Goal: Task Accomplishment & Management: Manage account settings

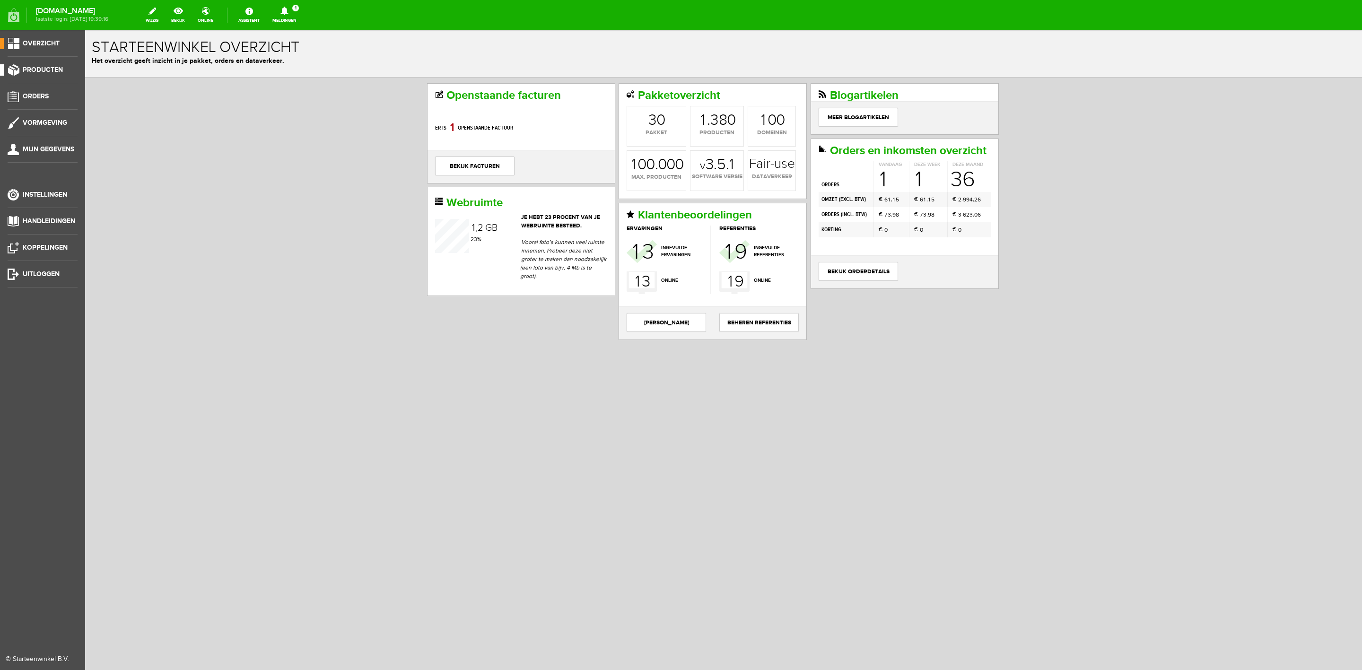
click at [37, 77] on li "Producten" at bounding box center [43, 73] width 70 height 19
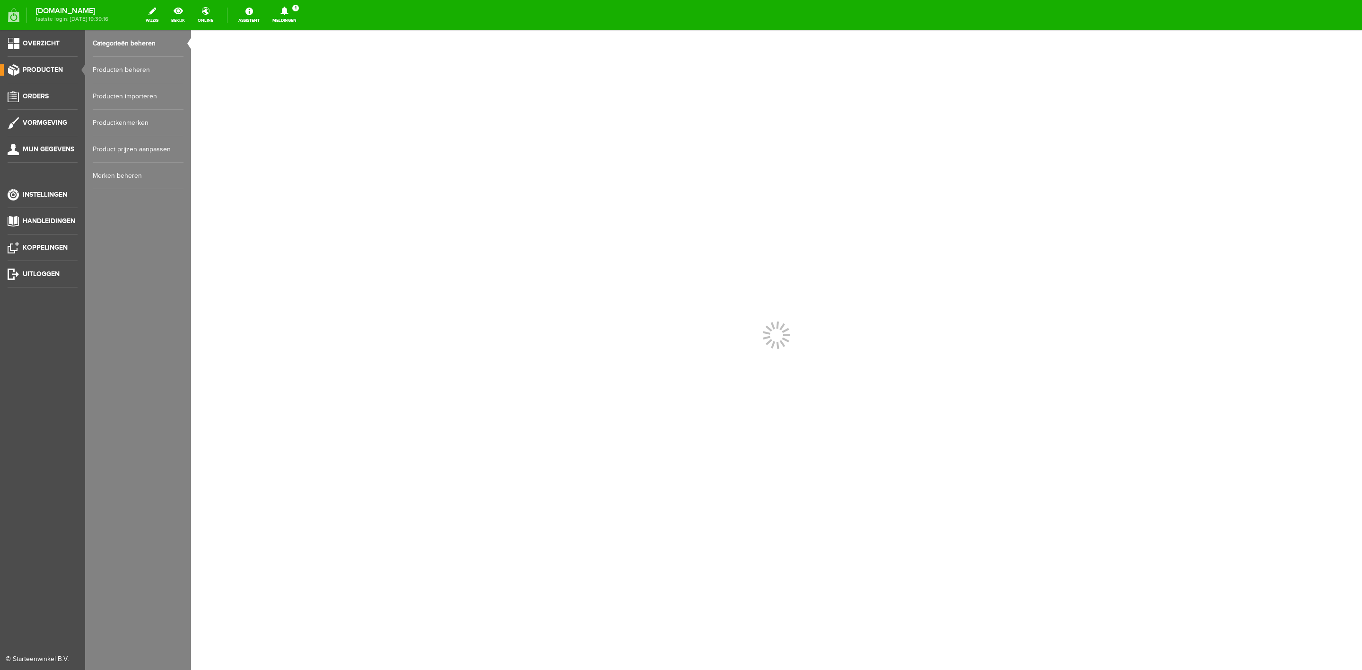
click at [109, 69] on link "Producten beheren" at bounding box center [138, 70] width 91 height 26
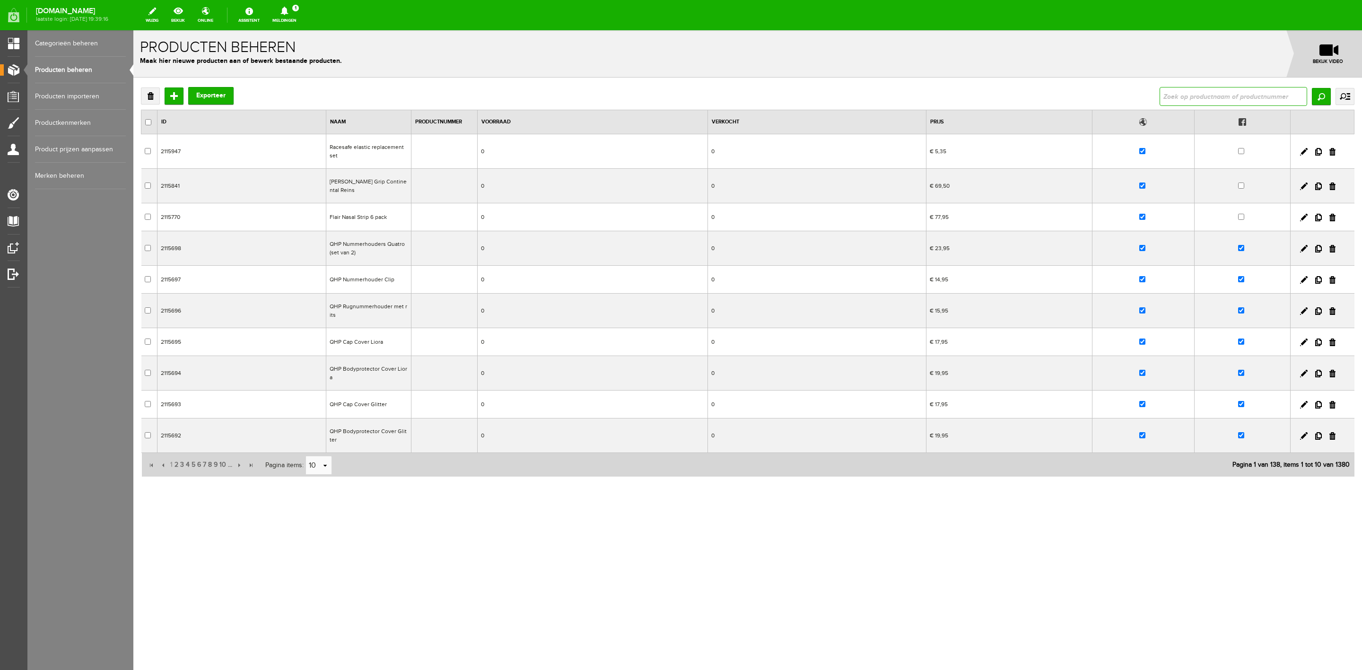
click at [907, 94] on input "text" at bounding box center [1234, 96] width 148 height 19
type input "helite"
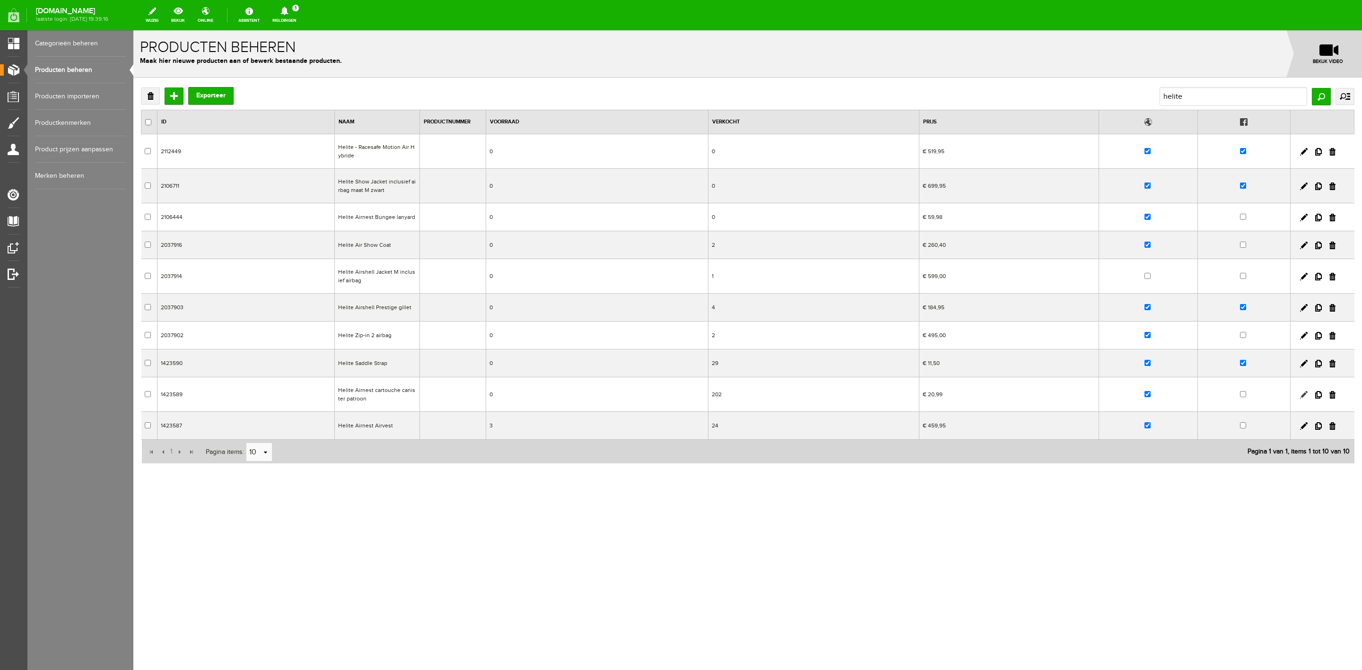
click at [907, 399] on link at bounding box center [1304, 395] width 8 height 8
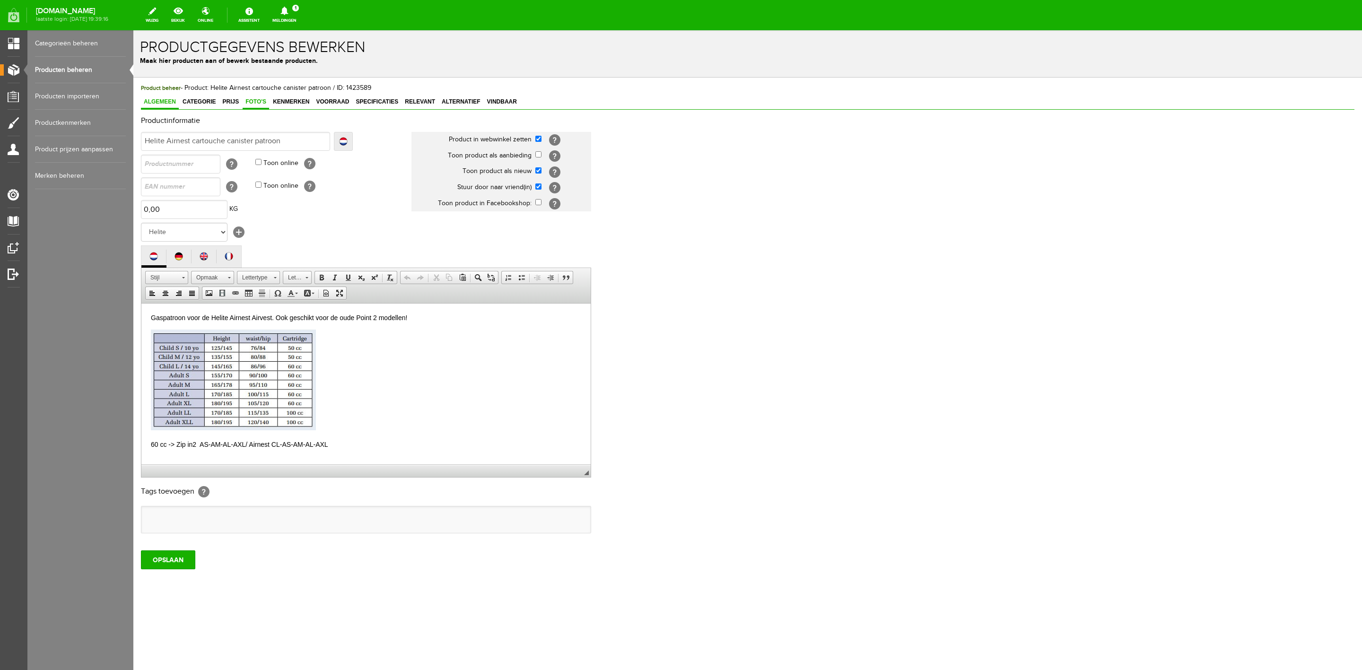
click at [244, 100] on span "Foto's" at bounding box center [256, 101] width 26 height 7
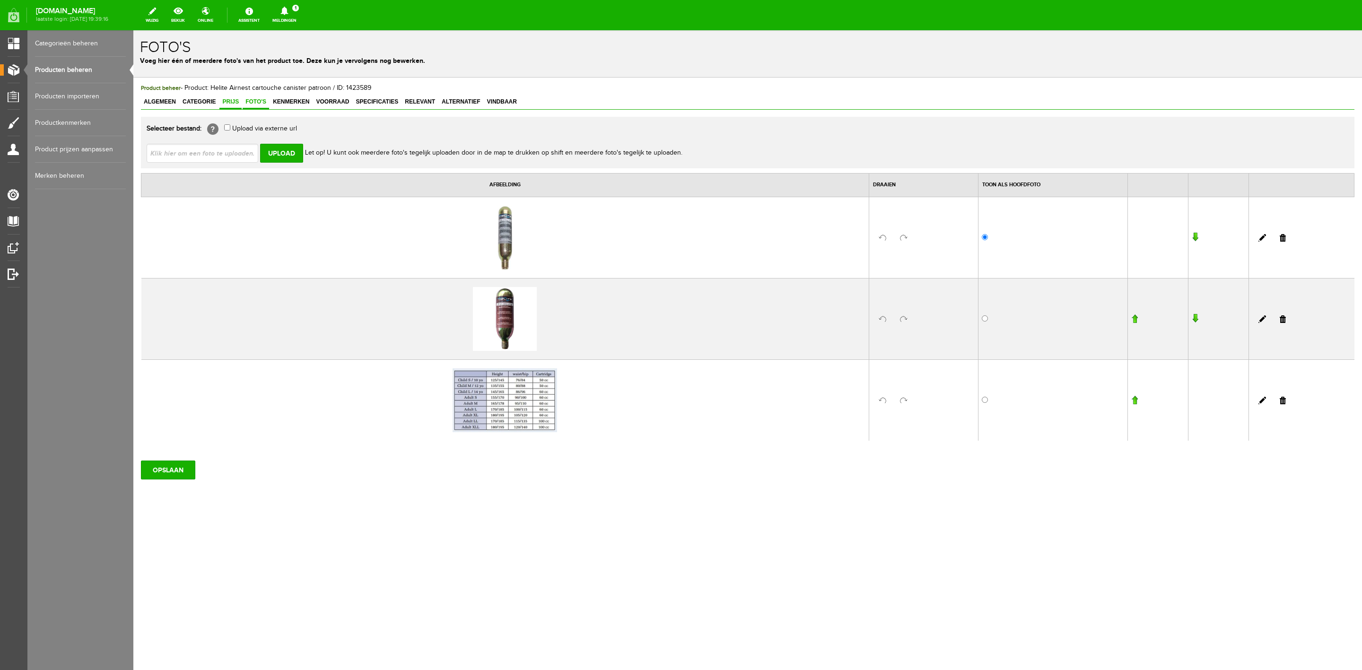
click at [235, 108] on link "Prijs" at bounding box center [230, 103] width 22 height 14
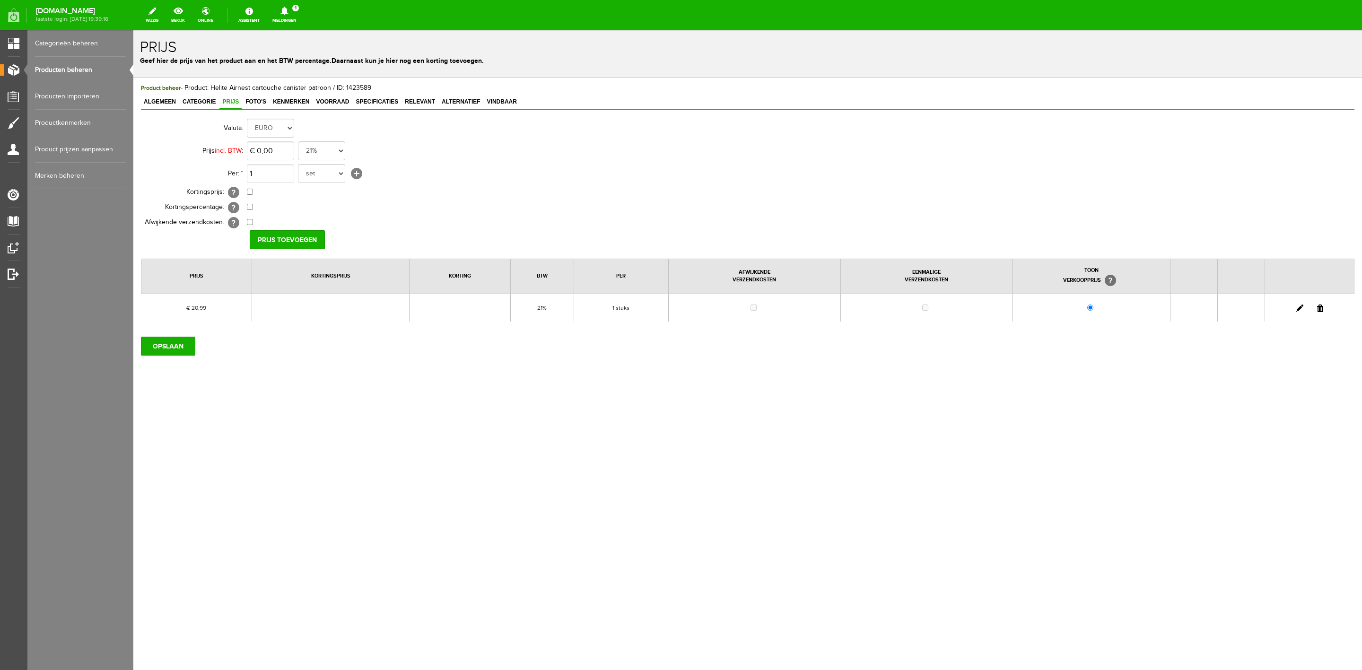
click at [907, 306] on link at bounding box center [1300, 309] width 8 height 8
click at [276, 148] on input "20,99" at bounding box center [270, 150] width 47 height 19
type input "€ 22,95"
click at [278, 237] on input "[PERSON_NAME]" at bounding box center [284, 239] width 69 height 19
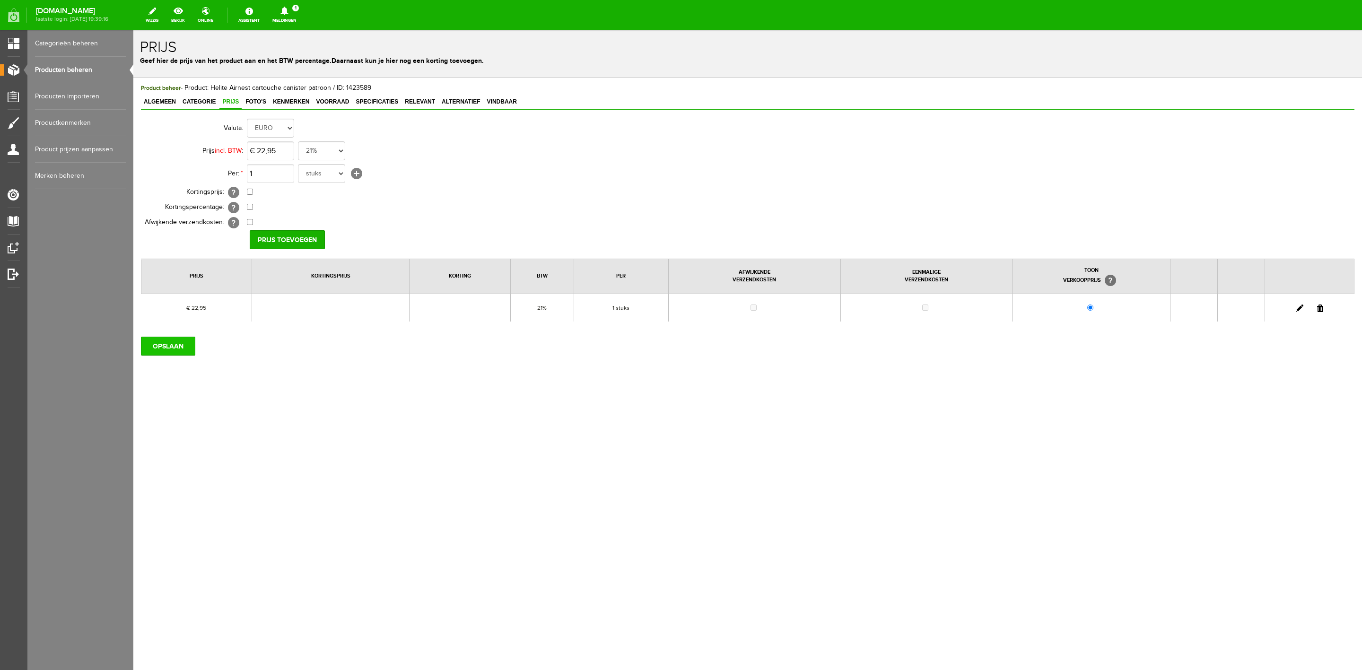
click at [168, 356] on input "OPSLAAN" at bounding box center [168, 346] width 54 height 19
click at [173, 344] on input "OPSLAAN" at bounding box center [168, 346] width 54 height 19
click at [71, 66] on link "Producten beheren" at bounding box center [80, 70] width 91 height 26
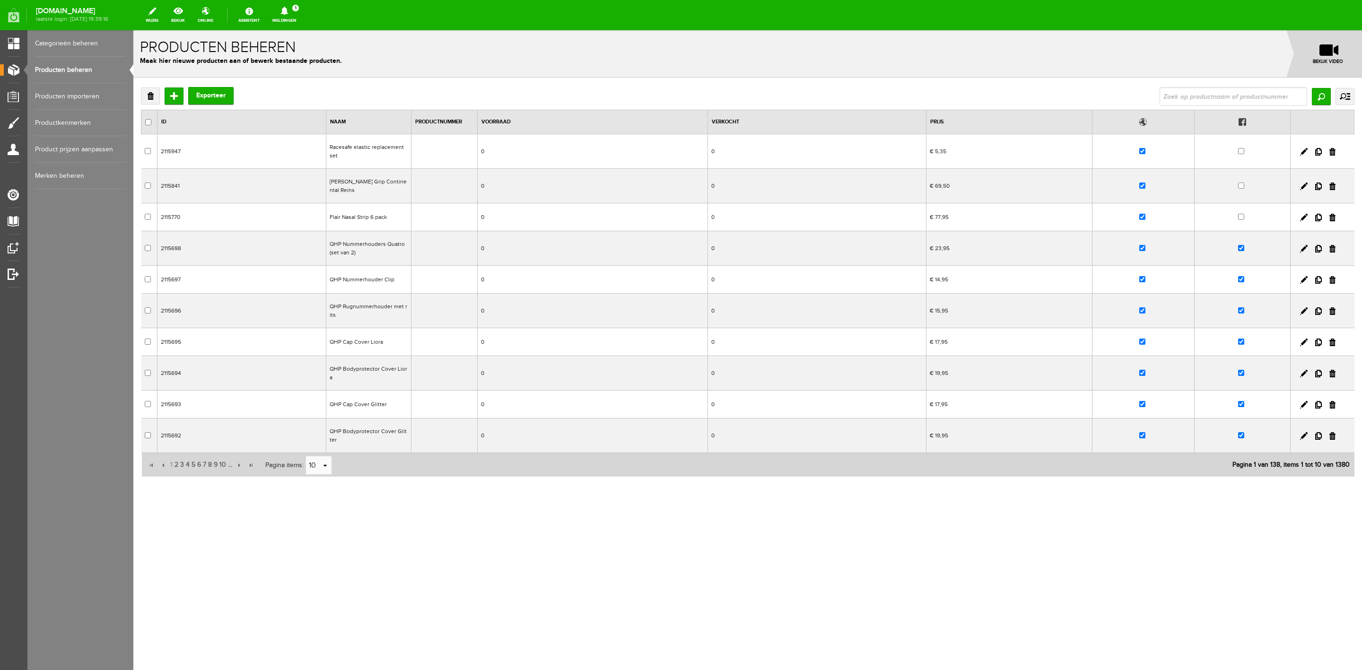
click at [907, 93] on input "text" at bounding box center [1234, 96] width 148 height 19
type input "point wo"
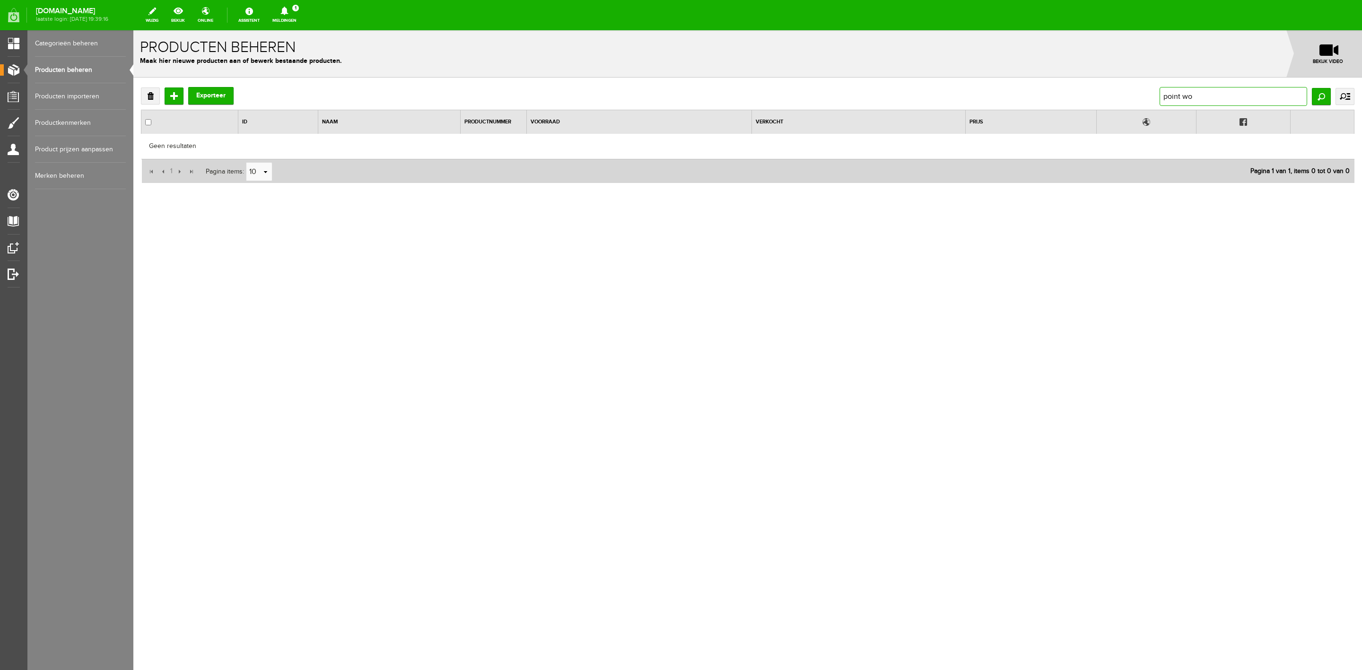
click at [907, 97] on input "point wo" at bounding box center [1234, 96] width 148 height 19
type input "point two"
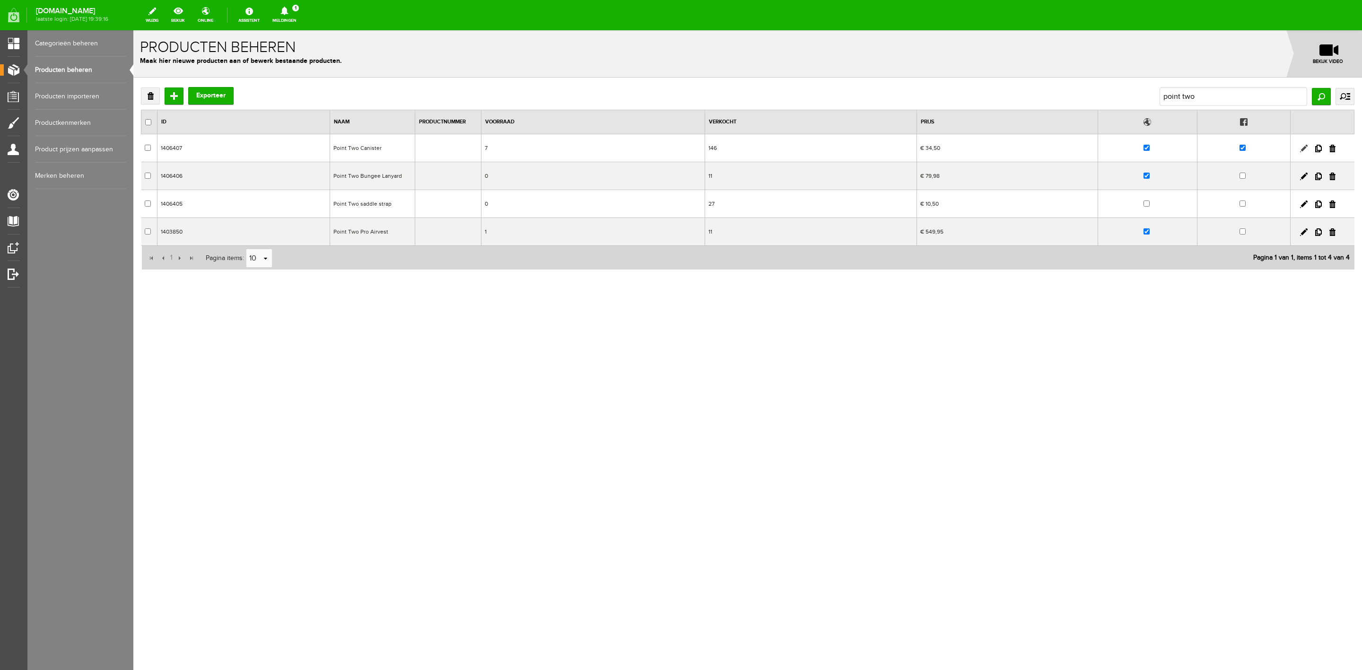
click at [907, 148] on link at bounding box center [1304, 149] width 8 height 8
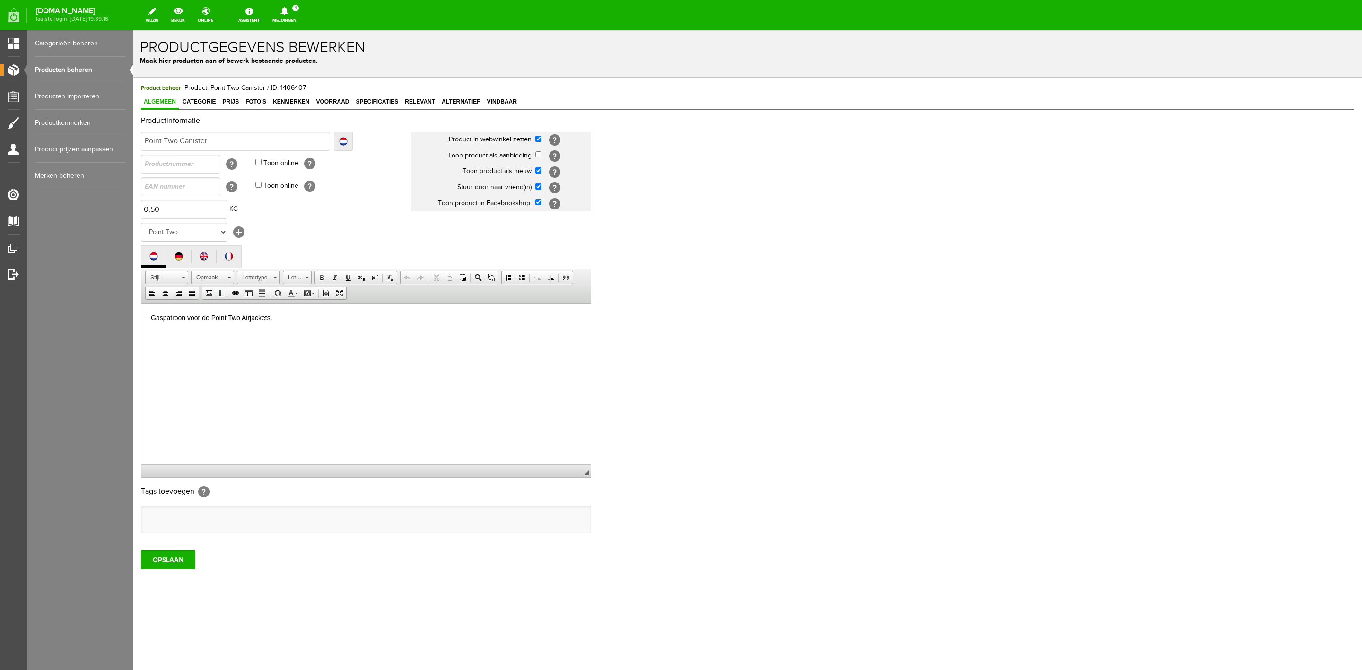
click at [332, 95] on div "Product beheer - Product: Point Two Canister / ID: 1406407 Algemeen Categorie P…" at bounding box center [747, 326] width 1213 height 486
click at [332, 98] on link "Voorraad" at bounding box center [332, 103] width 39 height 14
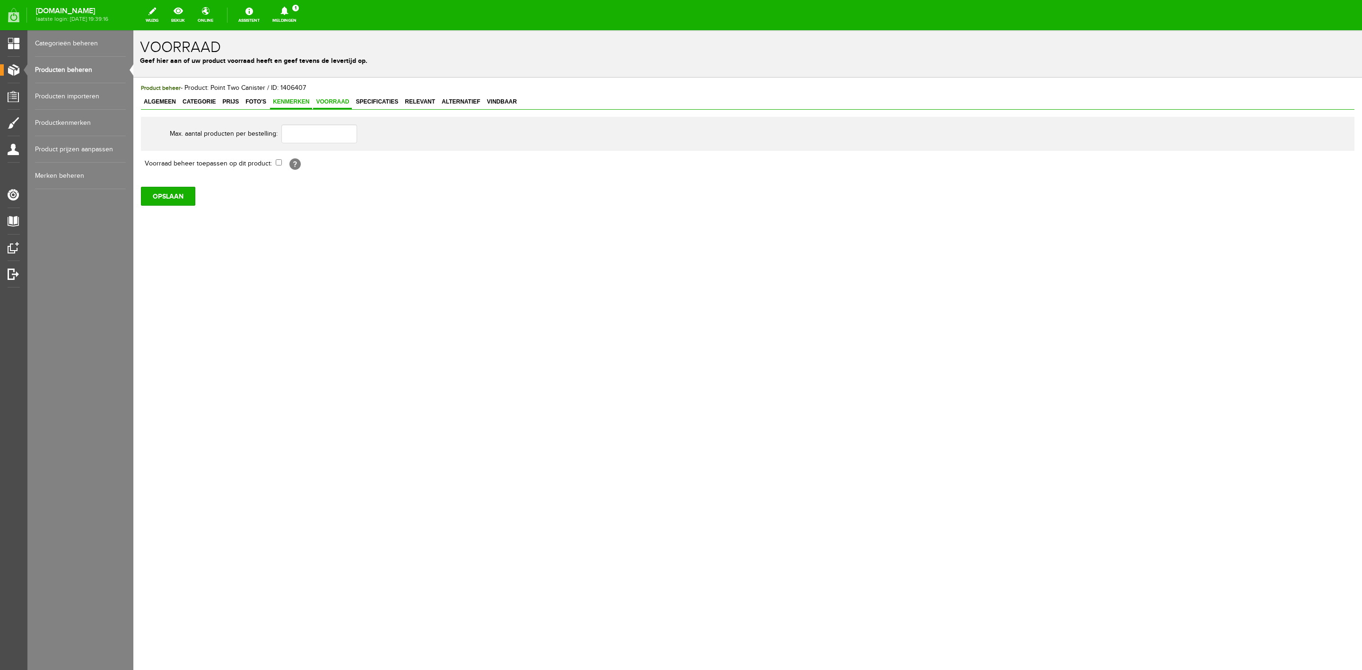
click at [274, 99] on span "Kenmerken" at bounding box center [291, 101] width 42 height 7
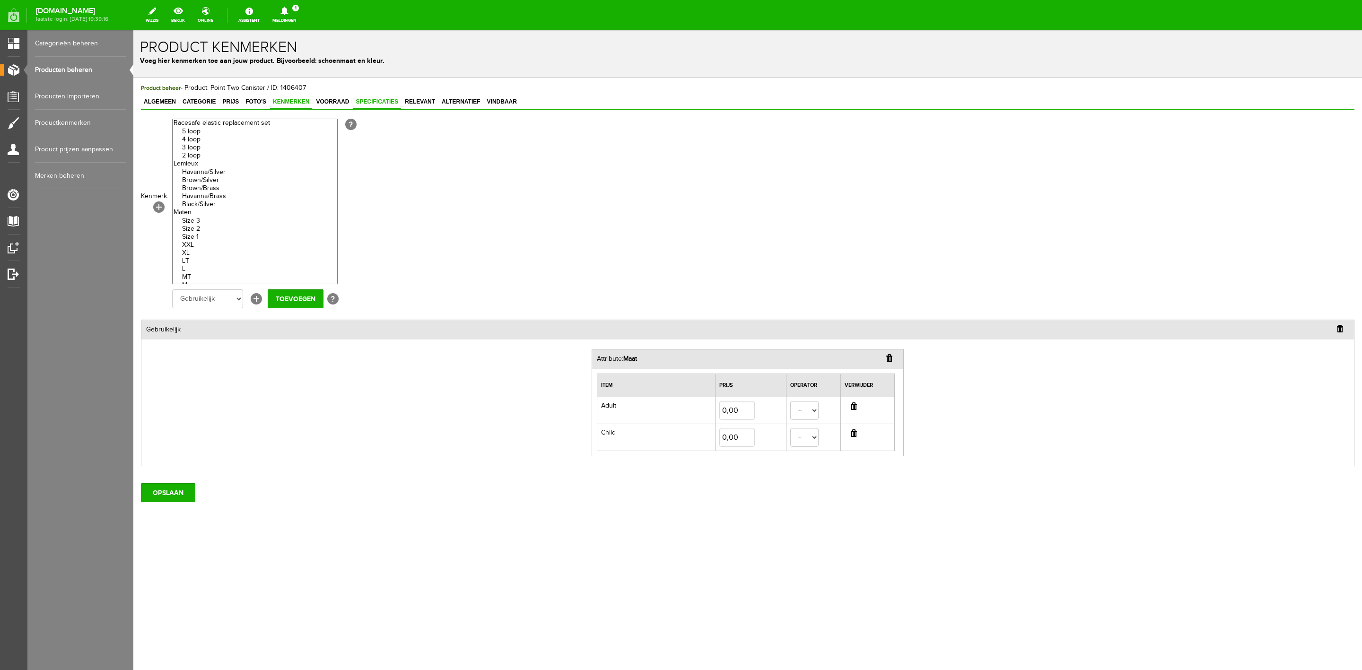
click at [378, 99] on span "Specificaties" at bounding box center [377, 101] width 48 height 7
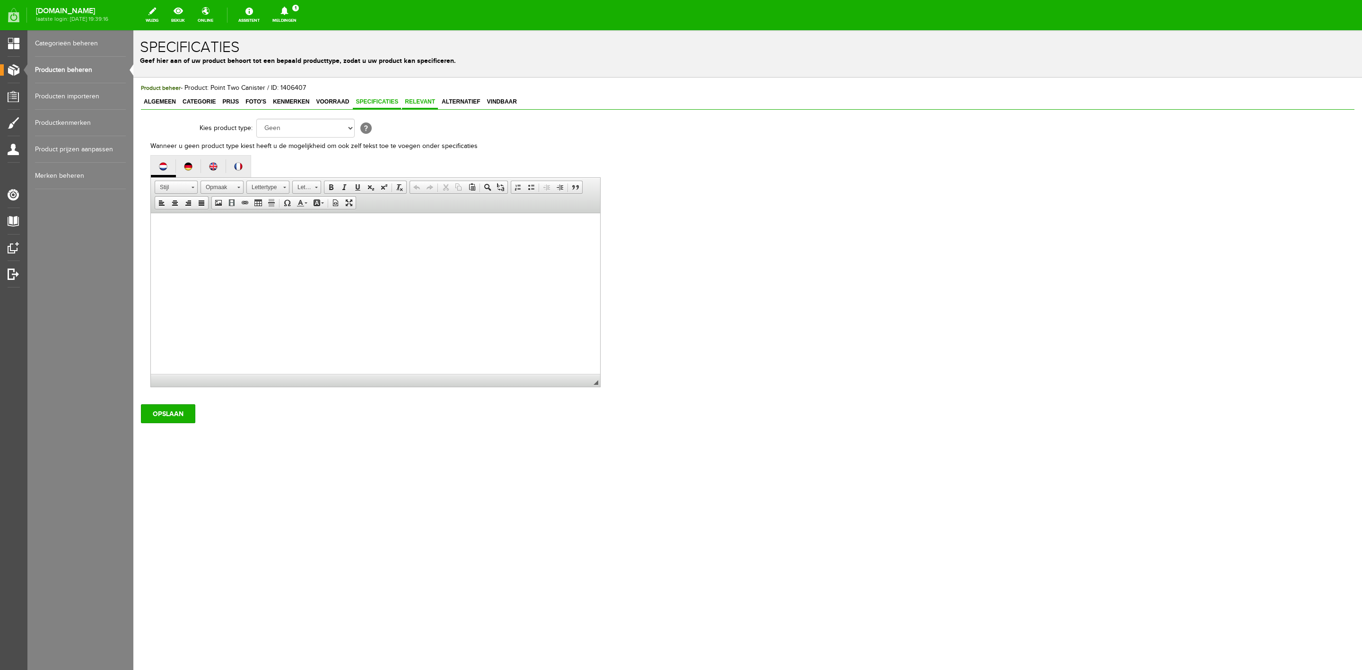
click at [404, 98] on span "Relevant" at bounding box center [420, 101] width 36 height 7
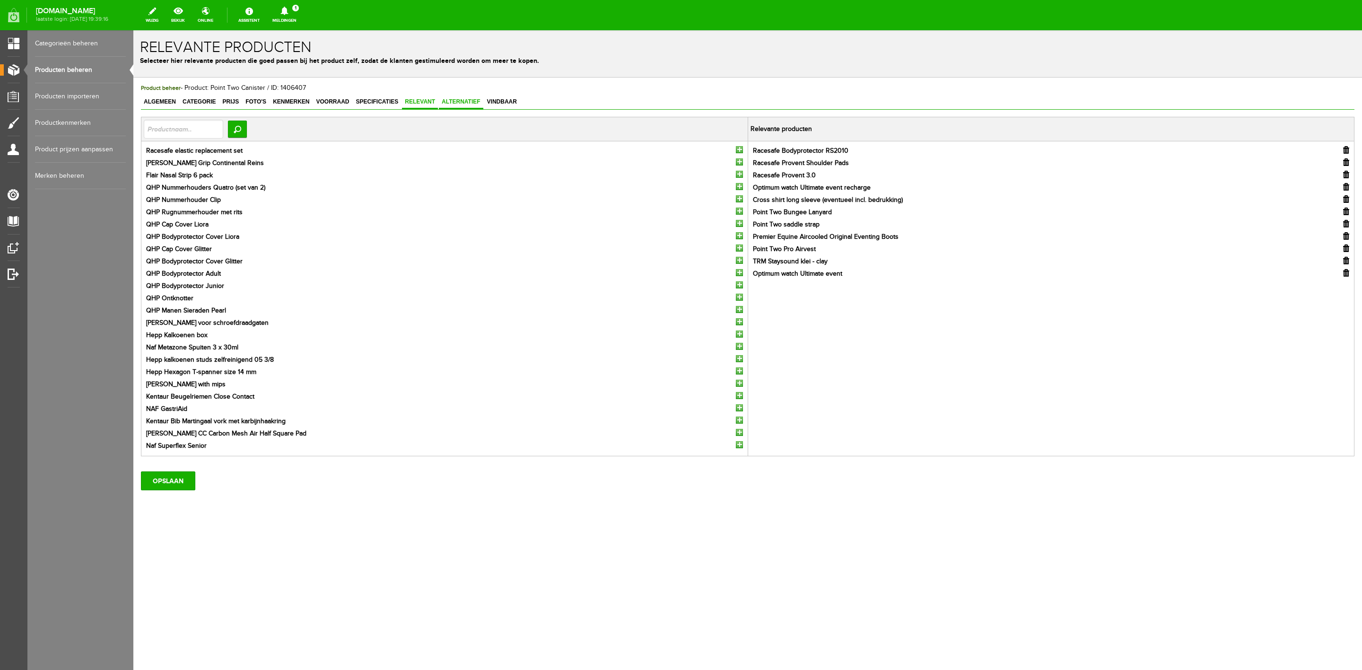
click at [474, 96] on link "Alternatief" at bounding box center [461, 103] width 44 height 14
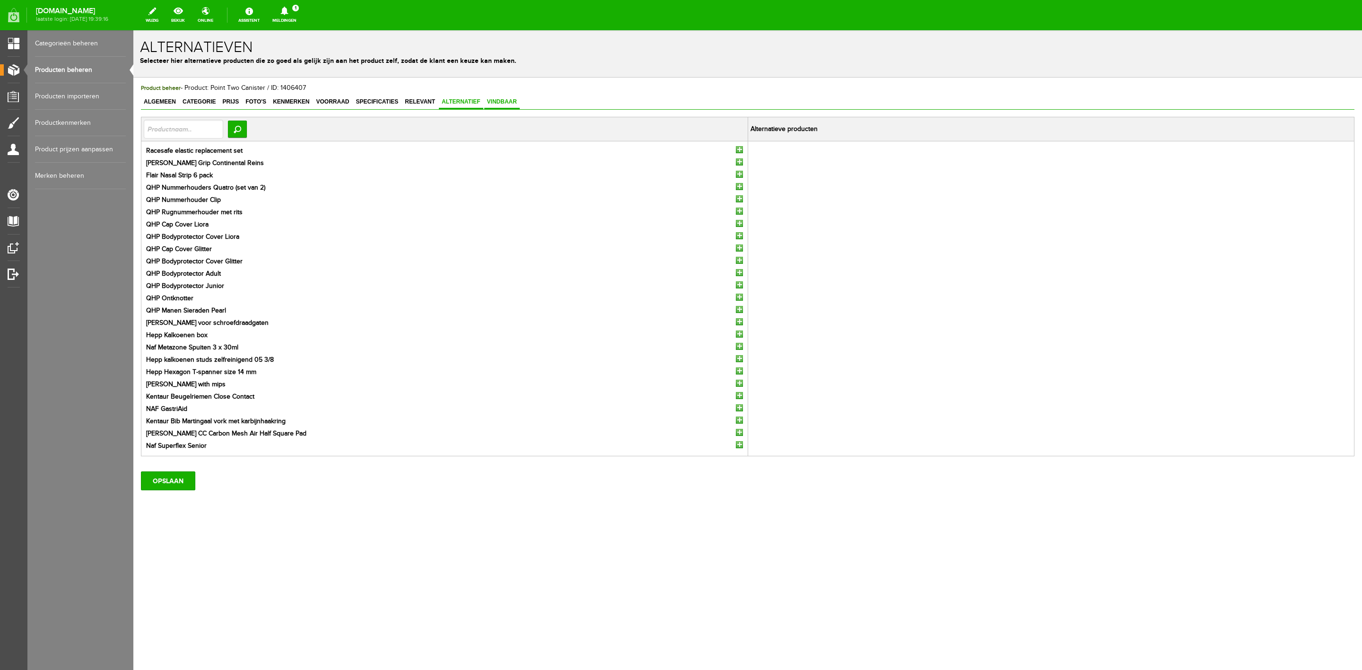
click at [501, 97] on link "Vindbaar" at bounding box center [501, 103] width 35 height 14
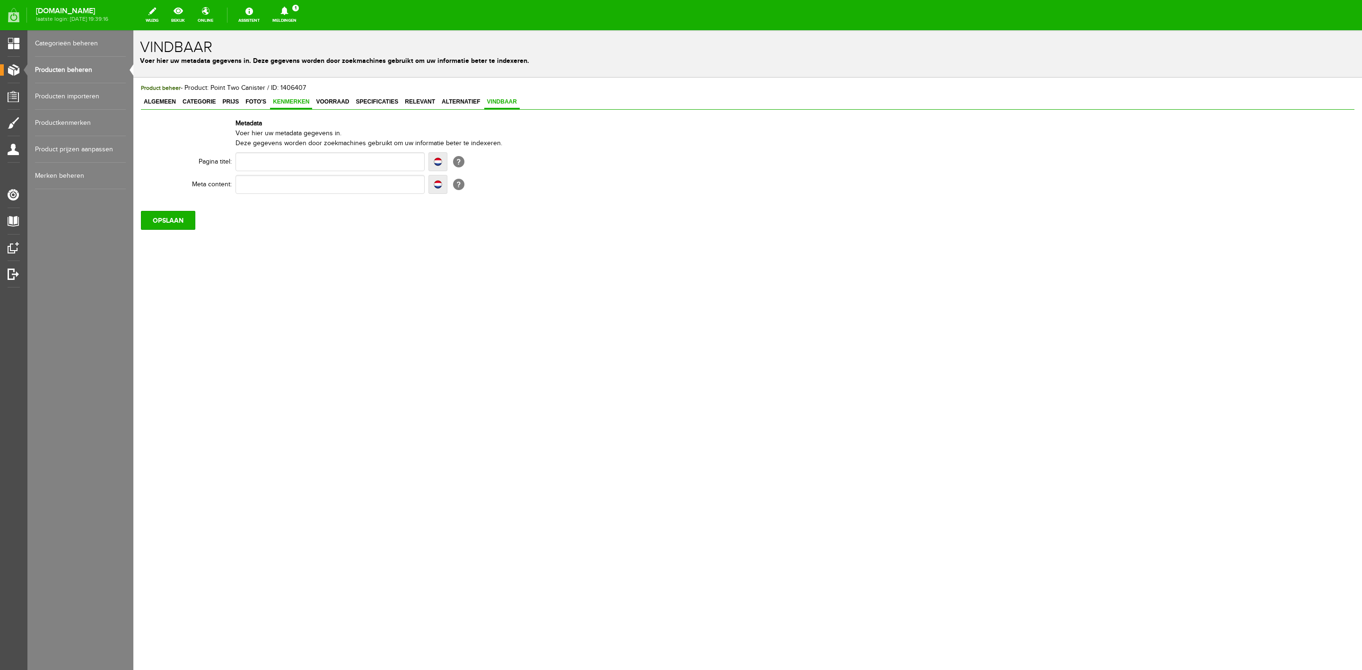
click at [305, 105] on link "Kenmerken" at bounding box center [291, 103] width 42 height 14
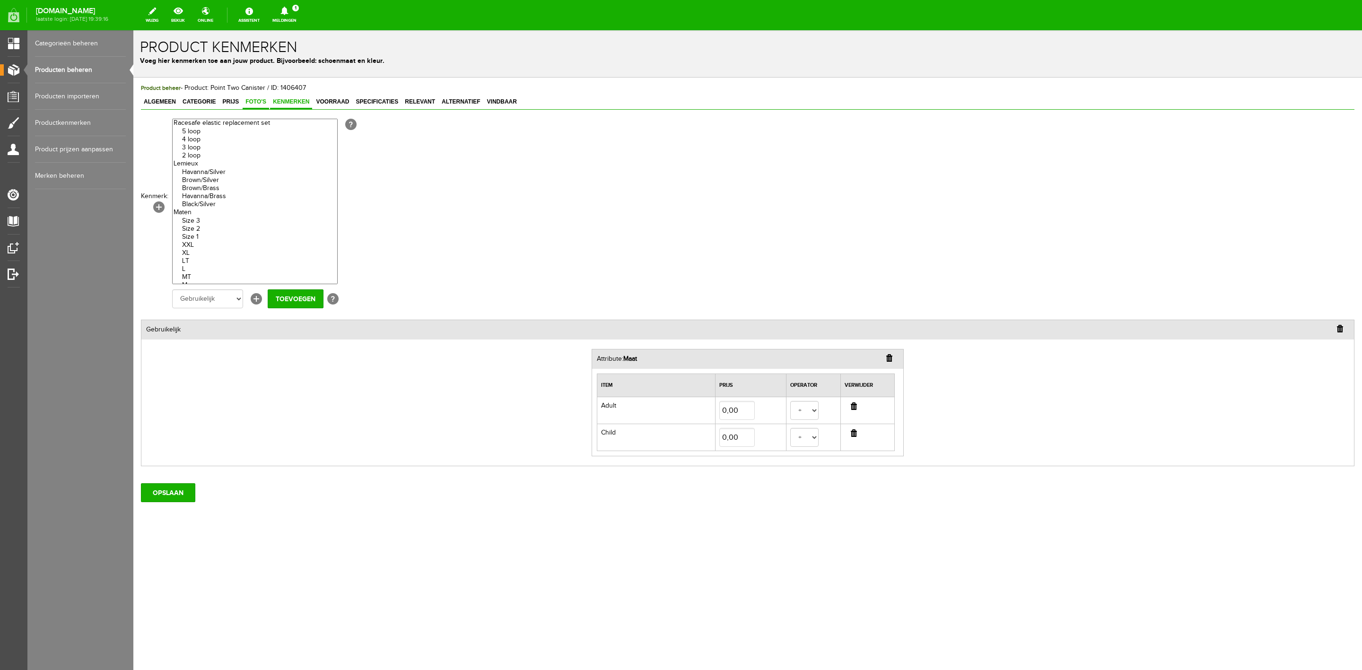
click at [253, 105] on span "Foto's" at bounding box center [256, 101] width 26 height 7
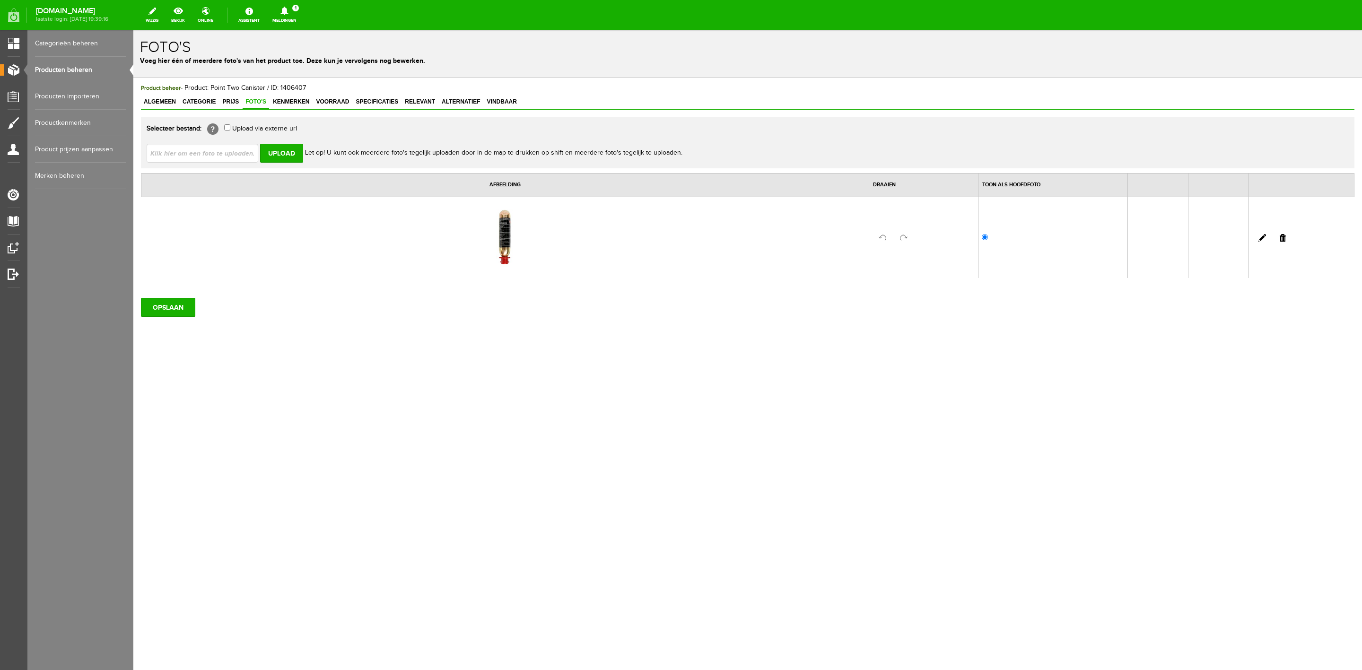
click at [240, 95] on div "Product beheer - Product: Point Two Canister / ID: 1406407 Algemeen Categorie P…" at bounding box center [747, 200] width 1213 height 234
click at [232, 101] on span "Prijs" at bounding box center [230, 101] width 22 height 7
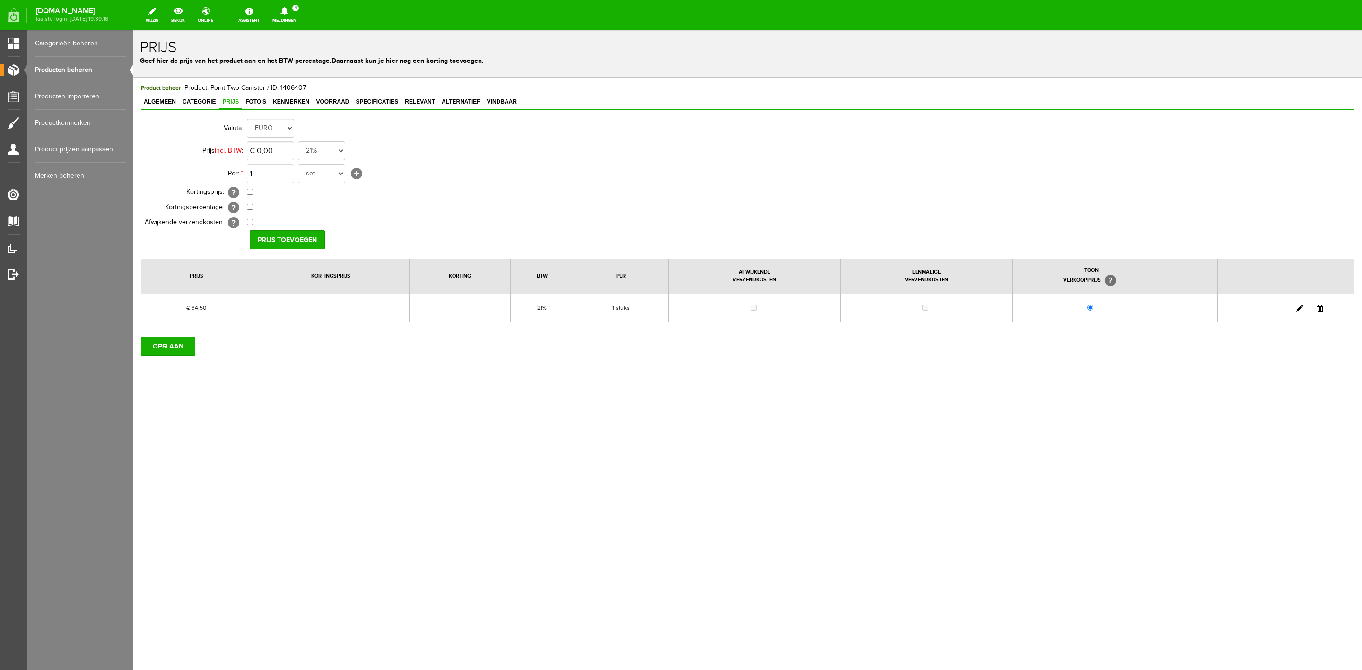
click at [907, 308] on link at bounding box center [1300, 309] width 8 height 8
click at [287, 157] on input "34,5" at bounding box center [270, 150] width 47 height 19
click at [284, 150] on input "42" at bounding box center [270, 150] width 47 height 19
type input "€ 42,50"
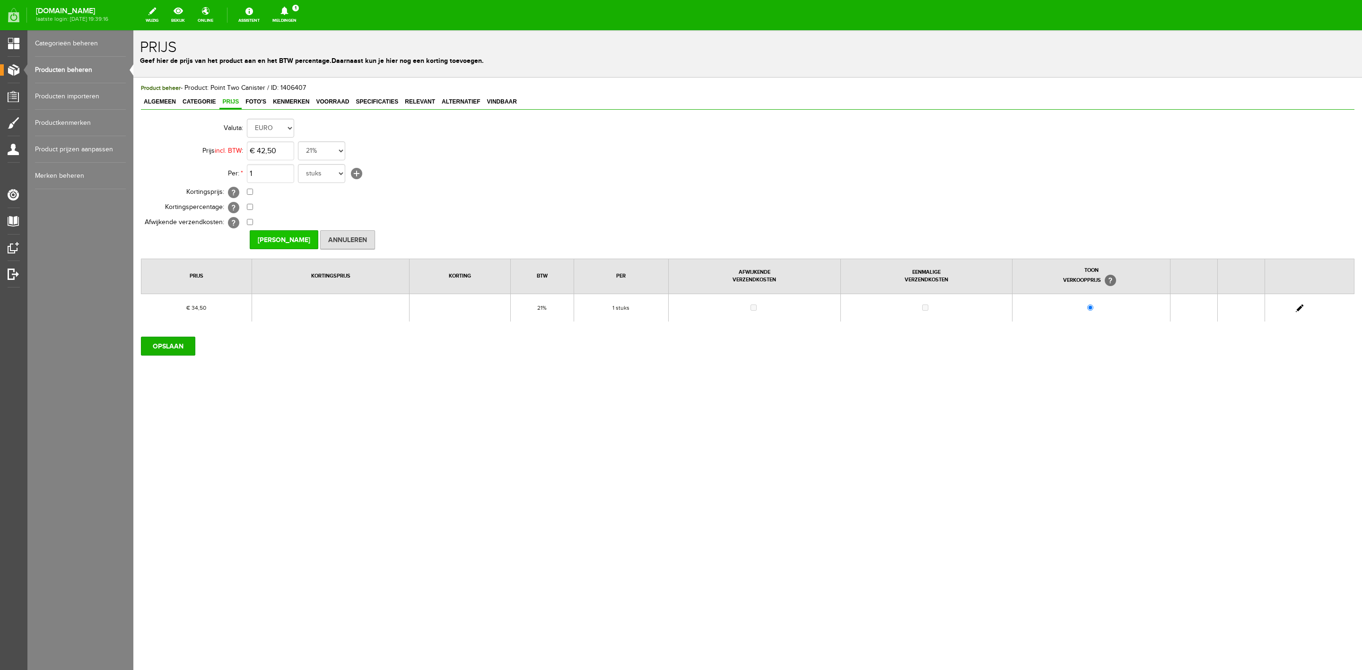
click at [279, 235] on input "[PERSON_NAME]" at bounding box center [284, 239] width 69 height 19
click at [191, 348] on input "OPSLAAN" at bounding box center [168, 346] width 54 height 19
click at [206, 103] on span "Categorie" at bounding box center [199, 101] width 39 height 7
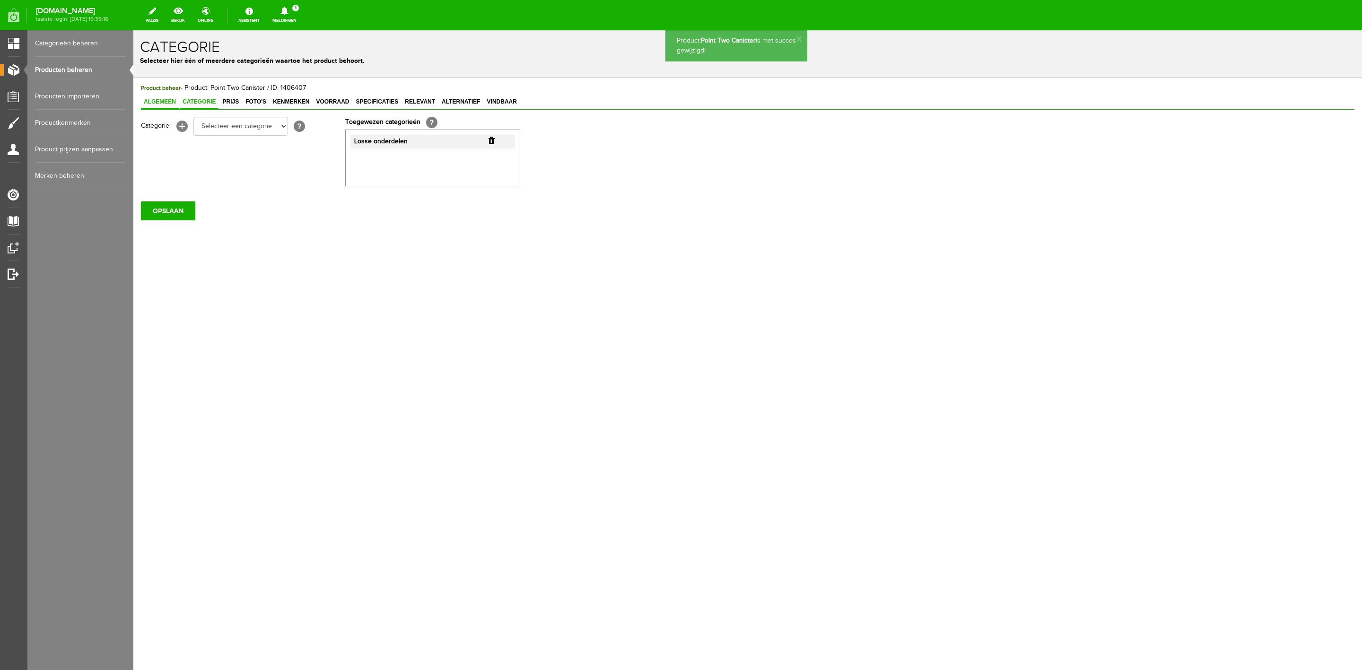
click at [156, 108] on link "Algemeen" at bounding box center [160, 103] width 38 height 14
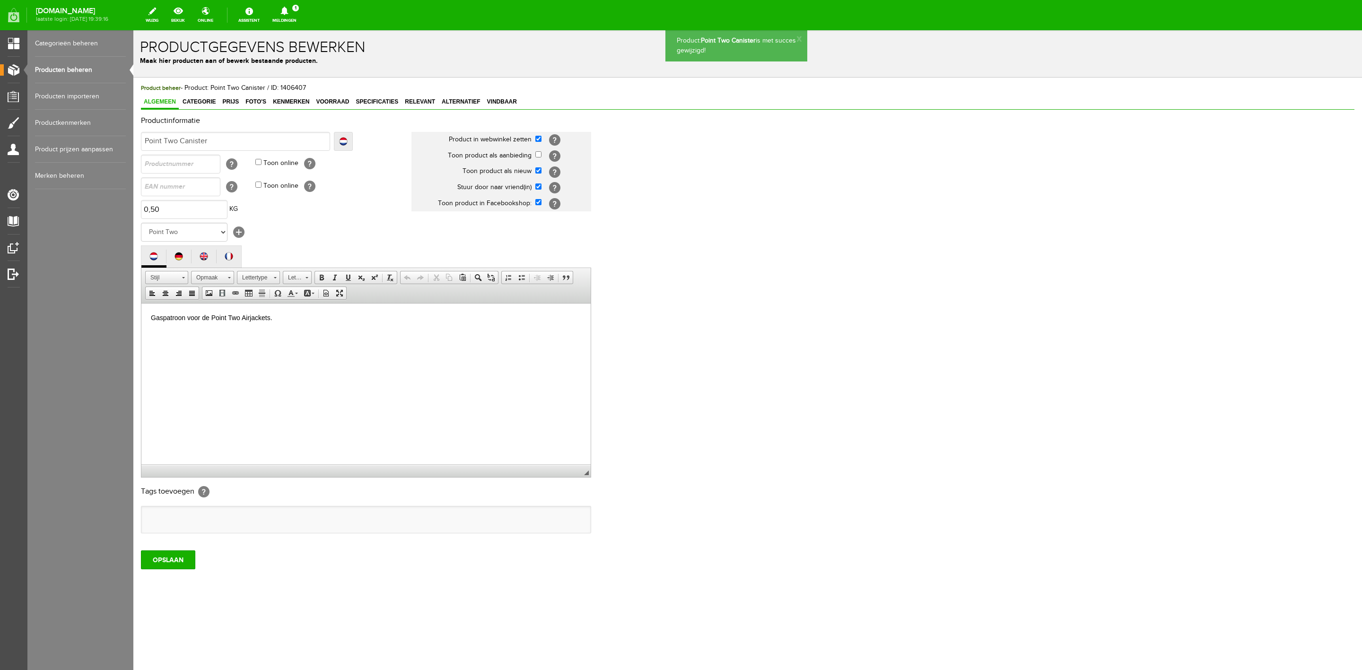
click at [240, 319] on p "Gaspatroon voor de Point Two Airjackets." at bounding box center [366, 318] width 430 height 10
click at [239, 319] on p "Gaspatroon voor de Point Two Airjackets." at bounding box center [366, 318] width 430 height 10
click at [287, 276] on span "Lettergrootte" at bounding box center [292, 277] width 19 height 12
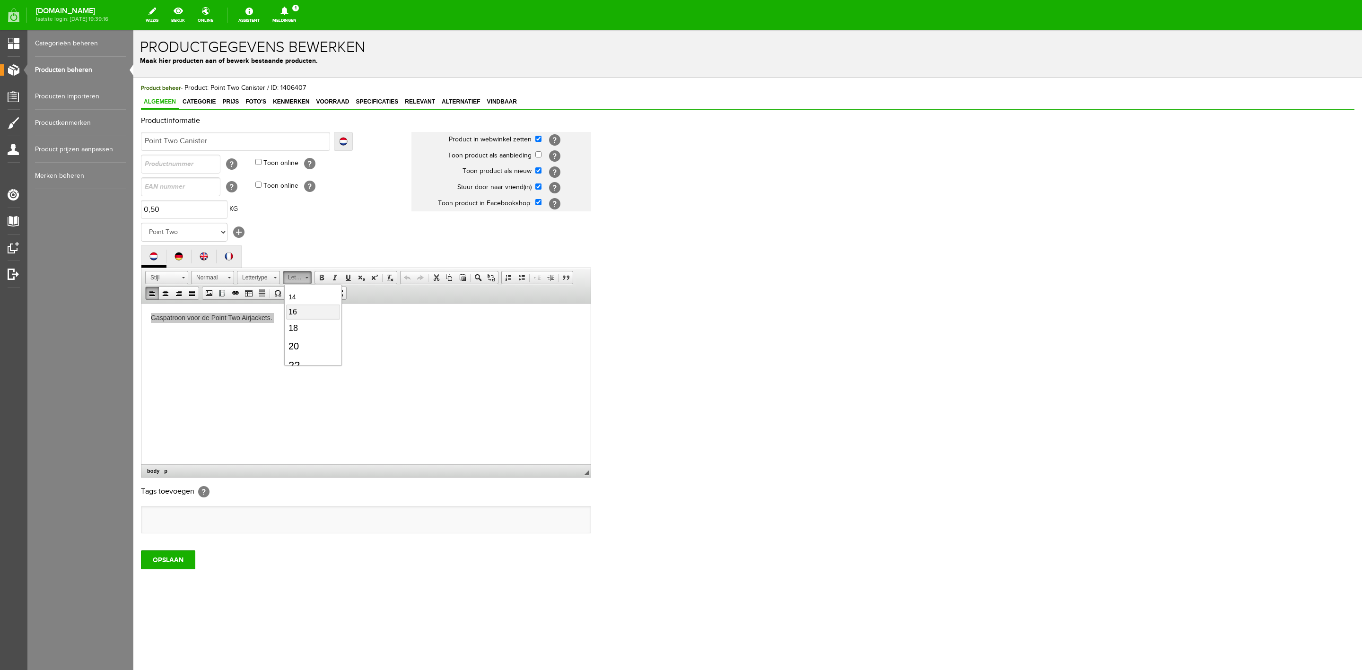
scroll to position [71, 0]
click at [311, 323] on link "16" at bounding box center [313, 320] width 54 height 15
click at [286, 350] on html "Gaspatroon voor de Point Two Airjackets." at bounding box center [365, 326] width 449 height 47
click at [189, 446] on input "OPSLAAN" at bounding box center [168, 559] width 54 height 19
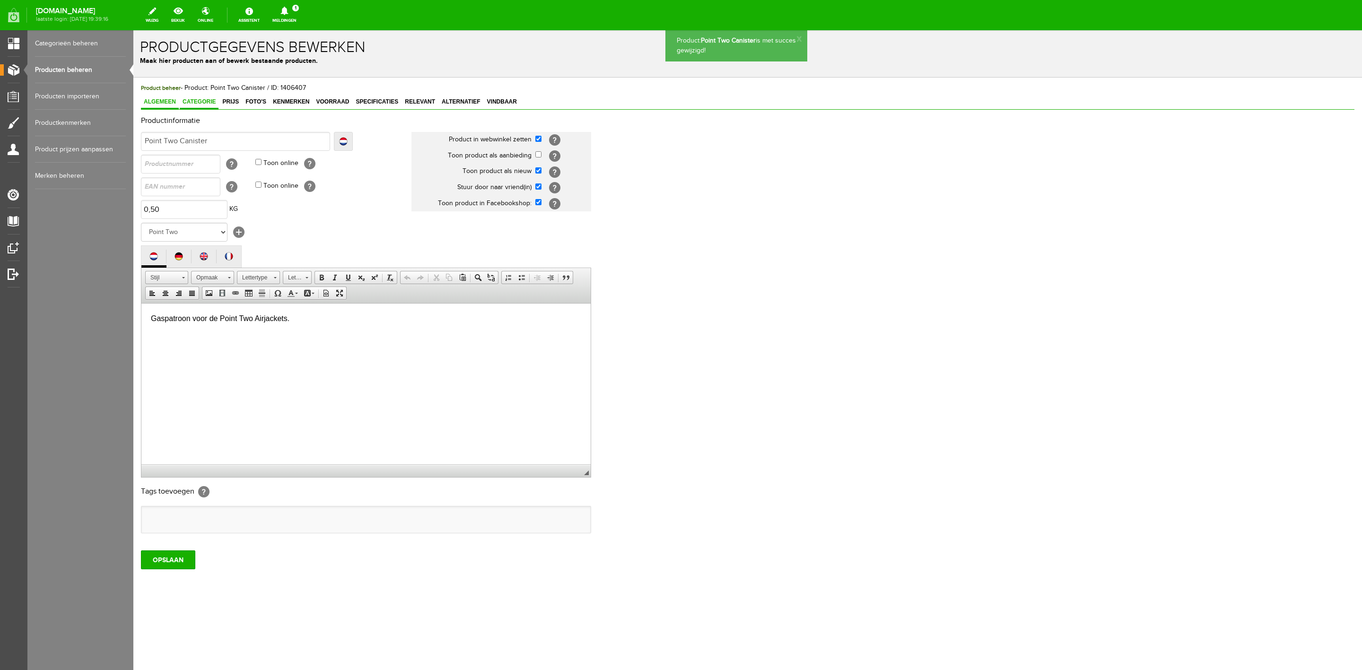
click at [204, 102] on span "Categorie" at bounding box center [199, 101] width 39 height 7
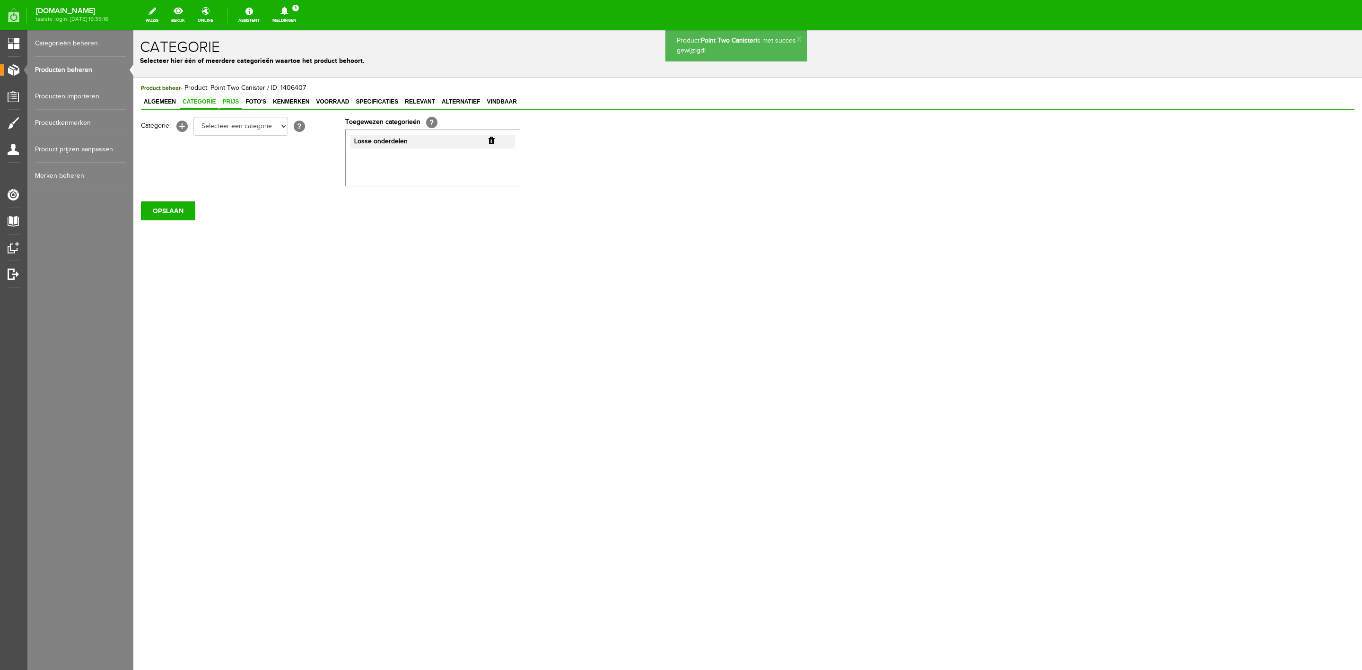
click at [236, 98] on span "Prijs" at bounding box center [230, 101] width 22 height 7
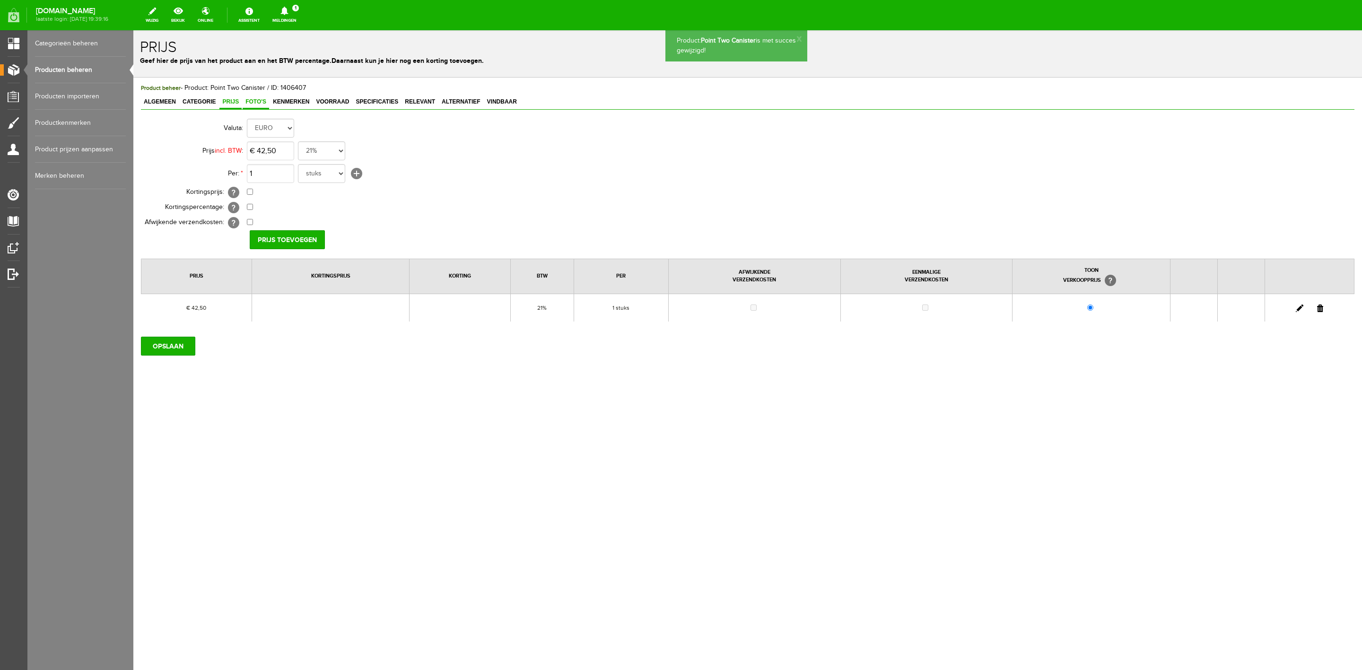
click at [258, 103] on span "Foto's" at bounding box center [256, 101] width 26 height 7
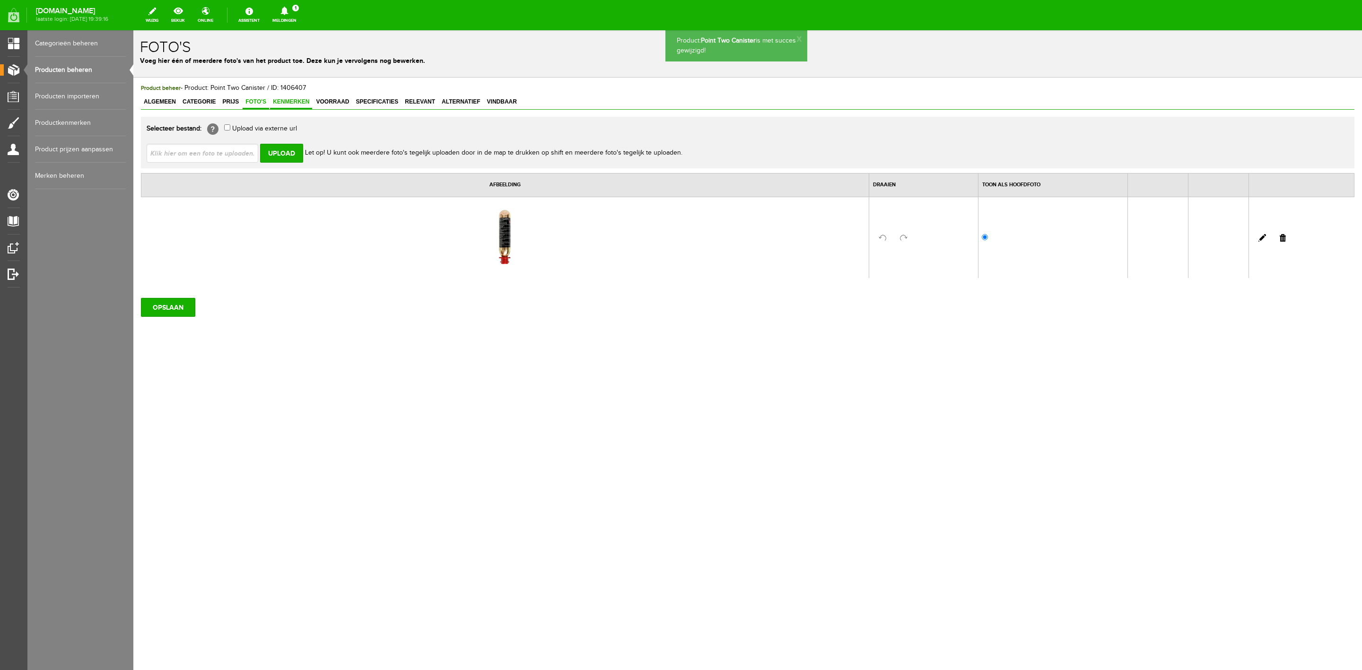
click at [279, 103] on span "Kenmerken" at bounding box center [291, 101] width 42 height 7
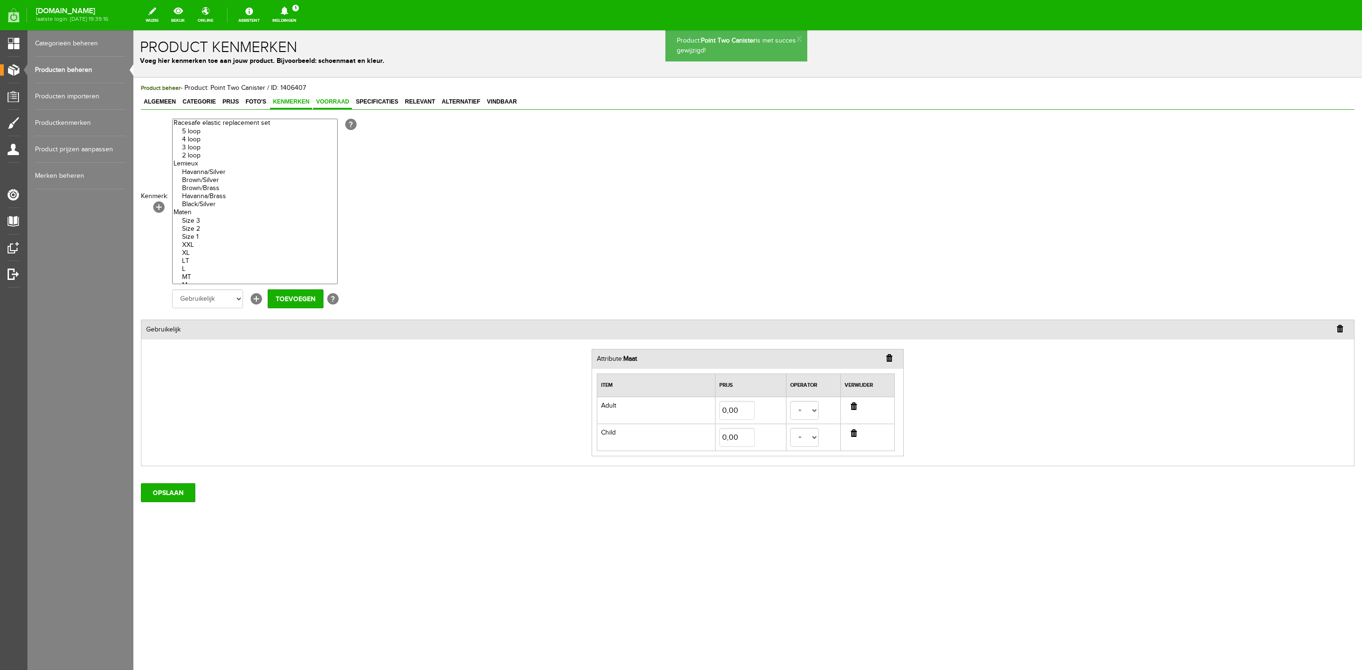
click at [348, 108] on link "Voorraad" at bounding box center [332, 103] width 39 height 14
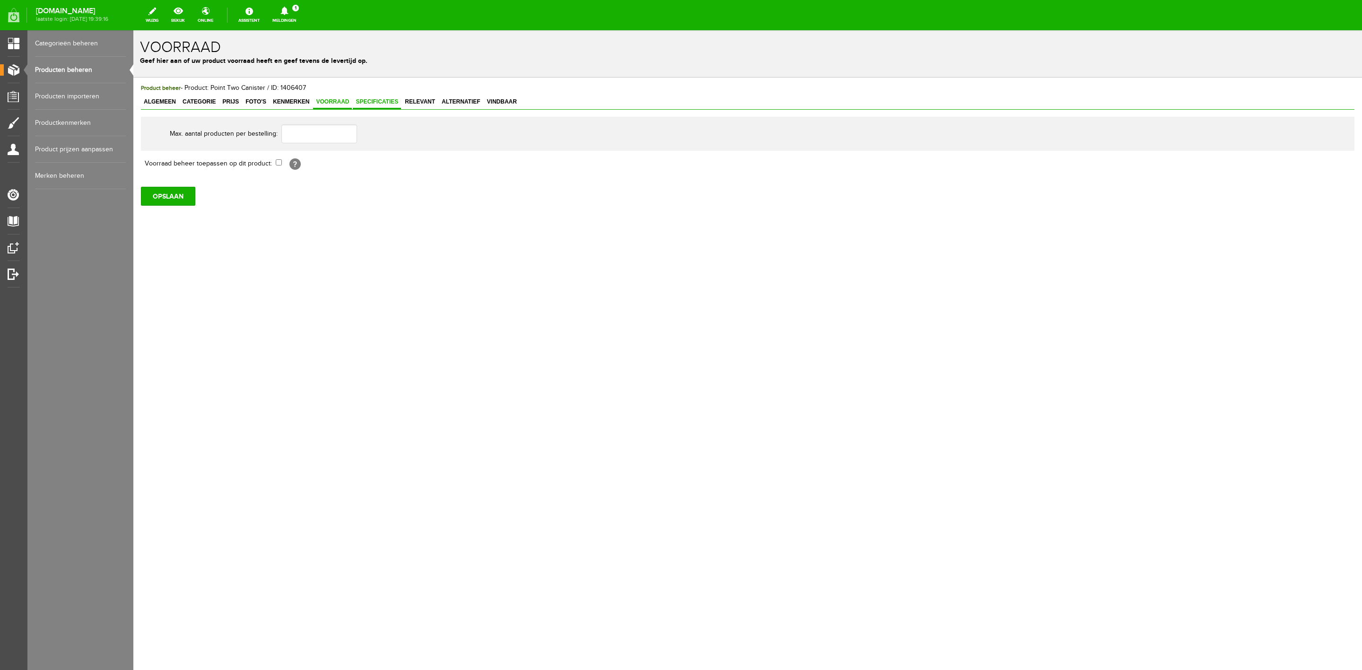
click at [373, 105] on link "Specificaties" at bounding box center [377, 103] width 48 height 14
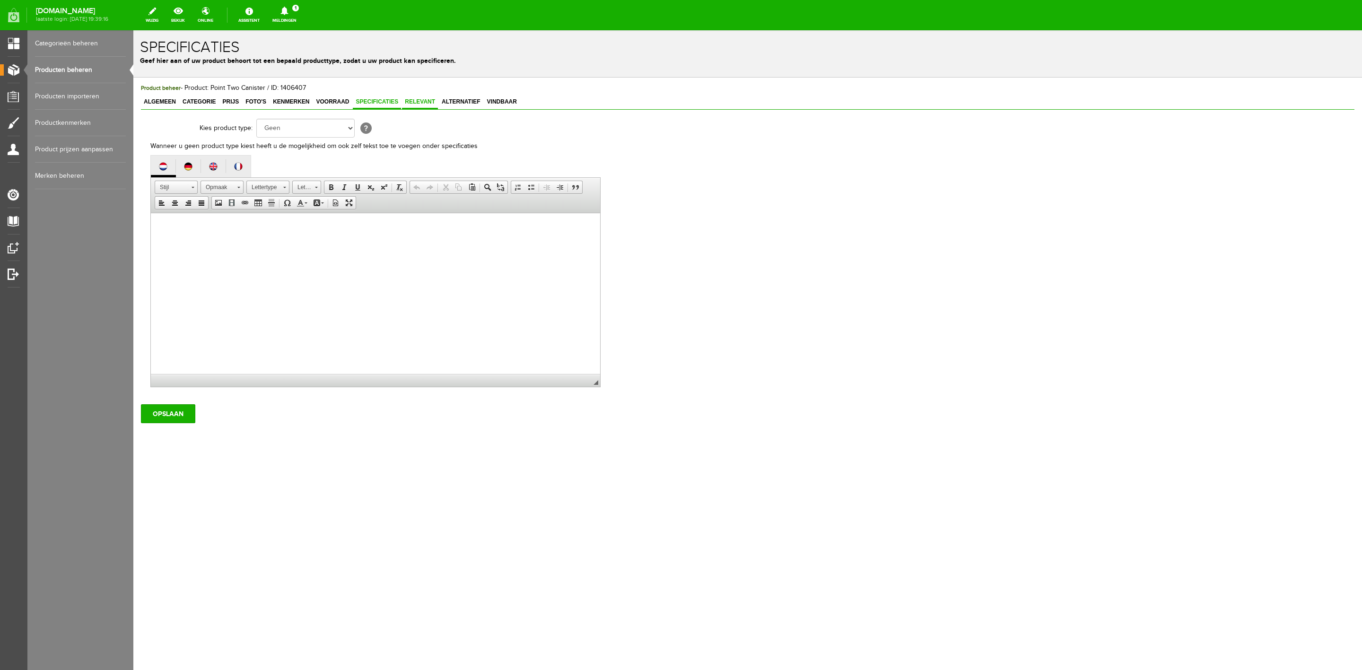
click at [411, 104] on span "Relevant" at bounding box center [420, 101] width 36 height 7
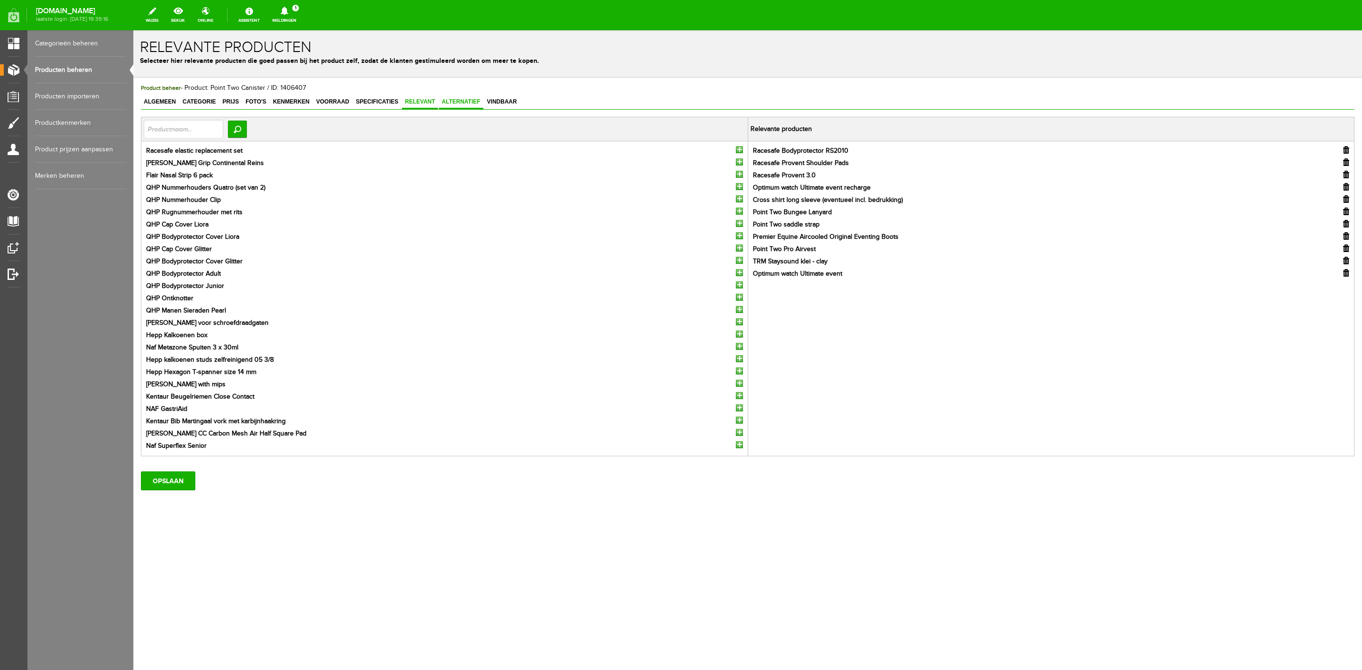
click at [463, 101] on span "Alternatief" at bounding box center [461, 101] width 44 height 7
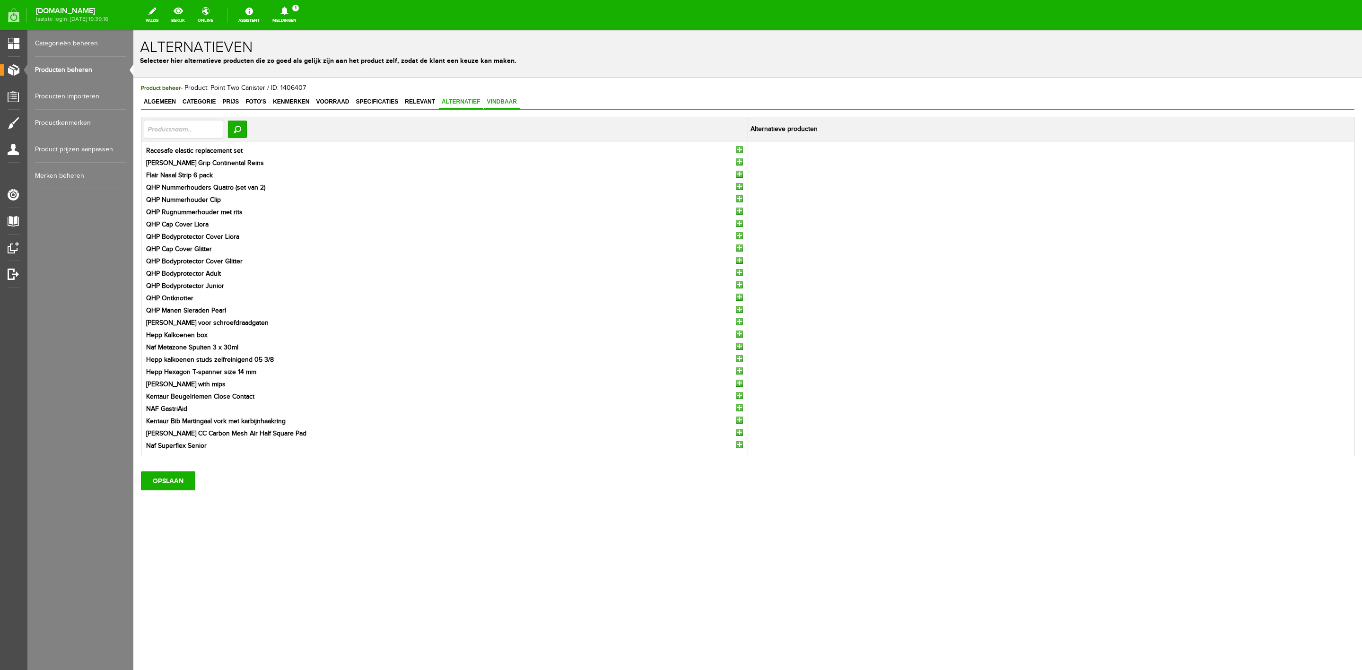
click at [510, 105] on span "Vindbaar" at bounding box center [501, 101] width 35 height 7
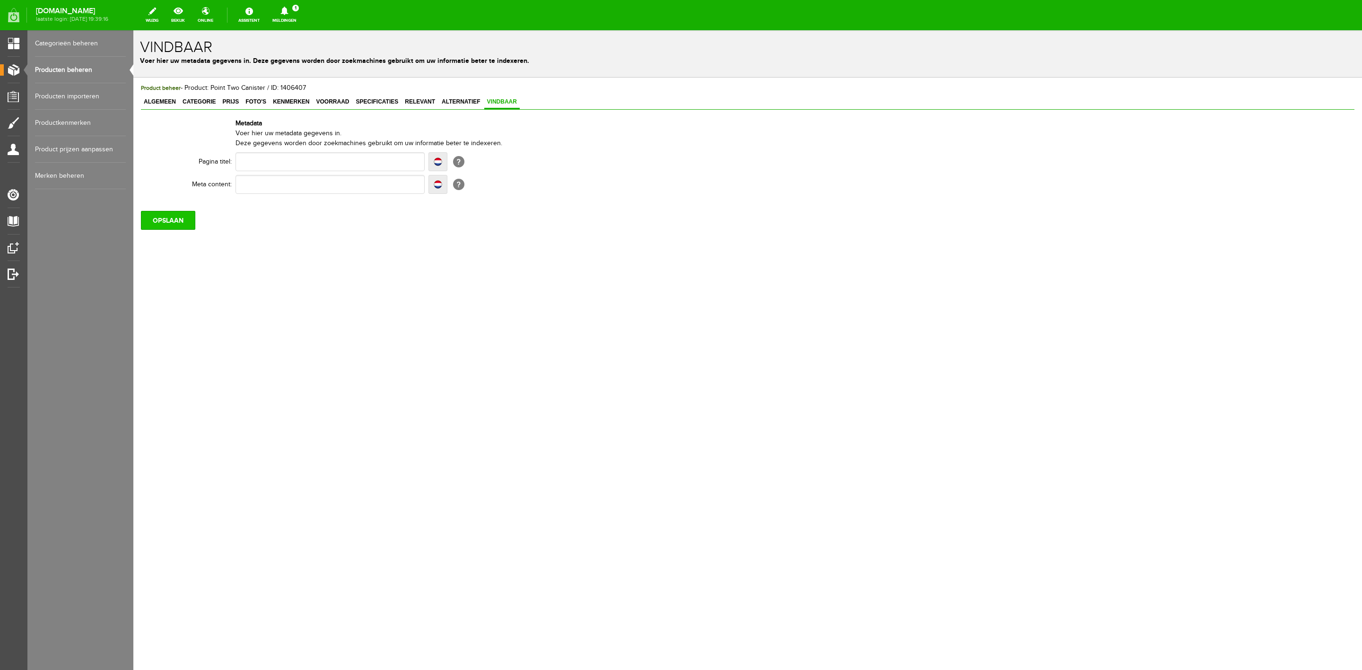
click at [176, 226] on input "OPSLAAN" at bounding box center [168, 220] width 54 height 19
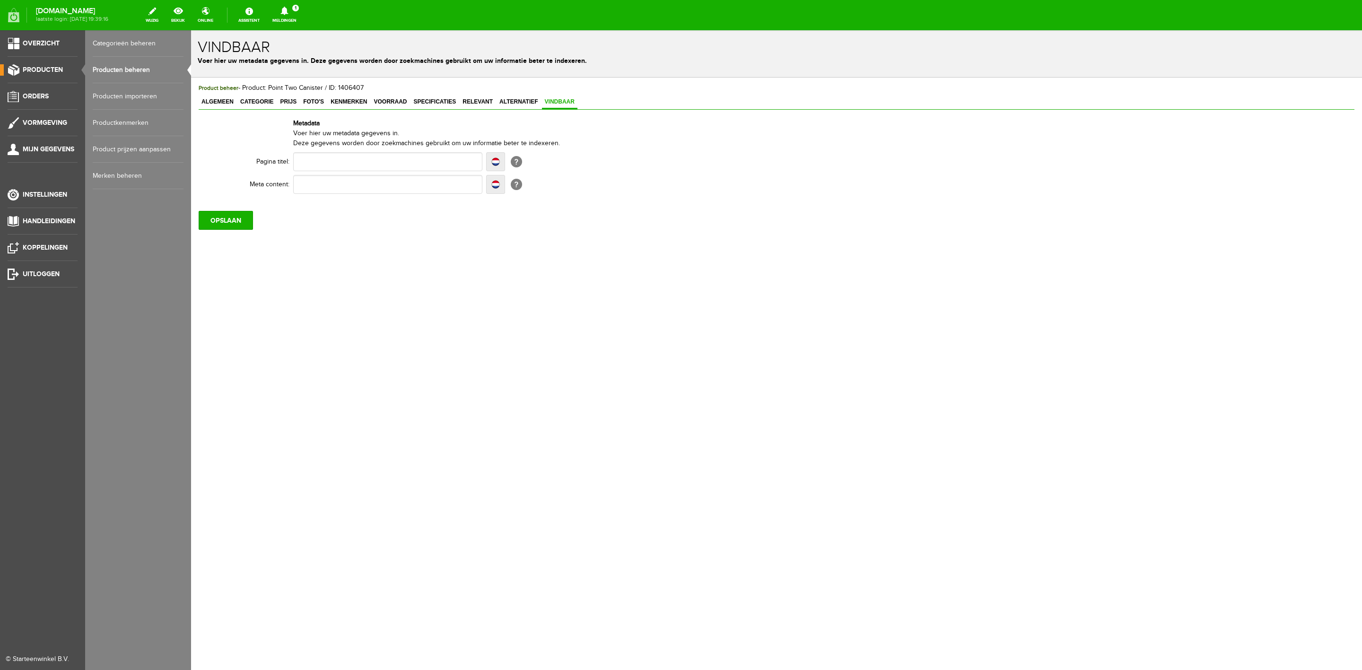
click at [56, 66] on span "Producten" at bounding box center [43, 70] width 40 height 8
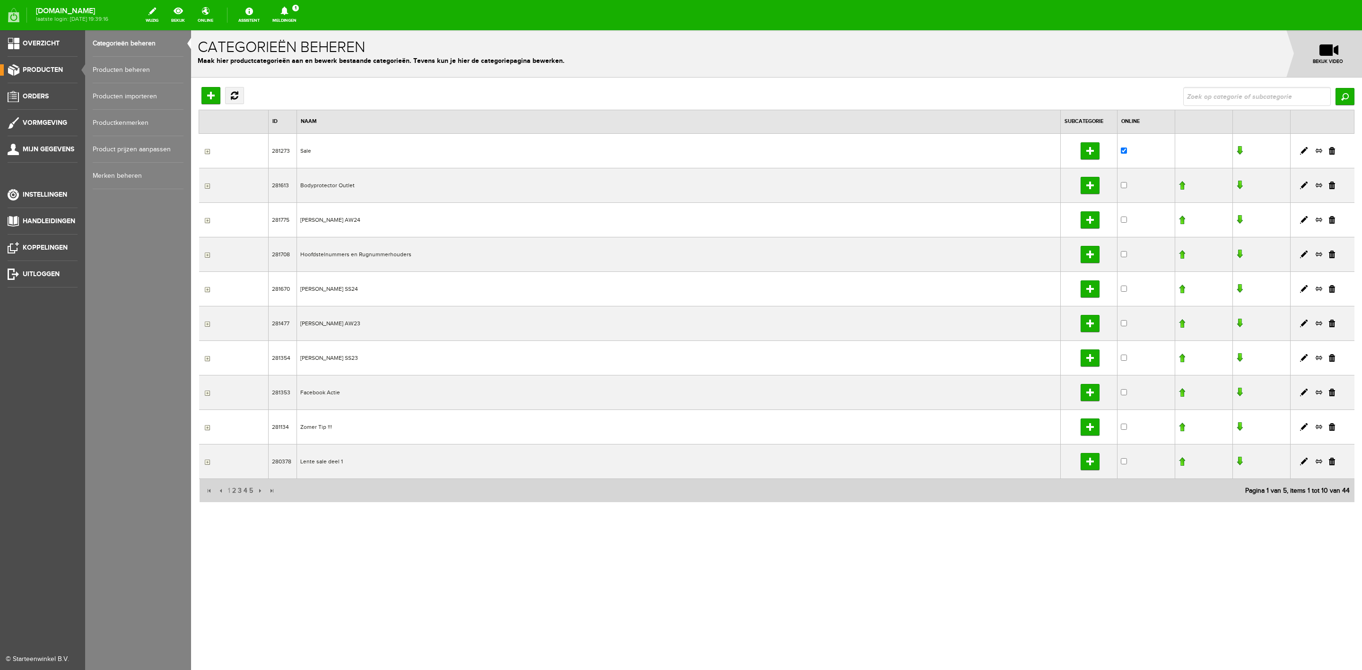
click at [106, 64] on link "Producten beheren" at bounding box center [138, 70] width 91 height 26
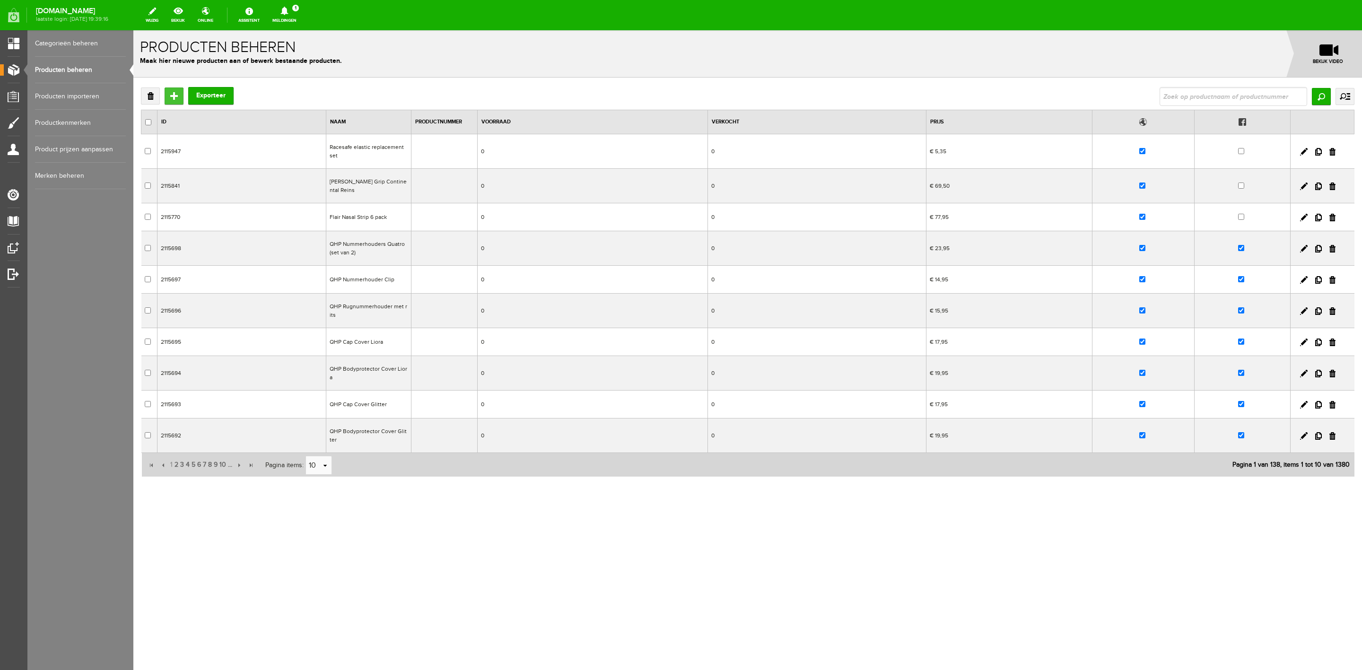
click at [174, 96] on input "Toevoegen" at bounding box center [174, 95] width 19 height 17
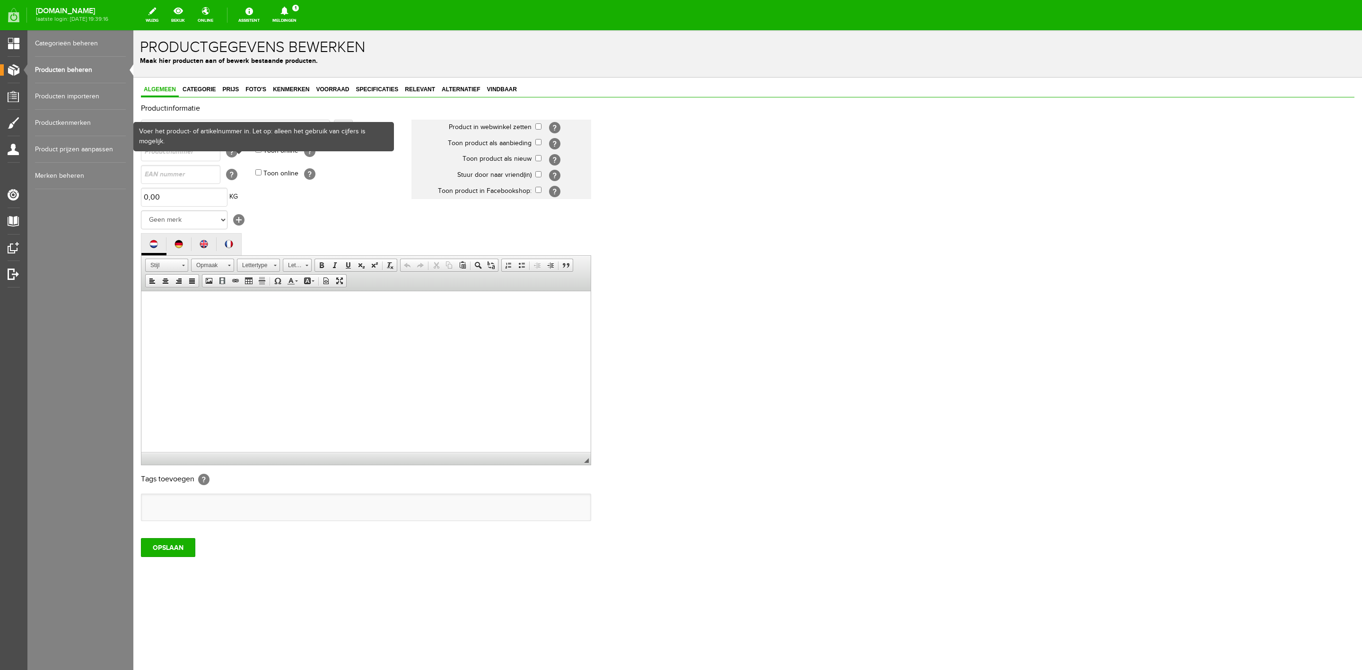
click at [215, 124] on div "Voer het product- of artikelnummer in. Let op: alleen het gebruik van cijfers i…" at bounding box center [263, 136] width 259 height 27
click at [290, 126] on input "text" at bounding box center [235, 129] width 189 height 19
paste input "Point two Pro air screw cap R1"
type input "Point two Pro air screw cap R1"
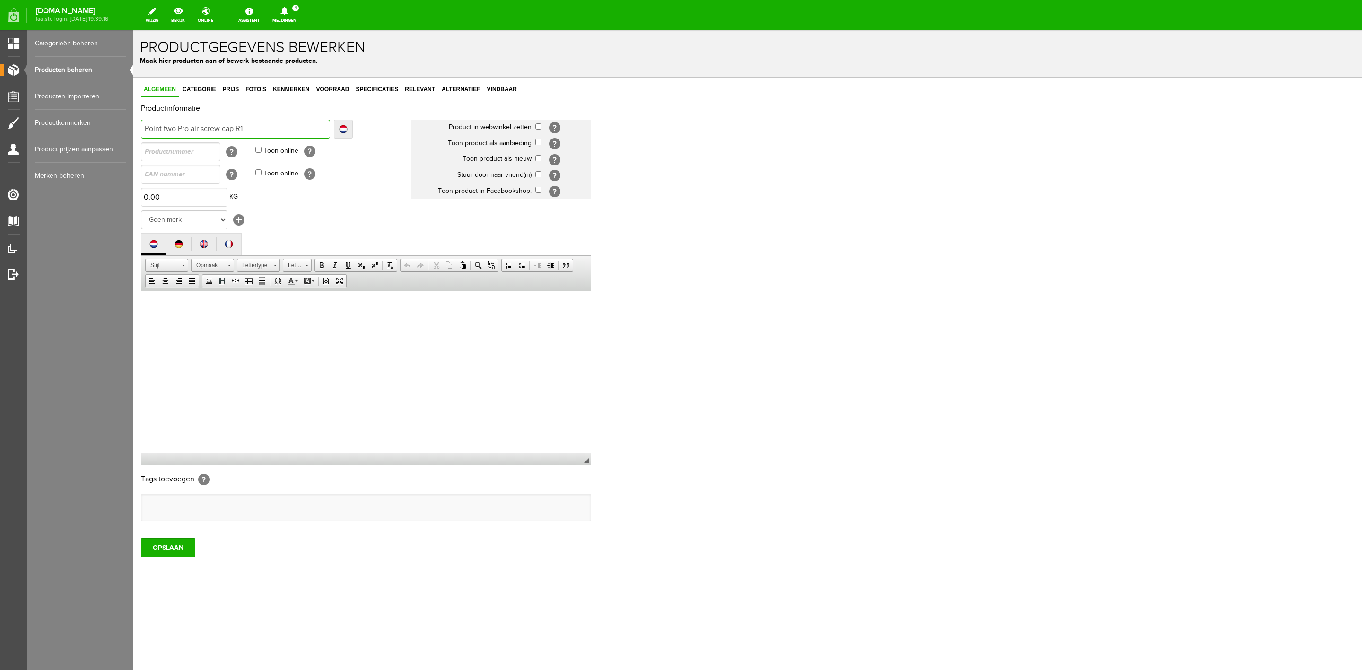
type input "Point two Pro air screw cap R1"
click at [218, 220] on select "Geen merk [PERSON_NAME] Robinson Segura Airbag HesTec FreeJump Westropp Fenwick…" at bounding box center [184, 219] width 87 height 19
select select "133986"
click at [141, 210] on select "Geen merk [PERSON_NAME] Robinson Segura Airbag HesTec FreeJump Westropp Fenwick…" at bounding box center [184, 219] width 87 height 19
click at [236, 91] on span "Prijs" at bounding box center [230, 89] width 22 height 7
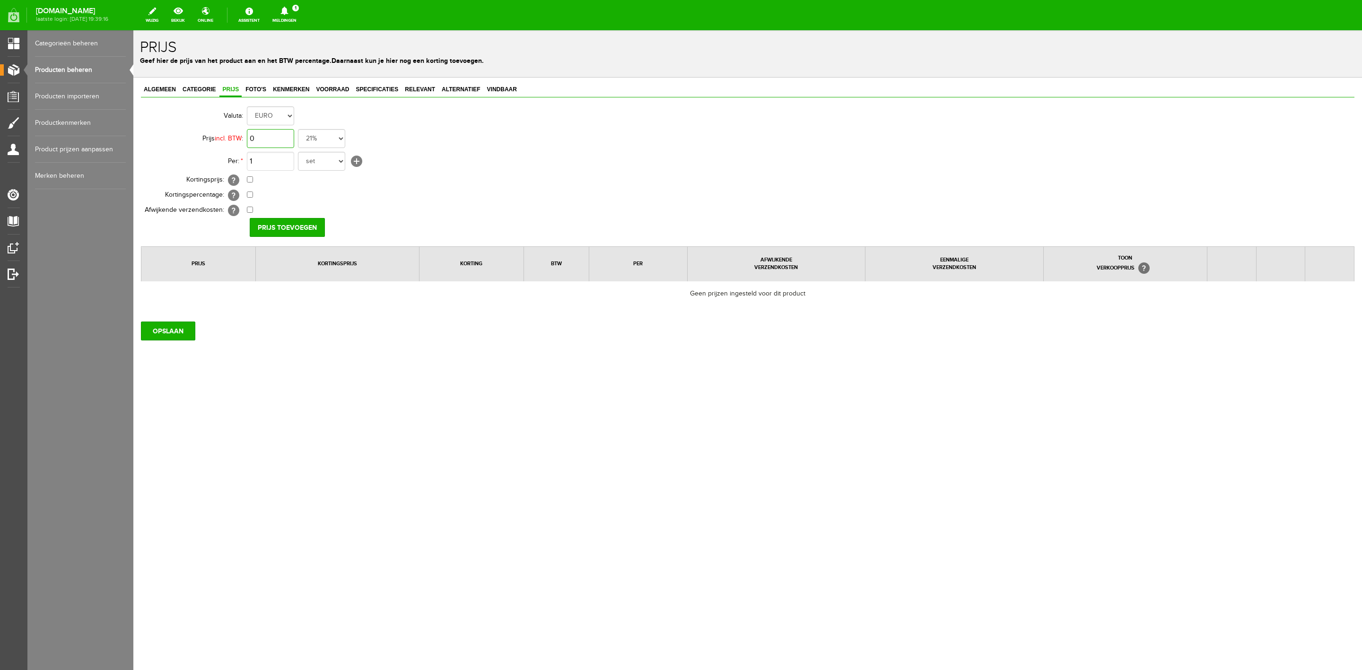
click at [271, 132] on input "0" at bounding box center [270, 138] width 47 height 19
type input "€ 21,50"
click at [264, 223] on div "Valuta: EURO Prijs incl. BTW : € 21,50 21% 19% 18% 9% 6% 0% Per: * 1 set rol pa…" at bounding box center [747, 206] width 1213 height 202
click at [186, 329] on input "OPSLAAN" at bounding box center [168, 331] width 54 height 19
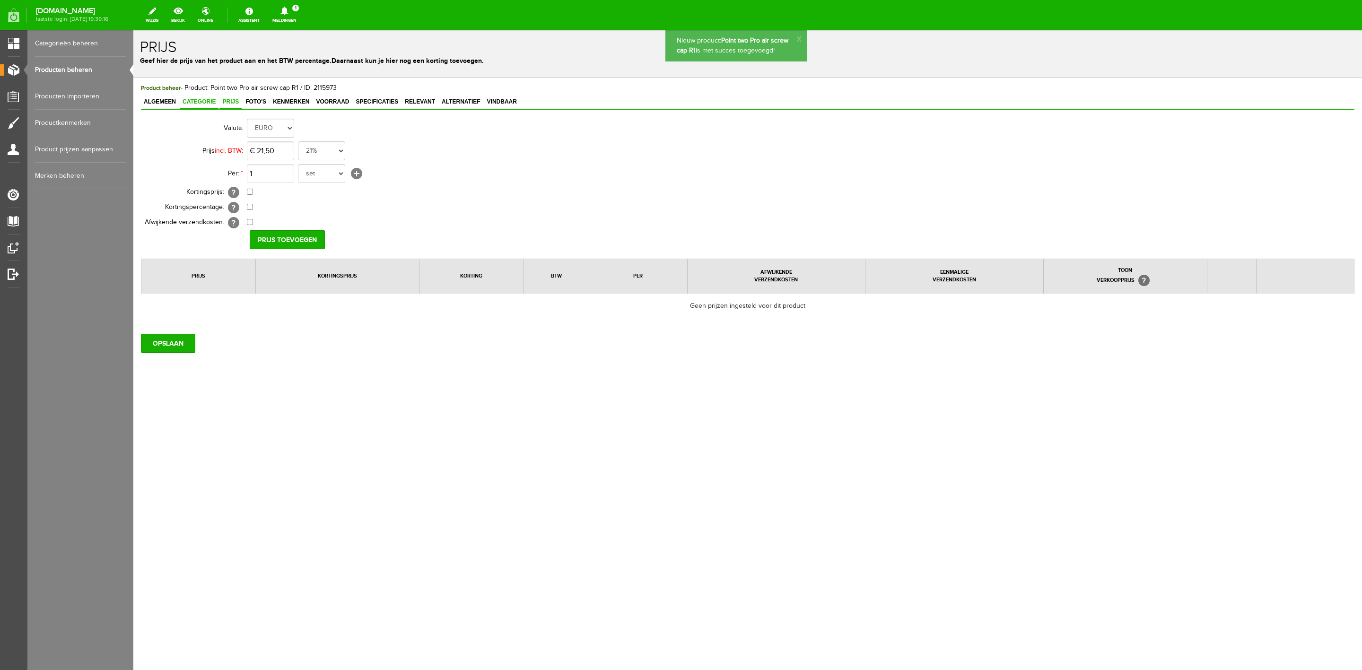
click at [192, 107] on link "Categorie" at bounding box center [199, 103] width 39 height 14
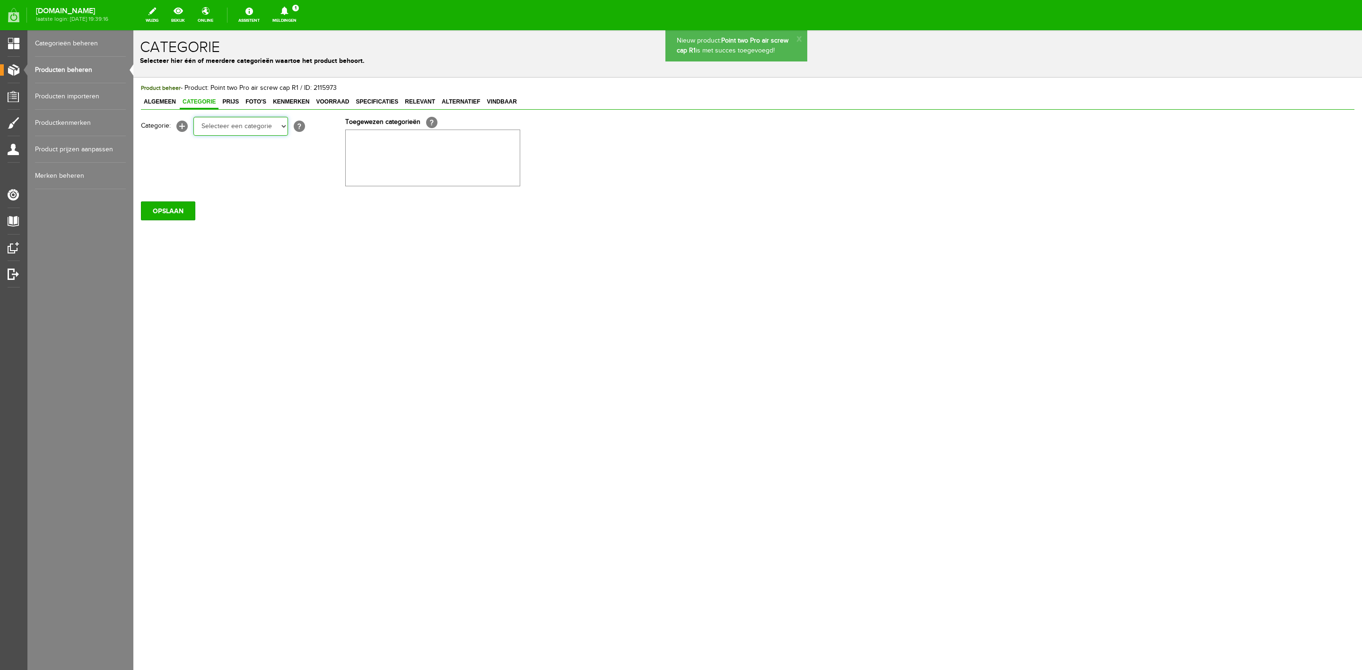
click at [240, 132] on select "Selecteer een categorie Sale Bodyprotector Outlet [PERSON_NAME] AW24 Hoofdsteln…" at bounding box center [240, 126] width 95 height 19
drag, startPoint x: 288, startPoint y: 129, endPoint x: 284, endPoint y: 126, distance: 5.5
click at [288, 129] on div "Categorie: [+] Selecteer een categorie Sale Bodyprotector Outlet [PERSON_NAME] …" at bounding box center [243, 126] width 204 height 19
click at [283, 125] on select "Selecteer een categorie Sale Bodyprotector Outlet [PERSON_NAME] AW24 Hoofdsteln…" at bounding box center [240, 126] width 95 height 19
select select "132703"
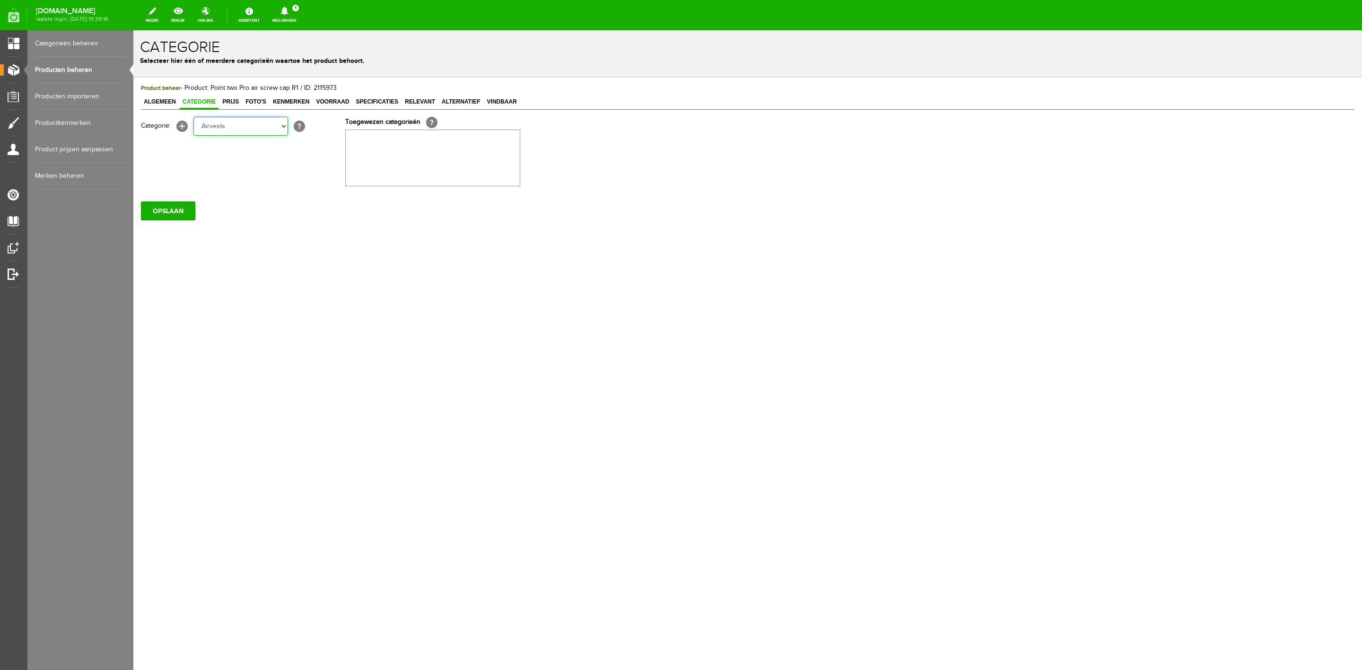
click at [193, 117] on select "Selecteer een categorie Sale Bodyprotector Outlet [PERSON_NAME] AW24 Hoofdsteln…" at bounding box center [240, 126] width 95 height 19
click at [172, 203] on input "OPSLAAN" at bounding box center [168, 210] width 54 height 19
click at [166, 101] on span "Algemeen" at bounding box center [160, 101] width 38 height 7
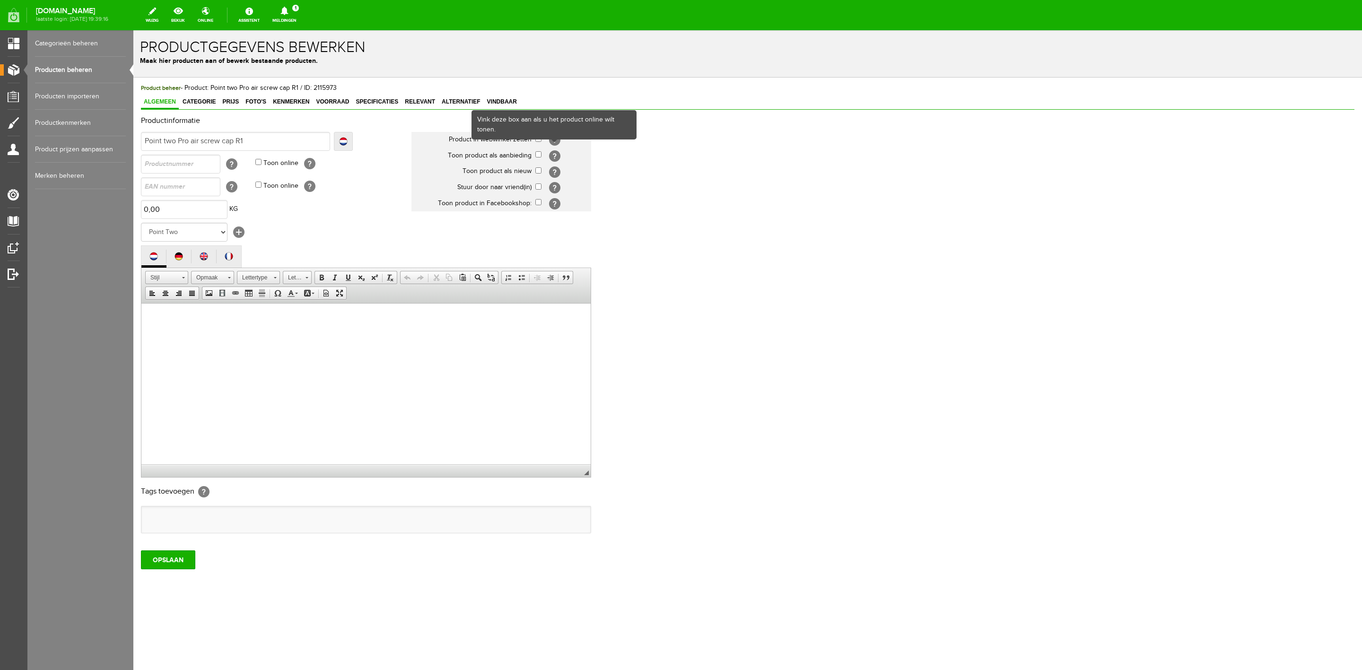
click at [541, 140] on body "Product: Point two Pro air screw cap R1 is met succes gewijzigd! x Productgegev…" at bounding box center [747, 350] width 1229 height 640
click at [538, 138] on input "checkbox" at bounding box center [538, 139] width 6 height 6
checkbox input "true"
click at [540, 170] on input "checkbox" at bounding box center [538, 170] width 6 height 6
checkbox input "true"
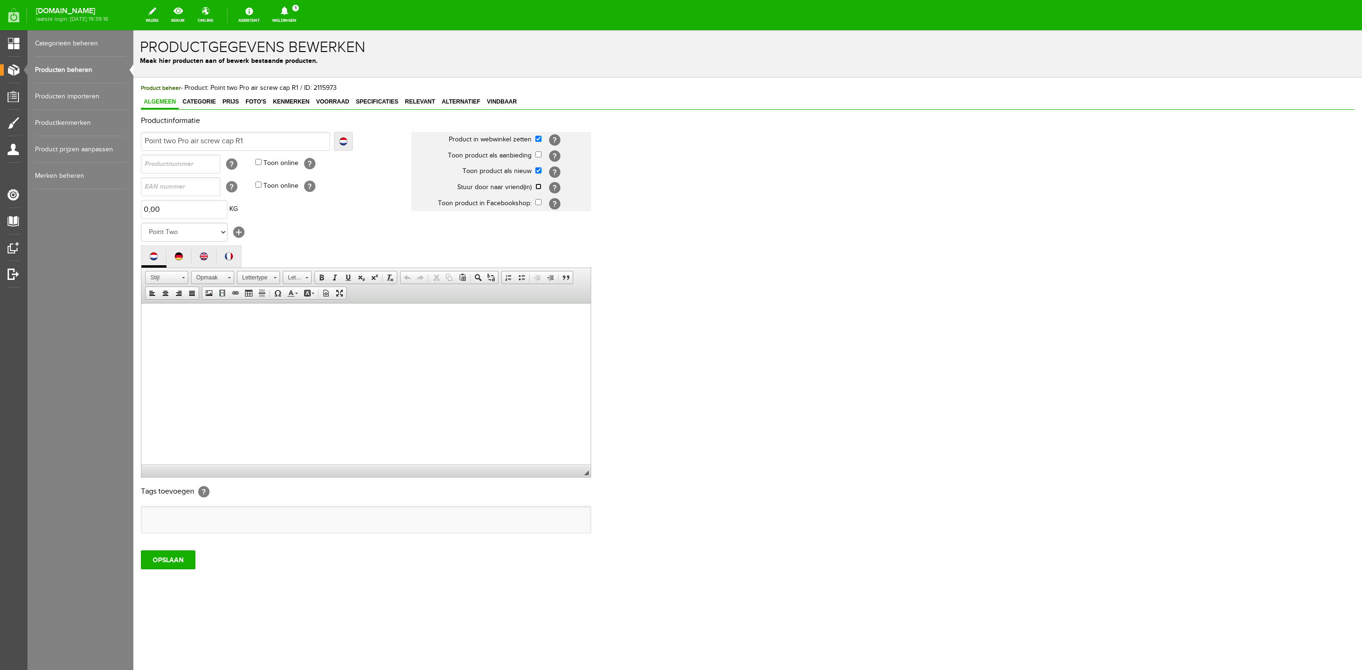
click at [540, 185] on input "checkbox" at bounding box center [538, 186] width 6 height 6
checkbox input "true"
click at [186, 446] on div "Product beheer - Product: Point two Pro air screw cap R1 / ID: 2115973 Algemeen…" at bounding box center [747, 359] width 1229 height 562
click at [182, 446] on input "OPSLAAN" at bounding box center [168, 559] width 54 height 19
click at [203, 102] on span "Categorie" at bounding box center [199, 101] width 39 height 7
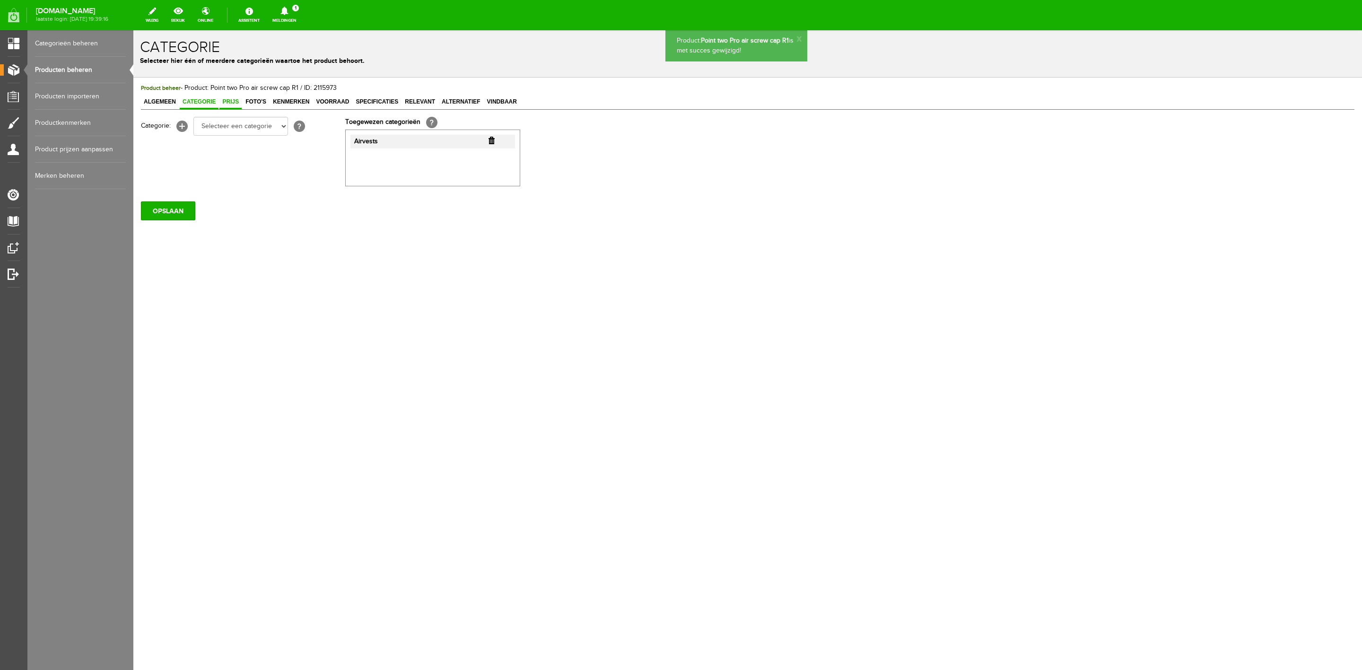
click at [225, 99] on span "Prijs" at bounding box center [230, 101] width 22 height 7
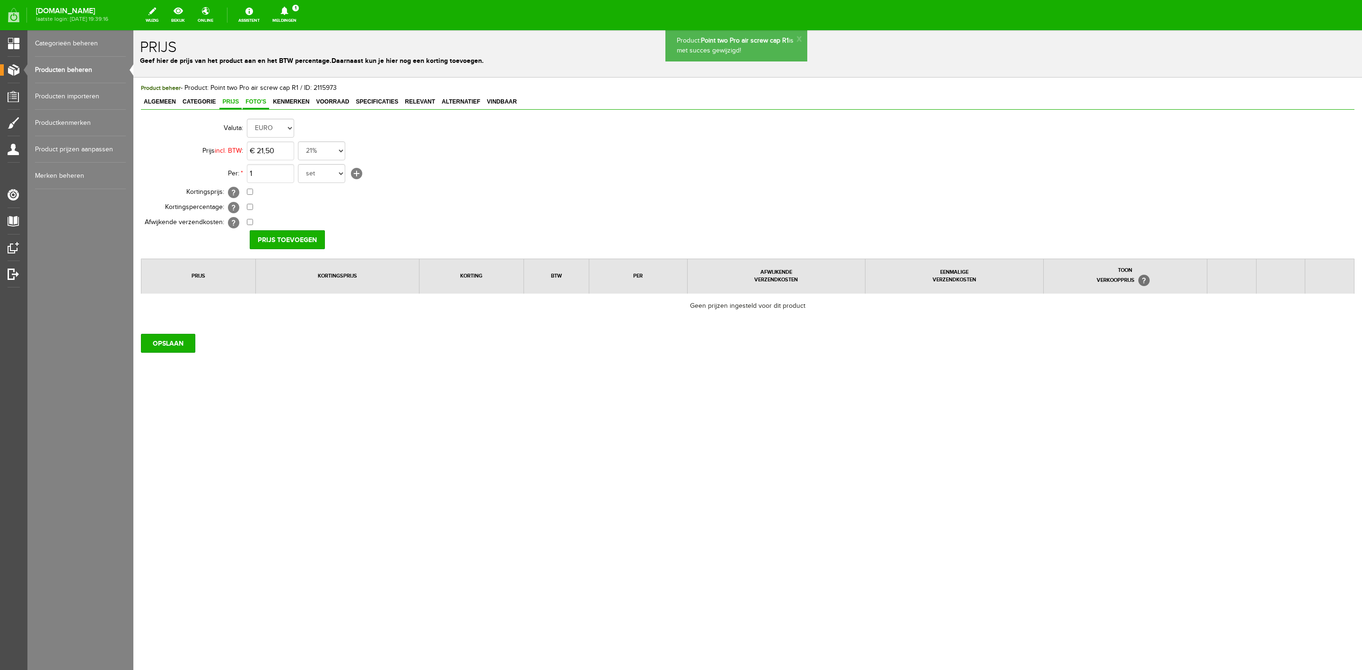
click at [248, 98] on span "Foto's" at bounding box center [256, 101] width 26 height 7
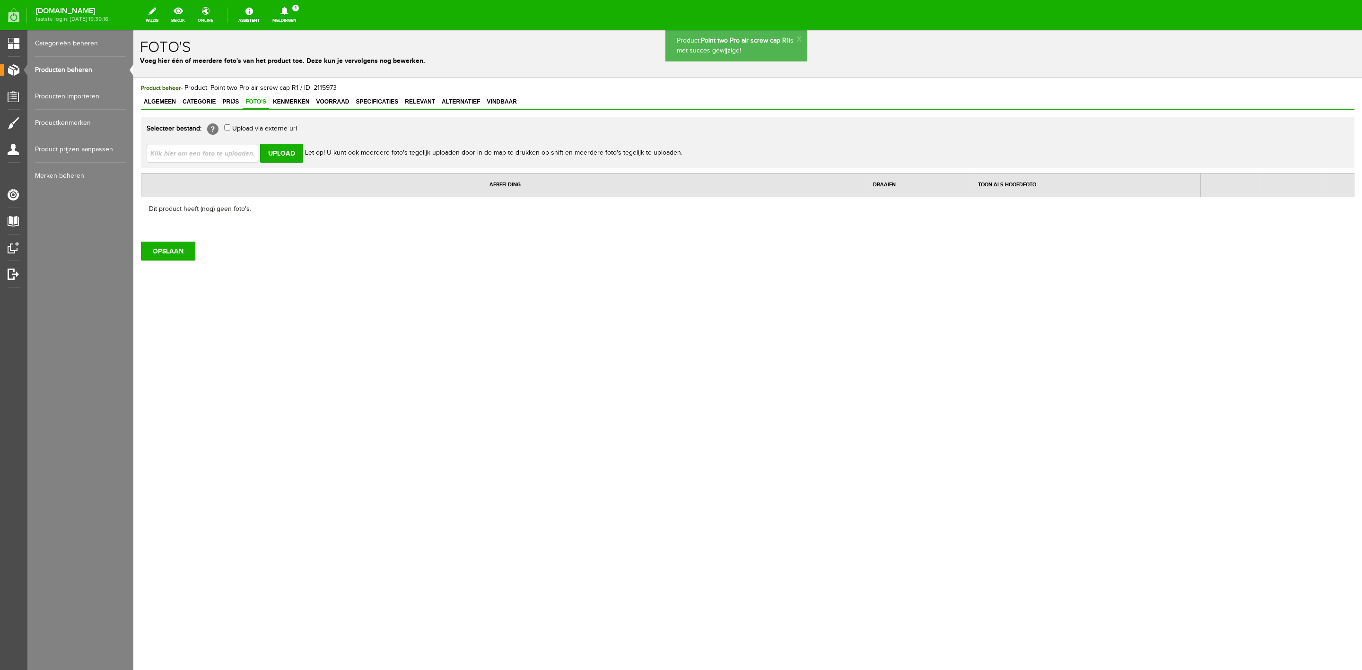
click at [230, 152] on input "file" at bounding box center [206, 153] width 119 height 18
type input "C:\fakepath\Point two Pro air screw cap R1.jpg"
type input "Point two Pro air screw cap R1.jpg"
click at [293, 149] on input "Upload" at bounding box center [281, 153] width 43 height 19
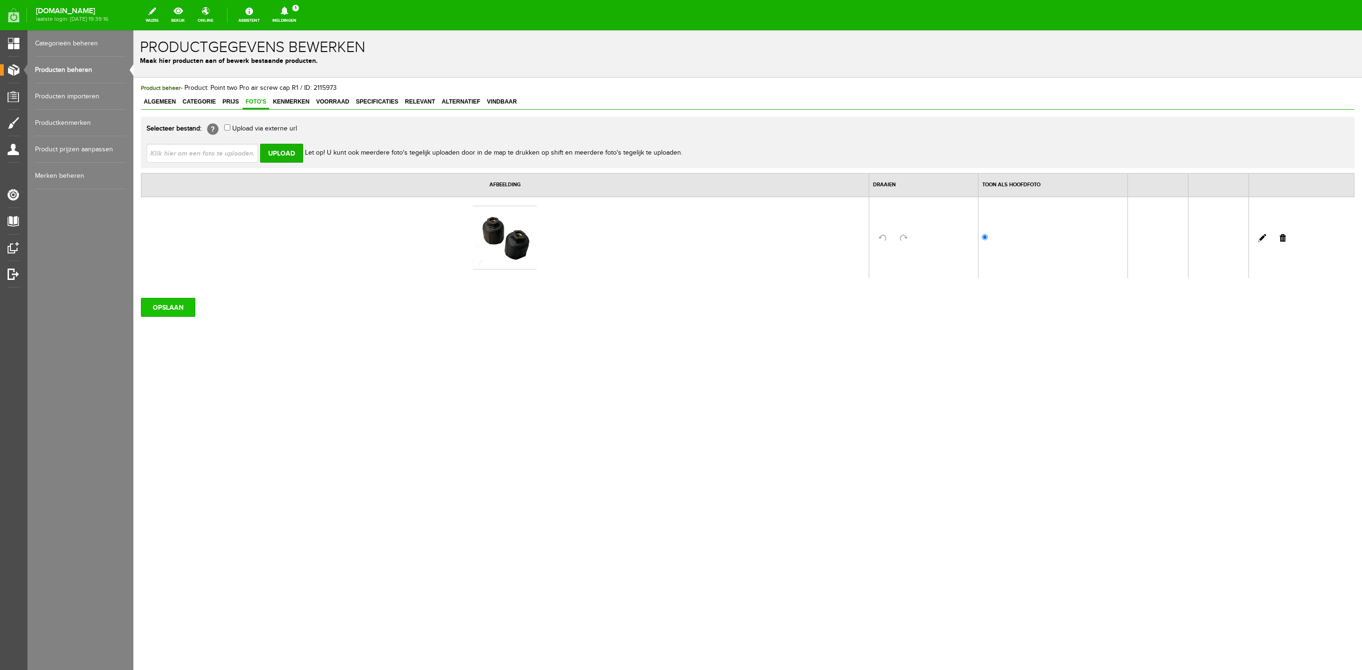
click at [177, 308] on input "OPSLAAN" at bounding box center [168, 307] width 54 height 19
click at [297, 104] on span "Kenmerken" at bounding box center [291, 101] width 42 height 7
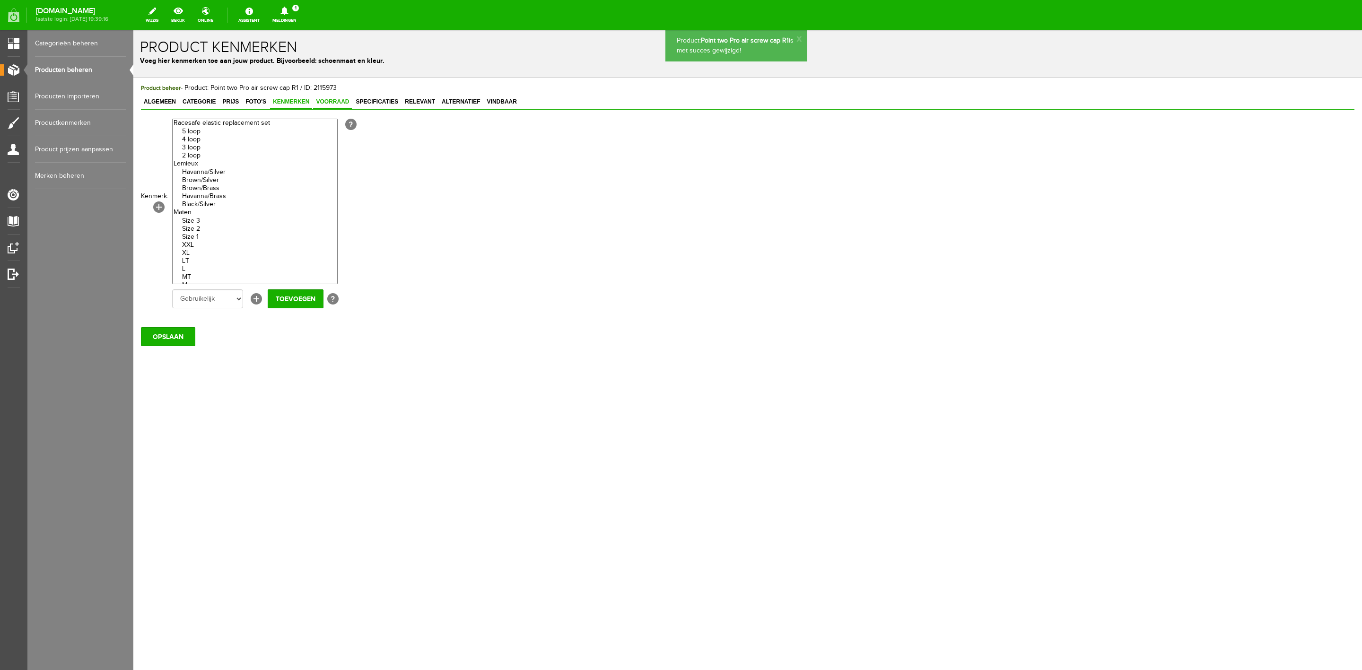
click at [318, 102] on span "Voorraad" at bounding box center [332, 101] width 39 height 7
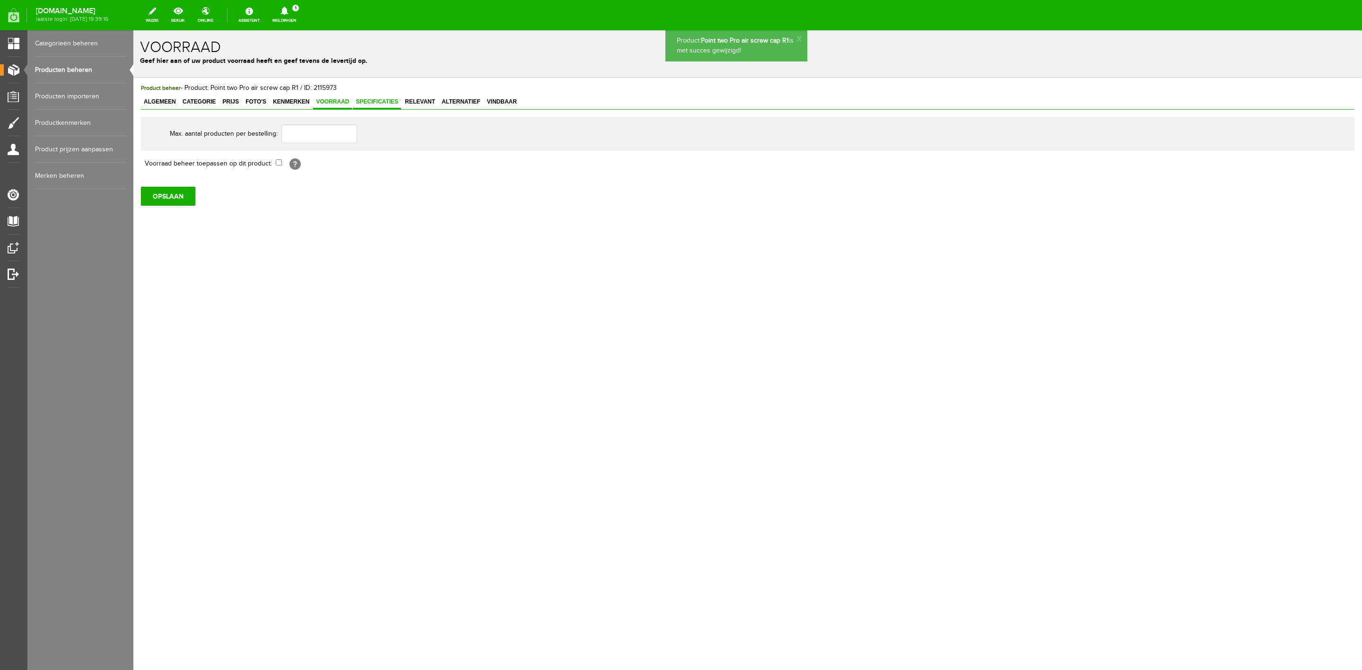
click at [373, 101] on span "Specificaties" at bounding box center [377, 101] width 48 height 7
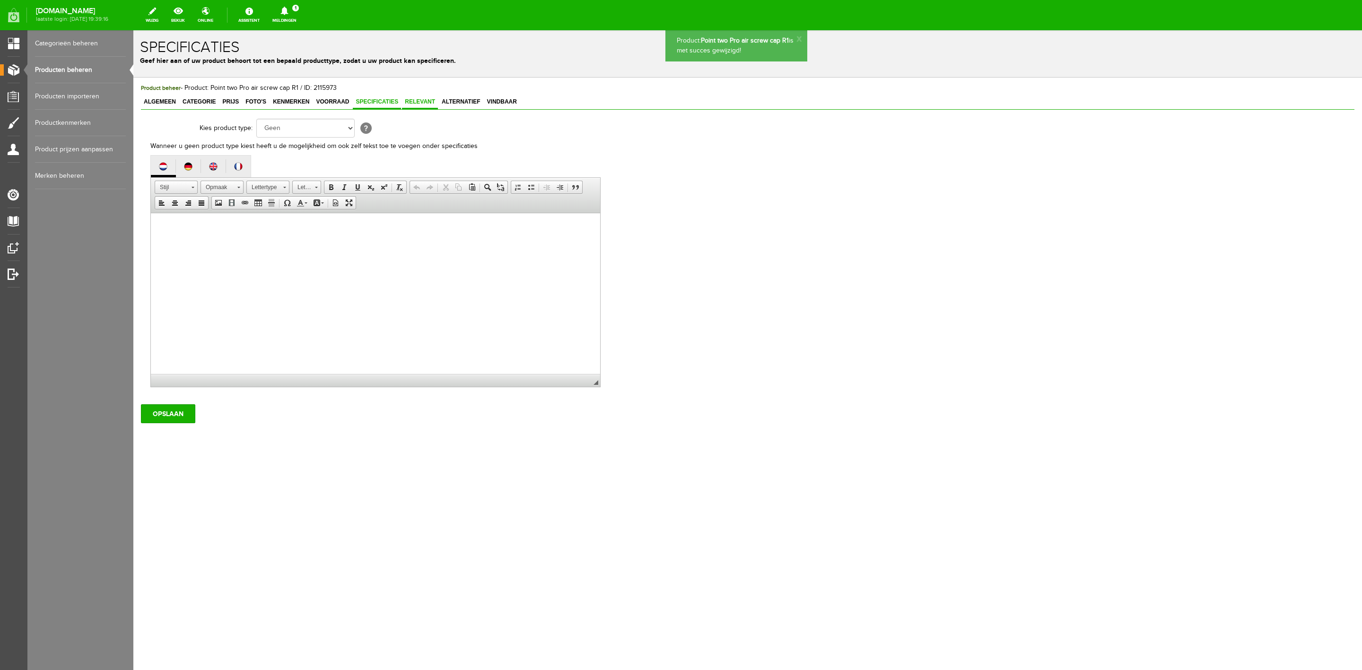
click at [418, 102] on span "Relevant" at bounding box center [420, 101] width 36 height 7
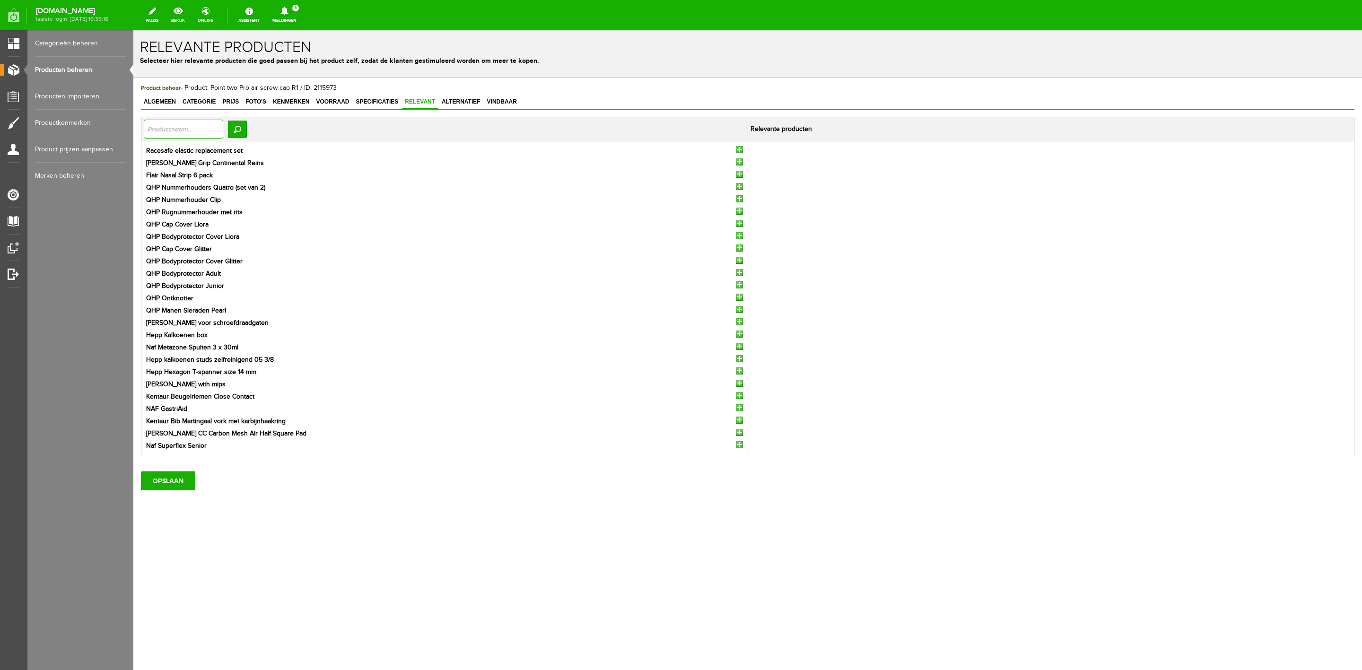
click at [162, 131] on input "text" at bounding box center [183, 129] width 79 height 19
type input "point"
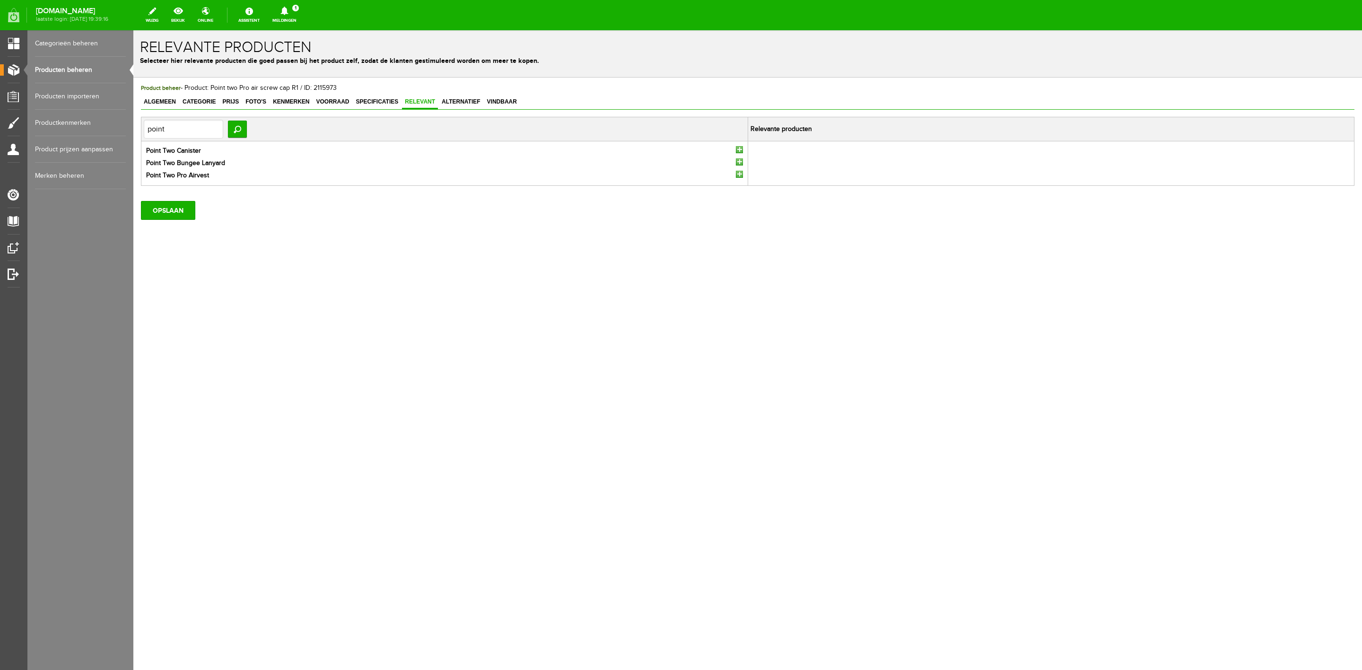
click at [738, 152] on input "button" at bounding box center [739, 149] width 7 height 7
click at [199, 131] on input "point" at bounding box center [183, 129] width 79 height 19
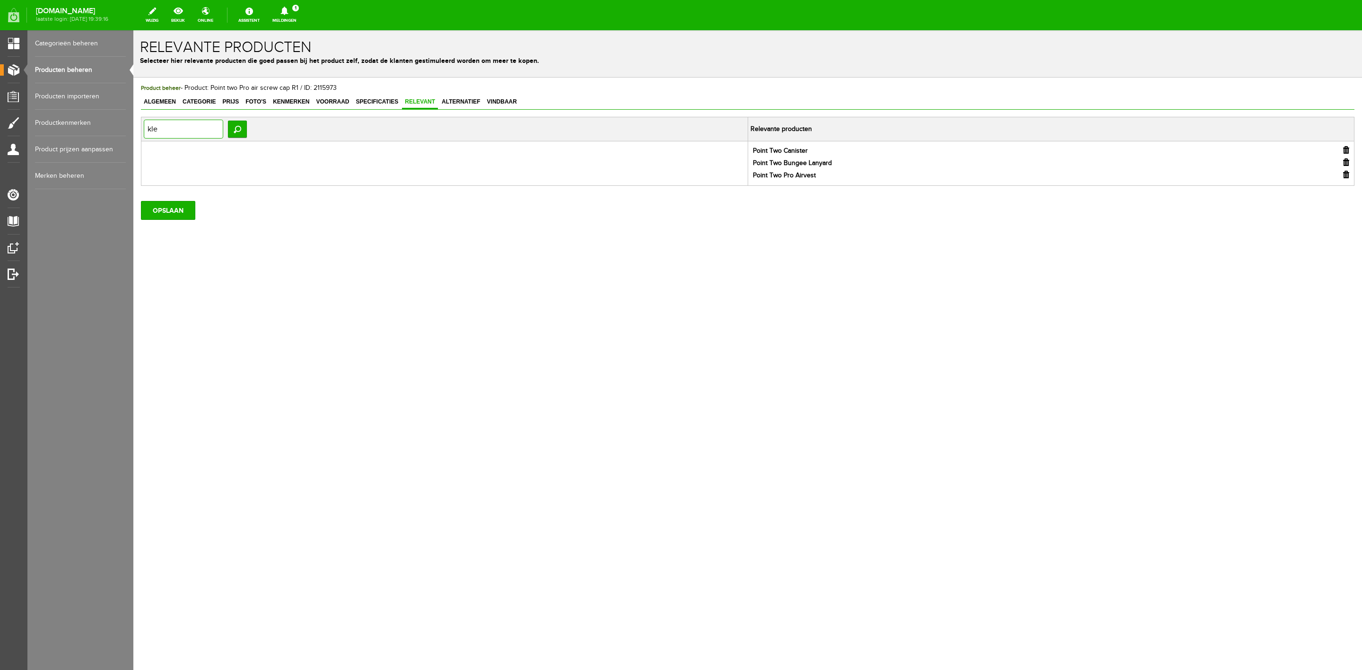
type input "klei"
click at [741, 174] on input "button" at bounding box center [739, 174] width 7 height 7
click at [162, 129] on input "klei" at bounding box center [183, 129] width 79 height 19
type input "pro ii"
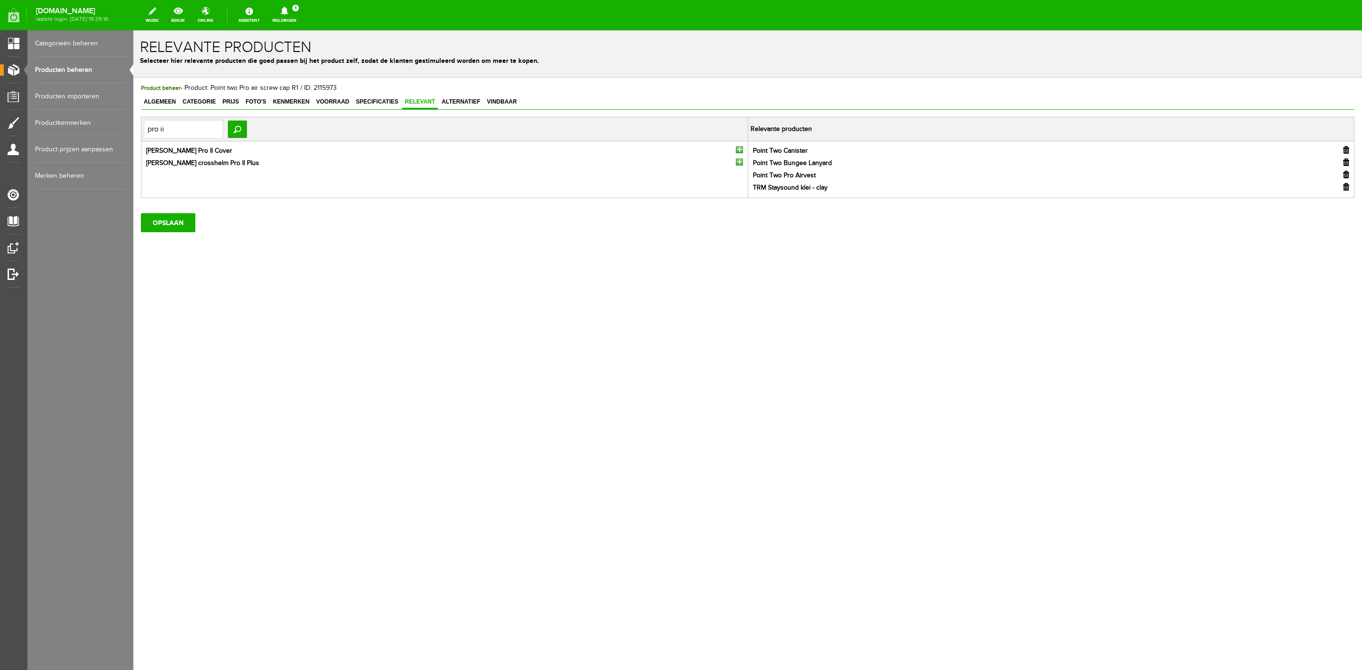
click at [740, 152] on input "button" at bounding box center [739, 149] width 7 height 7
click at [220, 133] on input "pro ii" at bounding box center [183, 129] width 79 height 19
type input "hepp"
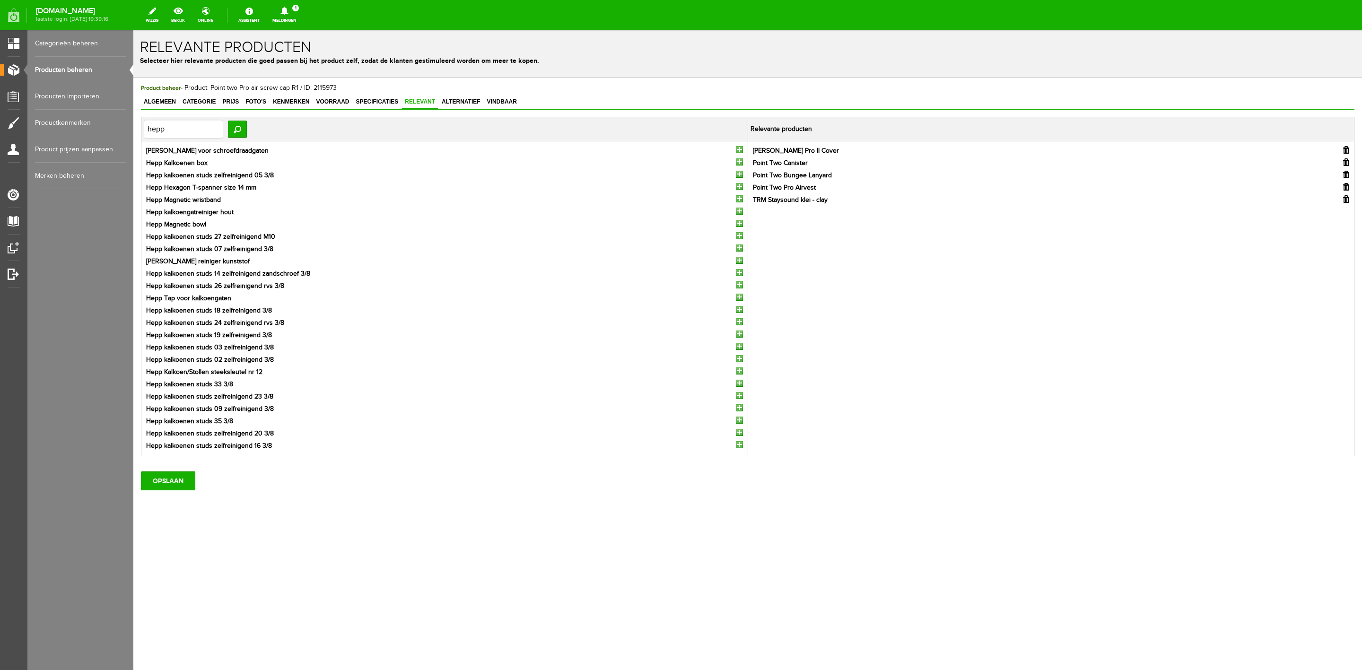
click at [739, 273] on input "button" at bounding box center [739, 272] width 7 height 7
click at [741, 276] on input "button" at bounding box center [739, 272] width 7 height 7
click at [168, 446] on input "OPSLAAN" at bounding box center [168, 480] width 54 height 19
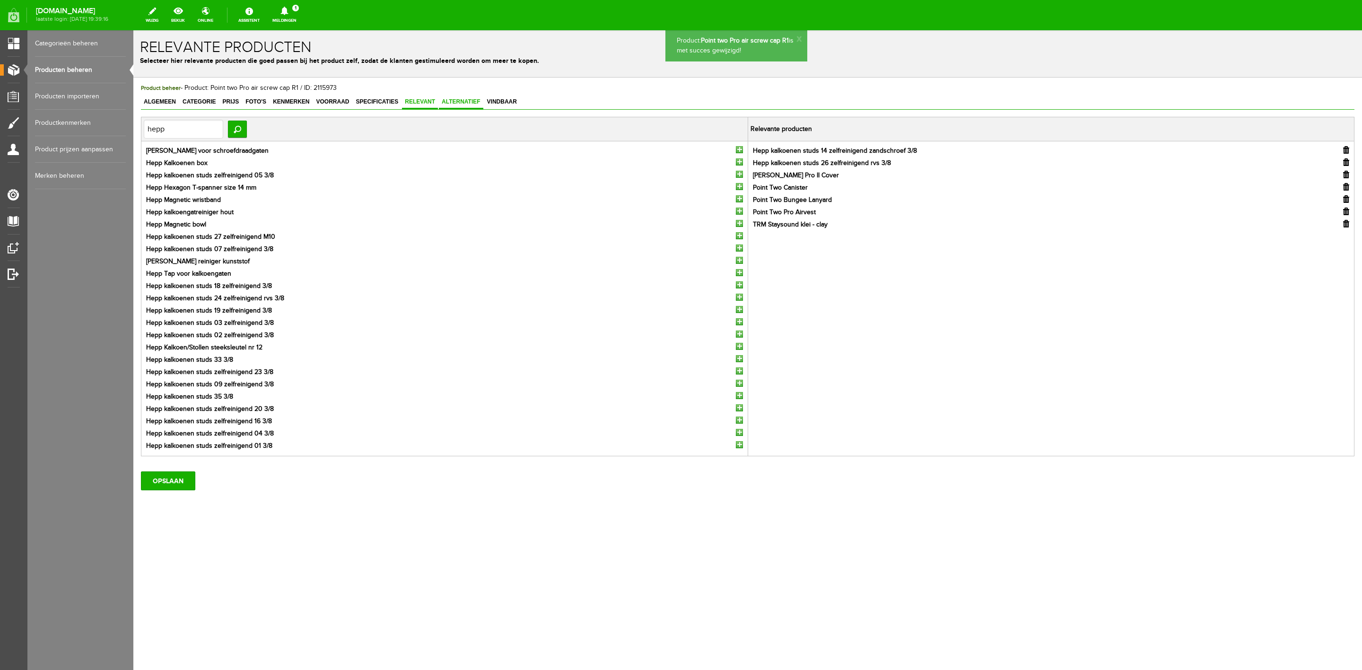
click at [457, 106] on link "Alternatief" at bounding box center [461, 103] width 44 height 14
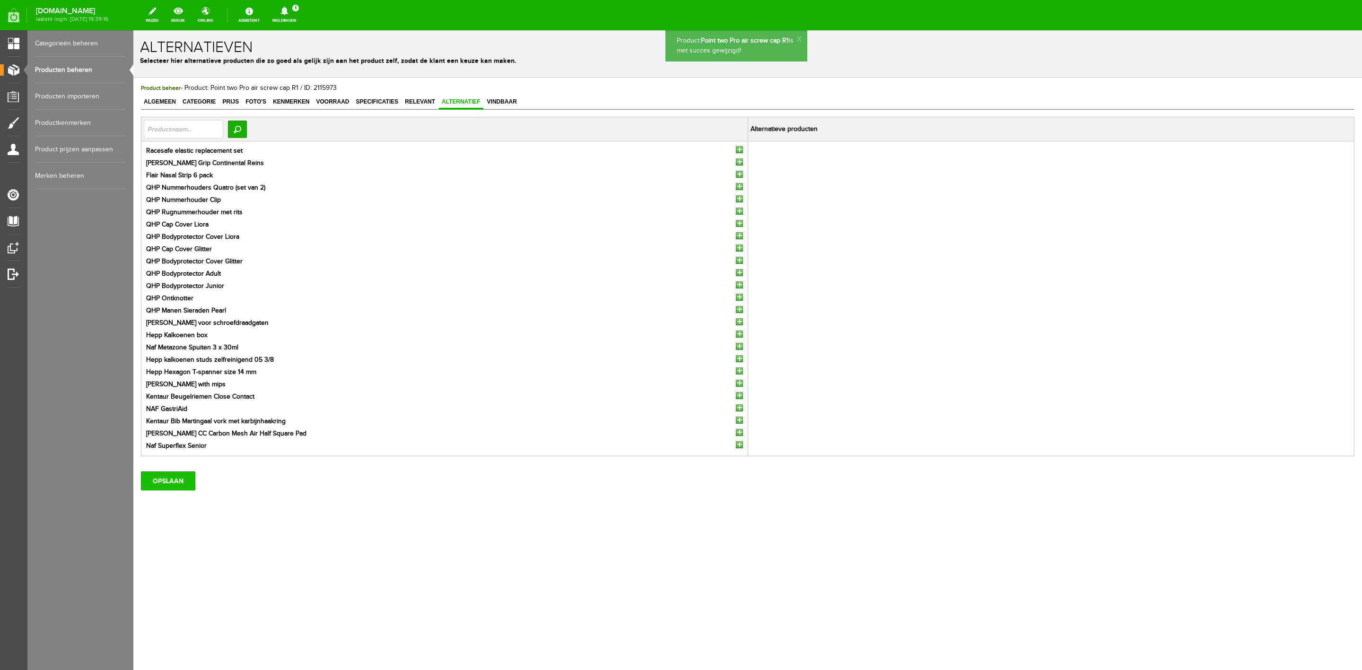
click at [170, 446] on input "OPSLAAN" at bounding box center [168, 480] width 54 height 19
drag, startPoint x: 199, startPoint y: 95, endPoint x: 211, endPoint y: 94, distance: 12.4
click at [205, 94] on div "Product beheer - Product: Point two Pro air screw cap R1 / ID: 2115973 Algemeen…" at bounding box center [747, 286] width 1213 height 407
click at [244, 94] on div "Product beheer - Product: Point two Pro air screw cap R1 / ID: 2115973 Algemeen…" at bounding box center [747, 286] width 1213 height 407
click at [235, 99] on span "Prijs" at bounding box center [230, 101] width 22 height 7
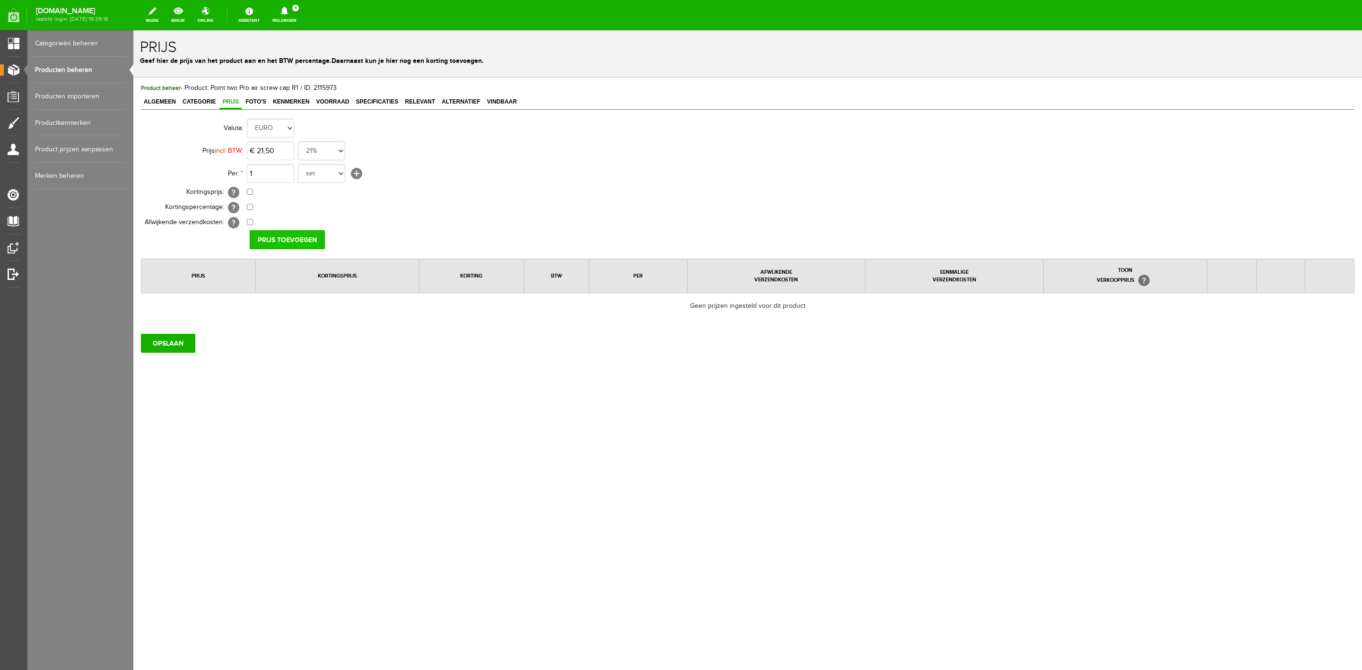
click at [274, 242] on input "Prijs toevoegen" at bounding box center [287, 239] width 75 height 19
click at [181, 348] on input "OPSLAAN" at bounding box center [168, 346] width 54 height 19
click at [167, 345] on input "OPSLAAN" at bounding box center [168, 346] width 54 height 19
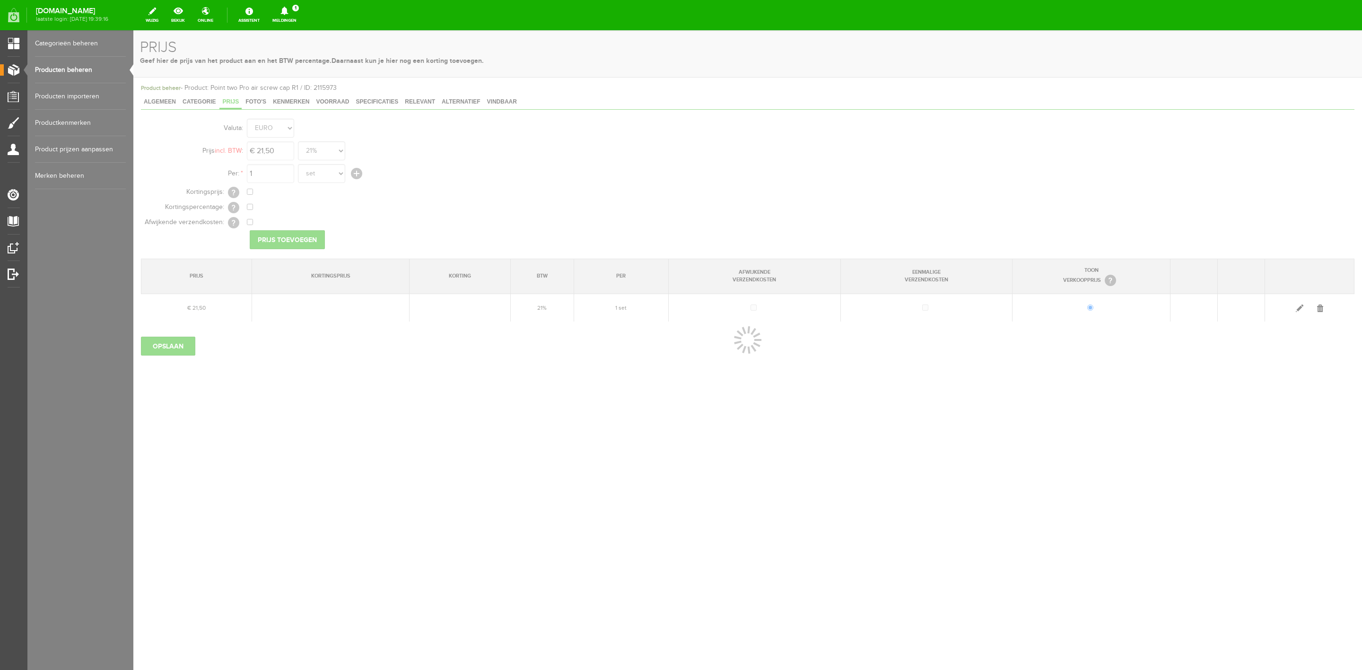
click at [93, 67] on link "Producten beheren" at bounding box center [80, 70] width 91 height 26
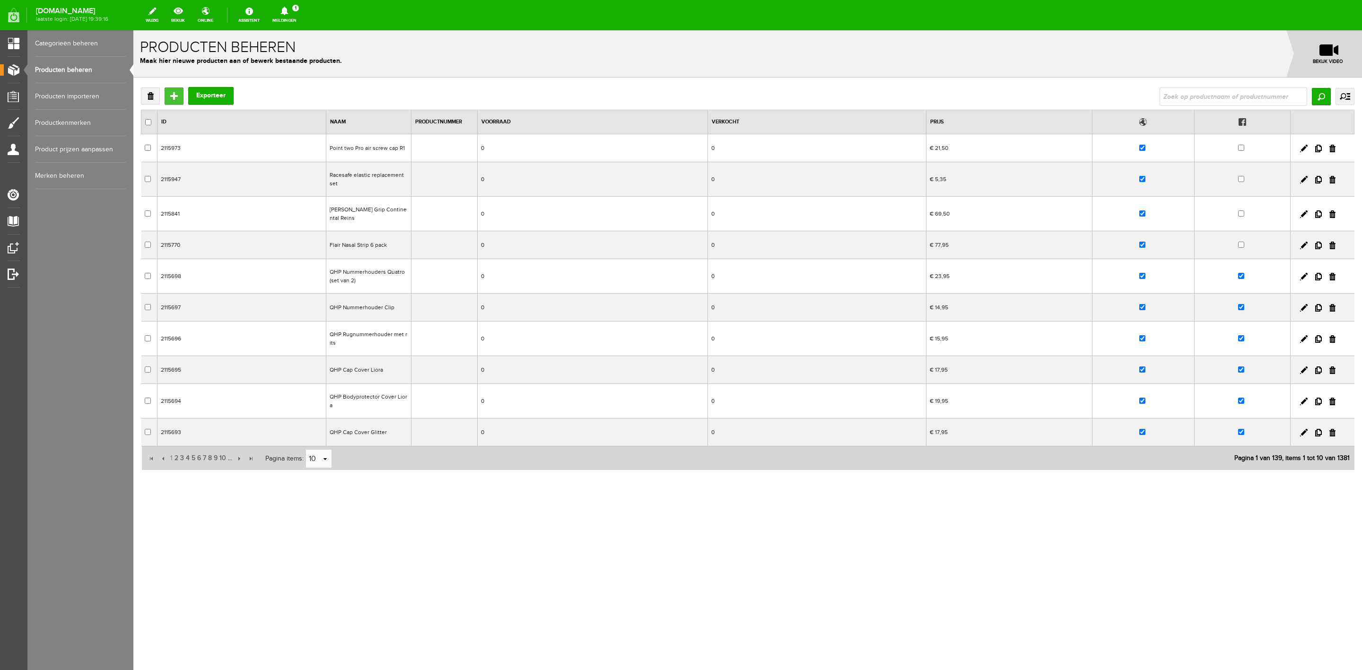
click at [170, 94] on input "Toevoegen" at bounding box center [174, 95] width 19 height 17
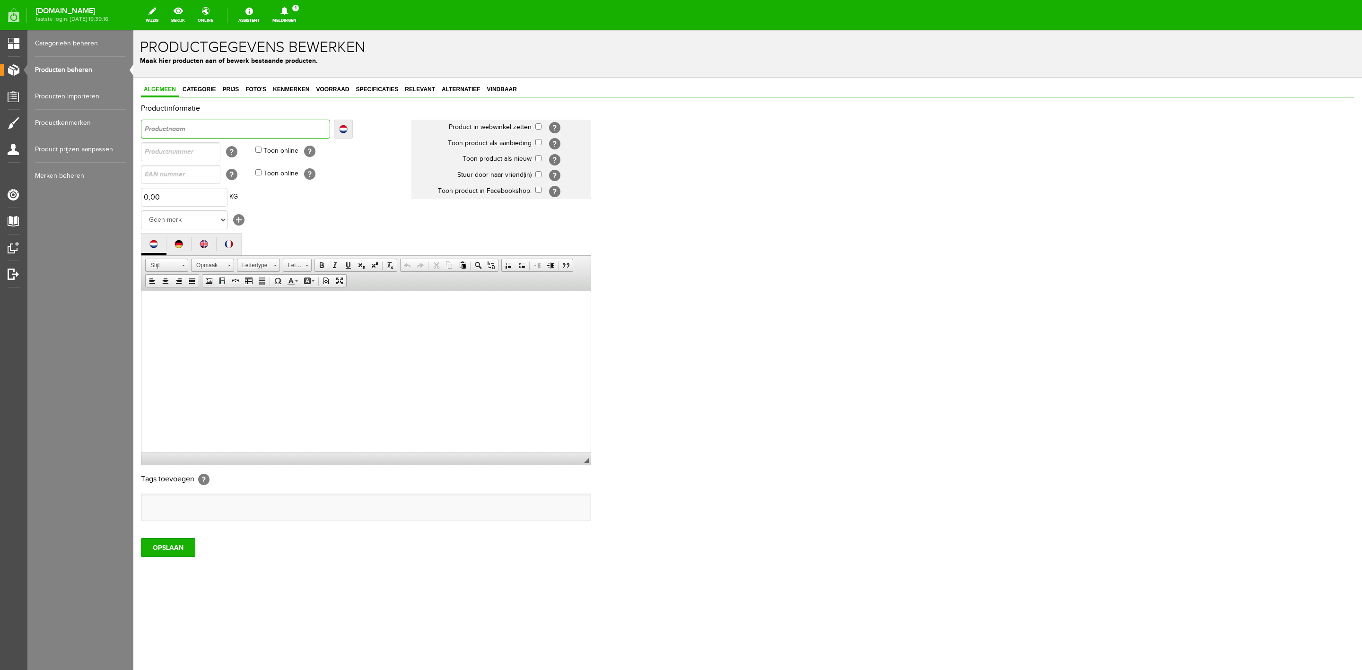
click at [242, 122] on input "text" at bounding box center [235, 129] width 189 height 19
click at [263, 117] on div "Productinformatie Localize [GEOGRAPHIC_DATA] Localize" at bounding box center [747, 314] width 1213 height 419
click at [256, 128] on input "text" at bounding box center [235, 129] width 189 height 19
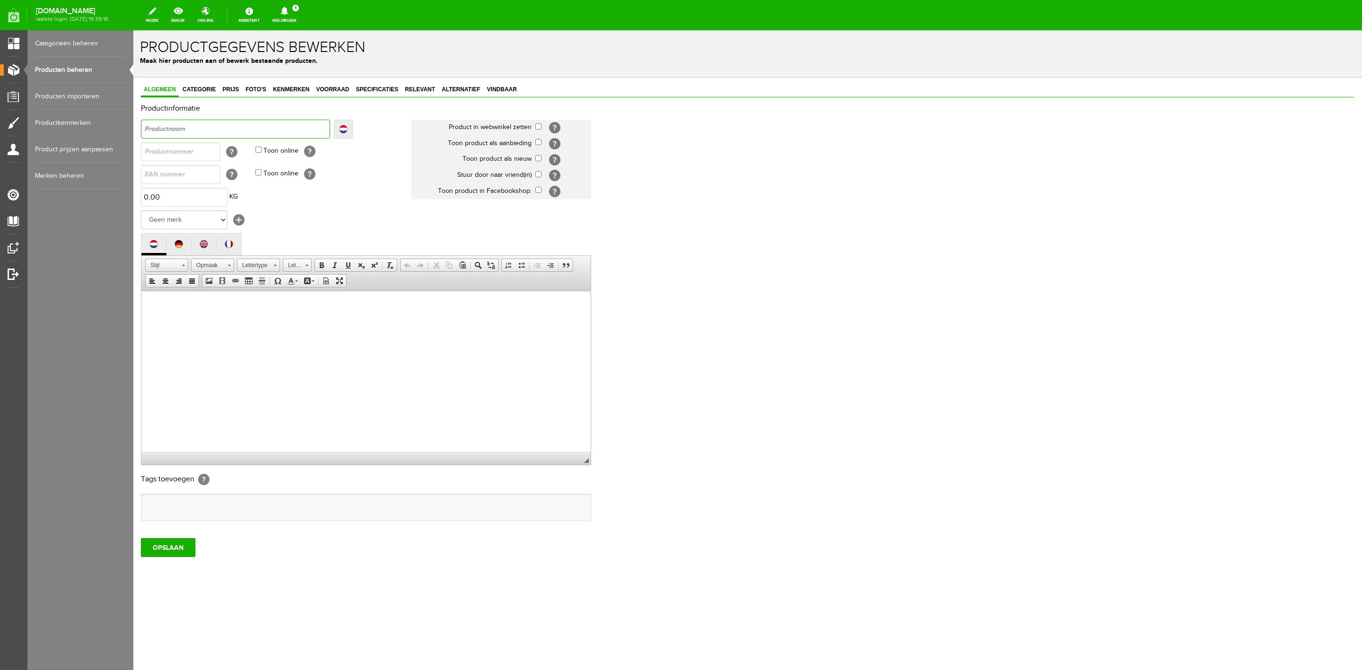
click at [256, 128] on input "text" at bounding box center [235, 129] width 189 height 19
paste input "Point two Pro air alen key"
type input "Point two Pro air alen key"
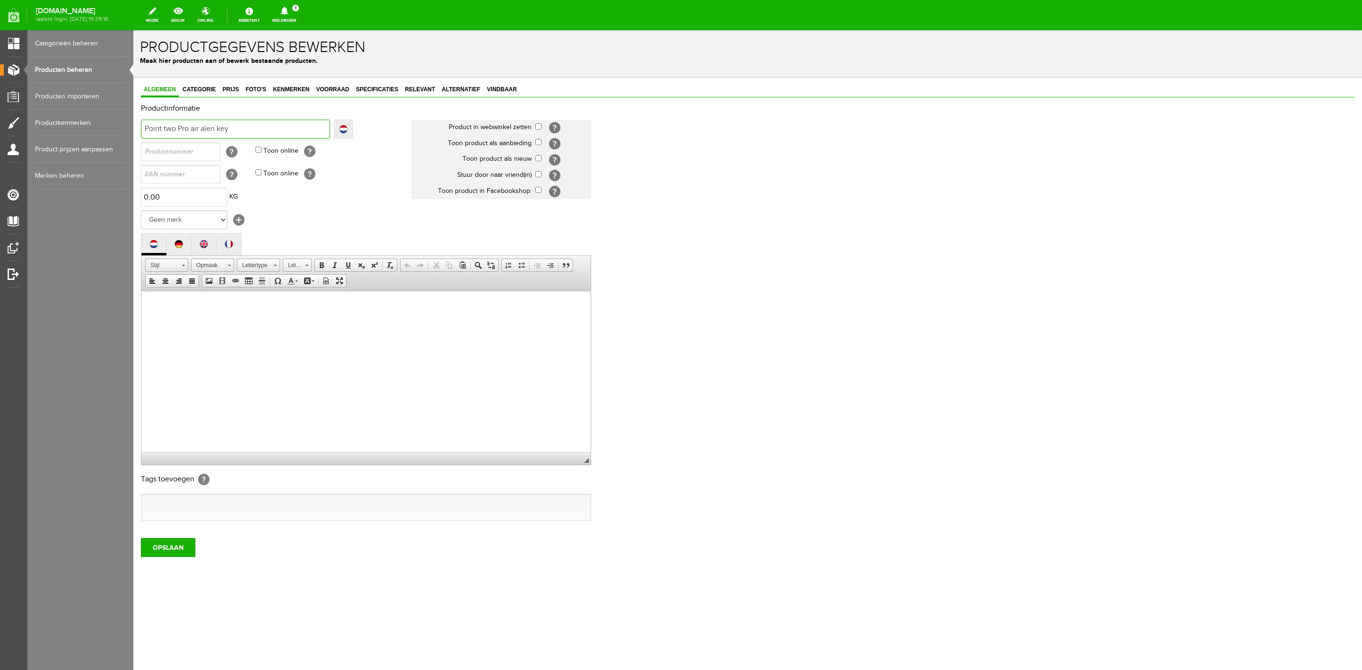
type input "Point two Pro air alen key"
click at [229, 220] on td "Geen merk [PERSON_NAME] Robinson Segura Airbag HesTec FreeJump Westropp Fenwick…" at bounding box center [276, 220] width 270 height 23
click at [222, 219] on select "Geen merk [PERSON_NAME] Robinson Segura Airbag HesTec FreeJump Westropp Fenwick…" at bounding box center [184, 219] width 87 height 19
select select "133986"
click at [141, 210] on select "Geen merk [PERSON_NAME] Robinson Segura Airbag HesTec FreeJump Westropp Fenwick…" at bounding box center [184, 219] width 87 height 19
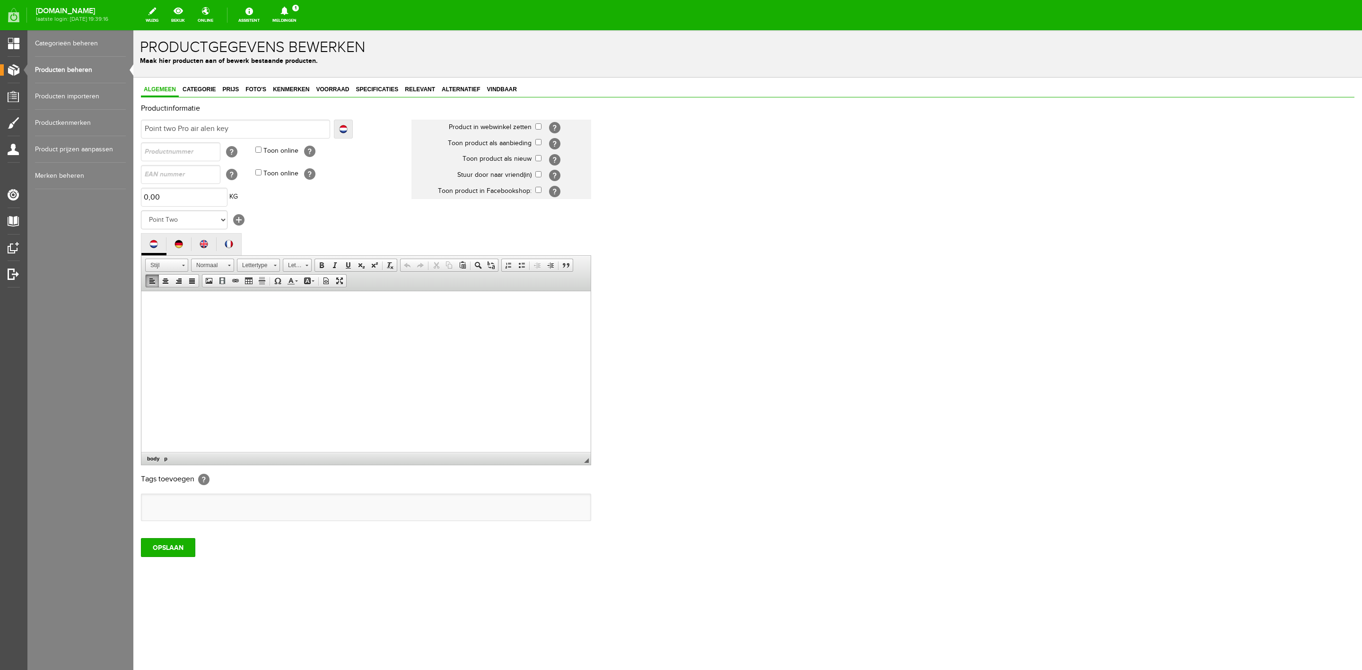
click at [207, 319] on html at bounding box center [365, 305] width 449 height 29
click at [538, 124] on input "checkbox" at bounding box center [538, 126] width 6 height 6
checkbox input "true"
click at [539, 158] on input "checkbox" at bounding box center [538, 158] width 6 height 6
checkbox input "true"
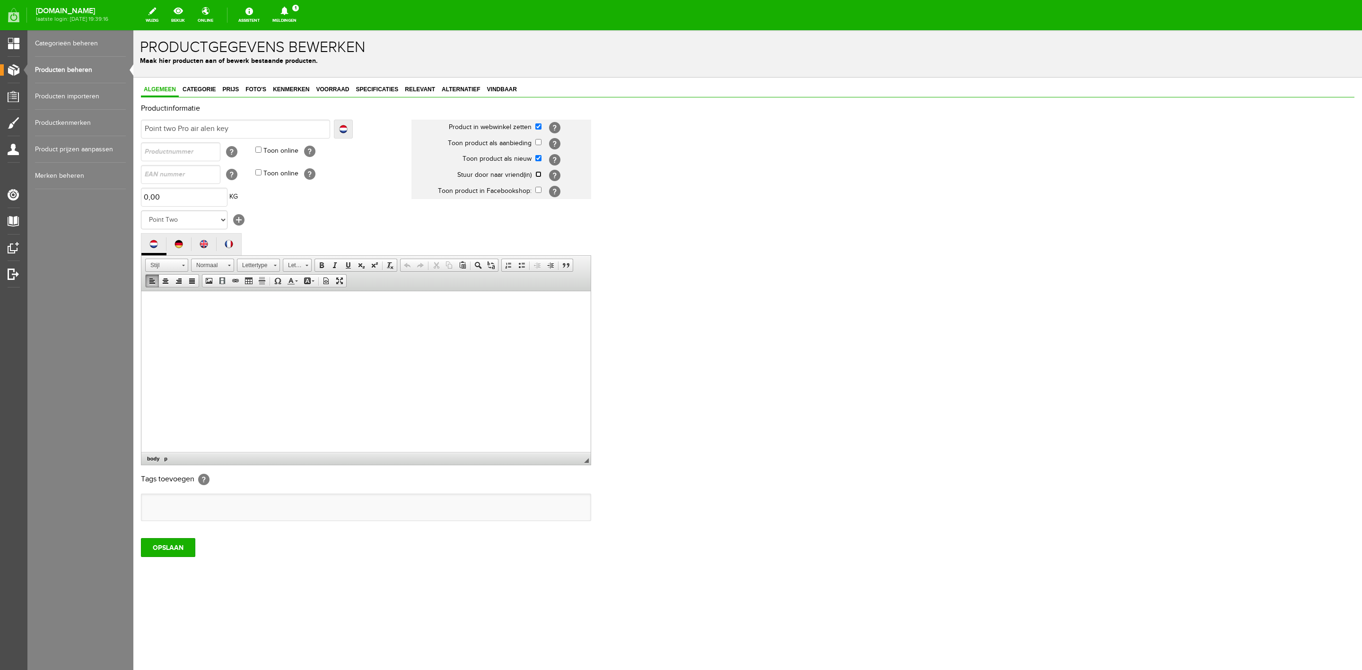
click at [538, 174] on input "checkbox" at bounding box center [538, 174] width 6 height 6
checkbox input "true"
click at [152, 446] on input "OPSLAAN" at bounding box center [168, 547] width 54 height 19
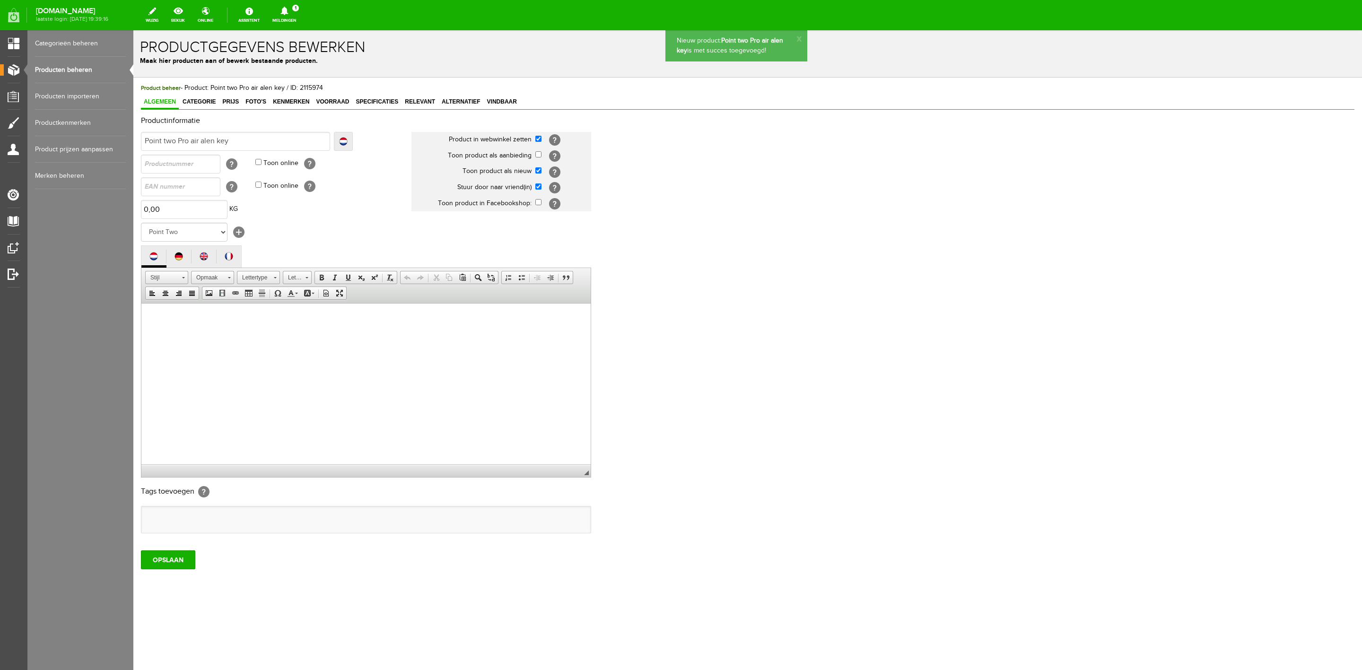
click at [205, 87] on span "Product beheer - Product: Point two Pro air alen key / ID: 2115974" at bounding box center [232, 88] width 182 height 8
click at [204, 101] on span "Categorie" at bounding box center [199, 101] width 39 height 7
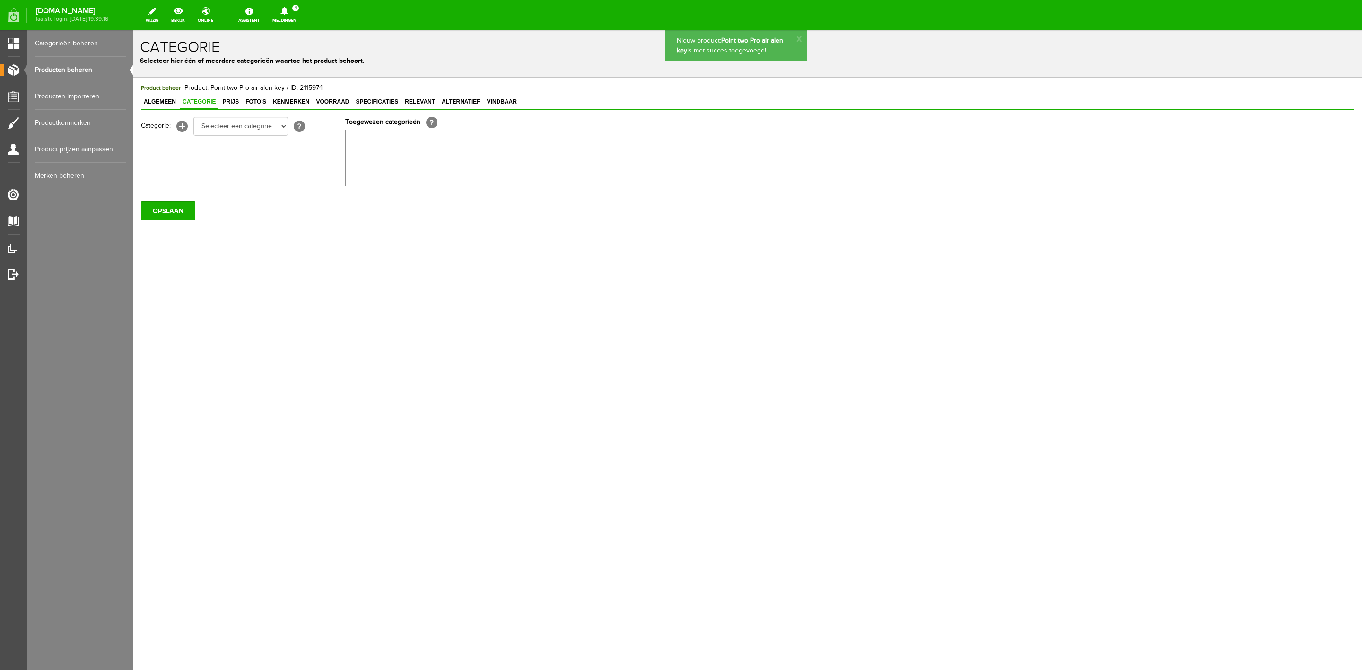
click at [214, 138] on div "Categorie: [+] Selecteer een categorie Sale Bodyprotector Outlet [PERSON_NAME] …" at bounding box center [368, 152] width 454 height 70
click at [217, 128] on select "Selecteer een categorie Sale Bodyprotector Outlet [PERSON_NAME] AW24 Hoofdsteln…" at bounding box center [240, 126] width 95 height 19
select select "132703"
click at [193, 117] on select "Selecteer een categorie Sale Bodyprotector Outlet [PERSON_NAME] AW24 Hoofdsteln…" at bounding box center [240, 126] width 95 height 19
click at [180, 211] on input "OPSLAAN" at bounding box center [168, 210] width 54 height 19
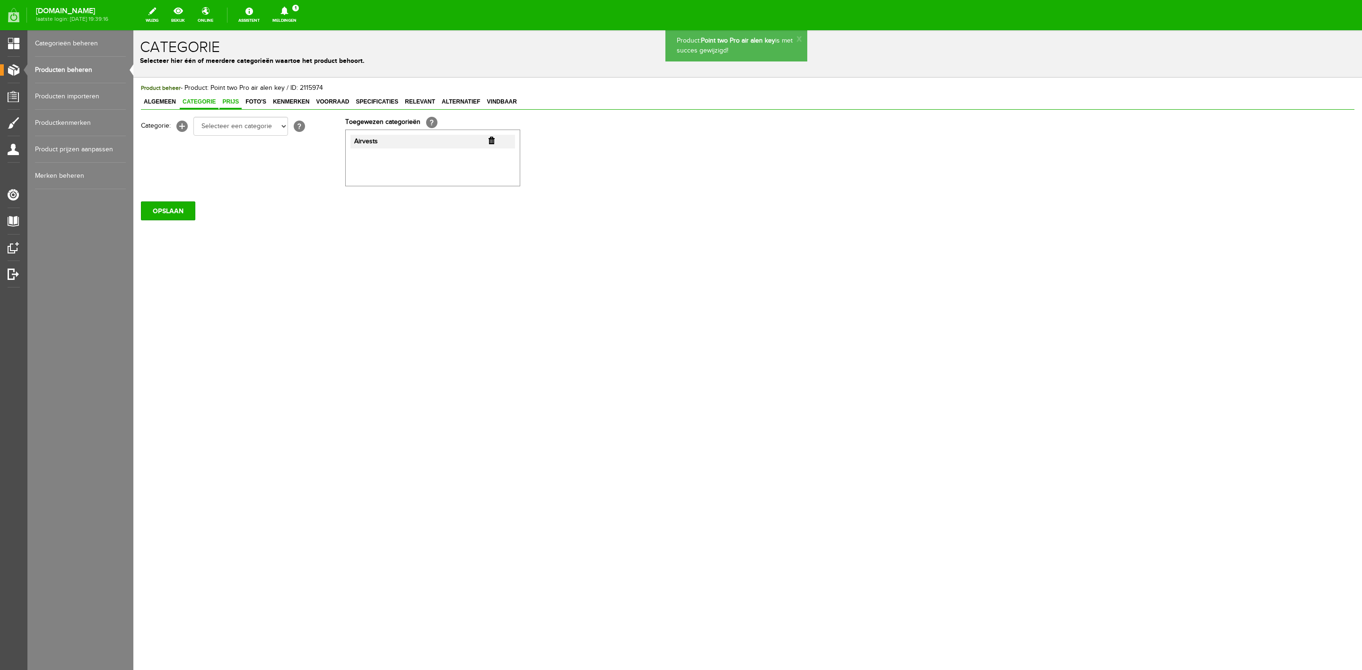
click at [228, 101] on span "Prijs" at bounding box center [230, 101] width 22 height 7
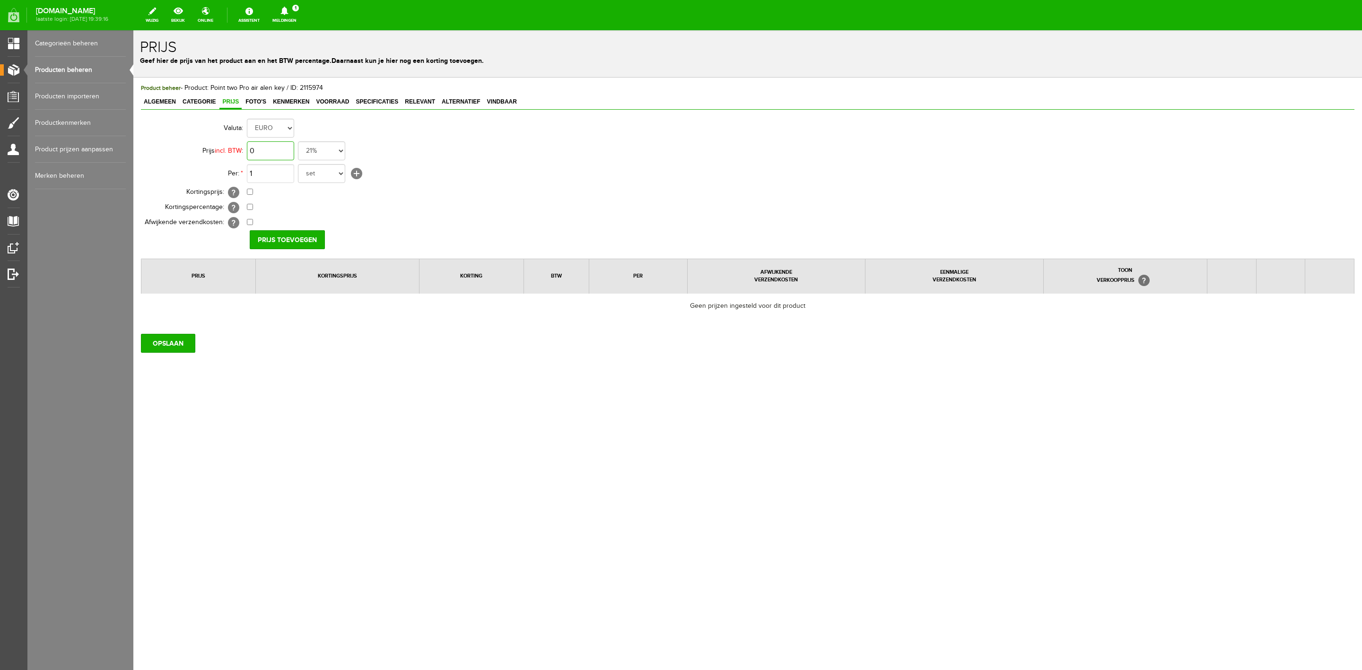
click at [283, 149] on input "0" at bounding box center [270, 150] width 47 height 19
type input "€ 4,99"
click at [279, 235] on input "Prijs toevoegen" at bounding box center [287, 239] width 75 height 19
click at [186, 347] on input "OPSLAAN" at bounding box center [168, 346] width 54 height 19
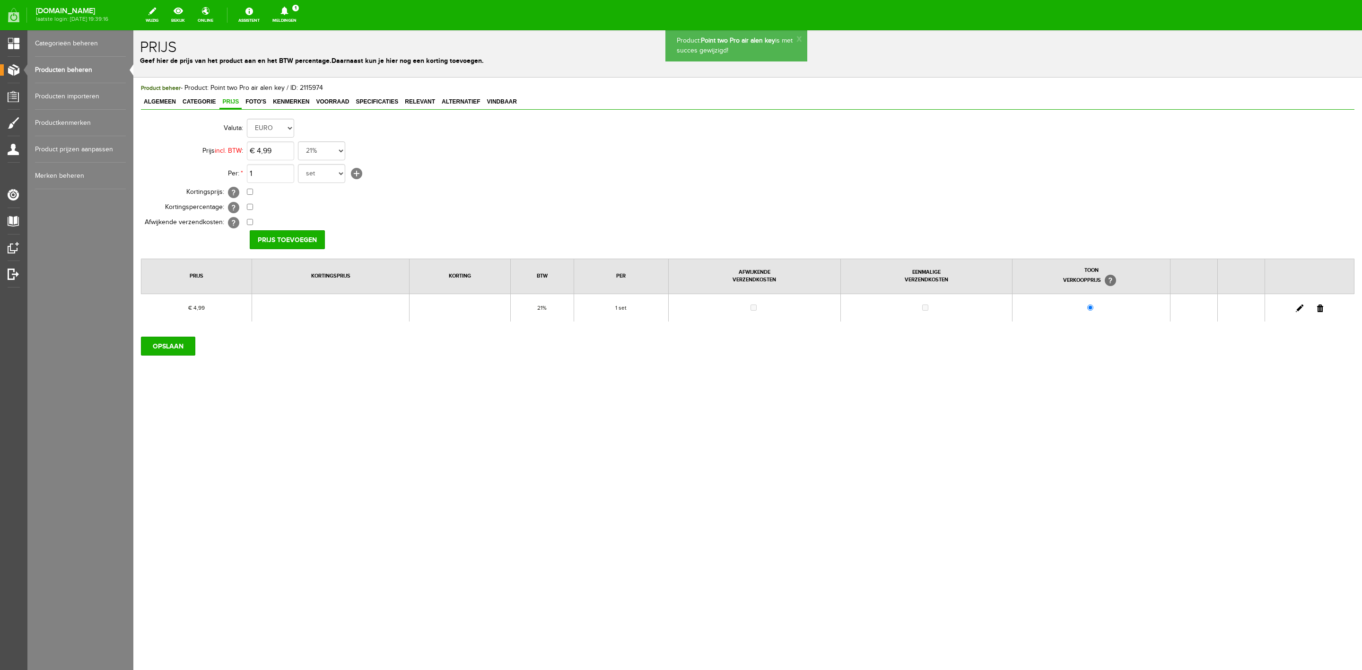
click at [255, 100] on span "Foto's" at bounding box center [256, 101] width 26 height 7
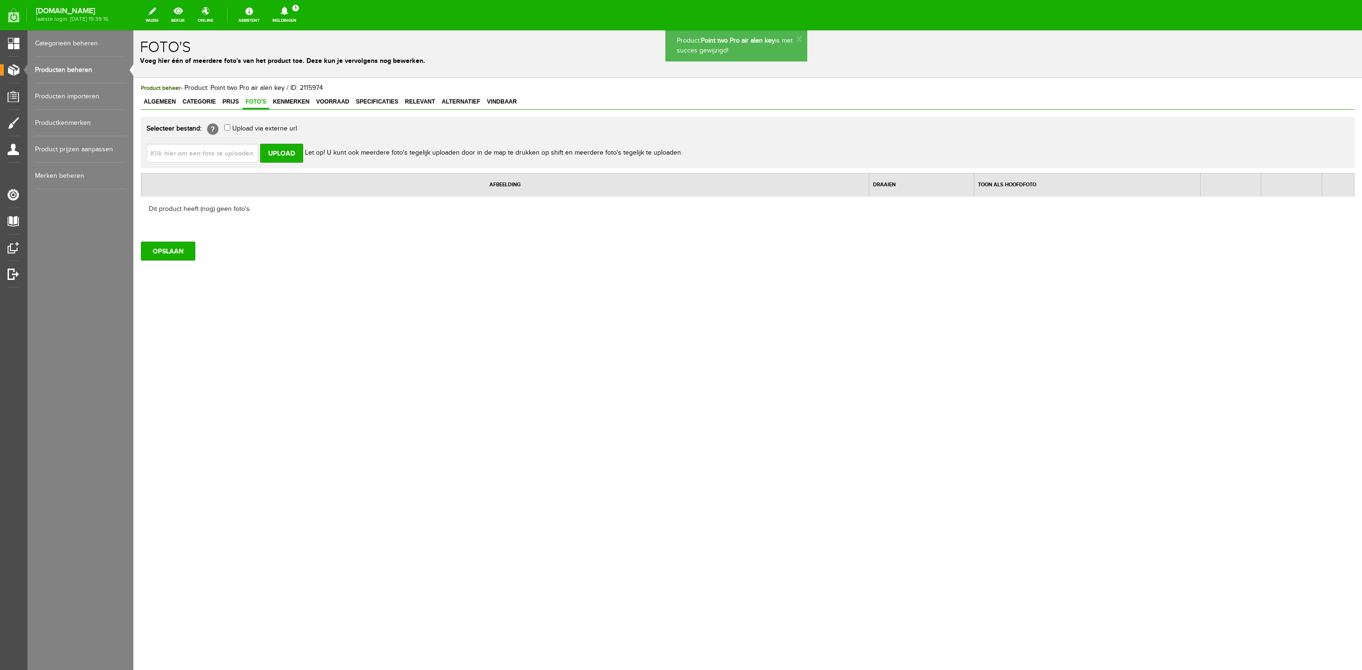
click at [233, 157] on input "file" at bounding box center [206, 153] width 119 height 18
type input "C:\fakepath\Point two Pro air alen key.jpg"
type input "Point two Pro air alen key.jpg"
click at [272, 154] on input "Upload" at bounding box center [281, 153] width 43 height 19
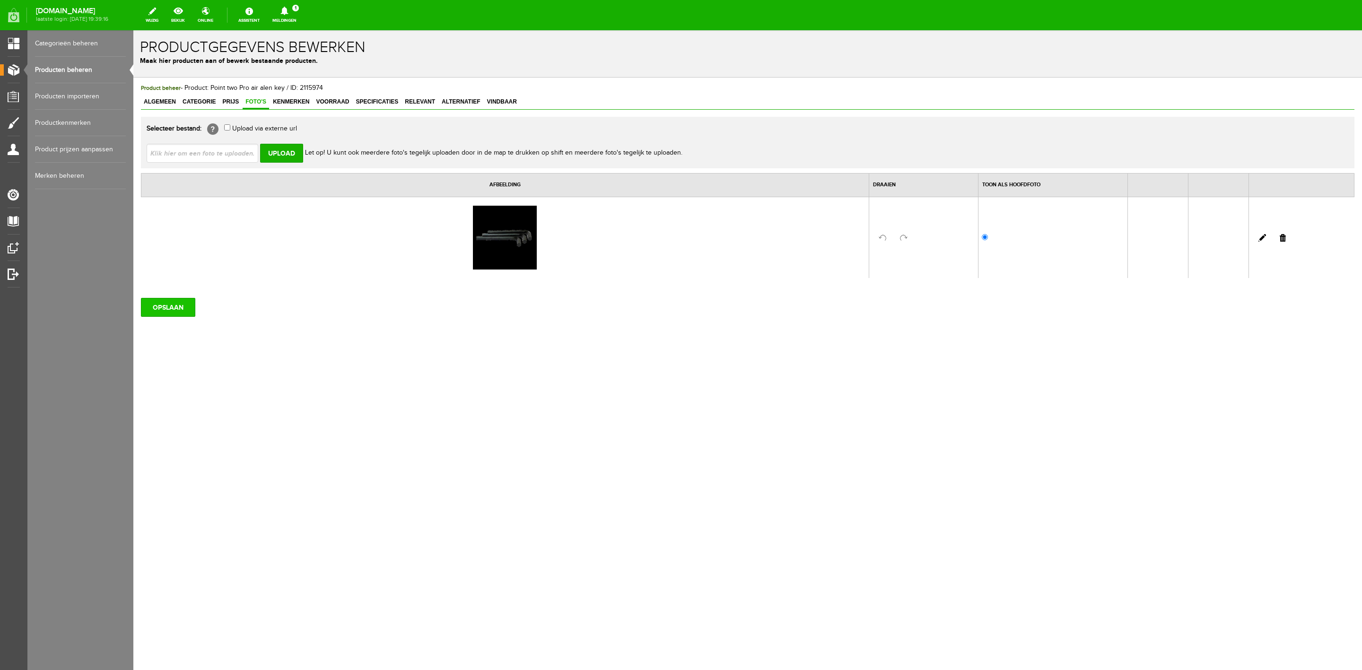
click at [153, 310] on input "OPSLAAN" at bounding box center [168, 307] width 54 height 19
click at [285, 98] on span "Kenmerken" at bounding box center [291, 101] width 42 height 7
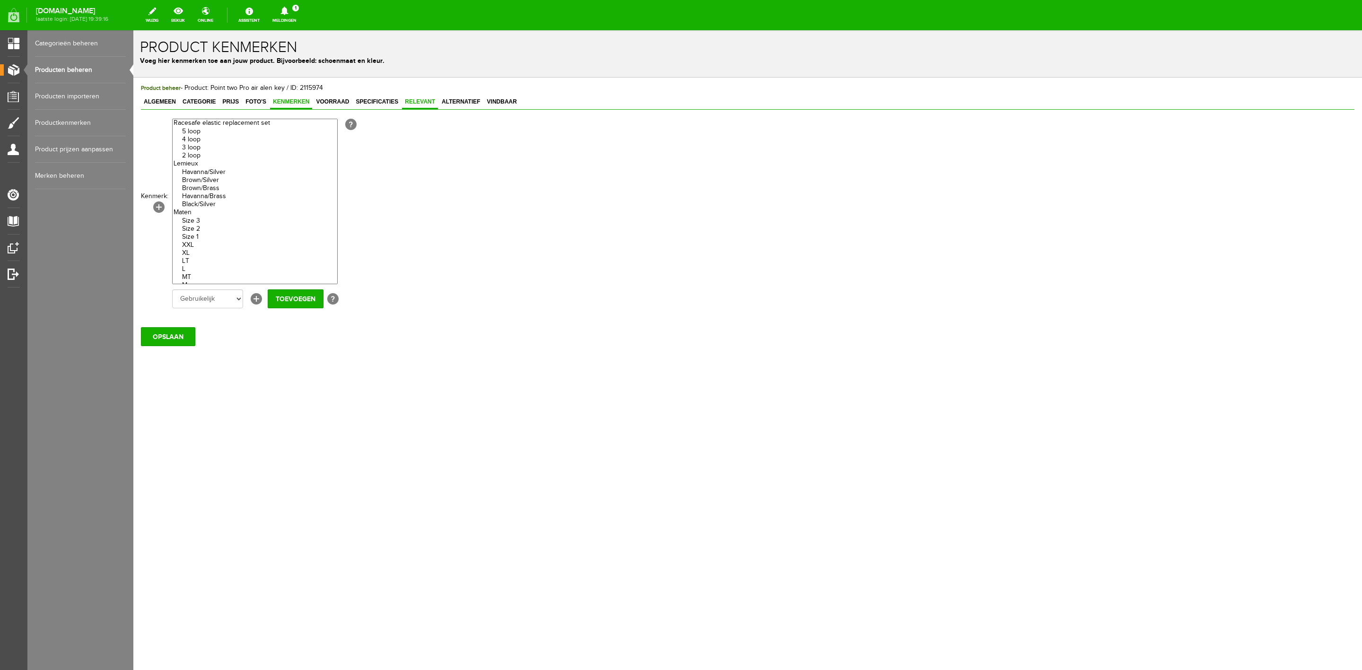
click at [409, 97] on link "Relevant" at bounding box center [420, 103] width 36 height 14
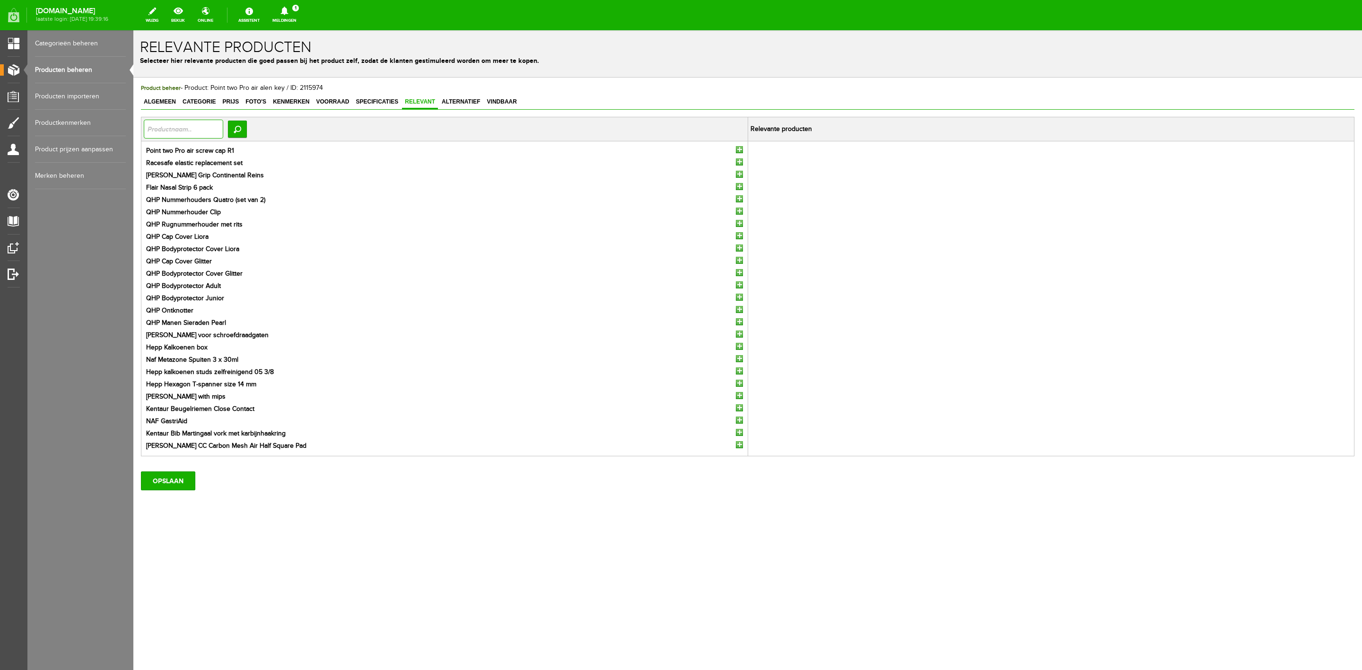
drag, startPoint x: 220, startPoint y: 136, endPoint x: 218, endPoint y: 145, distance: 8.7
click at [222, 137] on input "text" at bounding box center [183, 129] width 79 height 19
type input "point two"
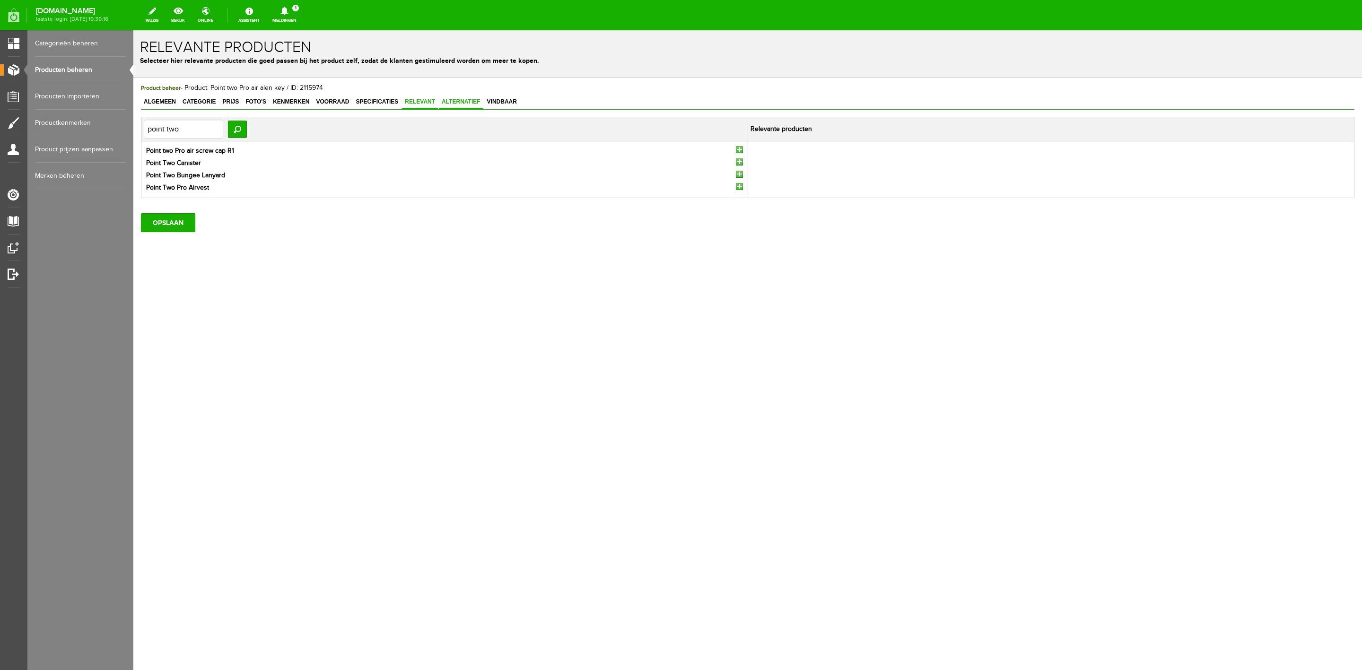
click at [461, 104] on span "Alternatief" at bounding box center [461, 101] width 44 height 7
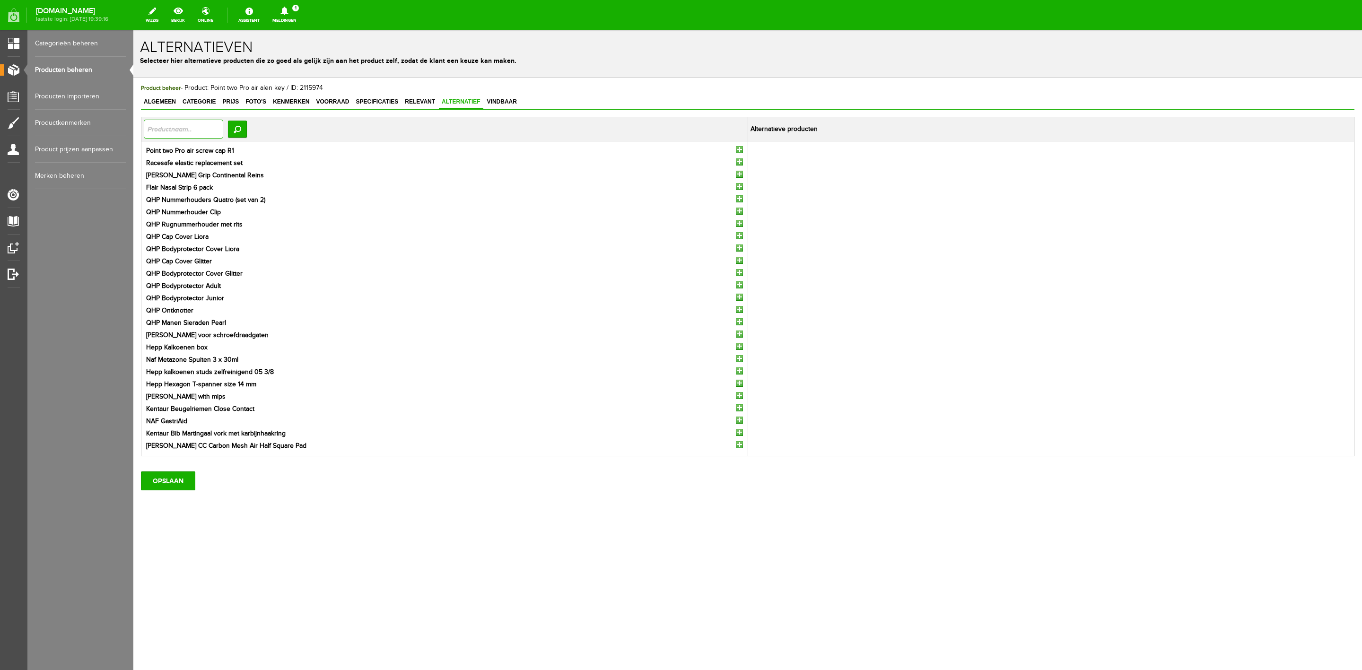
click at [223, 130] on input "text" at bounding box center [183, 129] width 79 height 19
type input "point"
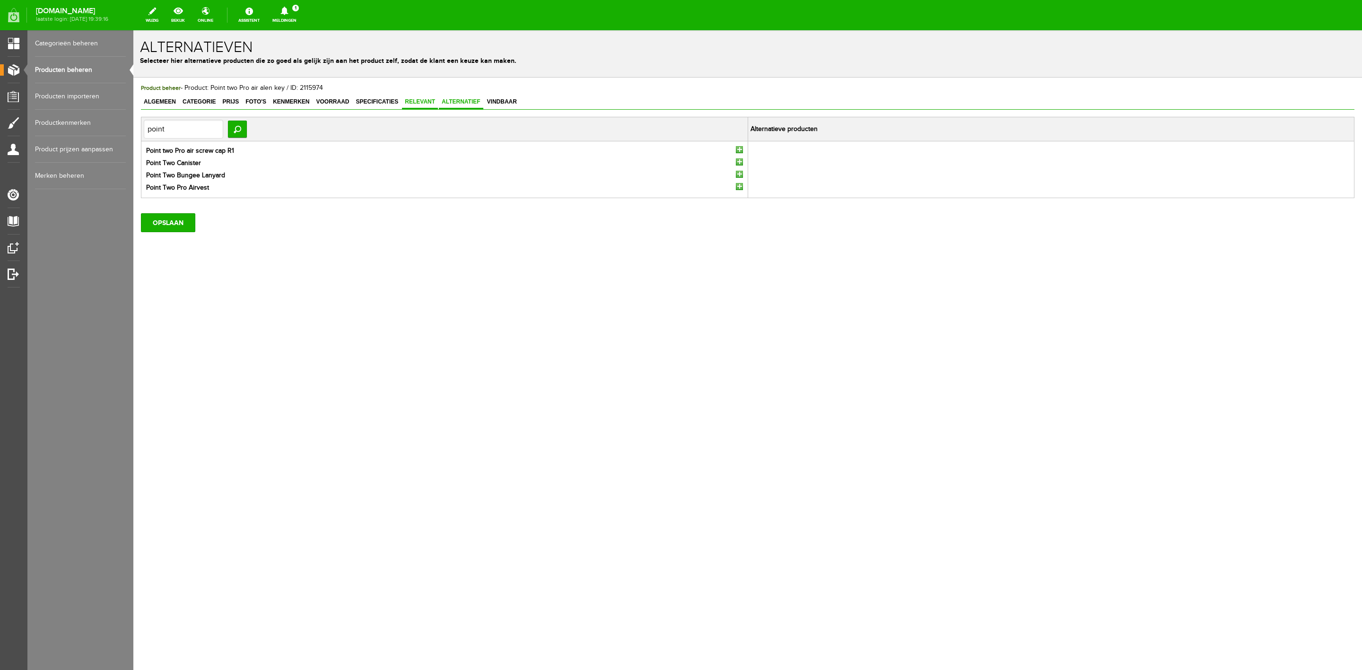
click at [403, 103] on span "Relevant" at bounding box center [420, 101] width 36 height 7
click at [741, 151] on input "button" at bounding box center [739, 149] width 7 height 7
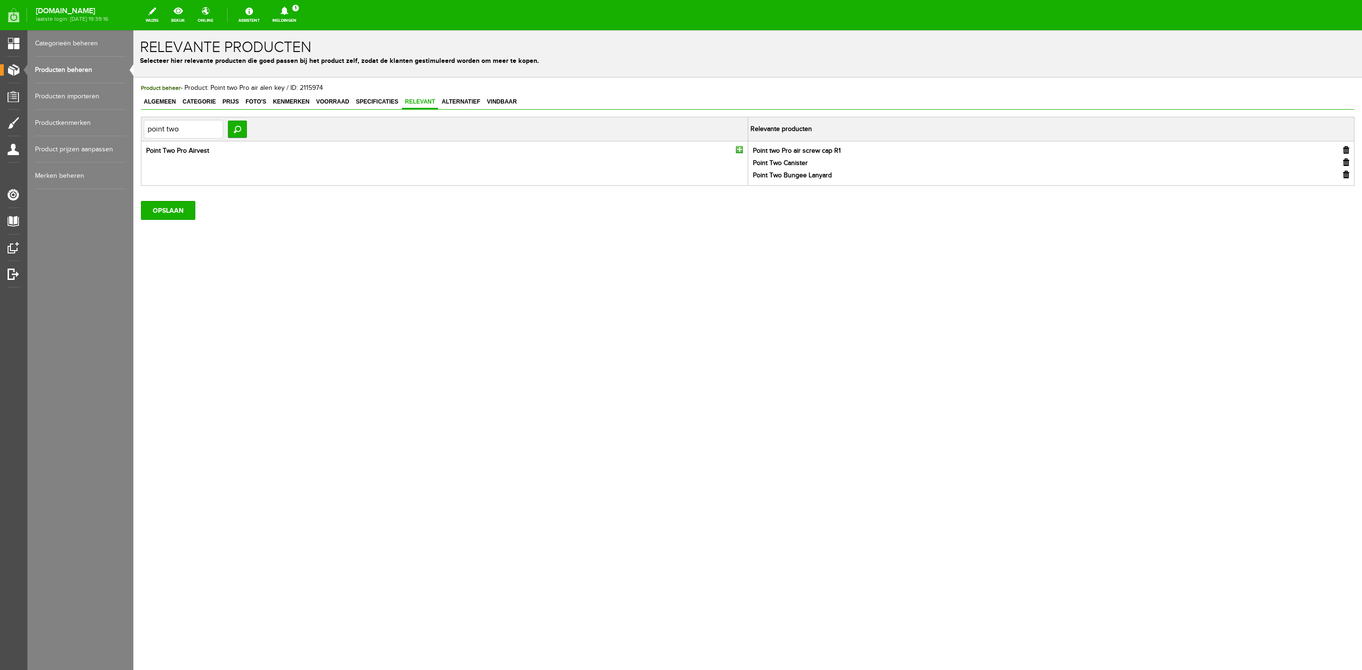
click at [741, 151] on input "button" at bounding box center [739, 149] width 7 height 7
click at [199, 128] on input "point two" at bounding box center [183, 129] width 79 height 19
type input "klei"
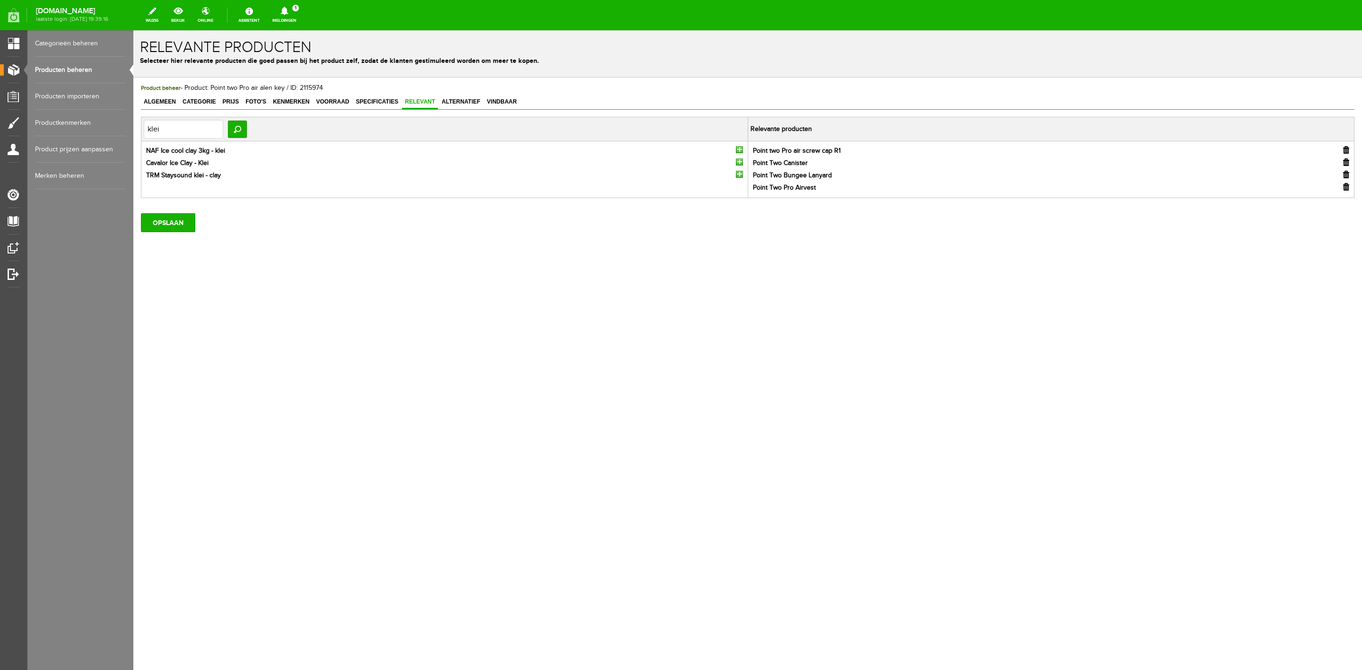
click at [739, 174] on input "button" at bounding box center [739, 174] width 7 height 7
click at [216, 127] on input "klei" at bounding box center [183, 129] width 79 height 19
type input "optim"
click at [738, 187] on input "button" at bounding box center [739, 186] width 7 height 7
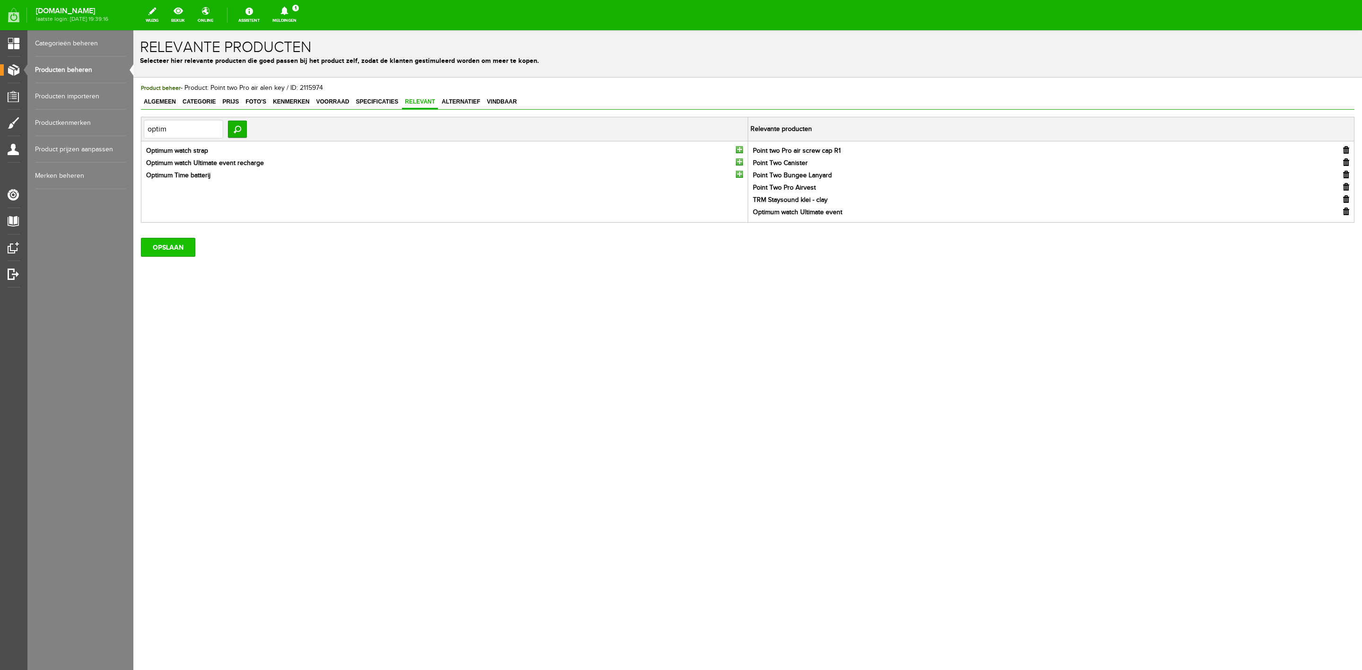
click at [167, 251] on input "OPSLAAN" at bounding box center [168, 247] width 54 height 19
click at [471, 97] on link "Alternatief" at bounding box center [461, 103] width 44 height 14
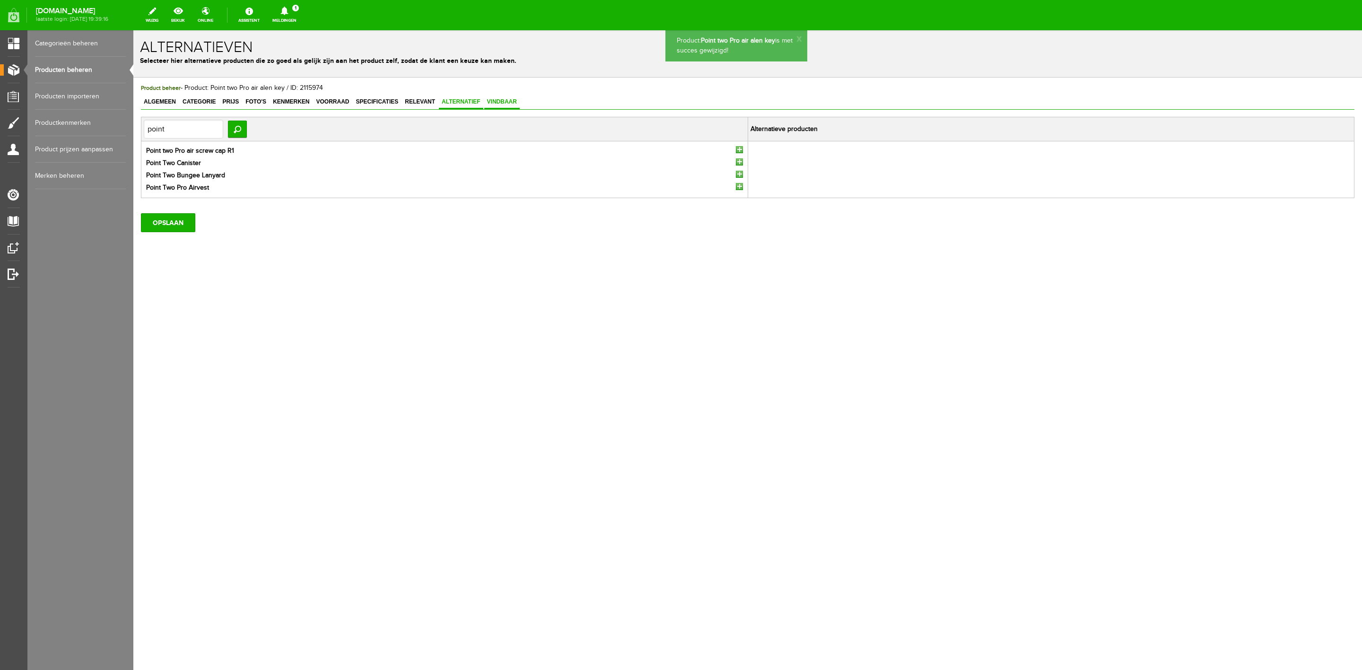
click at [506, 103] on span "Vindbaar" at bounding box center [501, 101] width 35 height 7
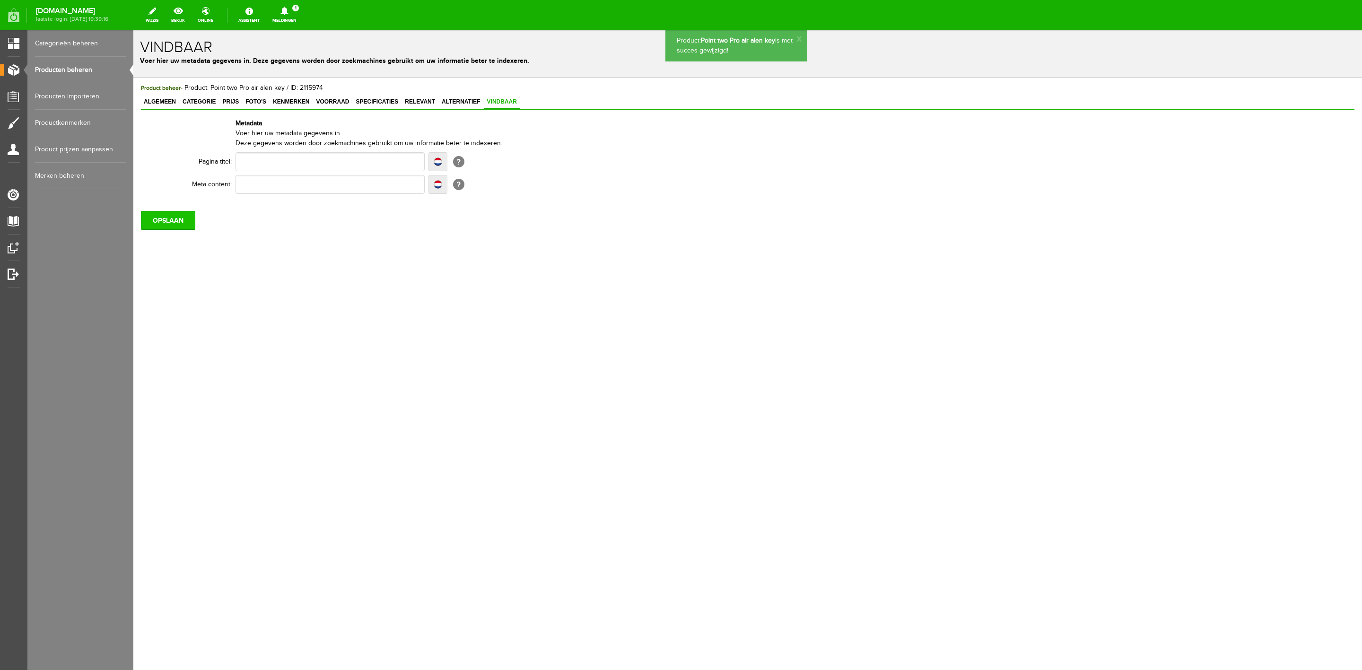
click at [168, 224] on input "OPSLAAN" at bounding box center [168, 220] width 54 height 19
click at [179, 222] on input "OPSLAAN" at bounding box center [168, 220] width 54 height 19
click at [475, 106] on link "Alternatief" at bounding box center [461, 103] width 44 height 14
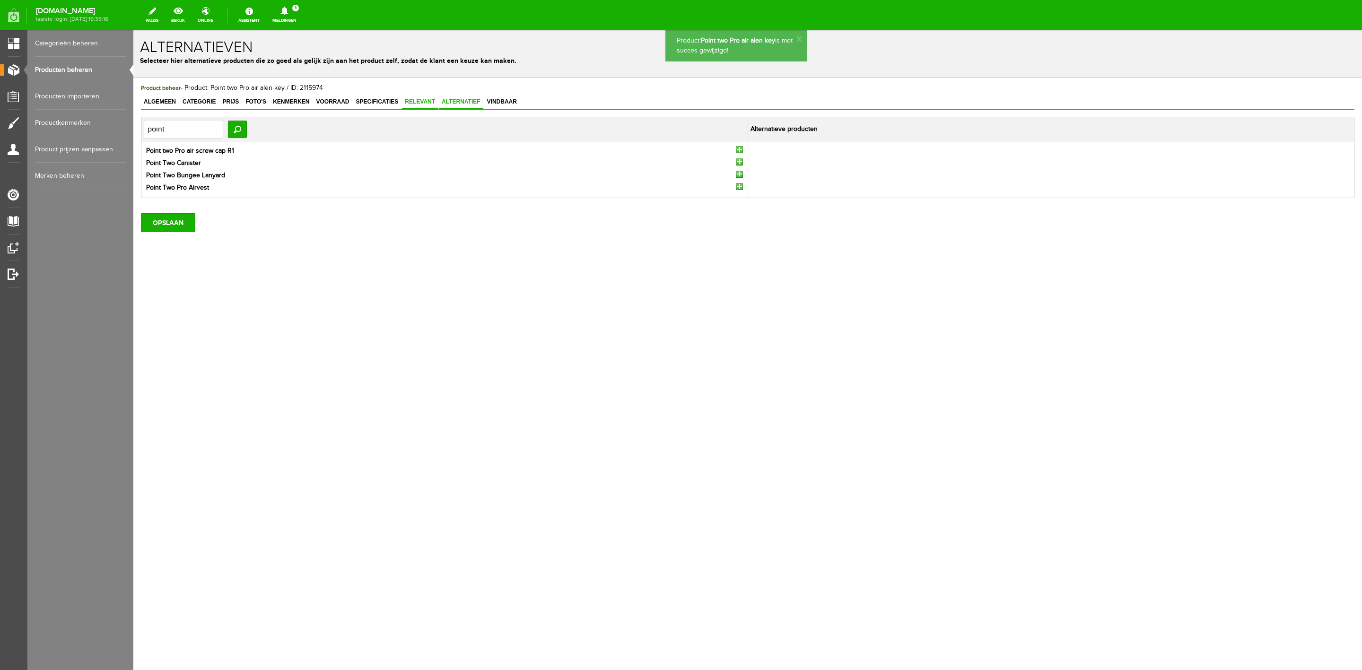
click at [416, 105] on link "Relevant" at bounding box center [420, 103] width 36 height 14
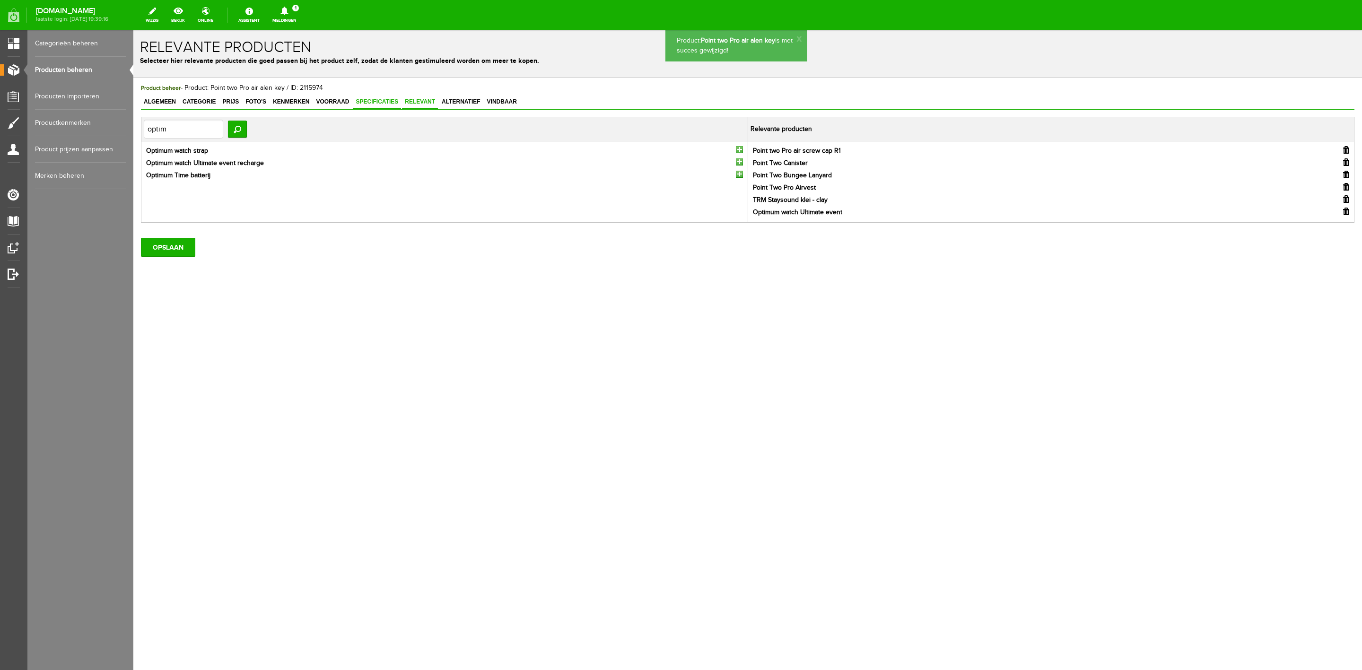
click at [386, 105] on link "Specificaties" at bounding box center [377, 103] width 48 height 14
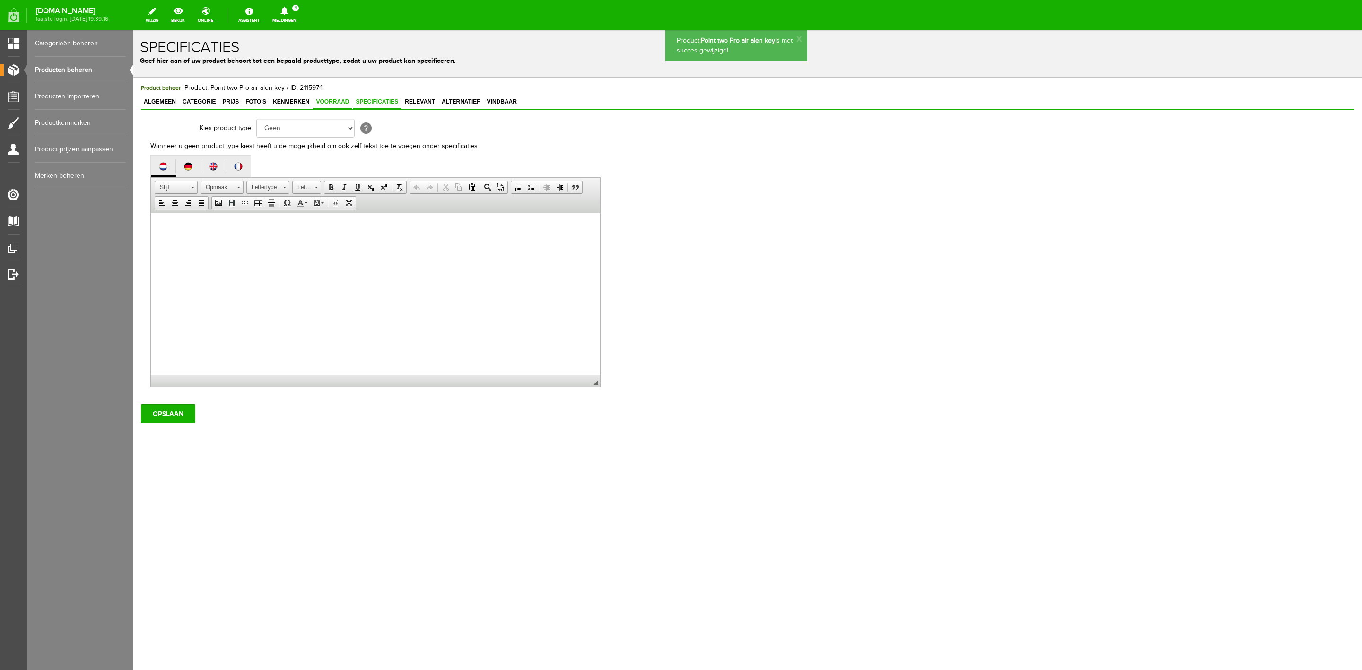
click at [335, 104] on span "Voorraad" at bounding box center [332, 101] width 39 height 7
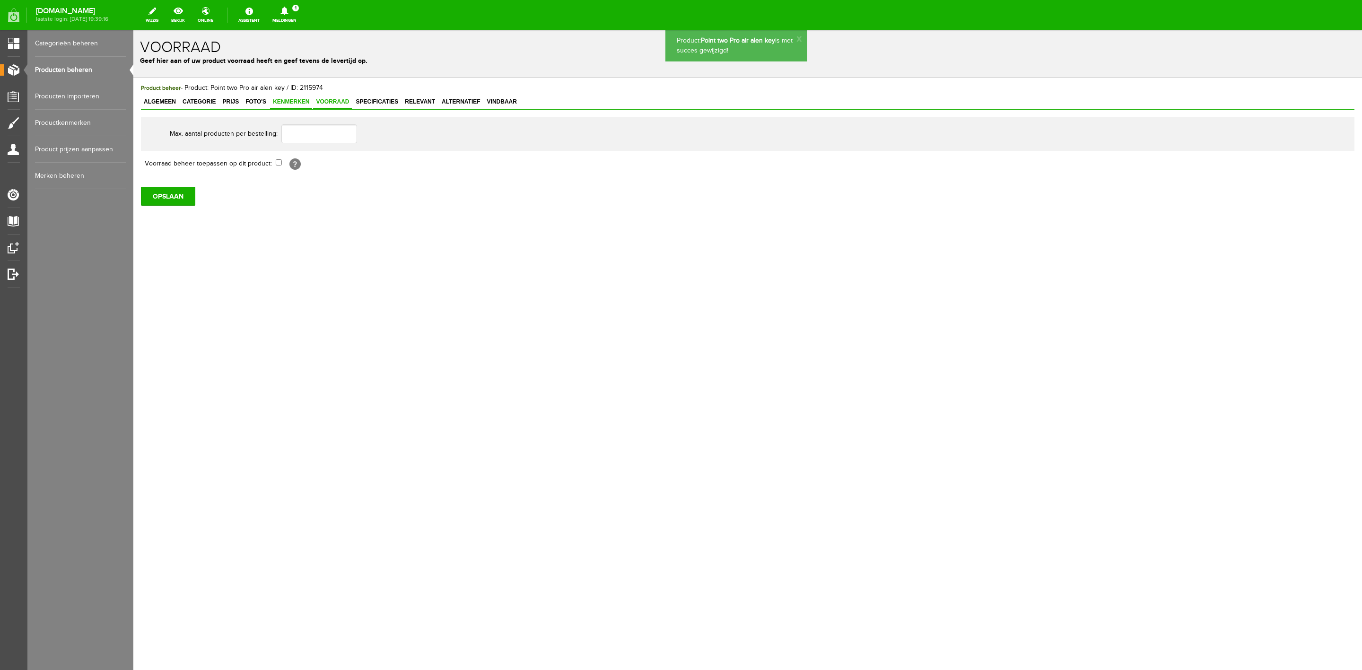
click at [288, 105] on link "Kenmerken" at bounding box center [291, 103] width 42 height 14
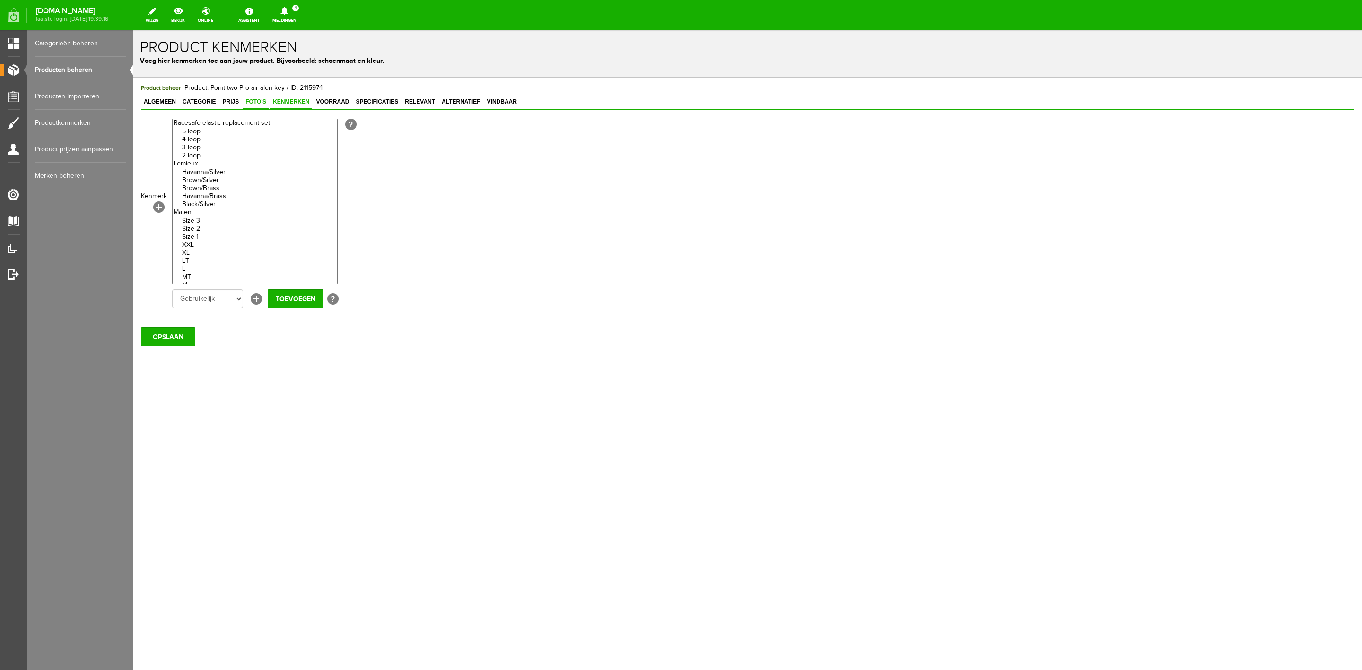
click at [243, 107] on link "Foto's" at bounding box center [256, 103] width 26 height 14
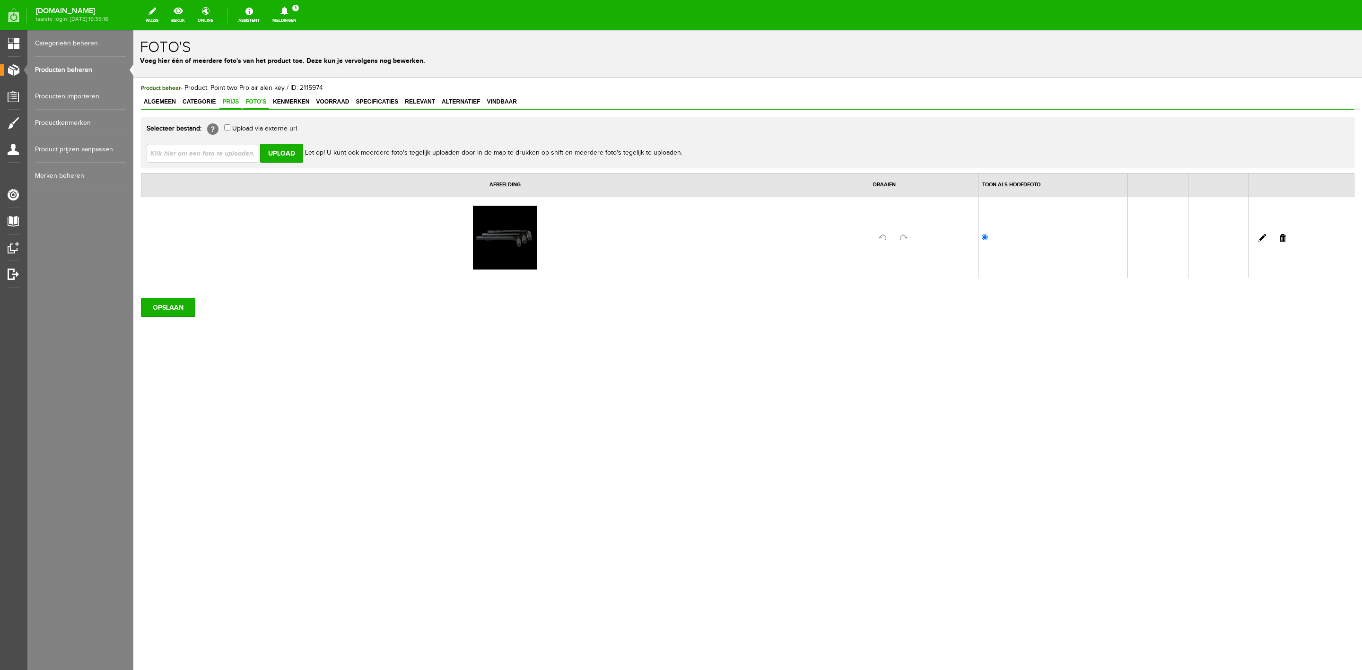
click at [227, 101] on span "Prijs" at bounding box center [230, 101] width 22 height 7
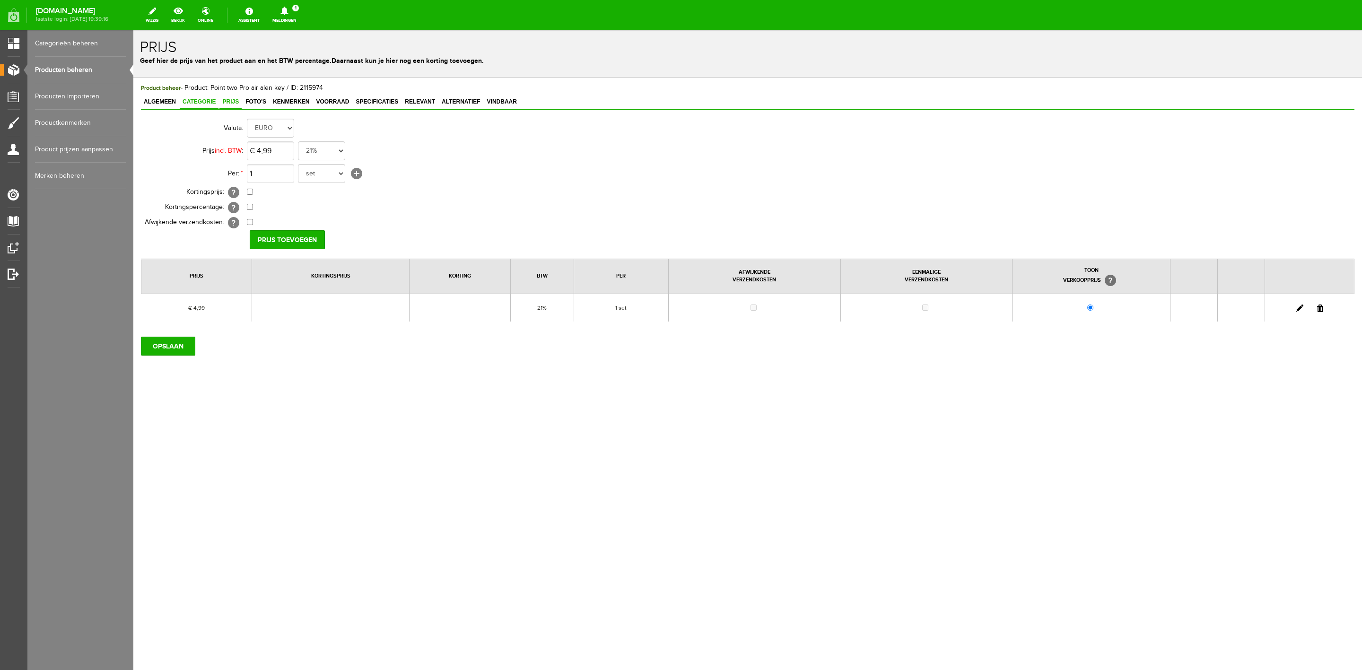
click at [203, 107] on link "Categorie" at bounding box center [199, 103] width 39 height 14
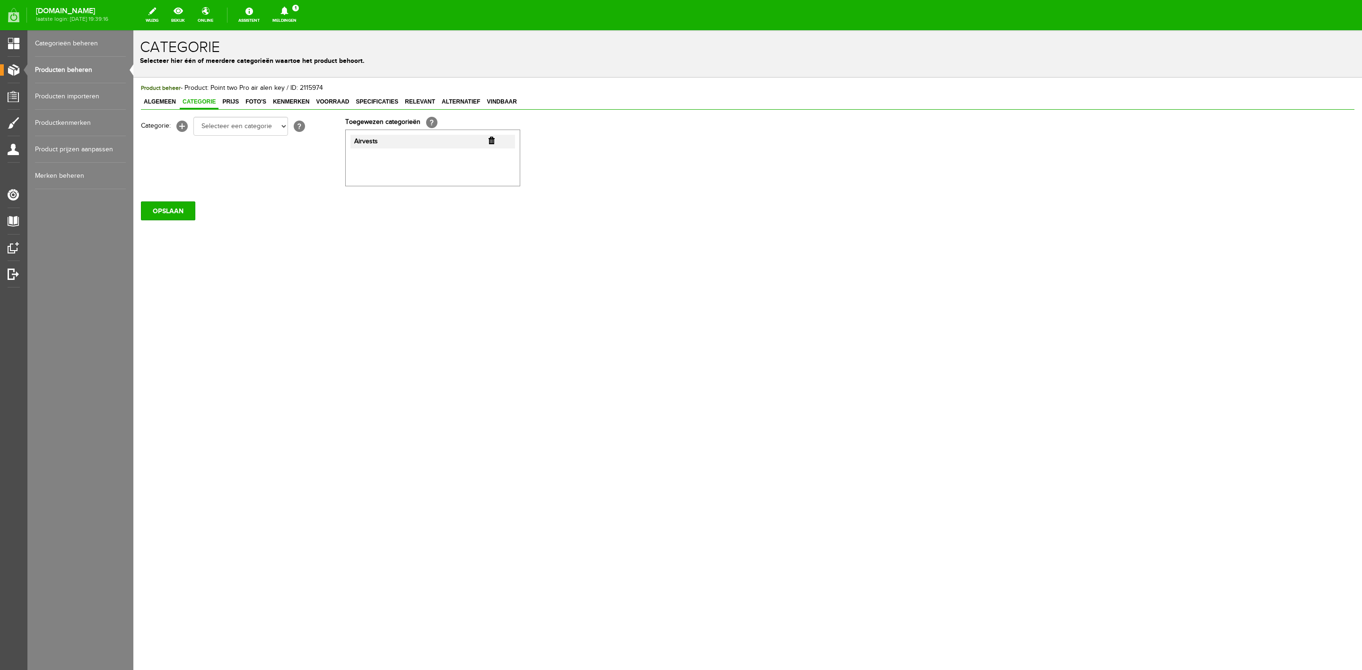
click at [156, 110] on div "Algemeen Categorie Prijs Foto's Kenmerken Voorraad Specificaties Relevant Alter…" at bounding box center [747, 103] width 1213 height 14
click at [148, 104] on span "Algemeen" at bounding box center [160, 101] width 38 height 7
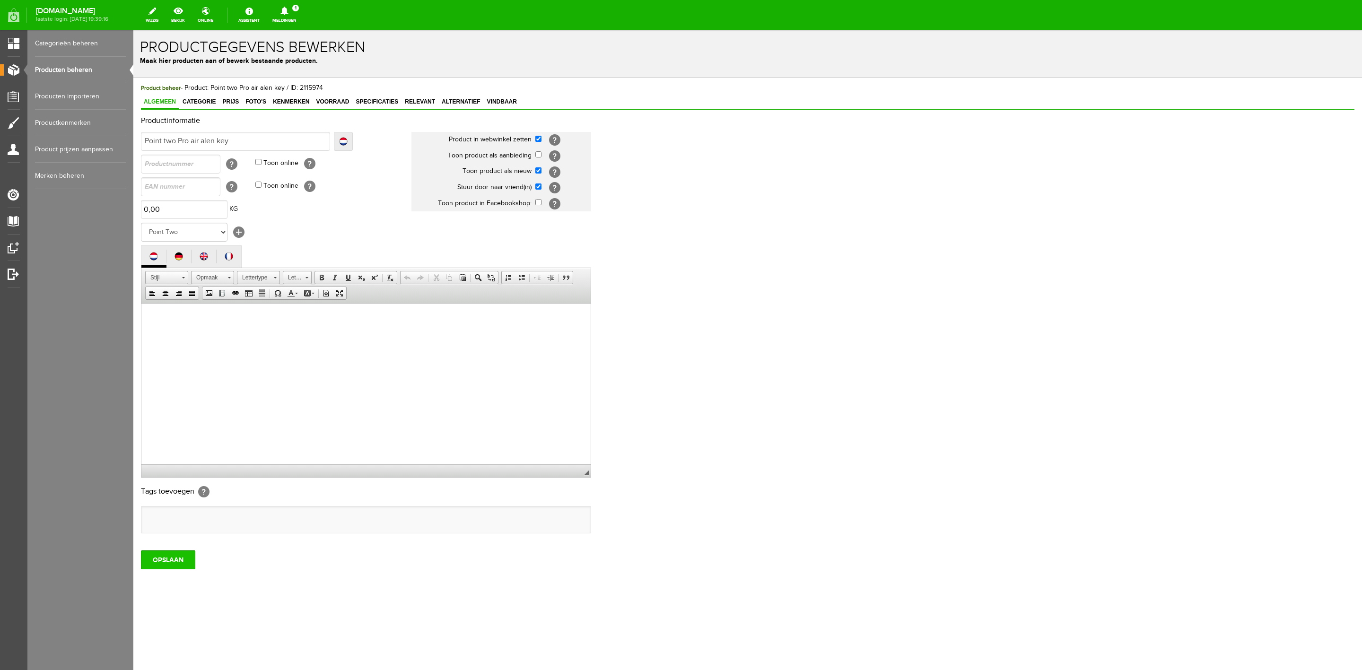
click at [179, 569] on input "OPSLAAN" at bounding box center [168, 559] width 54 height 19
click at [232, 107] on link "Prijs" at bounding box center [230, 103] width 22 height 14
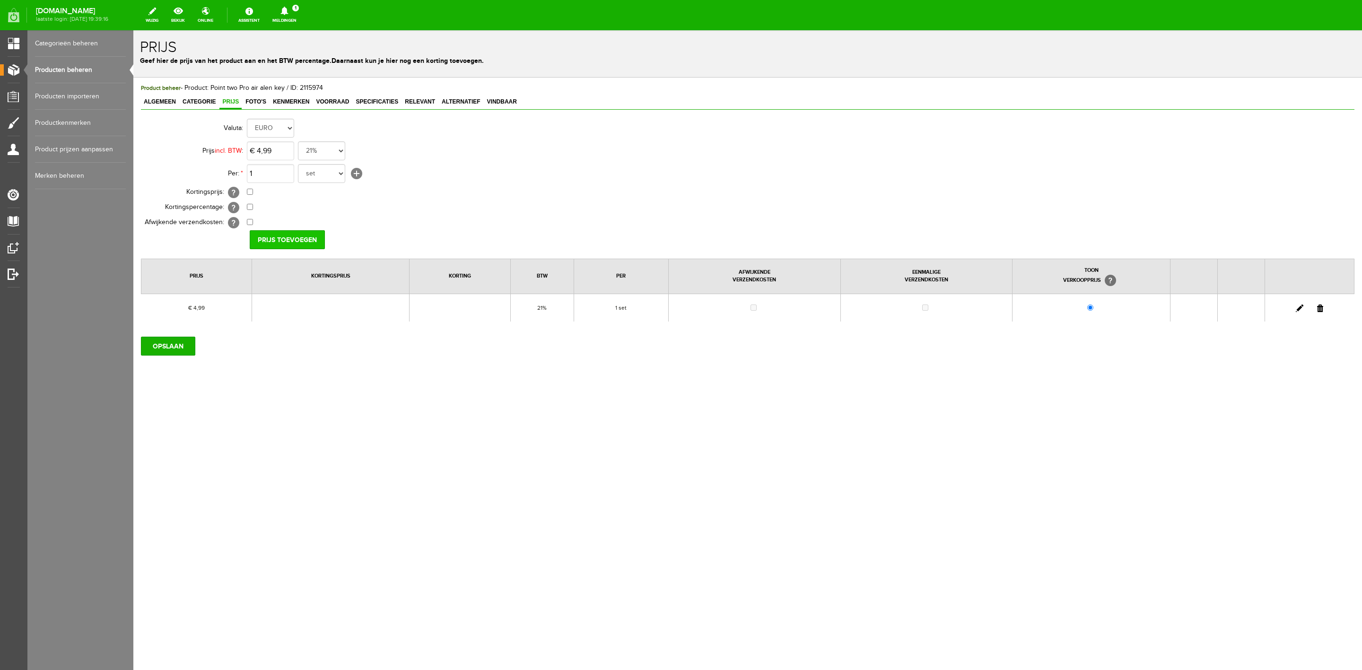
click at [285, 241] on input "Prijs toevoegen" at bounding box center [287, 239] width 75 height 19
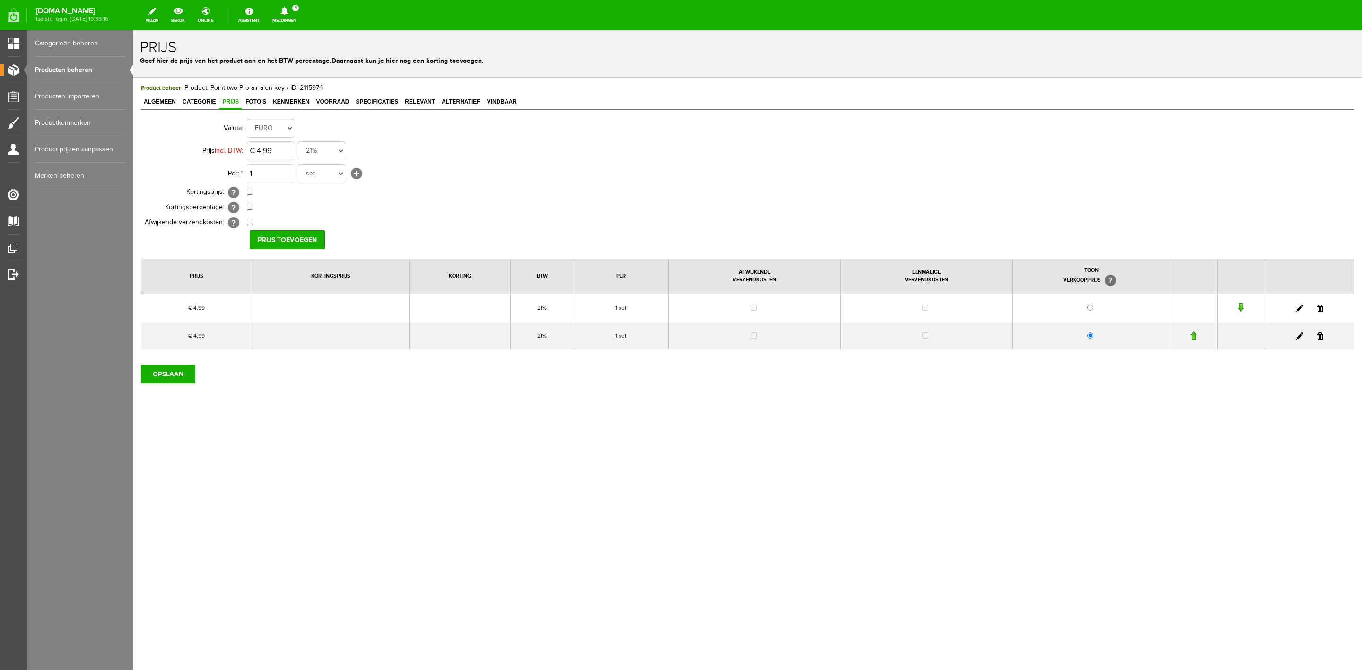
click at [1320, 309] on link at bounding box center [1320, 309] width 6 height 8
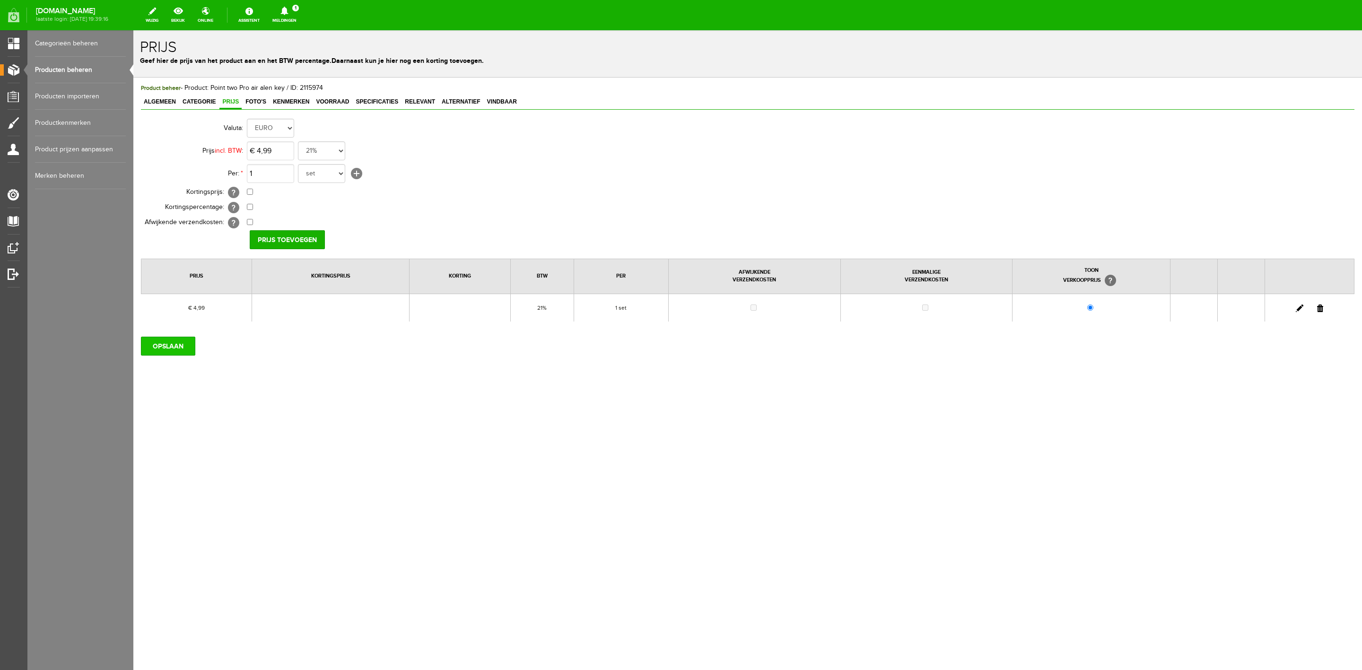
click at [178, 349] on input "OPSLAAN" at bounding box center [168, 346] width 54 height 19
click at [183, 346] on input "OPSLAAN" at bounding box center [168, 346] width 54 height 19
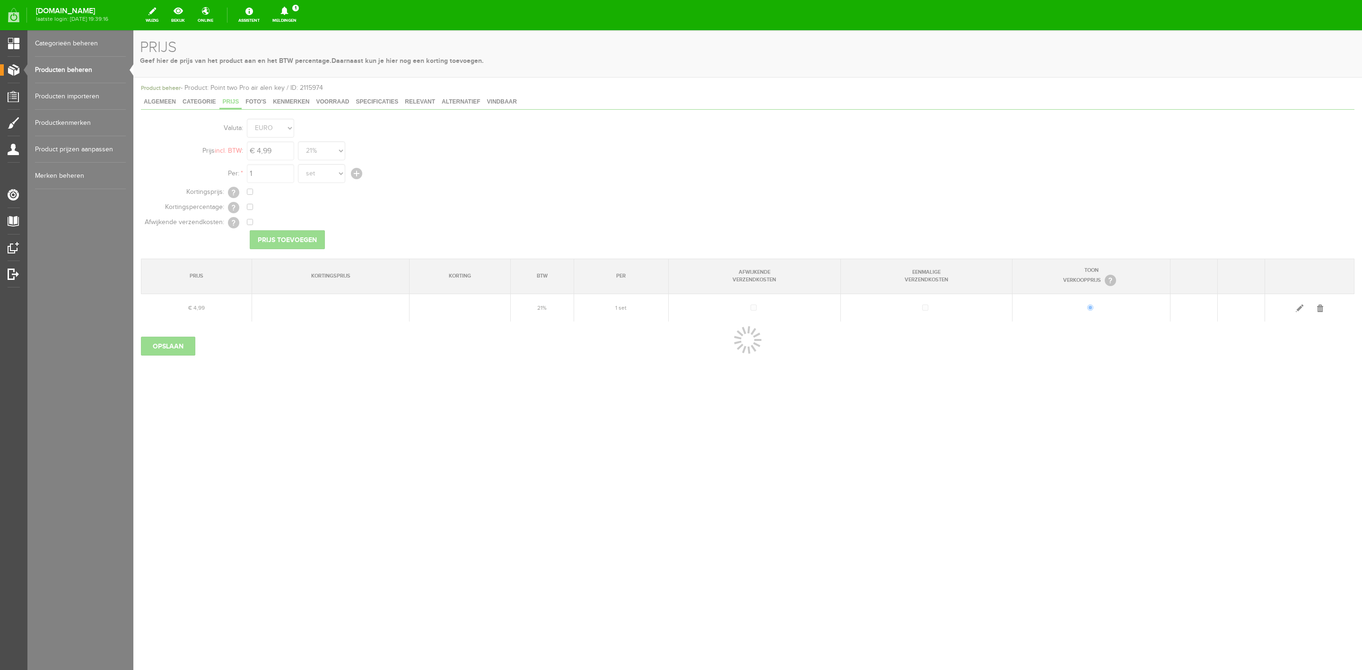
click at [77, 64] on link "Producten beheren" at bounding box center [80, 70] width 91 height 26
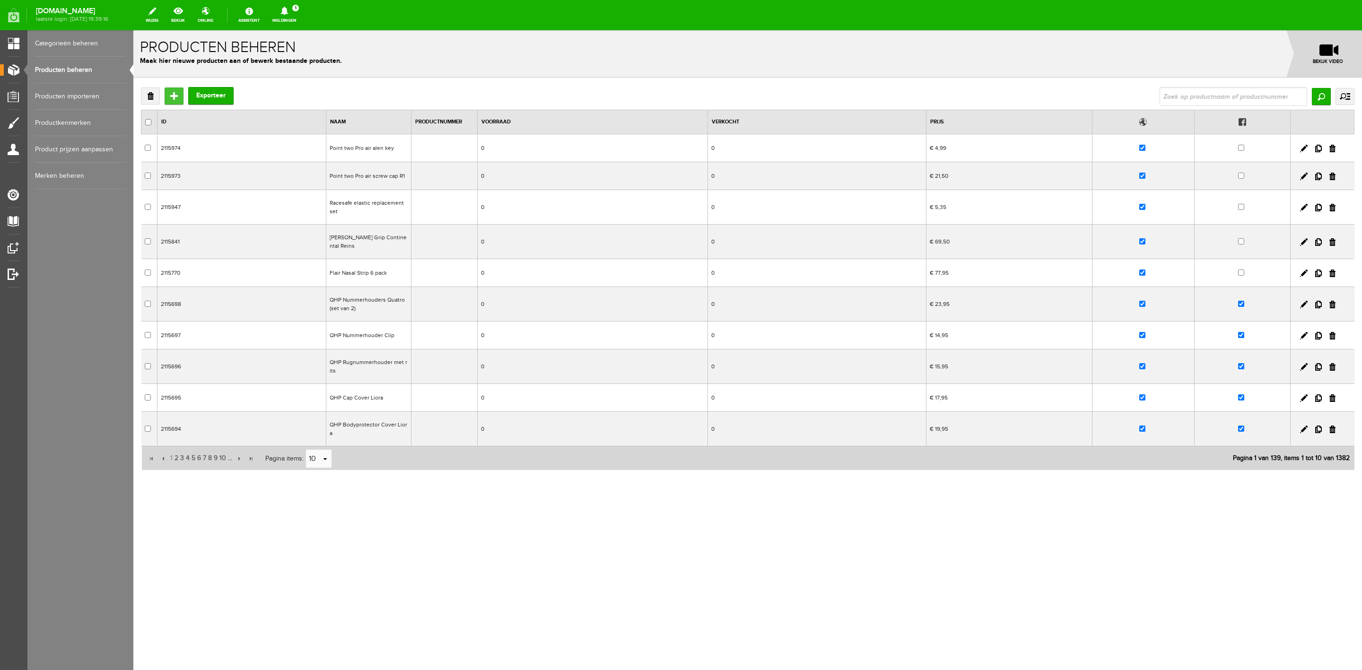
click at [170, 99] on input "Toevoegen" at bounding box center [174, 95] width 19 height 17
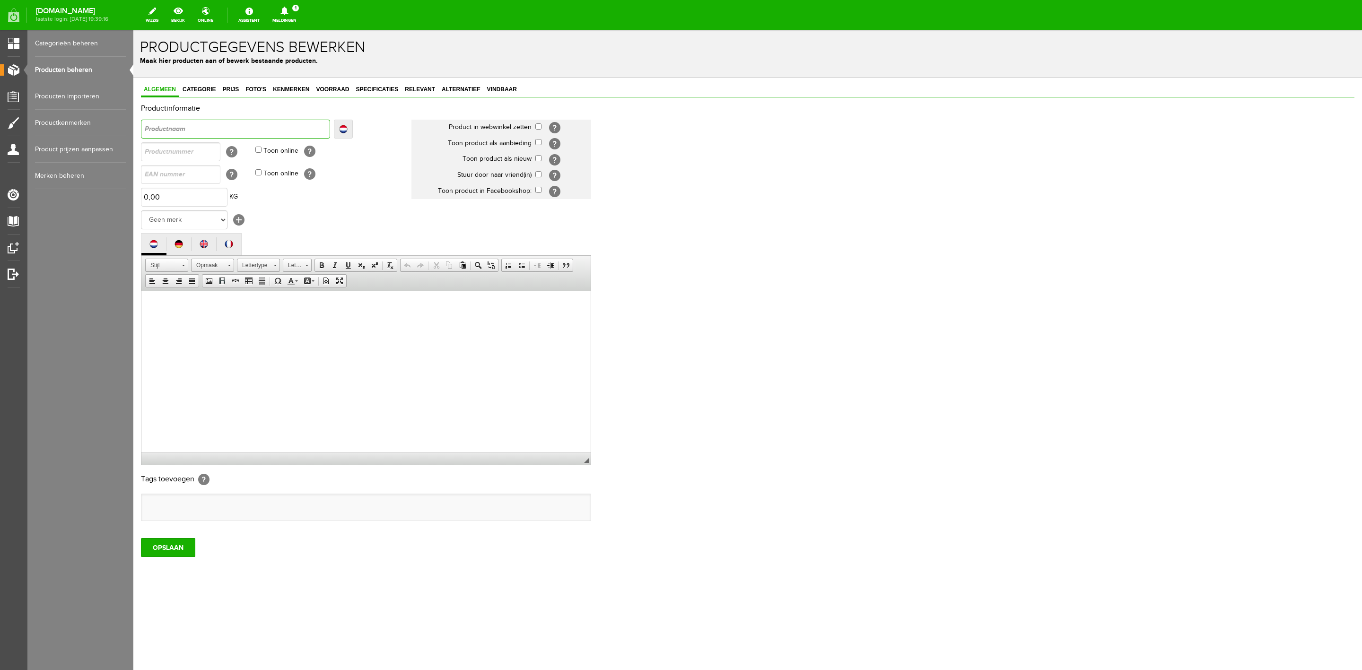
click at [164, 134] on input "text" at bounding box center [235, 129] width 189 height 19
paste input "PE close contact cotton Cross country pad"
type input "PE close contact cotton Cross country pad"
type input "PrE close contact cotton Cross country pad"
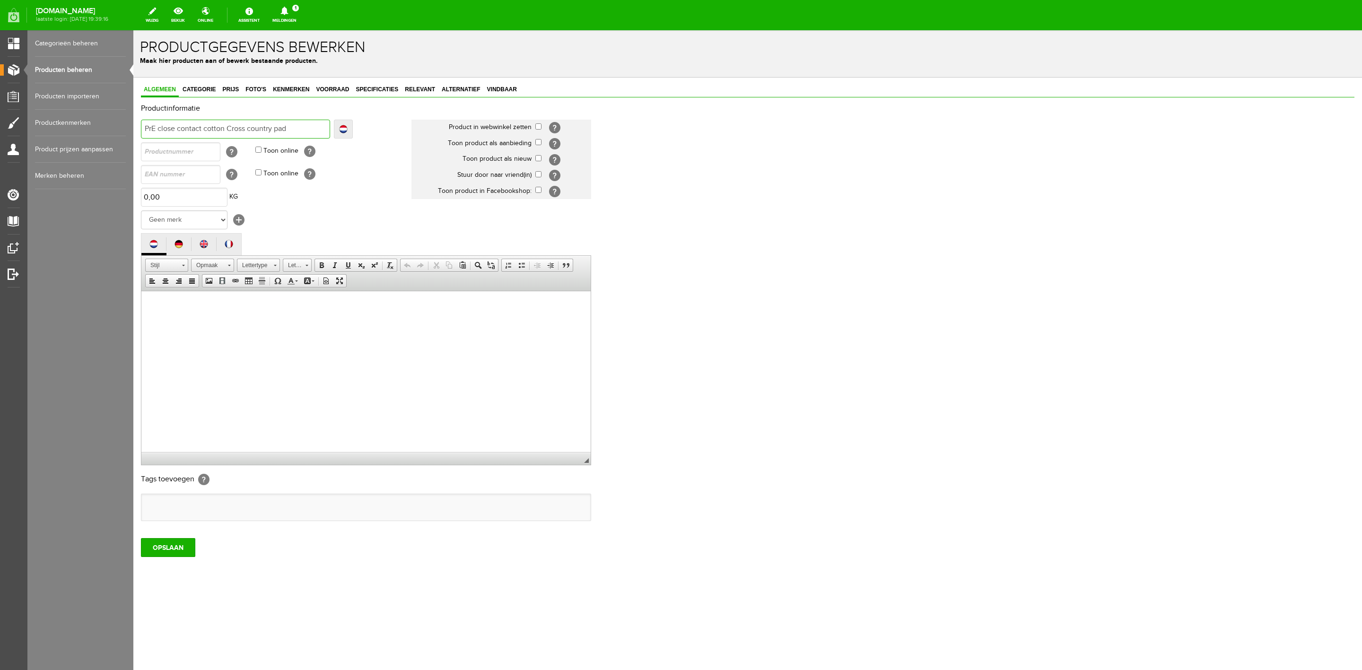
type input "PrE close contact cotton Cross country pad"
type input "PreE close contact cotton Cross country pad"
type input "PremE close contact cotton Cross country pad"
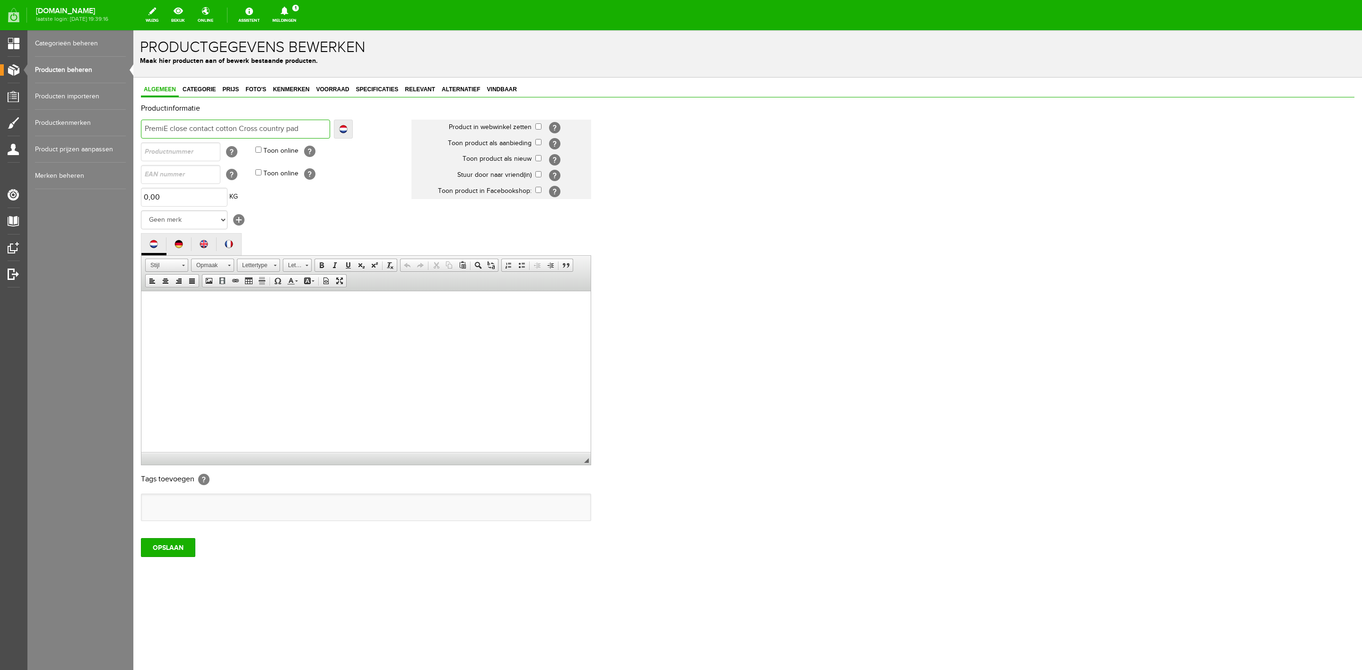
type input "PremieE close contact cotton Cross country pad"
type input "PremierE close contact cotton Cross country pad"
type input "Premier E close contact cotton Cross country pad"
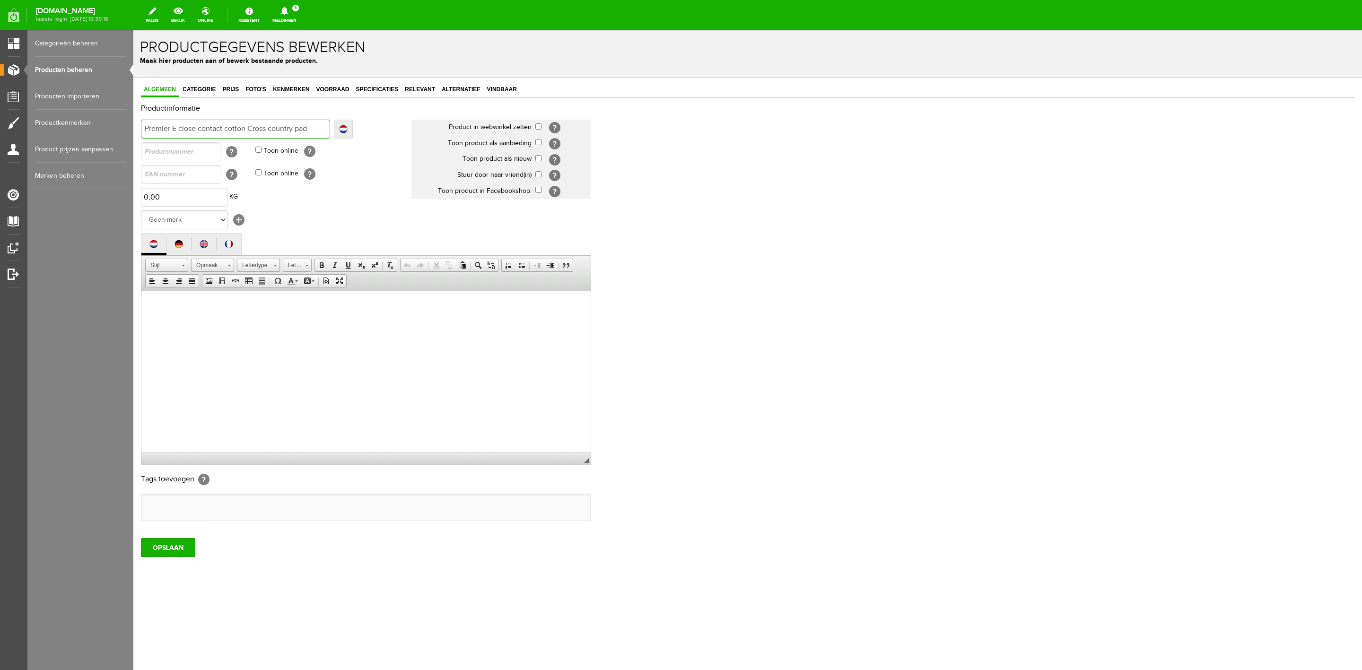
type input "Premier E close contact cotton Cross country pad"
type input "Premier EE close contact cotton Cross country pad"
type input "Premier EqE close contact cotton Cross country pad"
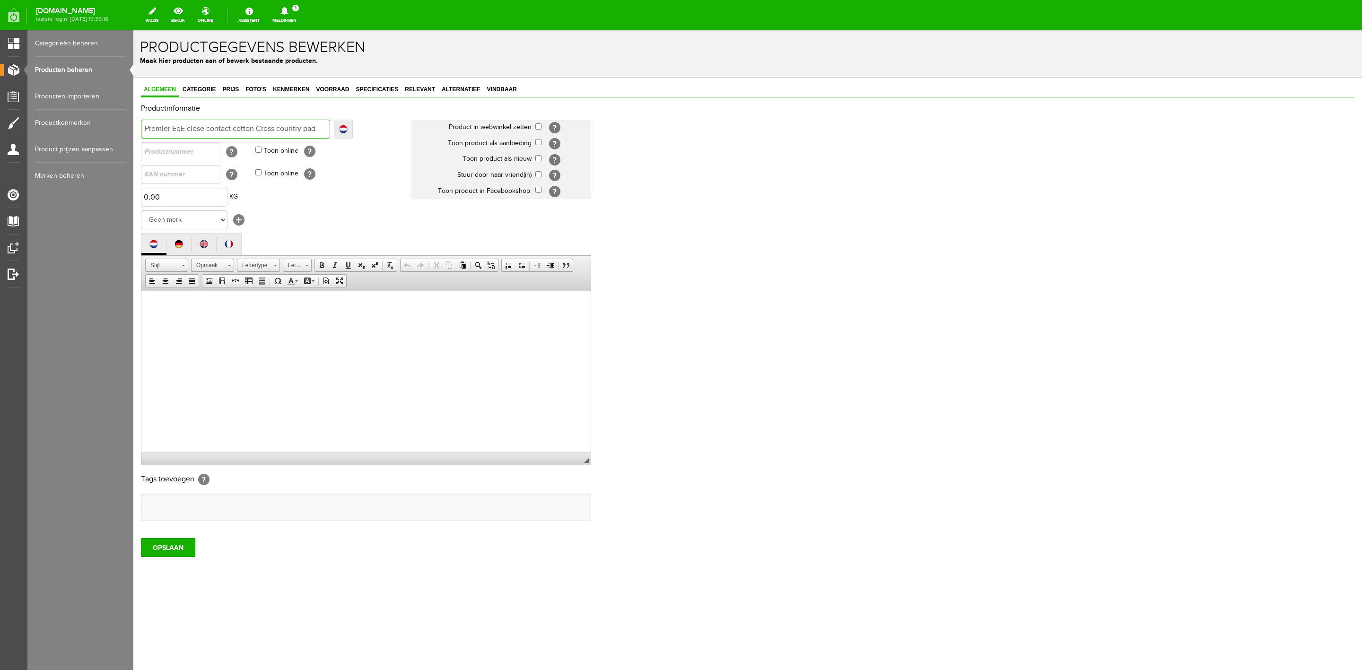
type input "Premier EquE close contact cotton Cross country pad"
type input "Premier EquiE close contact cotton Cross country pad"
type input "Premier EquineE close contact cotton Cross country pad"
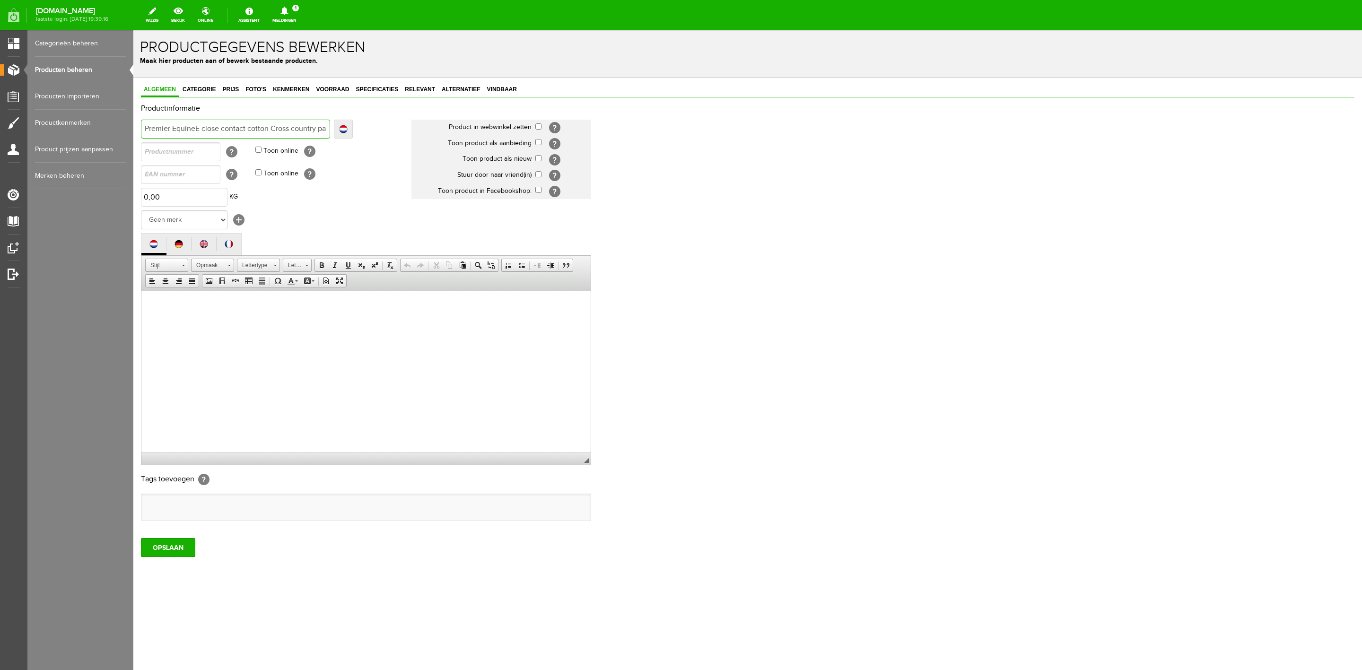
type input "Premier EquineE close contact cotton Cross country pad"
type input "Premier Equine close contact cotton Cross country pad"
click at [219, 320] on html at bounding box center [365, 305] width 449 height 29
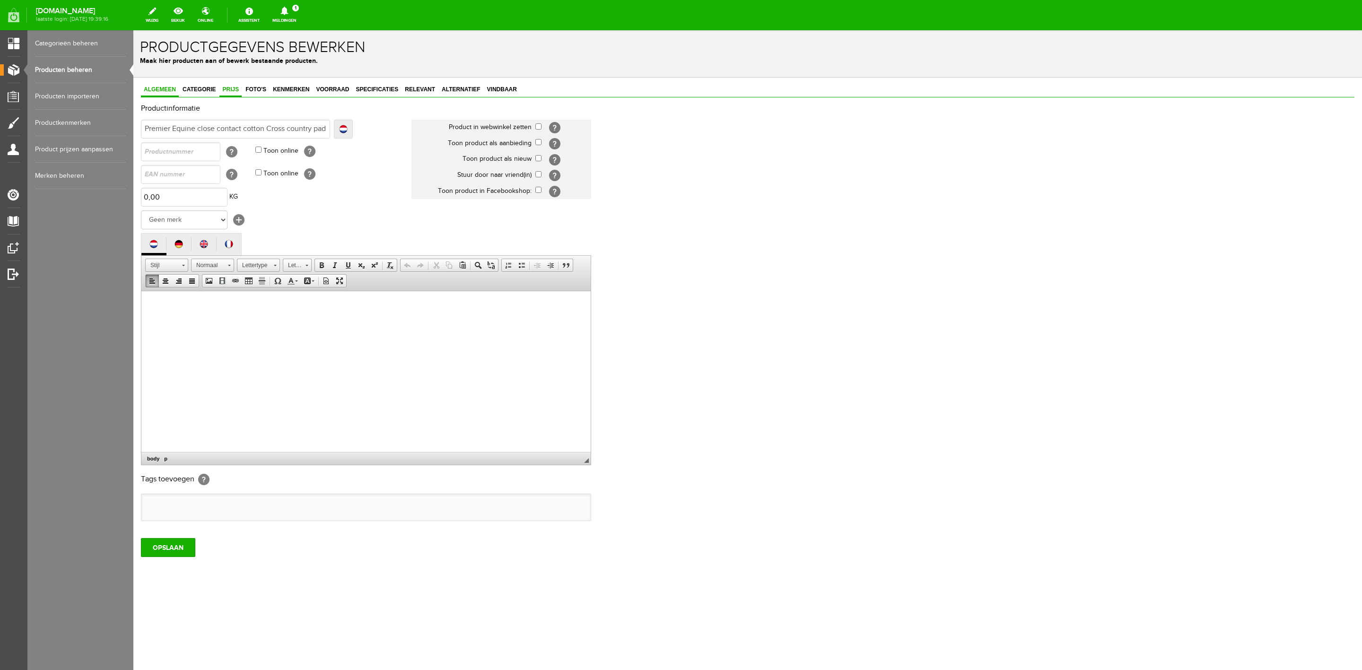
click at [227, 88] on span "Prijs" at bounding box center [230, 89] width 22 height 7
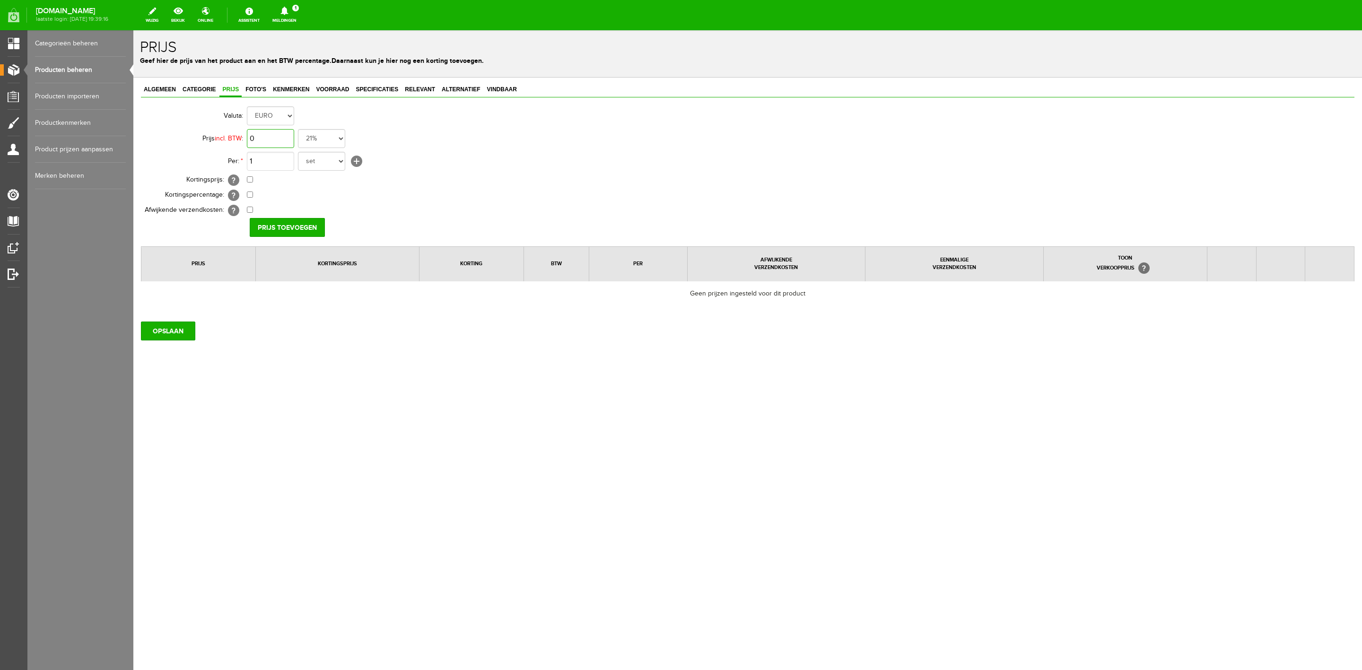
click at [262, 130] on input "0" at bounding box center [270, 138] width 47 height 19
type input "€ 72,95"
click at [264, 224] on input "Prijs toevoegen" at bounding box center [287, 227] width 75 height 19
click at [177, 340] on input "OPSLAAN" at bounding box center [168, 333] width 54 height 19
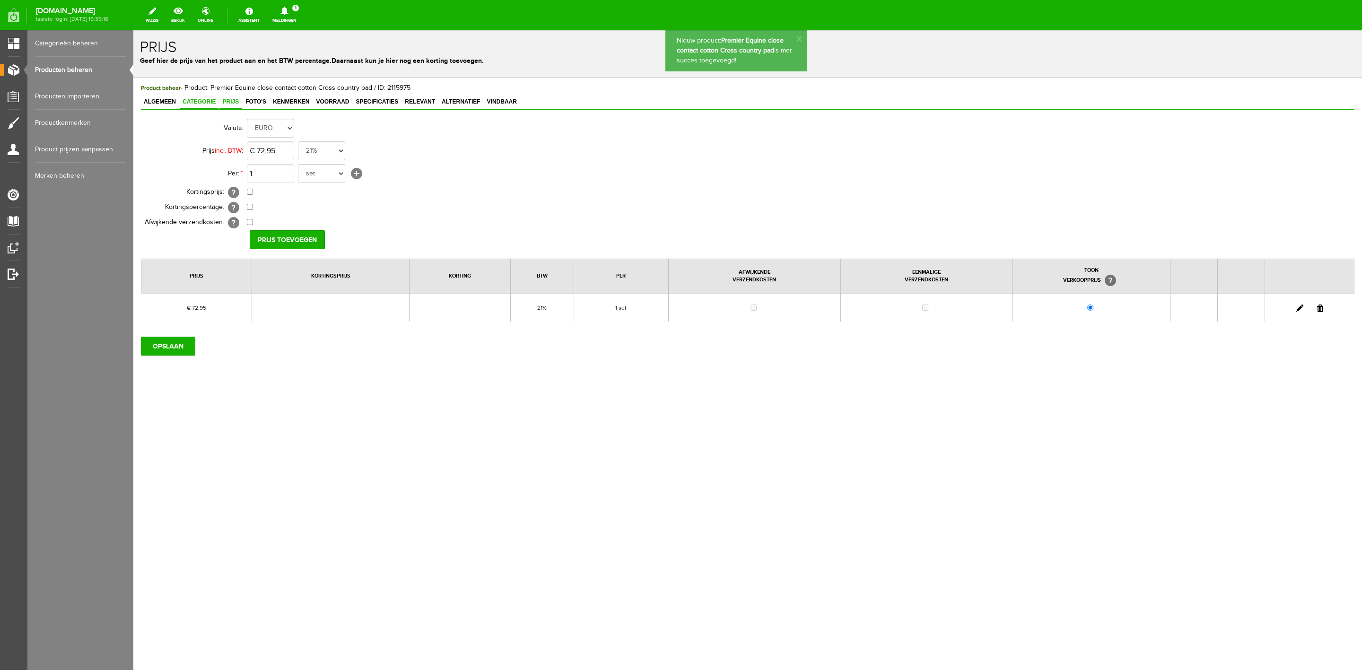
click at [200, 102] on span "Categorie" at bounding box center [199, 101] width 39 height 7
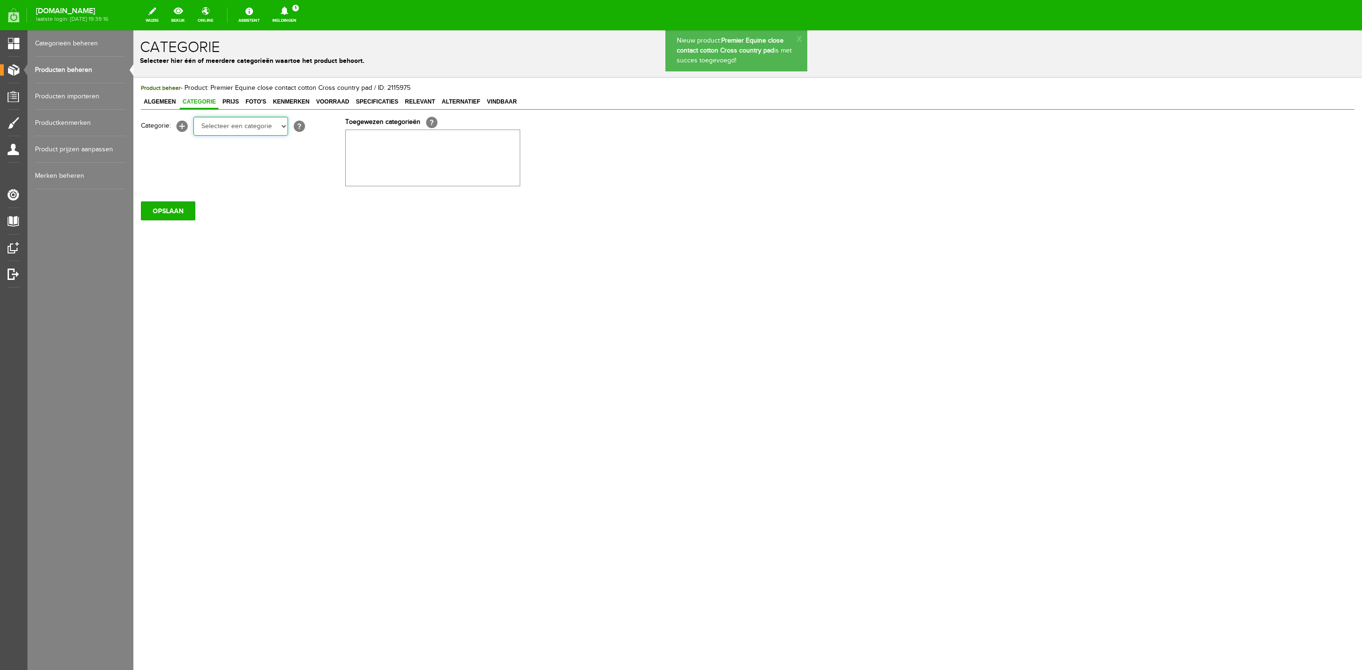
click at [238, 121] on select "Selecteer een categorie Sale Bodyprotector Outlet [PERSON_NAME] AW24 Hoofdsteln…" at bounding box center [240, 126] width 95 height 19
select select "132734"
click at [193, 117] on select "Selecteer een categorie Sale Bodyprotector Outlet [PERSON_NAME] AW24 Hoofdsteln…" at bounding box center [240, 126] width 95 height 19
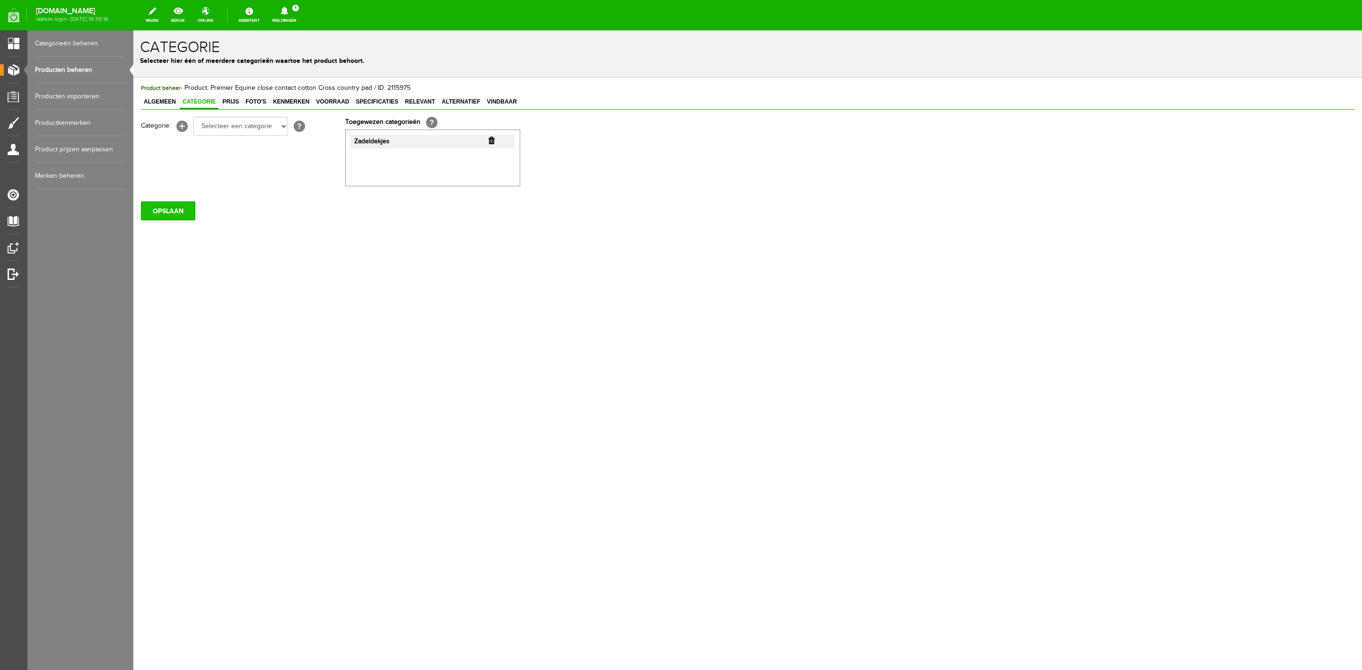
click at [189, 215] on input "OPSLAAN" at bounding box center [168, 210] width 54 height 19
click at [81, 65] on link "Producten beheren" at bounding box center [80, 70] width 91 height 26
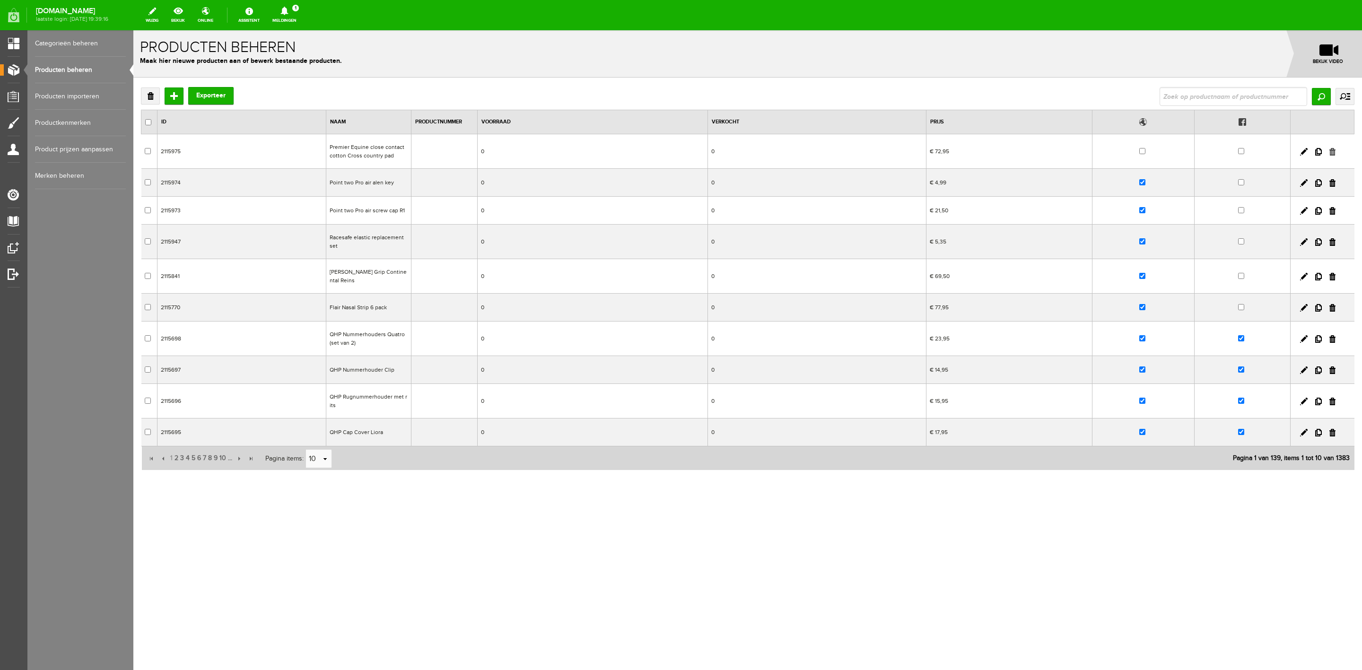
click at [1332, 151] on link at bounding box center [1332, 152] width 6 height 8
click at [1193, 96] on input "text" at bounding box center [1234, 96] width 148 height 19
click at [1222, 96] on input "text" at bounding box center [1234, 96] width 148 height 19
type input "cross country"
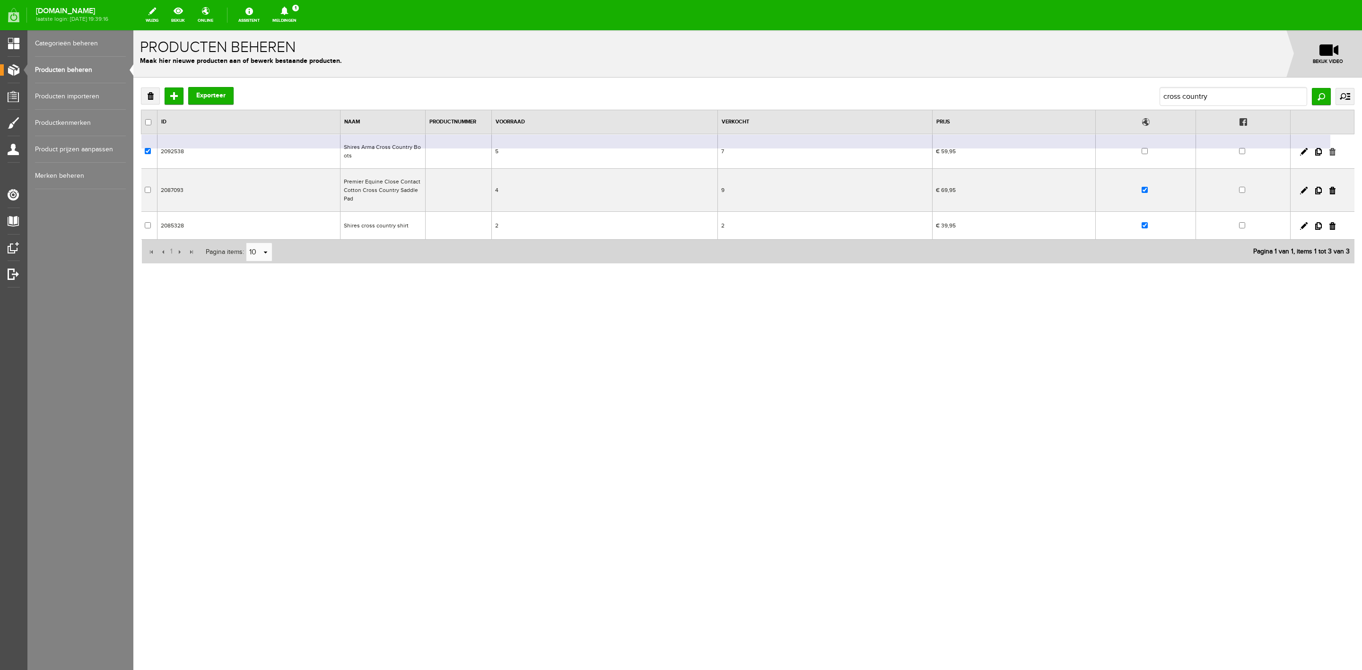
click at [1333, 151] on link at bounding box center [1332, 152] width 6 height 8
checkbox input "true"
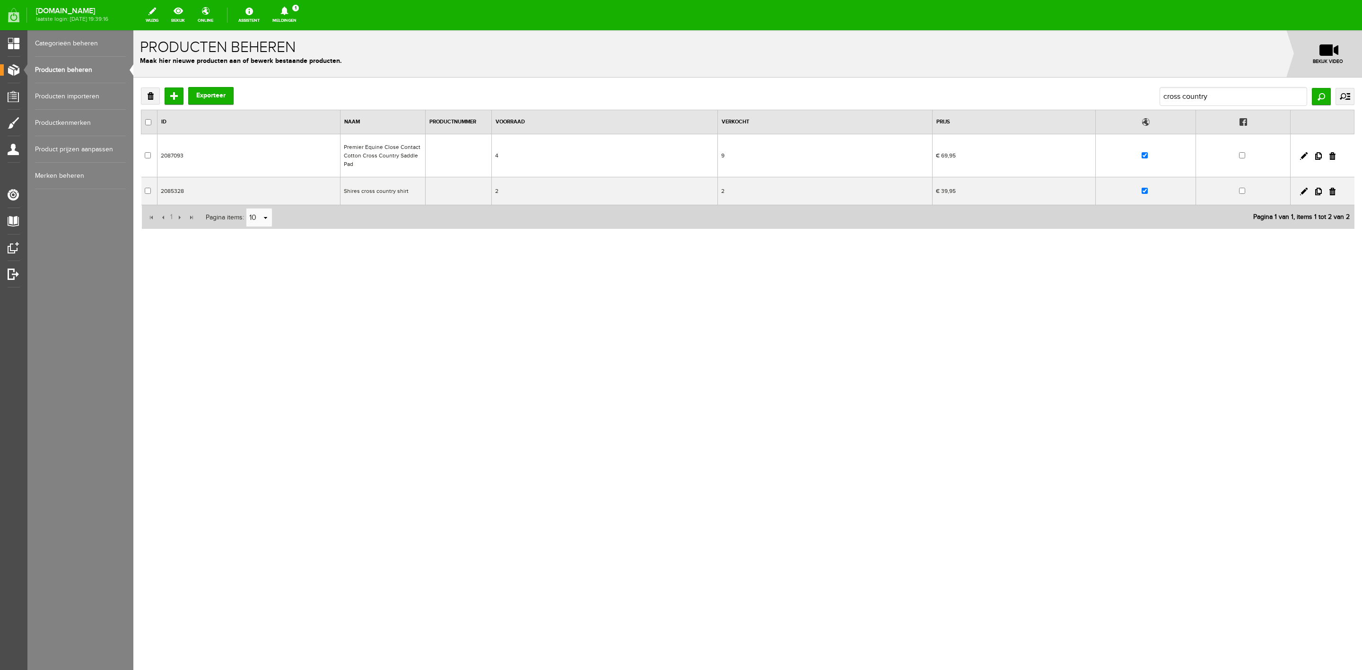
drag, startPoint x: 1335, startPoint y: 192, endPoint x: 721, endPoint y: 71, distance: 625.5
click at [1335, 192] on link at bounding box center [1332, 192] width 6 height 8
checkbox input "true"
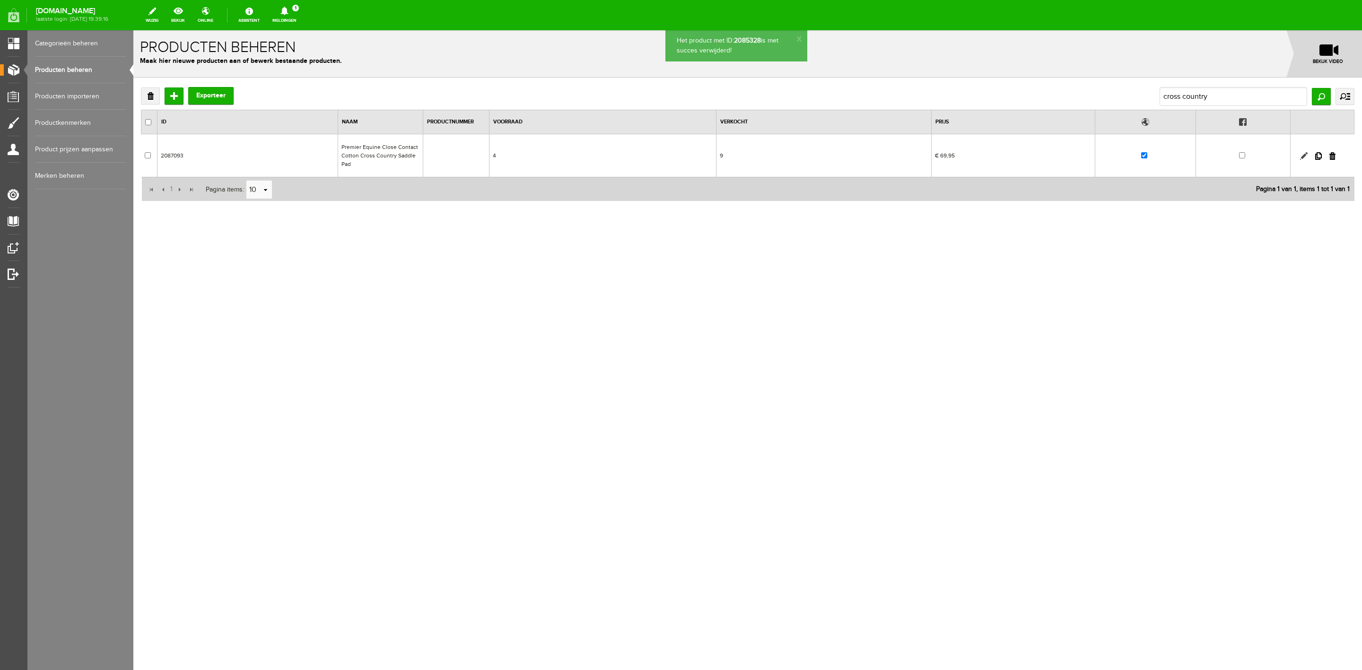
click at [1302, 155] on link at bounding box center [1304, 156] width 8 height 8
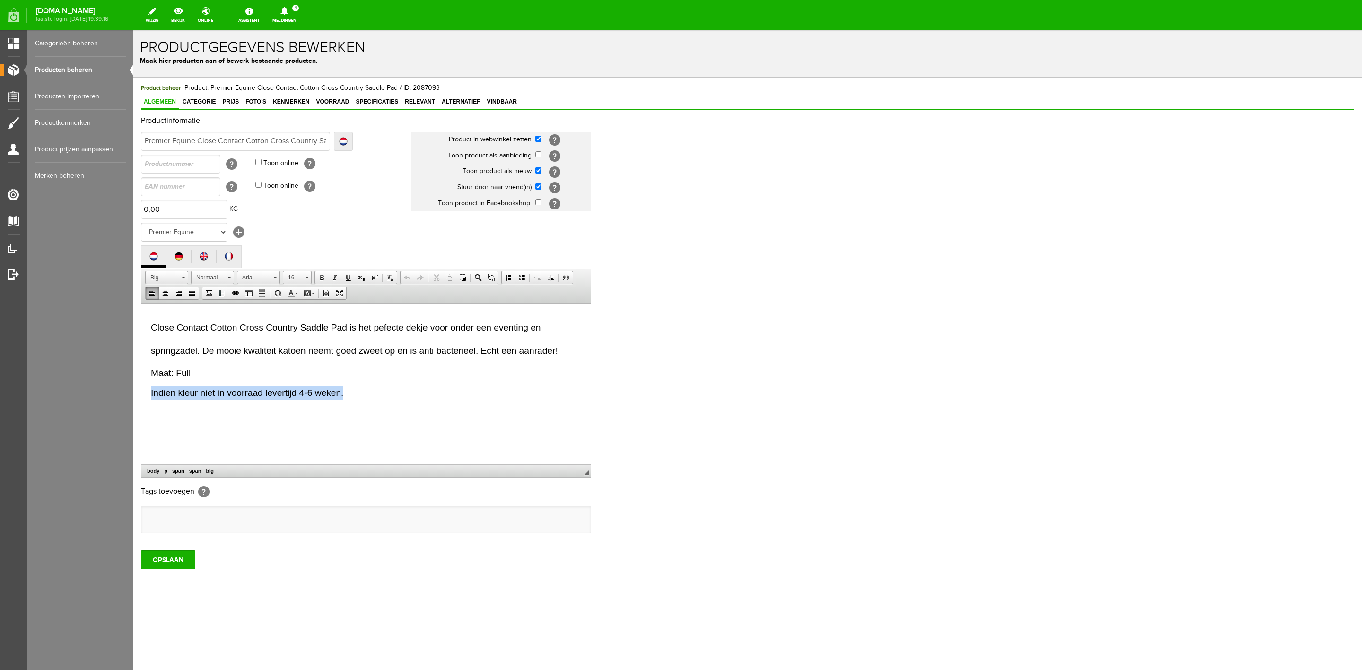
drag, startPoint x: 259, startPoint y: 398, endPoint x: 147, endPoint y: 393, distance: 112.2
click at [147, 393] on html "Close Contact Cotton Cross Country Saddle Pad is het pefecte dekje voor onder e…" at bounding box center [365, 364] width 449 height 122
click at [547, 332] on p "Close Contact Cotton Cross Country Saddle Pad is het pefecte dekje voor onder e…" at bounding box center [358, 336] width 415 height 47
click at [189, 103] on span "Categorie" at bounding box center [199, 101] width 39 height 7
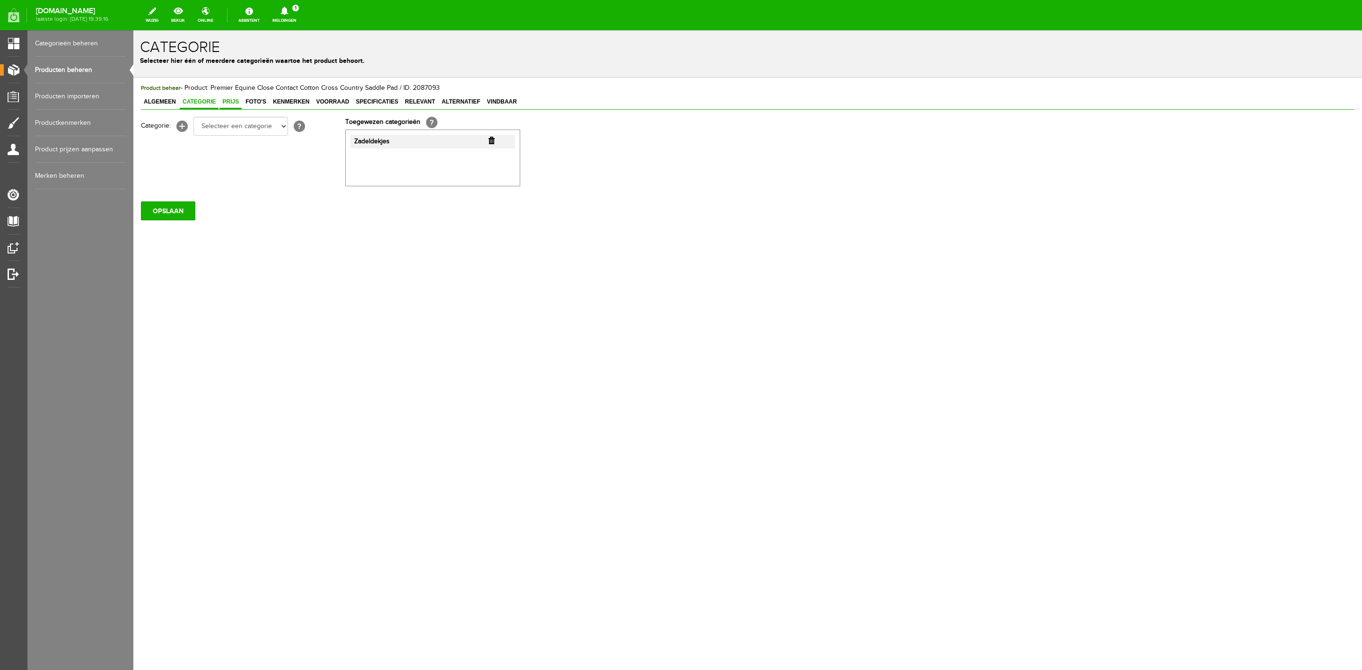
click at [227, 105] on link "Prijs" at bounding box center [230, 103] width 22 height 14
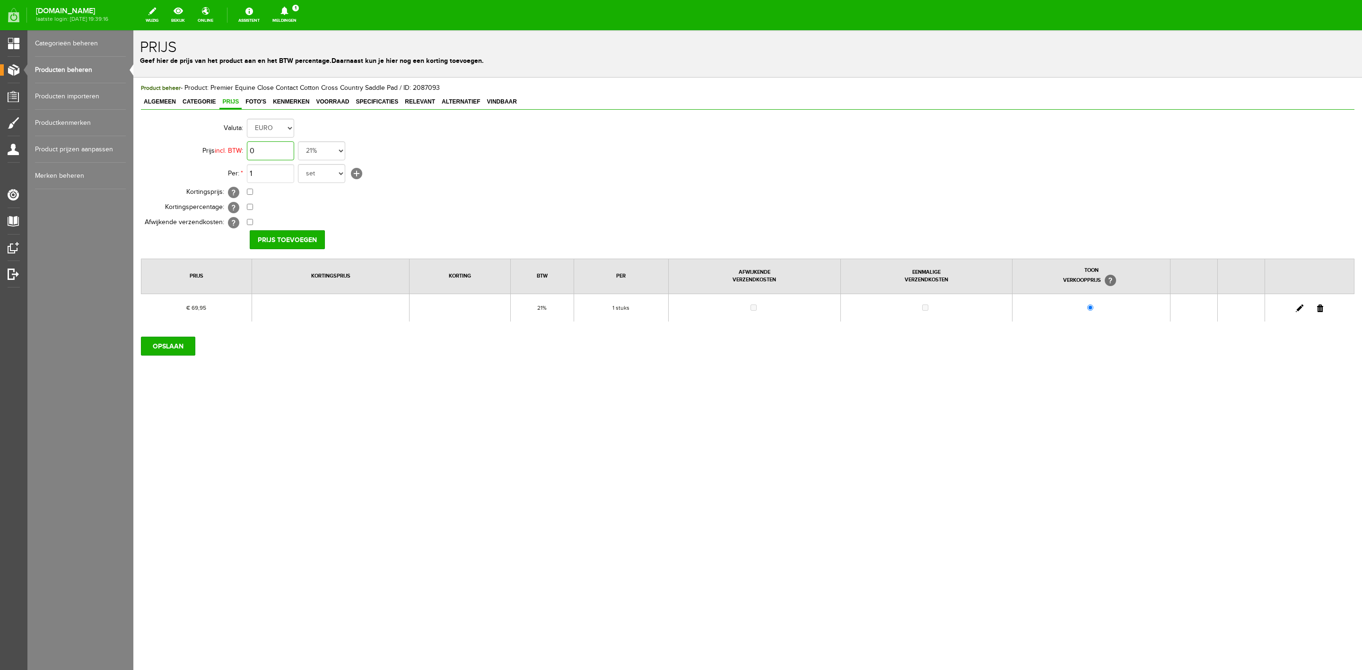
click at [271, 150] on input "0" at bounding box center [270, 150] width 47 height 19
type input "€ 72,50"
click at [295, 244] on input "Prijs toevoegen" at bounding box center [287, 239] width 75 height 19
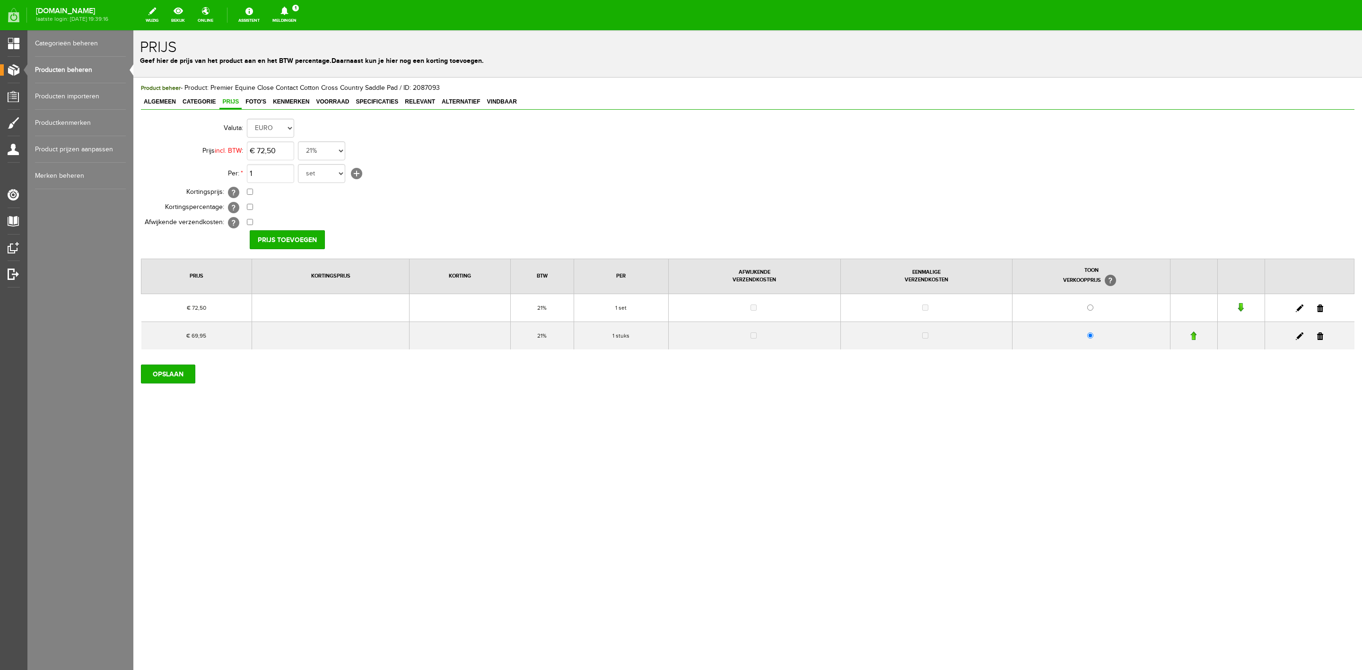
click at [1318, 338] on link at bounding box center [1320, 336] width 6 height 8
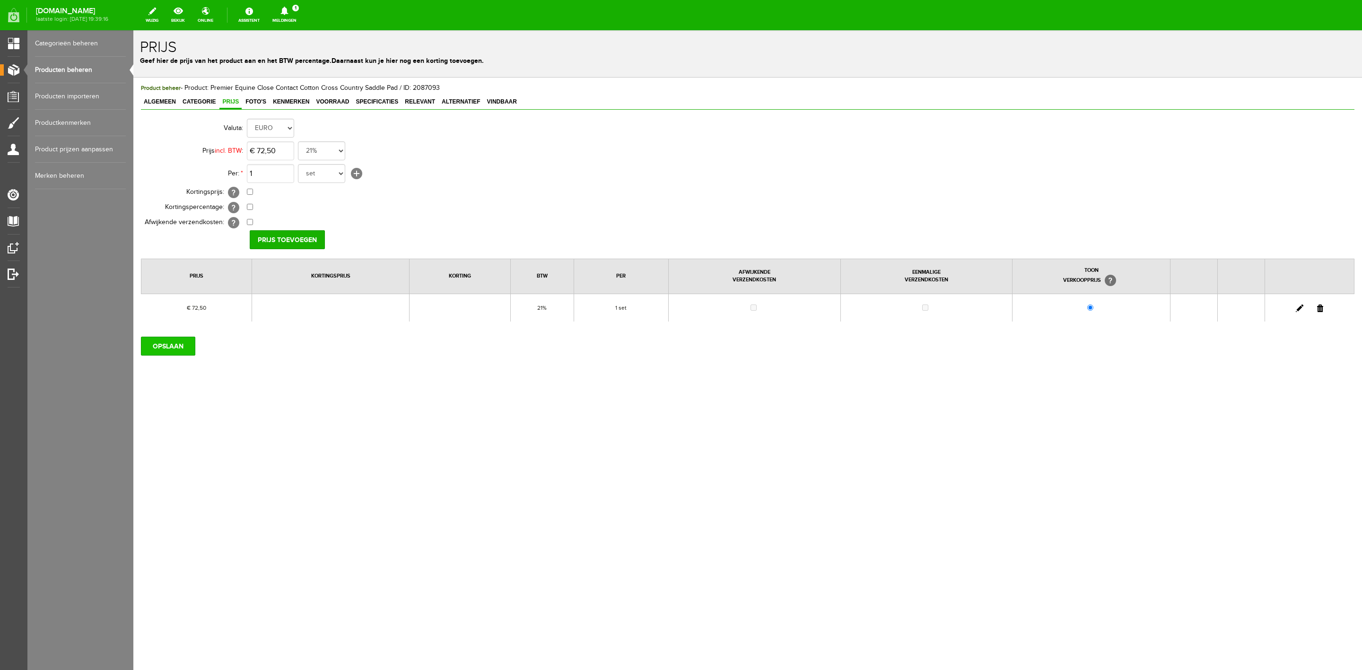
click at [185, 348] on input "OPSLAAN" at bounding box center [168, 346] width 54 height 19
click at [254, 105] on span "Foto's" at bounding box center [256, 101] width 26 height 7
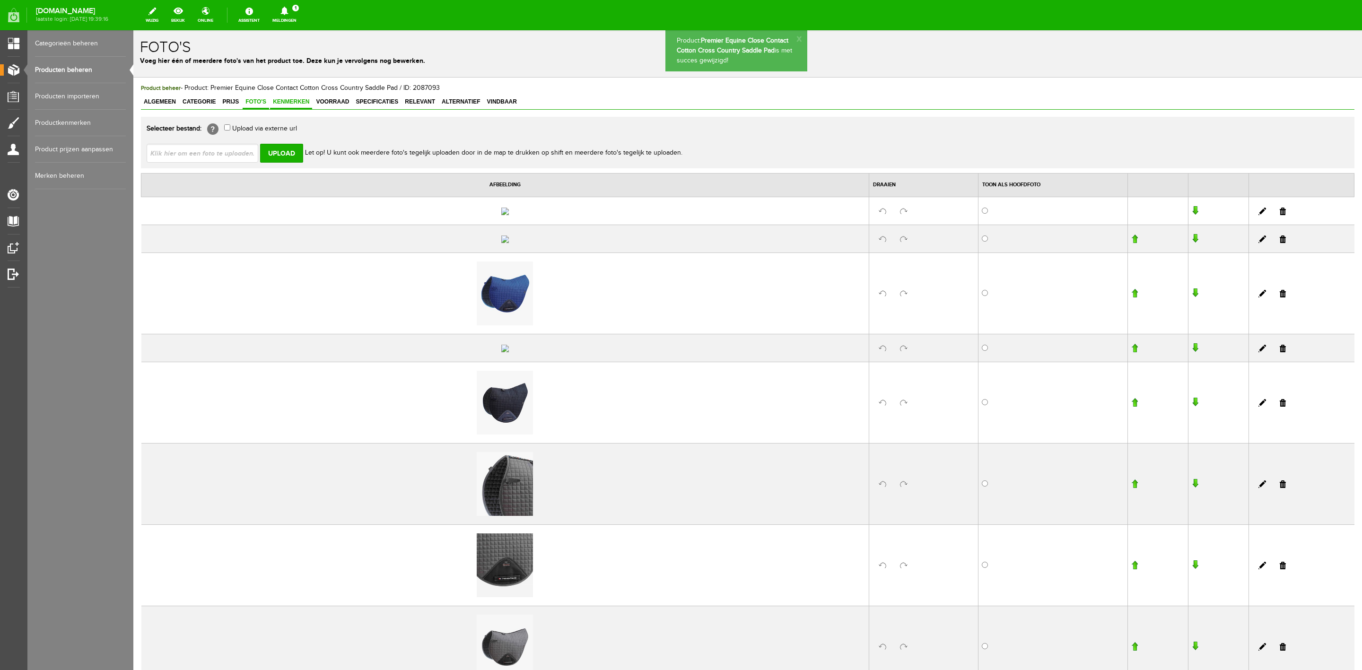
click at [296, 107] on link "Kenmerken" at bounding box center [291, 103] width 42 height 14
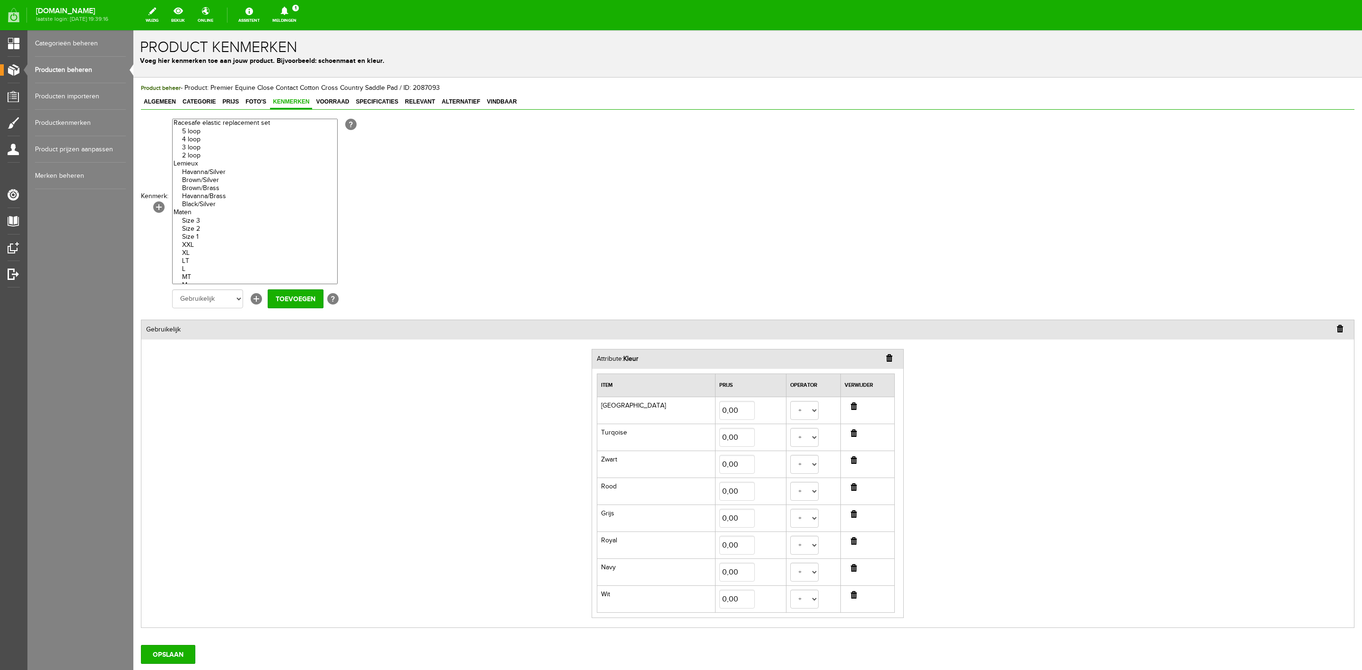
click at [851, 437] on input "button" at bounding box center [854, 433] width 6 height 8
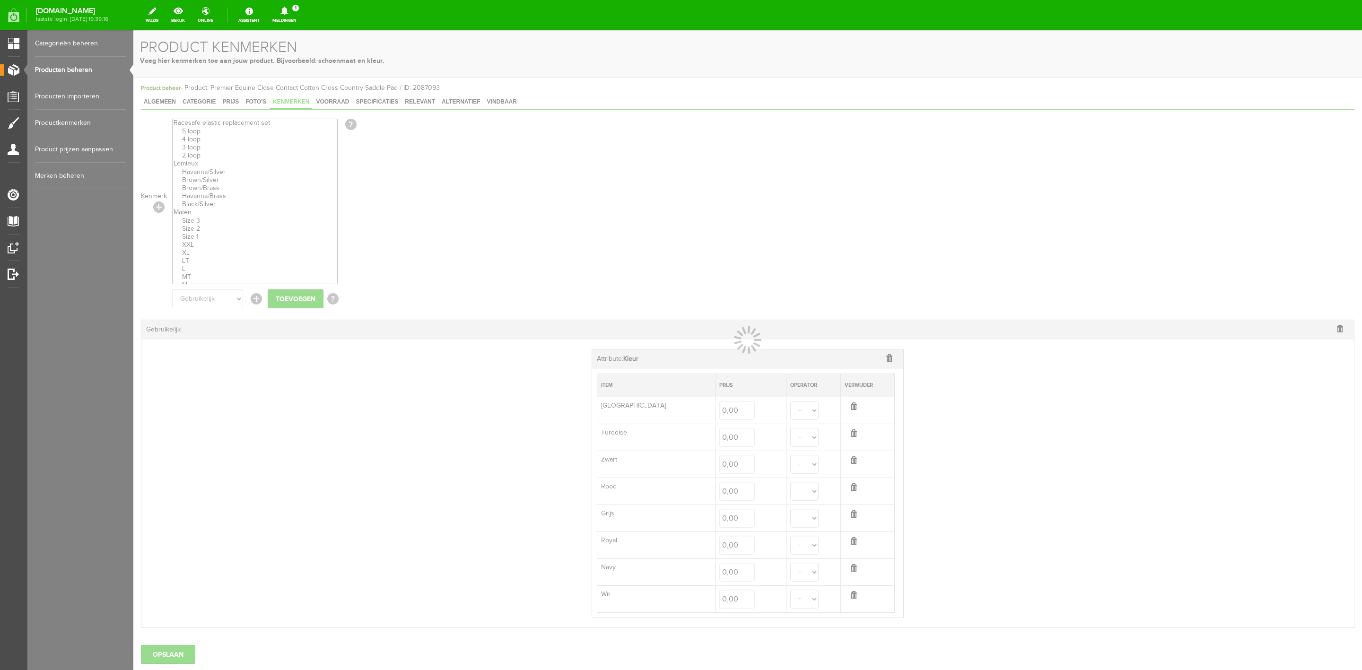
select select
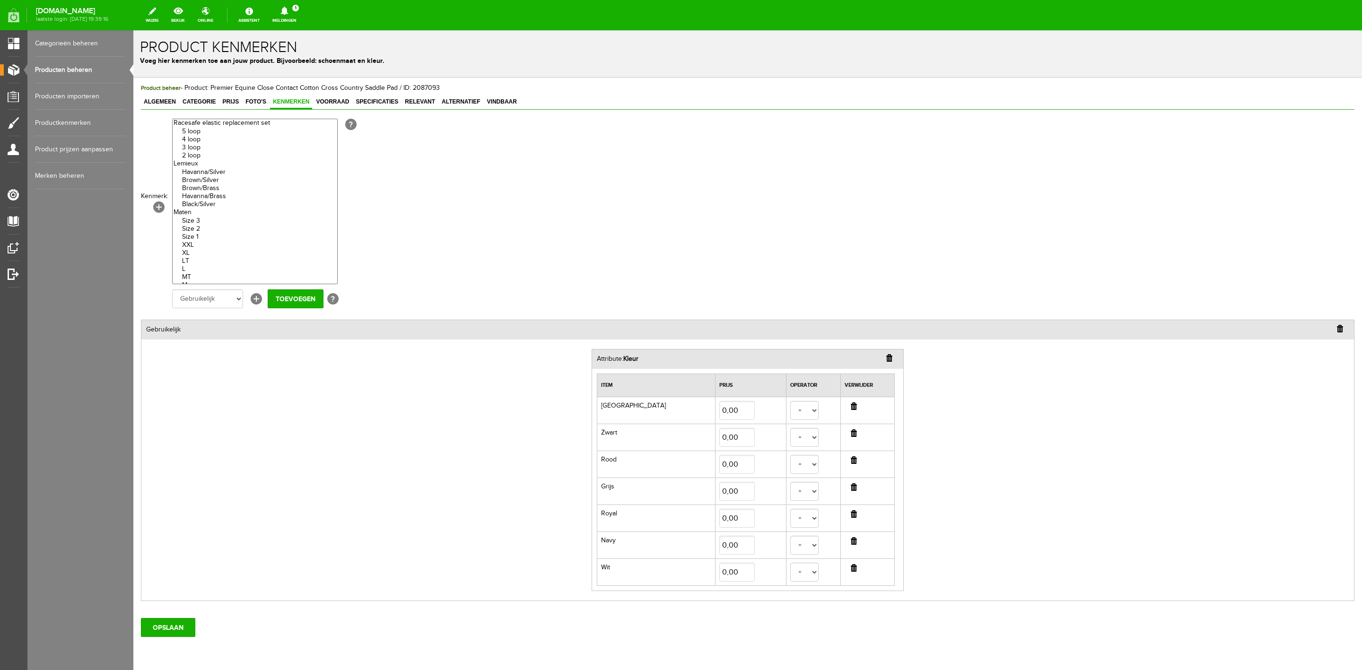
click at [851, 572] on input "button" at bounding box center [854, 568] width 6 height 8
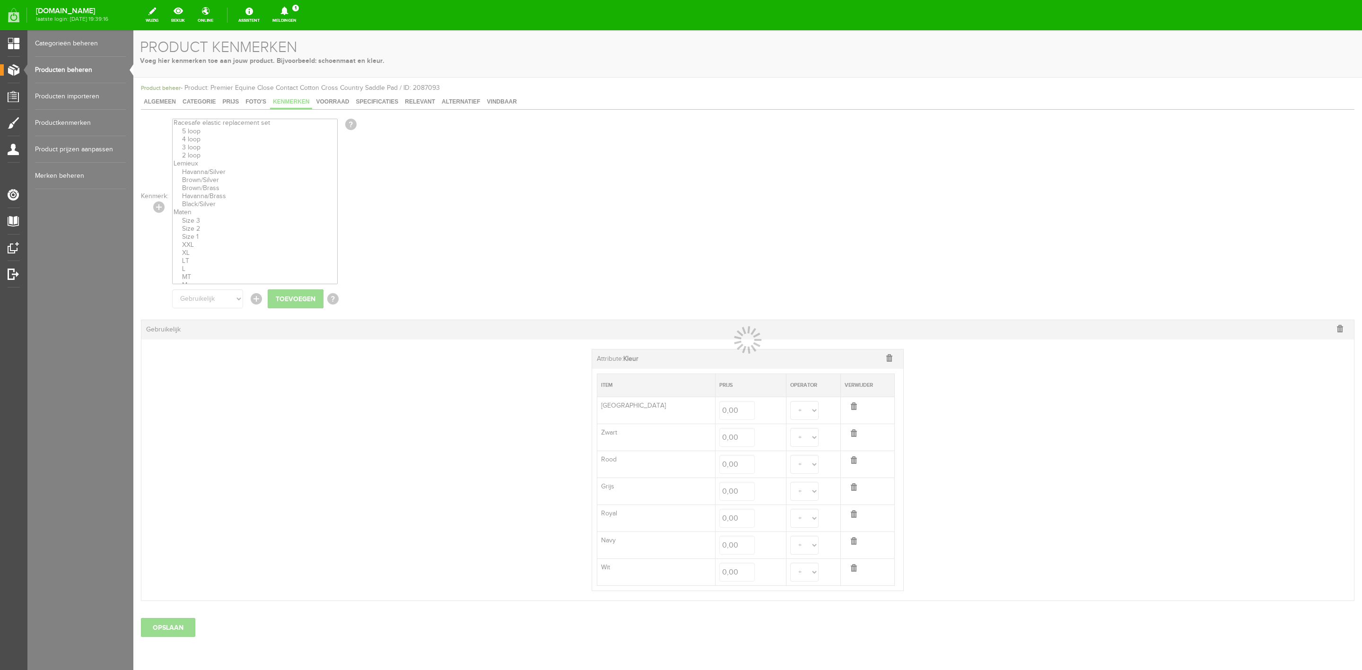
select select
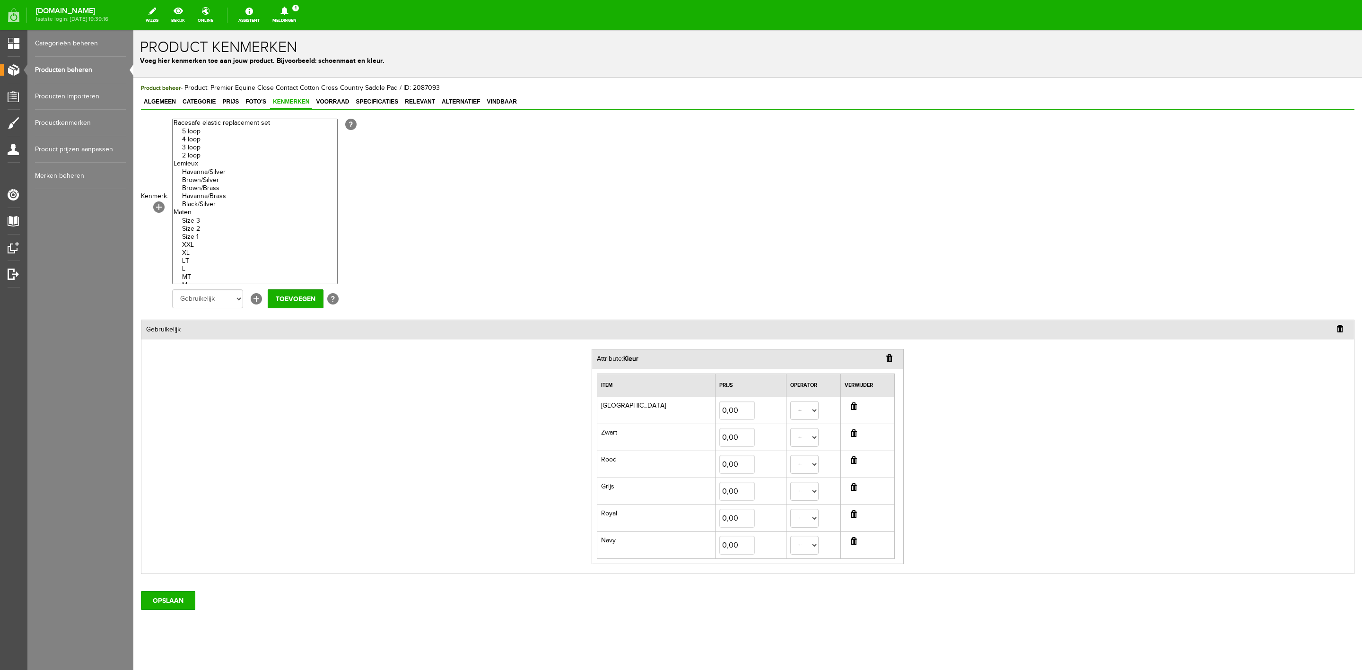
click at [851, 465] on td at bounding box center [867, 464] width 54 height 27
click at [851, 462] on input "button" at bounding box center [854, 460] width 6 height 8
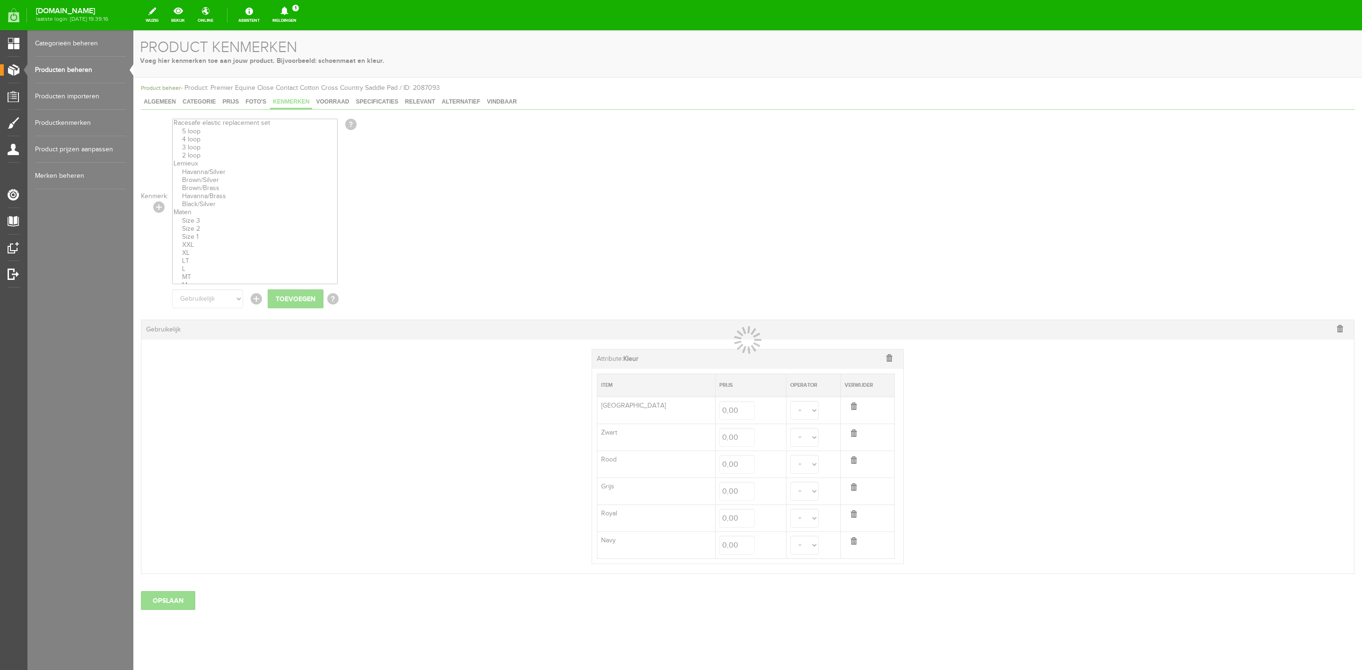
select select
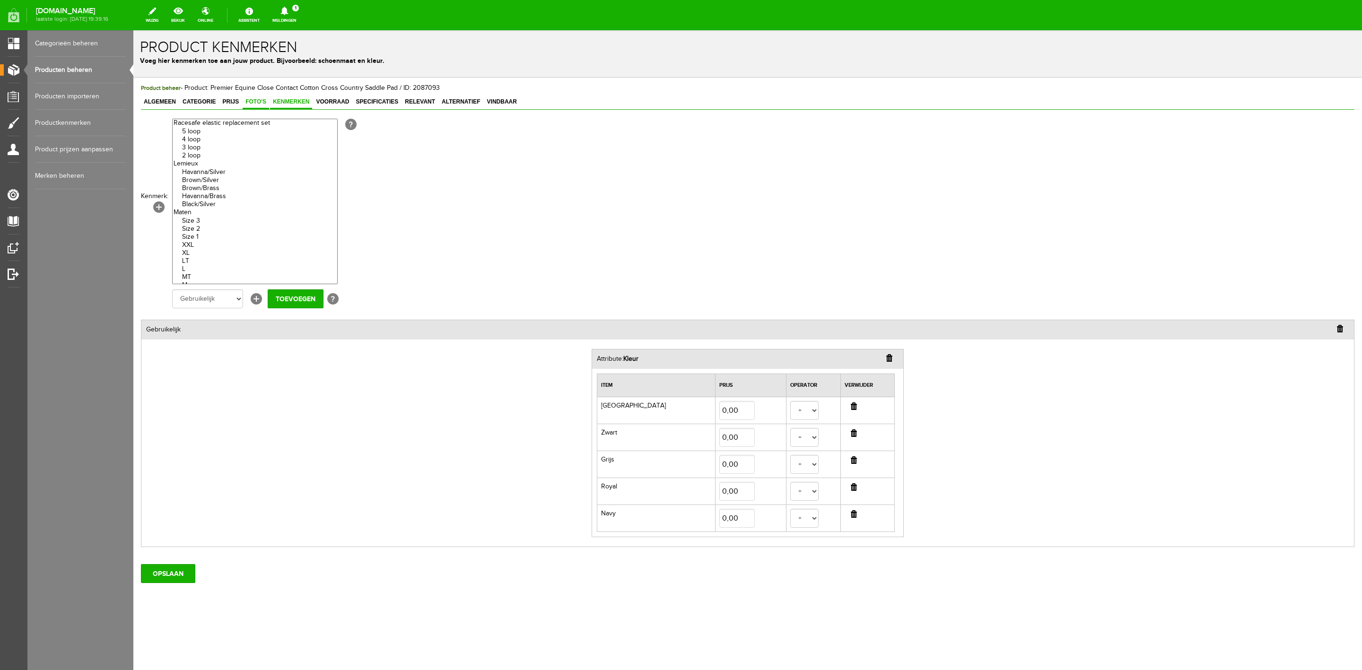
click at [257, 100] on span "Foto's" at bounding box center [256, 101] width 26 height 7
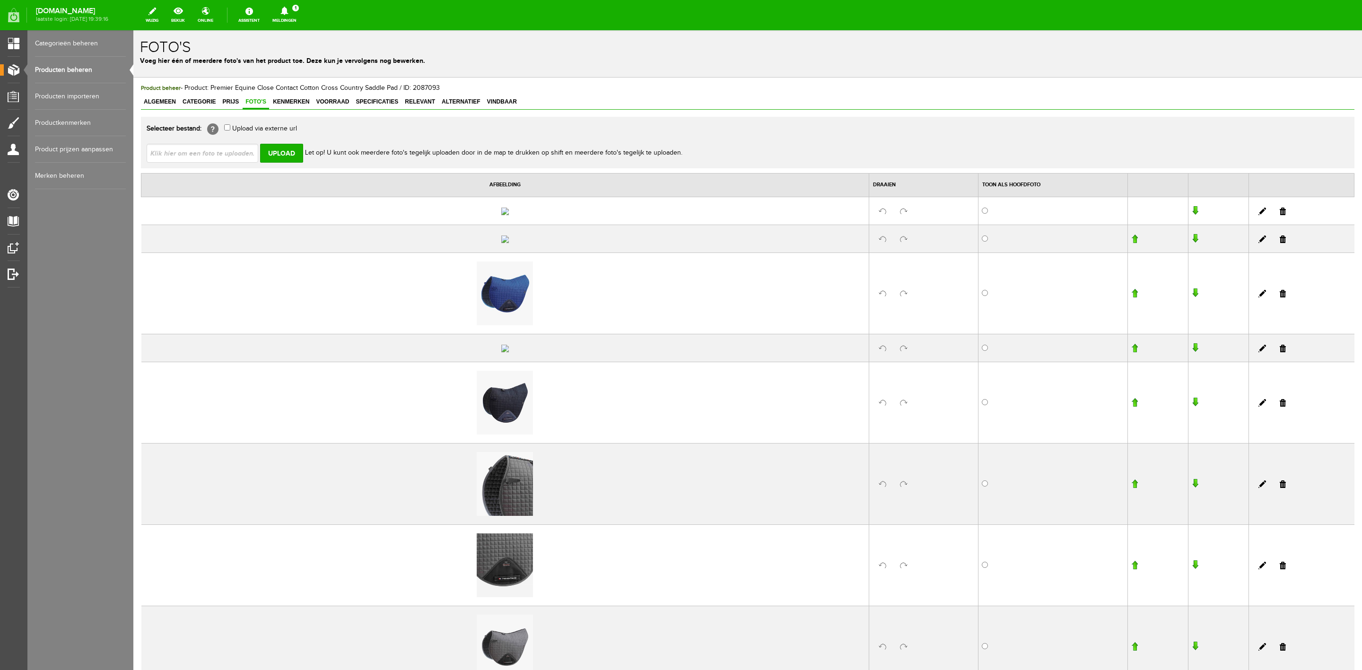
click at [1280, 215] on link at bounding box center [1283, 212] width 6 height 8
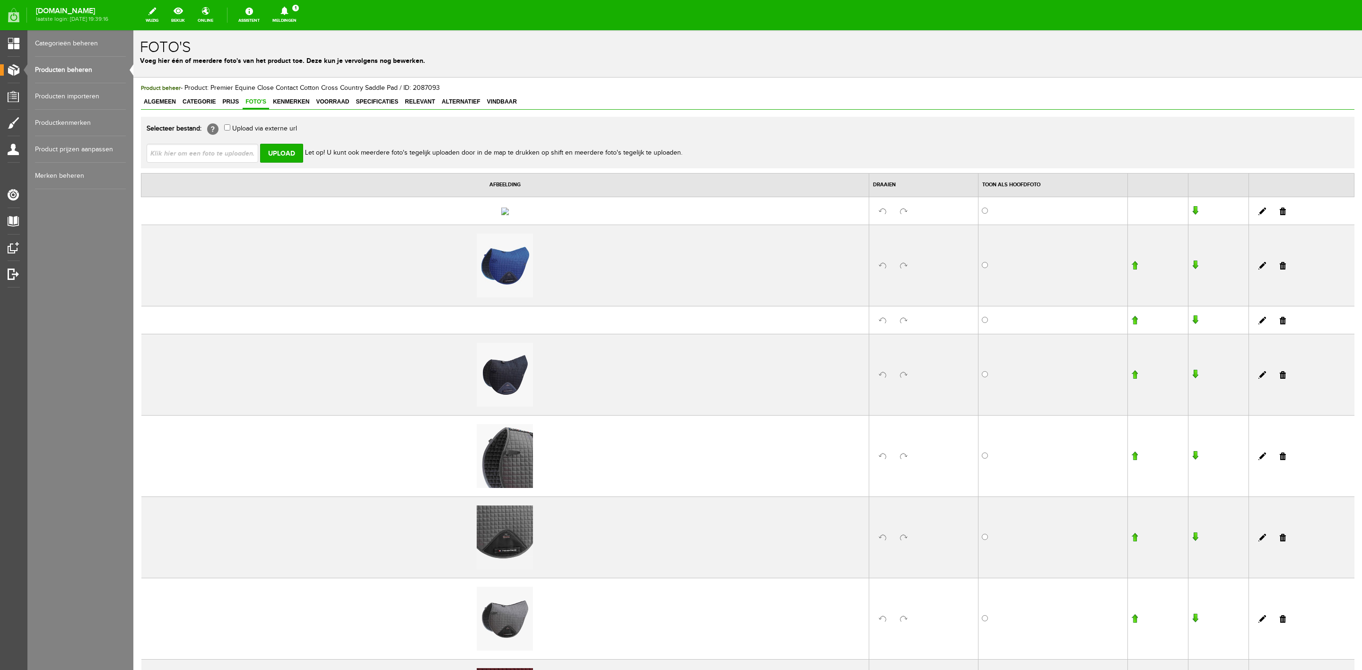
click at [1280, 215] on link at bounding box center [1283, 212] width 6 height 8
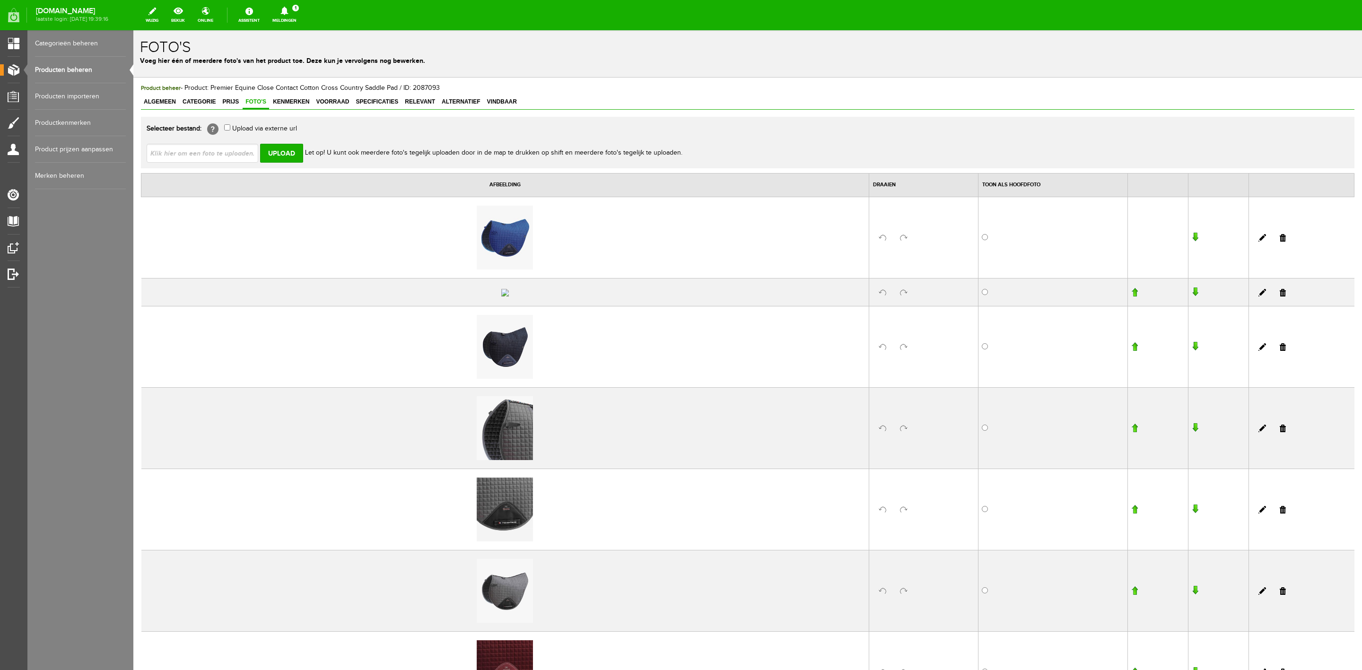
drag, startPoint x: 1273, startPoint y: 317, endPoint x: 694, endPoint y: 71, distance: 628.7
click at [1280, 297] on link at bounding box center [1283, 293] width 6 height 8
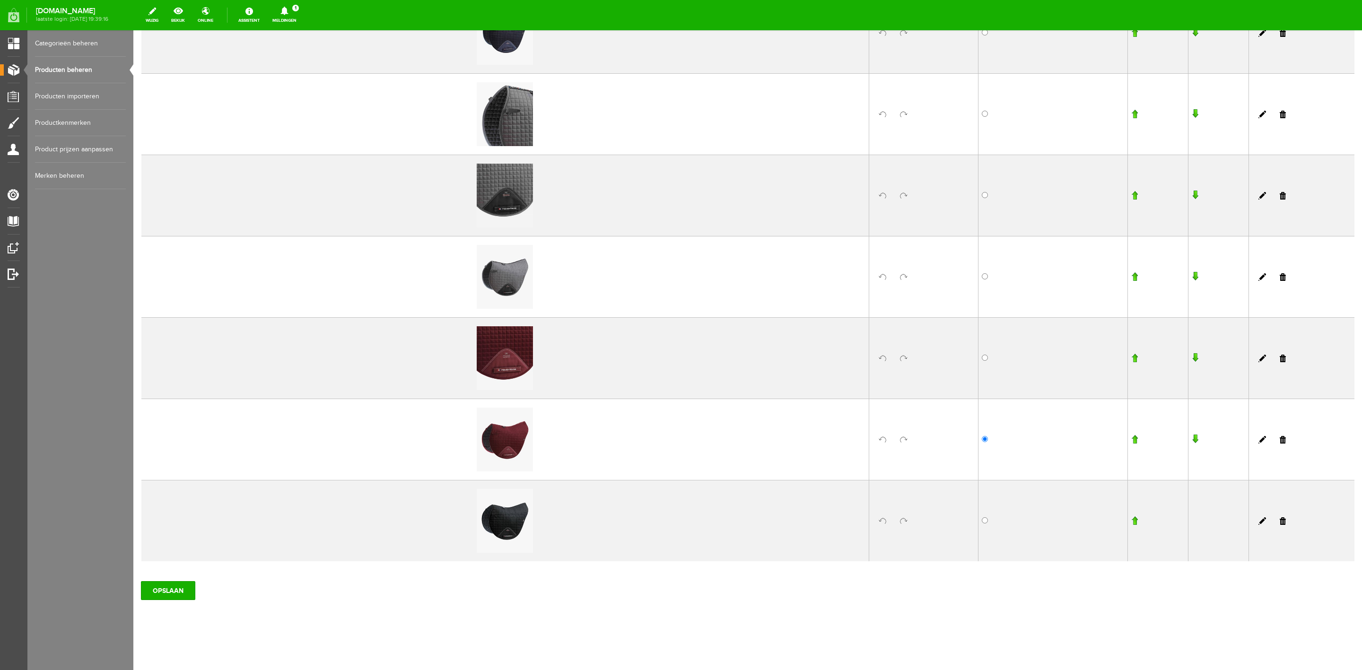
scroll to position [288, 0]
click at [169, 594] on input "OPSLAAN" at bounding box center [168, 590] width 54 height 19
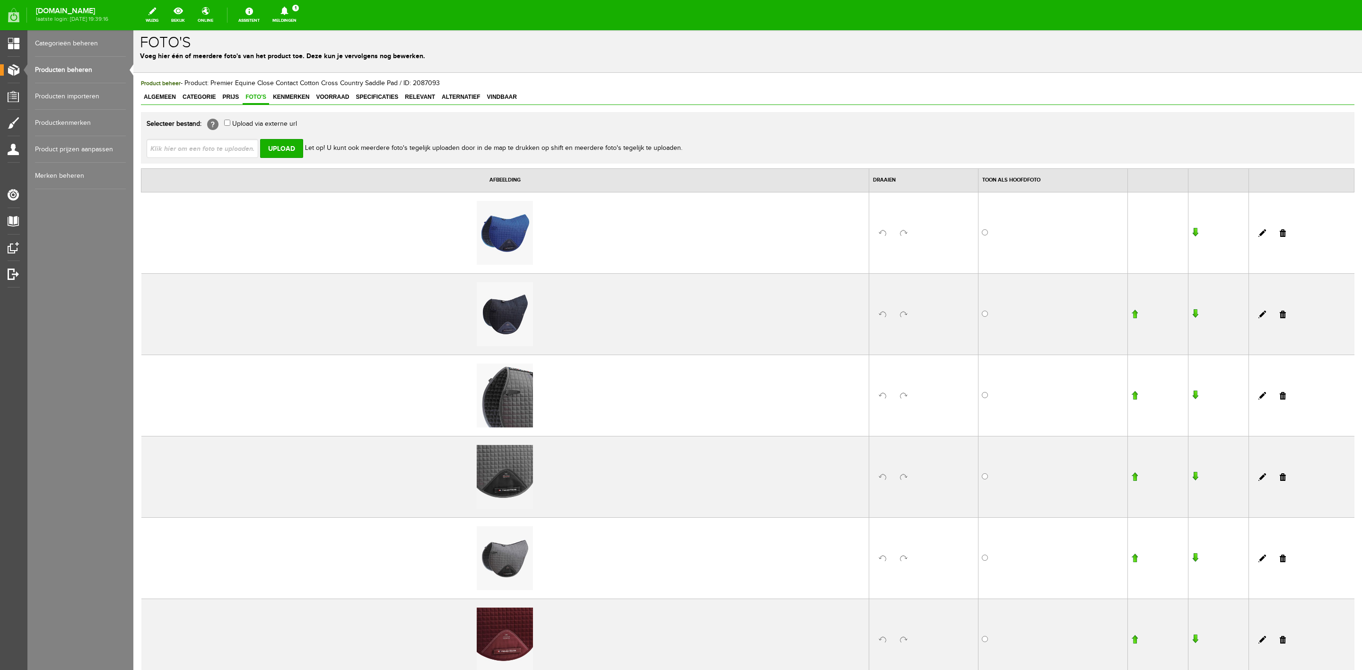
scroll to position [0, 0]
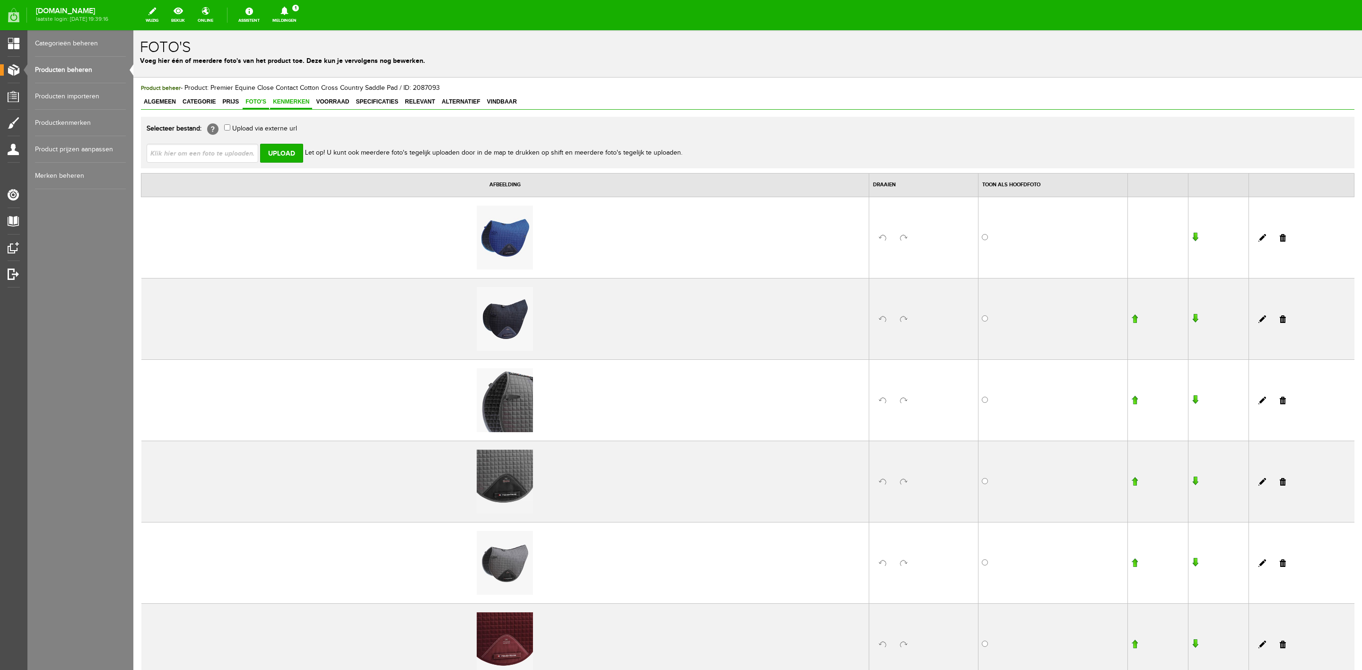
click at [301, 98] on span "Kenmerken" at bounding box center [291, 101] width 42 height 7
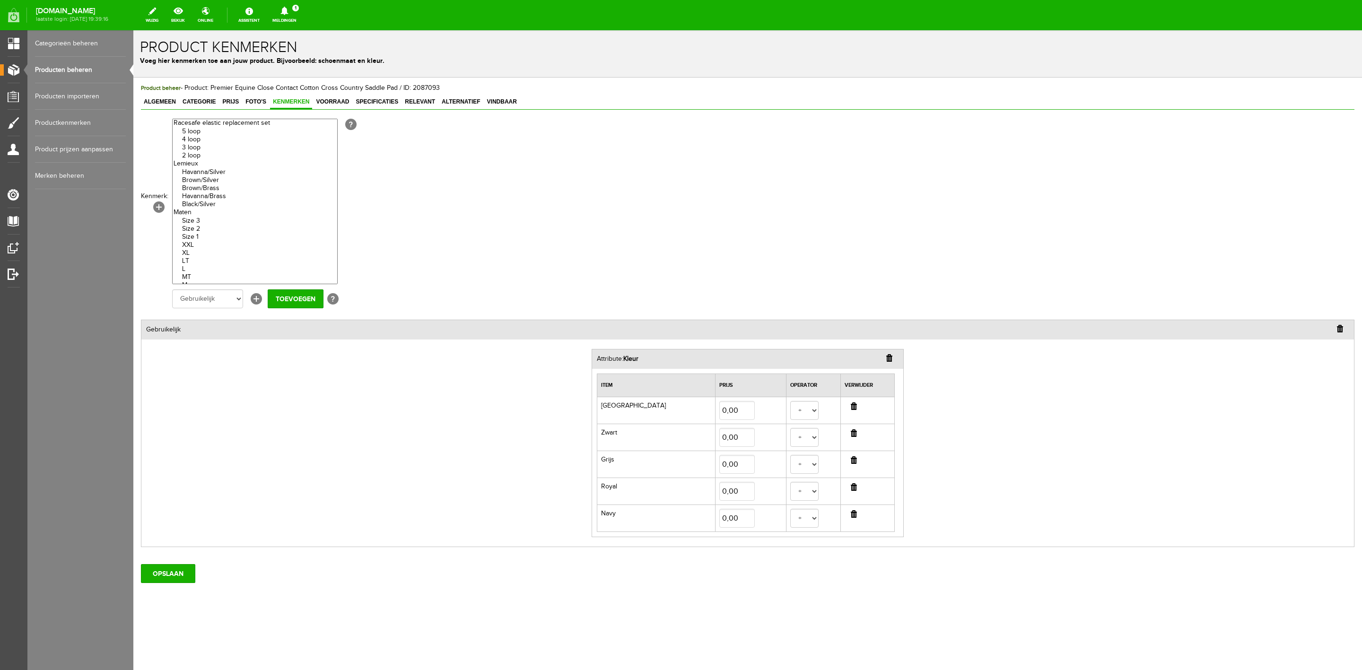
click at [342, 95] on div "Product beheer - Product: Premier Equine Close Contact Cotton Cross Country Sad…" at bounding box center [747, 333] width 1213 height 500
click at [342, 99] on span "Voorraad" at bounding box center [332, 101] width 39 height 7
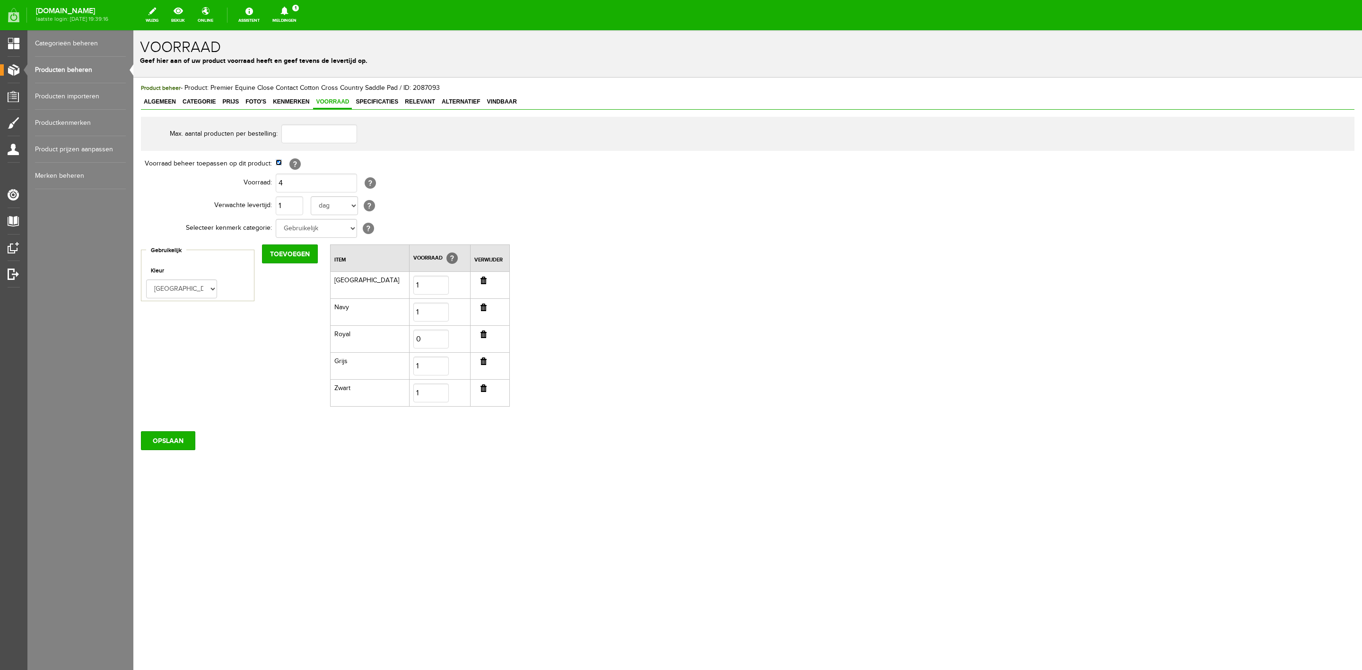
click at [280, 165] on input "checkbox" at bounding box center [279, 162] width 6 height 6
checkbox input "false"
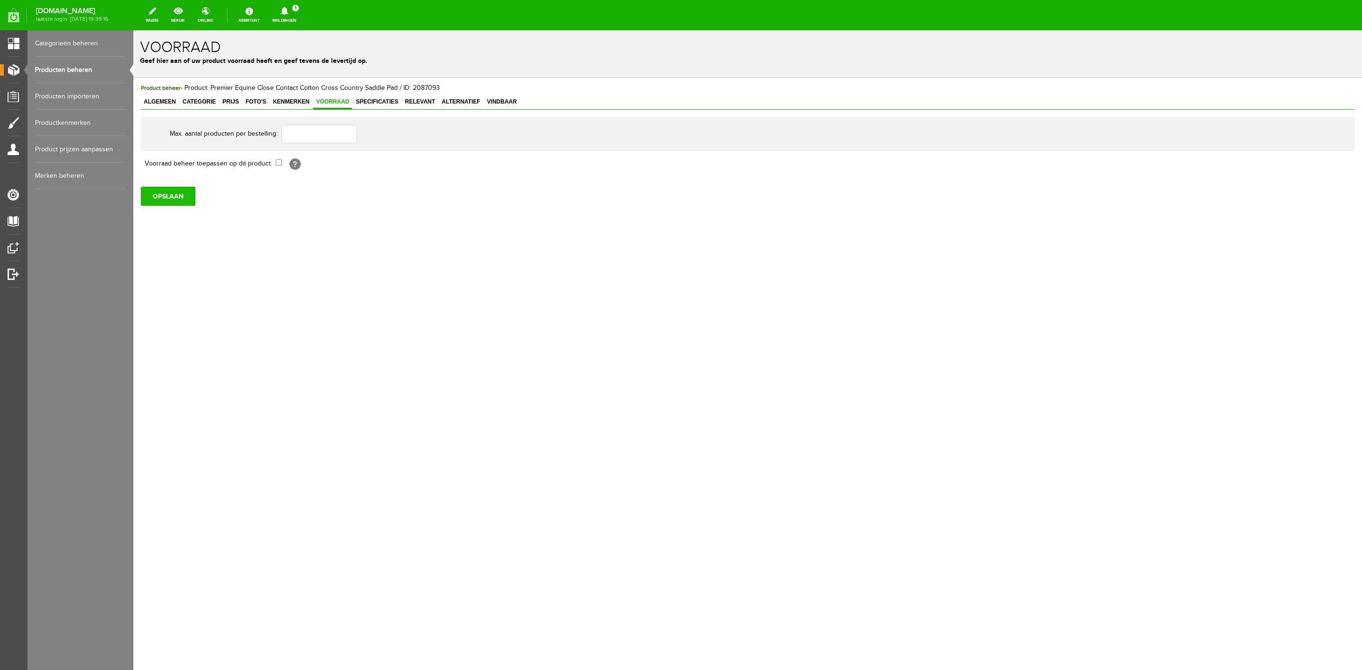
click at [192, 195] on input "OPSLAAN" at bounding box center [168, 196] width 54 height 19
click at [367, 105] on span "Specificaties" at bounding box center [377, 101] width 48 height 7
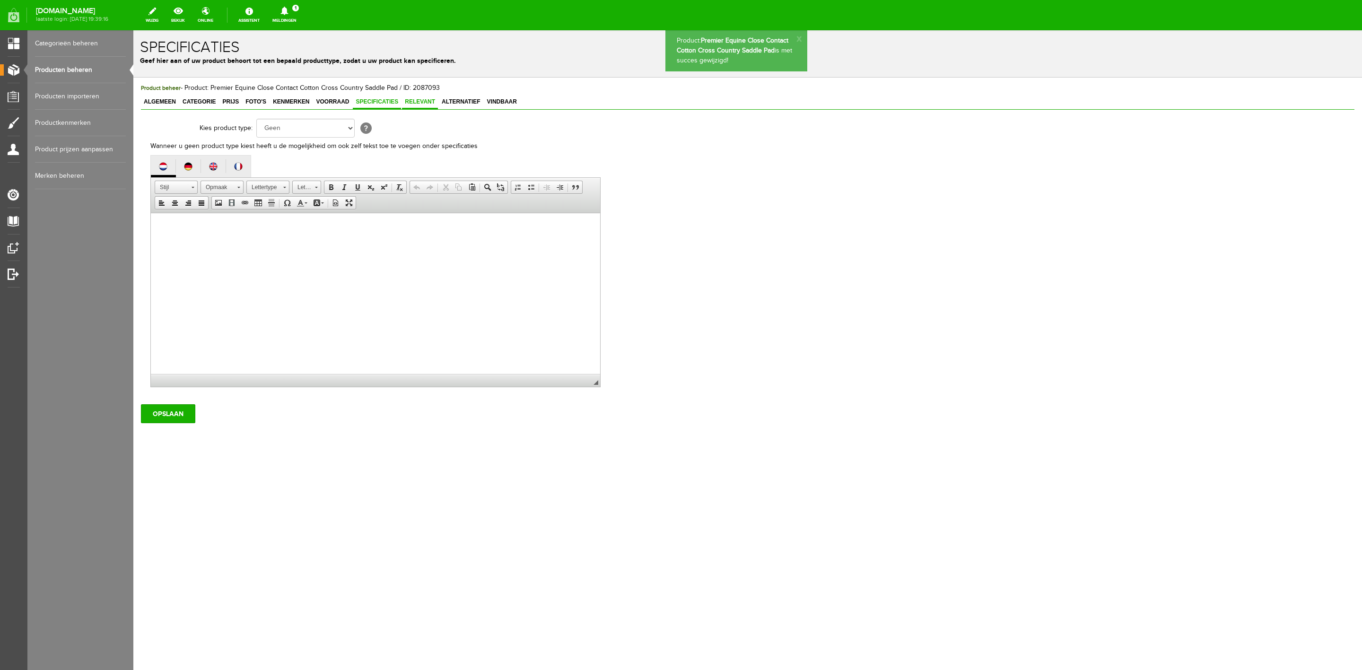
click at [417, 103] on span "Relevant" at bounding box center [420, 101] width 36 height 7
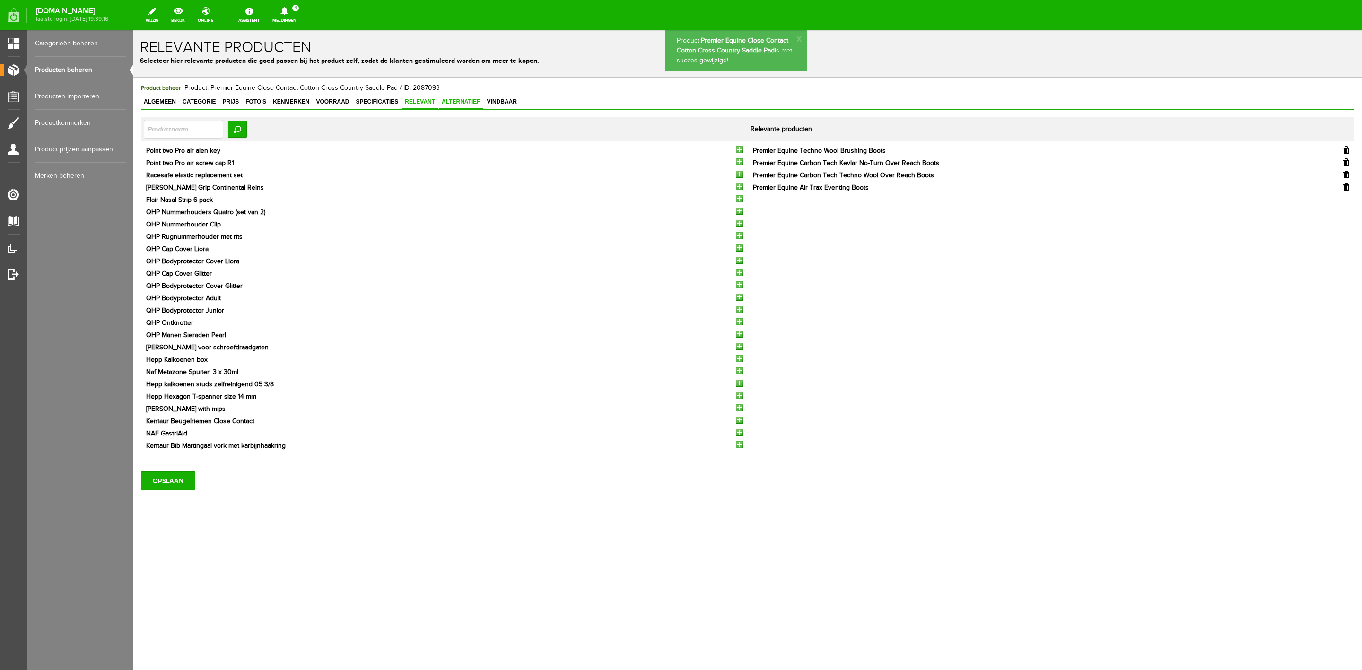
click at [463, 98] on span "Alternatief" at bounding box center [461, 101] width 44 height 7
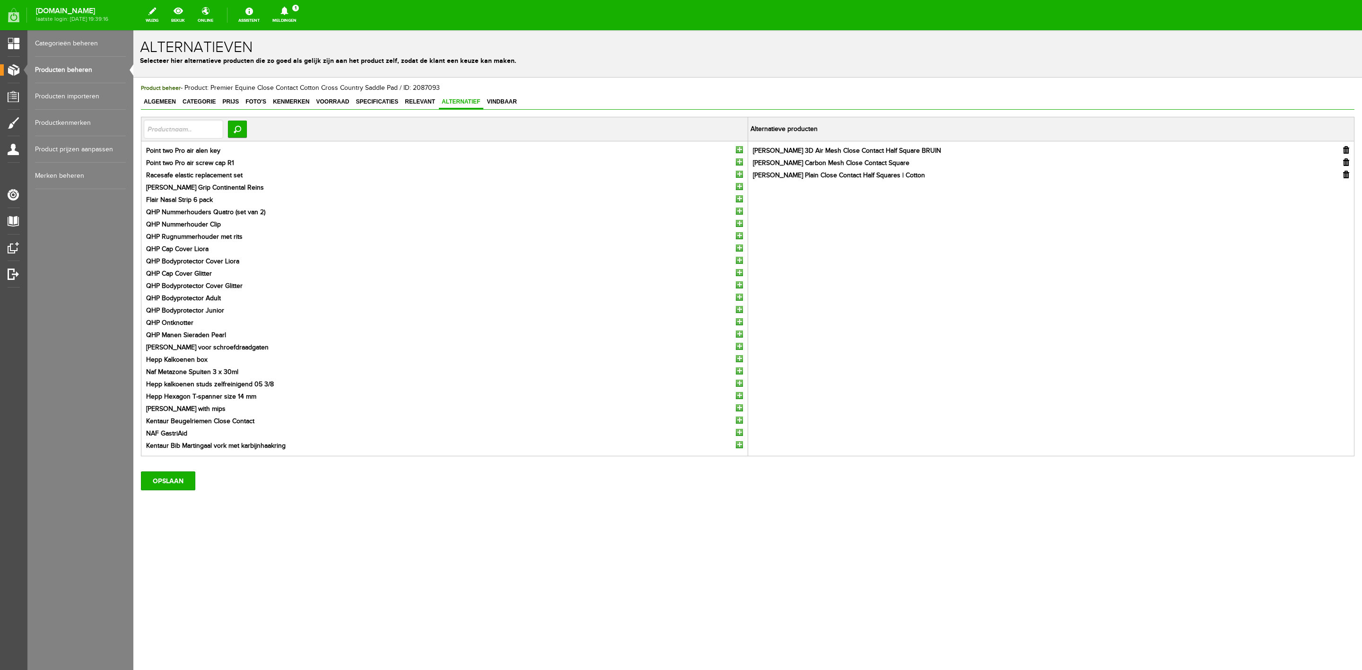
click at [464, 100] on span "Alternatief" at bounding box center [461, 101] width 44 height 7
click at [508, 110] on div "Algemeen Categorie Prijs Foto's Kenmerken Voorraad Specificaties Relevant Alter…" at bounding box center [747, 103] width 1213 height 14
click at [512, 99] on span "Vindbaar" at bounding box center [501, 101] width 35 height 7
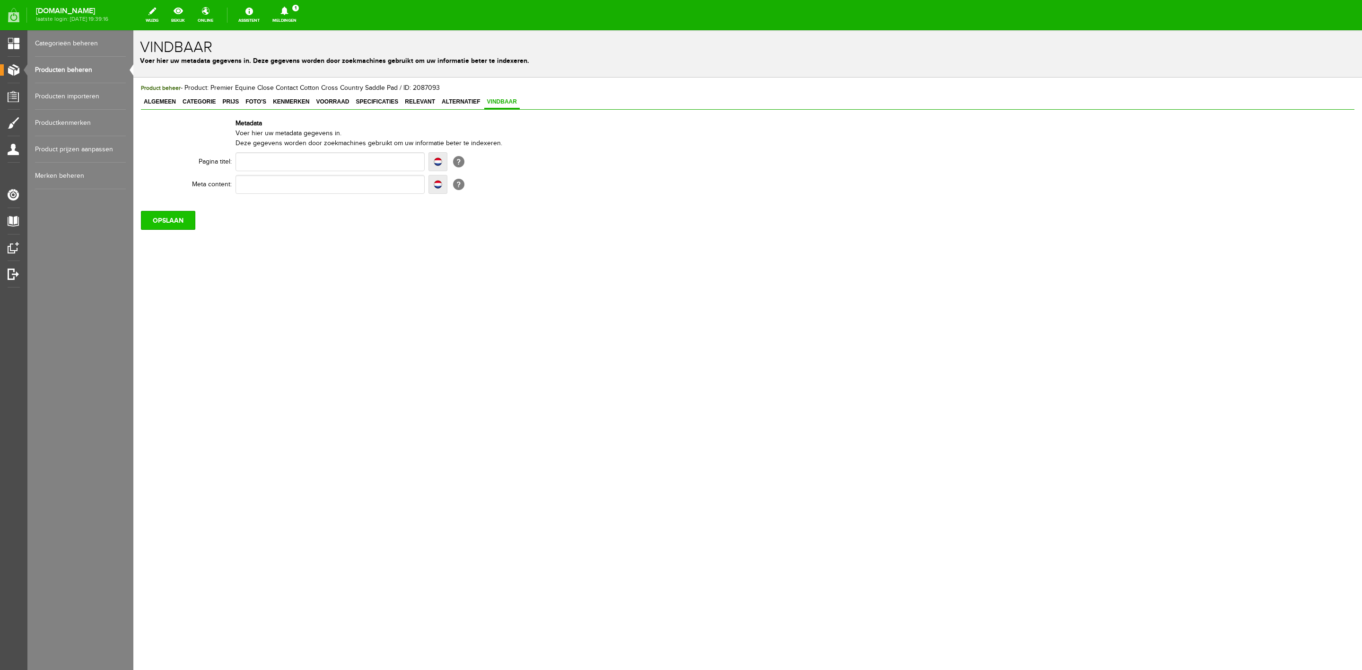
click at [175, 223] on input "OPSLAAN" at bounding box center [168, 220] width 54 height 19
click at [183, 215] on input "OPSLAAN" at bounding box center [168, 220] width 54 height 19
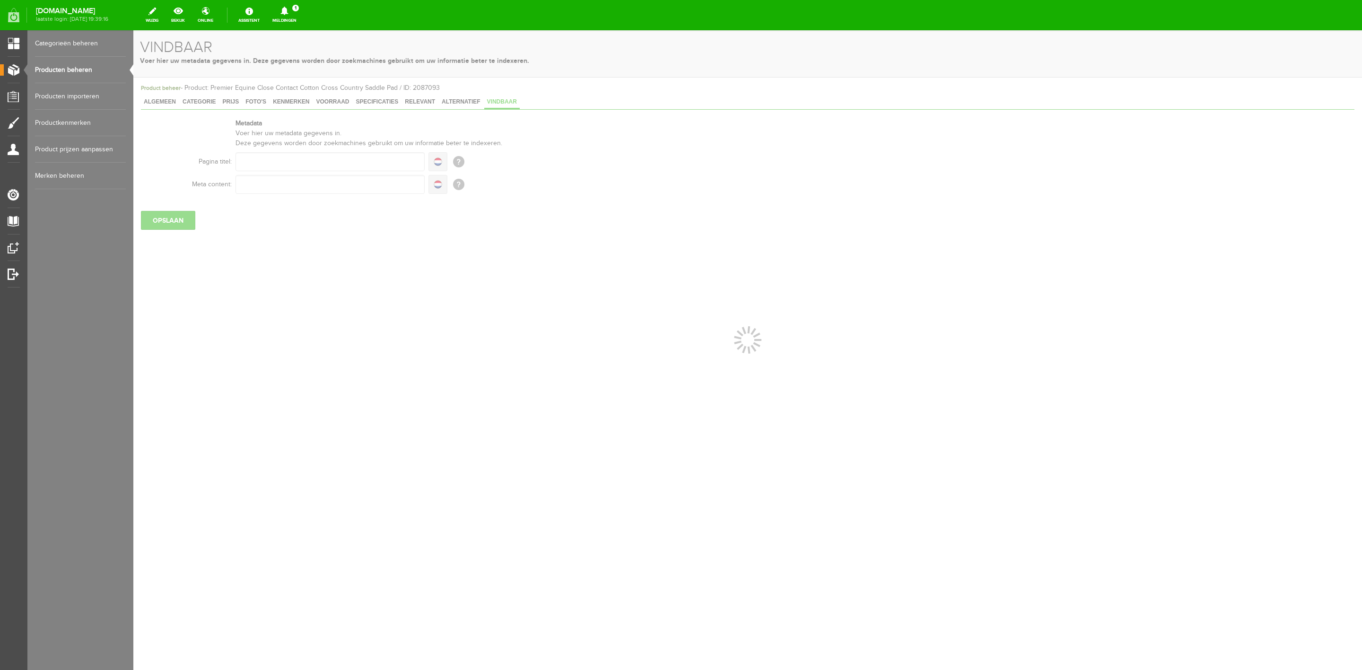
click at [286, 16] on link "Meldingen 1 Nieuwe orders Er is een nieuwe order( #6556 ) geplaatst door Louise…" at bounding box center [284, 15] width 35 height 21
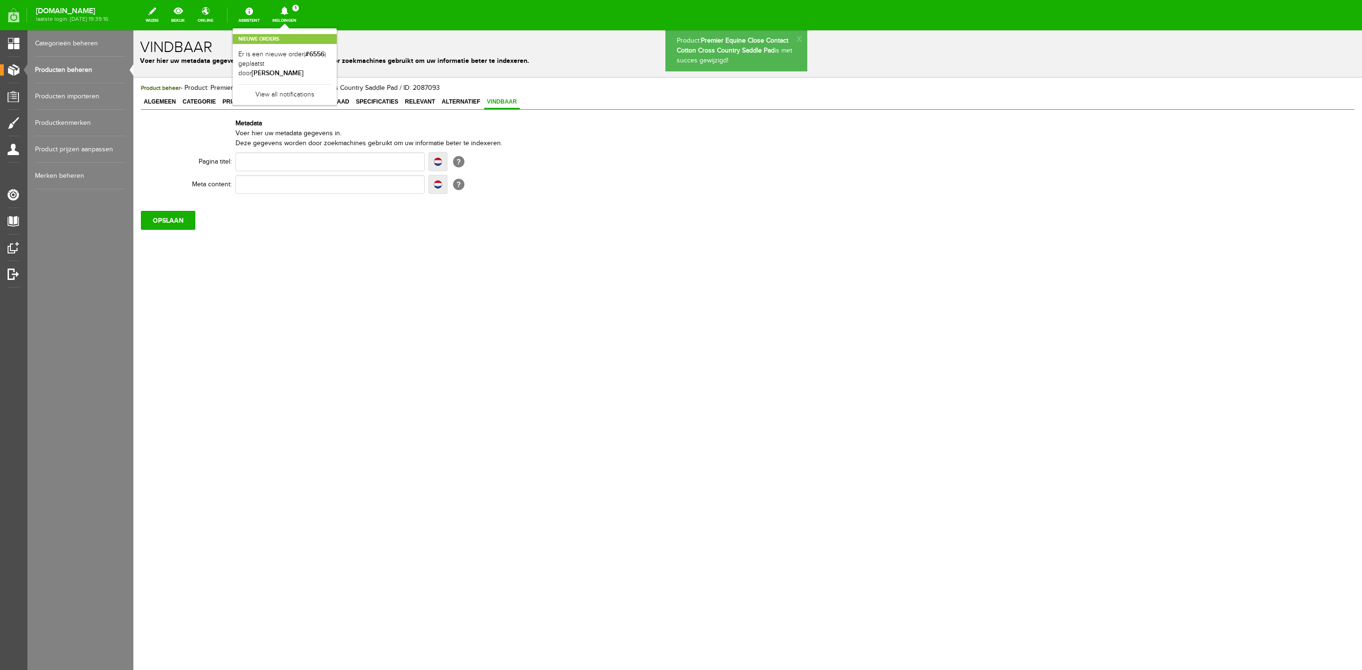
click at [313, 50] on link "Er is een nieuwe order( #6556 ) geplaatst door Louise Berenpas" at bounding box center [284, 64] width 93 height 29
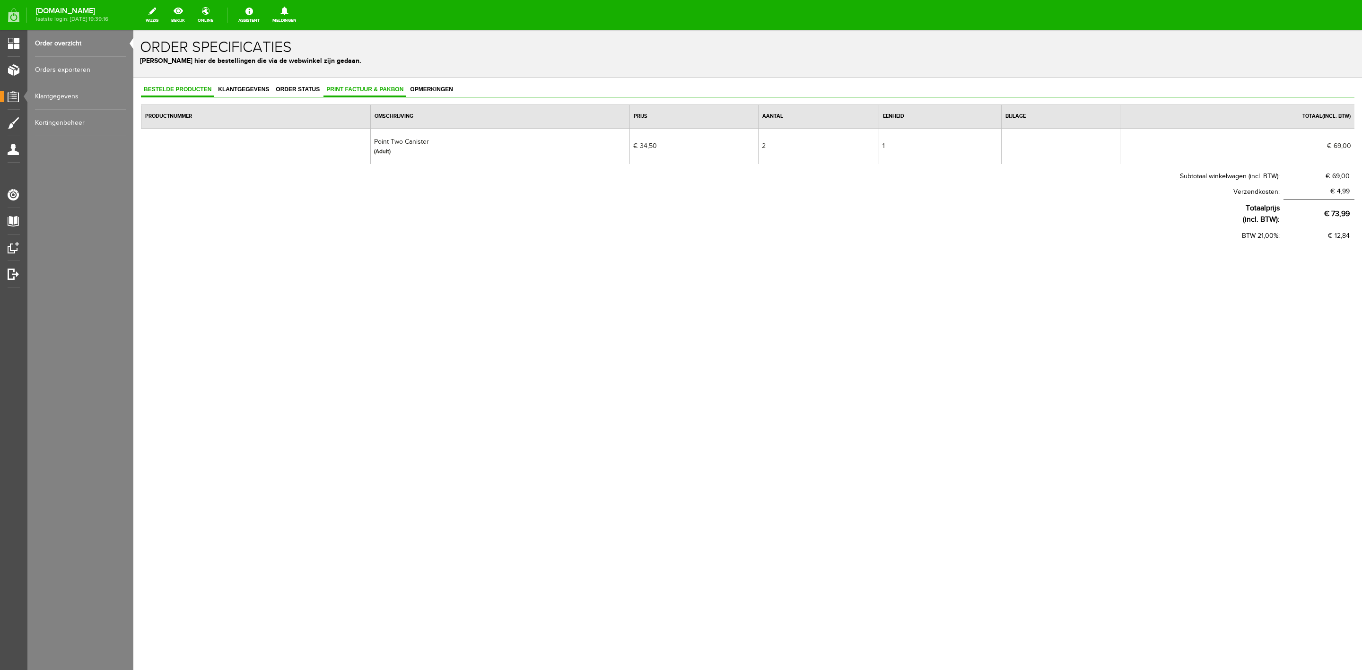
click at [369, 89] on span "Print factuur & pakbon" at bounding box center [364, 89] width 83 height 7
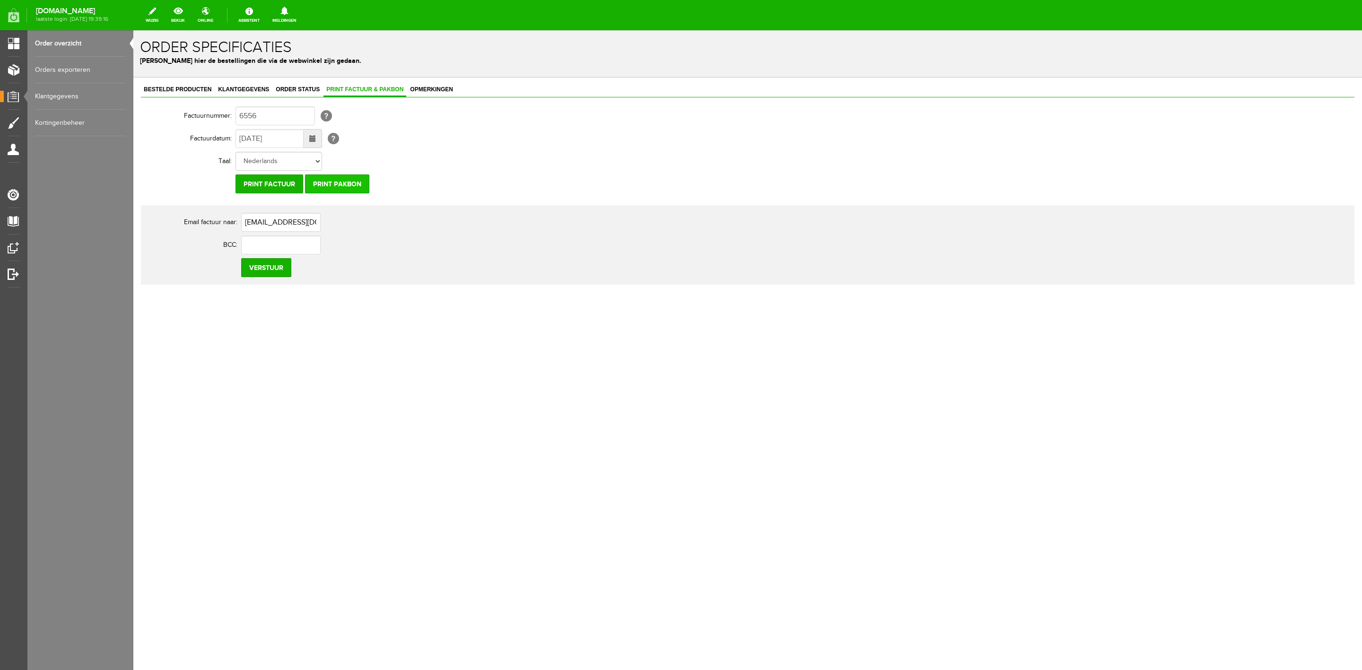
click at [345, 176] on input "Print pakbon" at bounding box center [337, 183] width 64 height 19
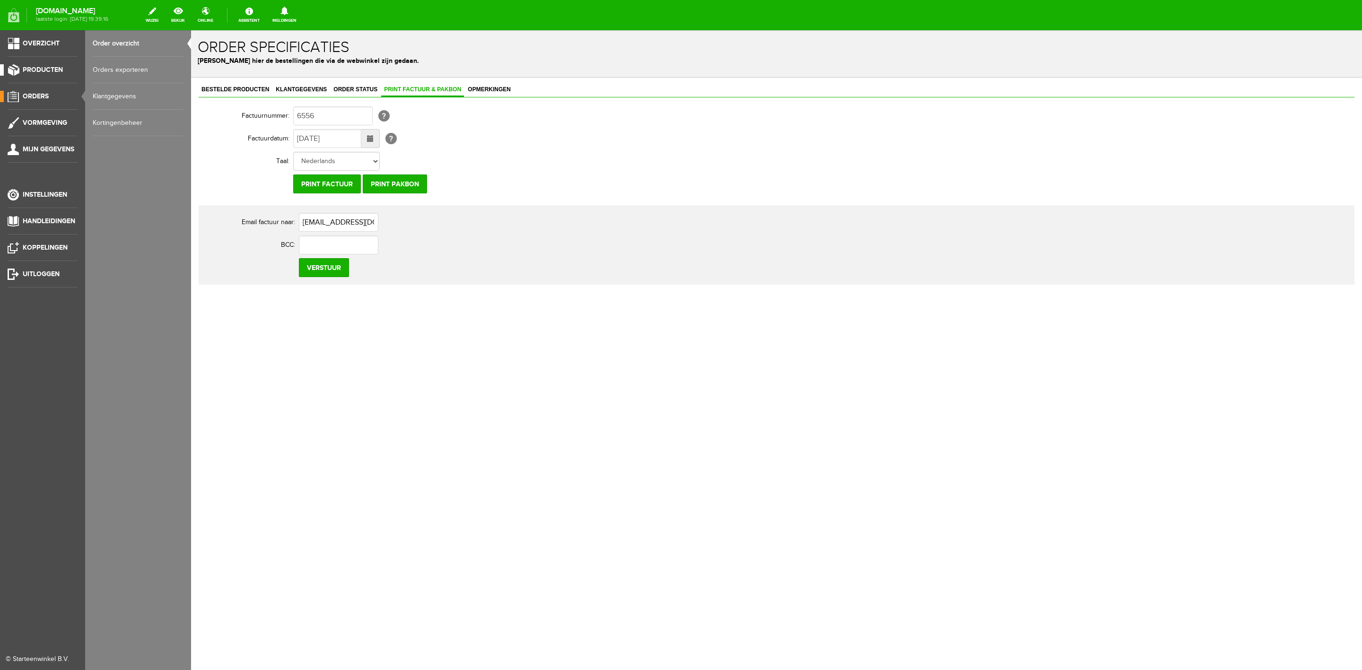
click at [26, 64] on link "Producten" at bounding box center [39, 69] width 78 height 11
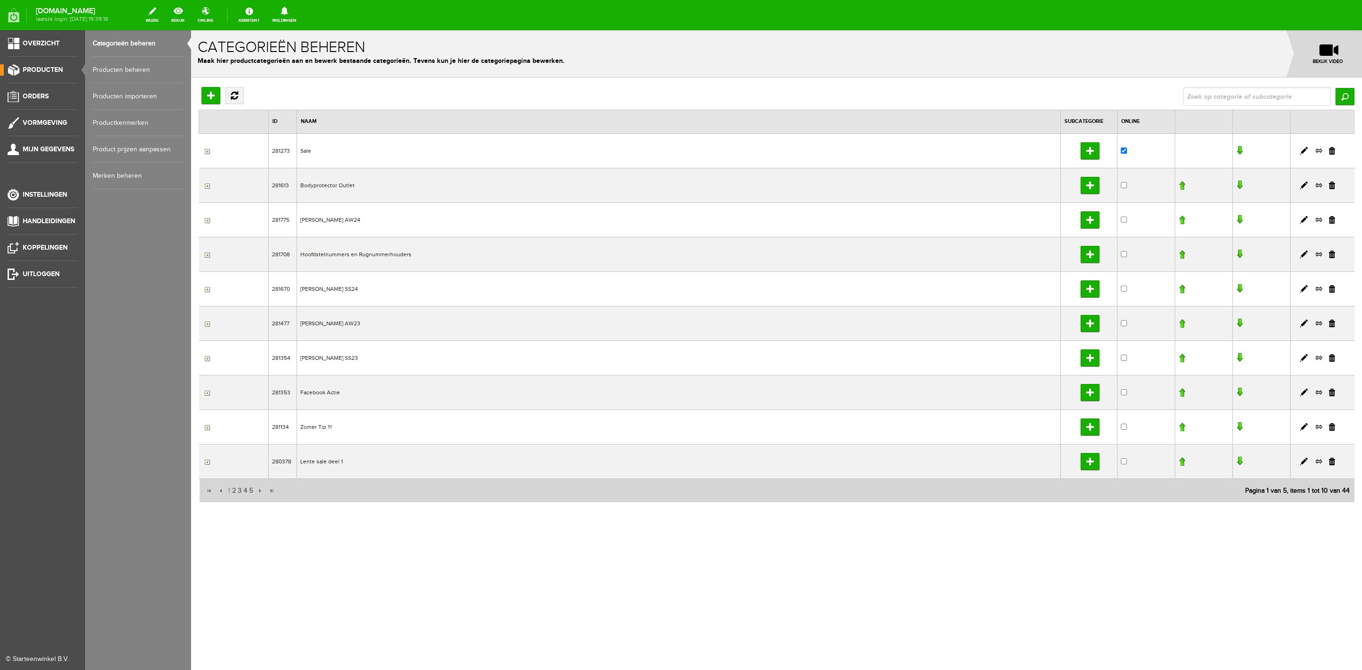
click at [106, 69] on link "Producten beheren" at bounding box center [138, 70] width 91 height 26
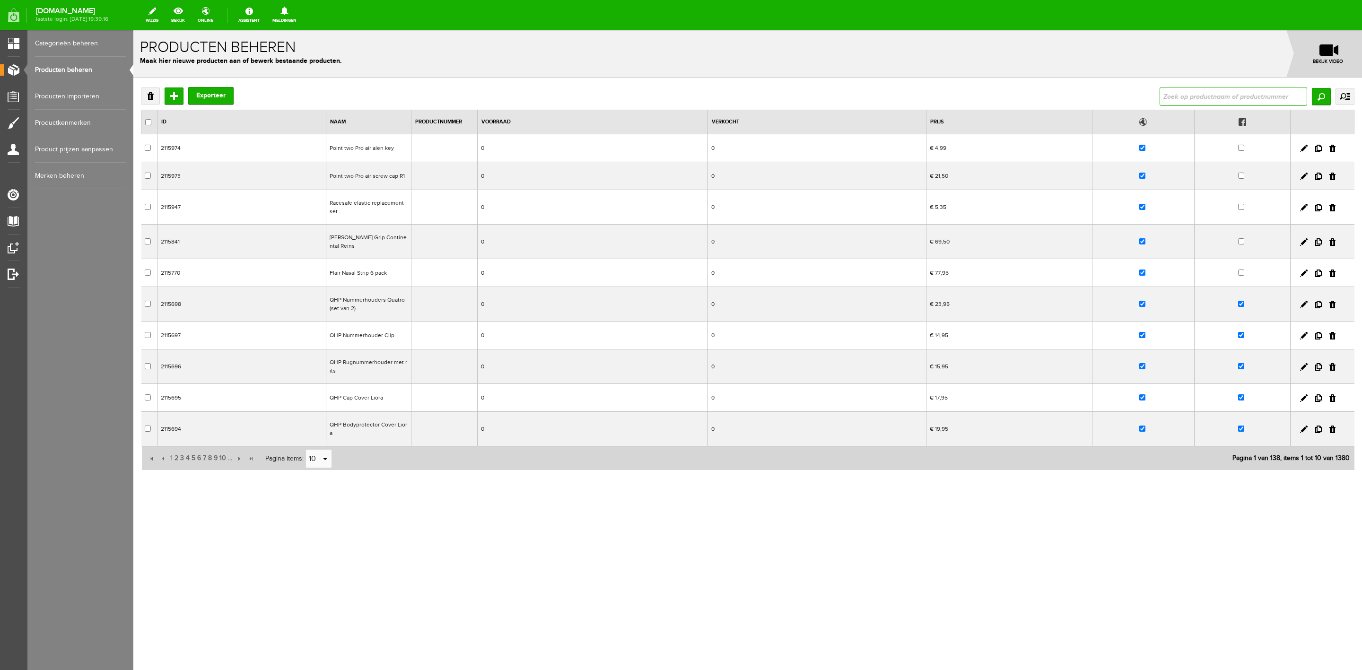
click at [1172, 96] on input "text" at bounding box center [1234, 96] width 148 height 19
type input "wrpa"
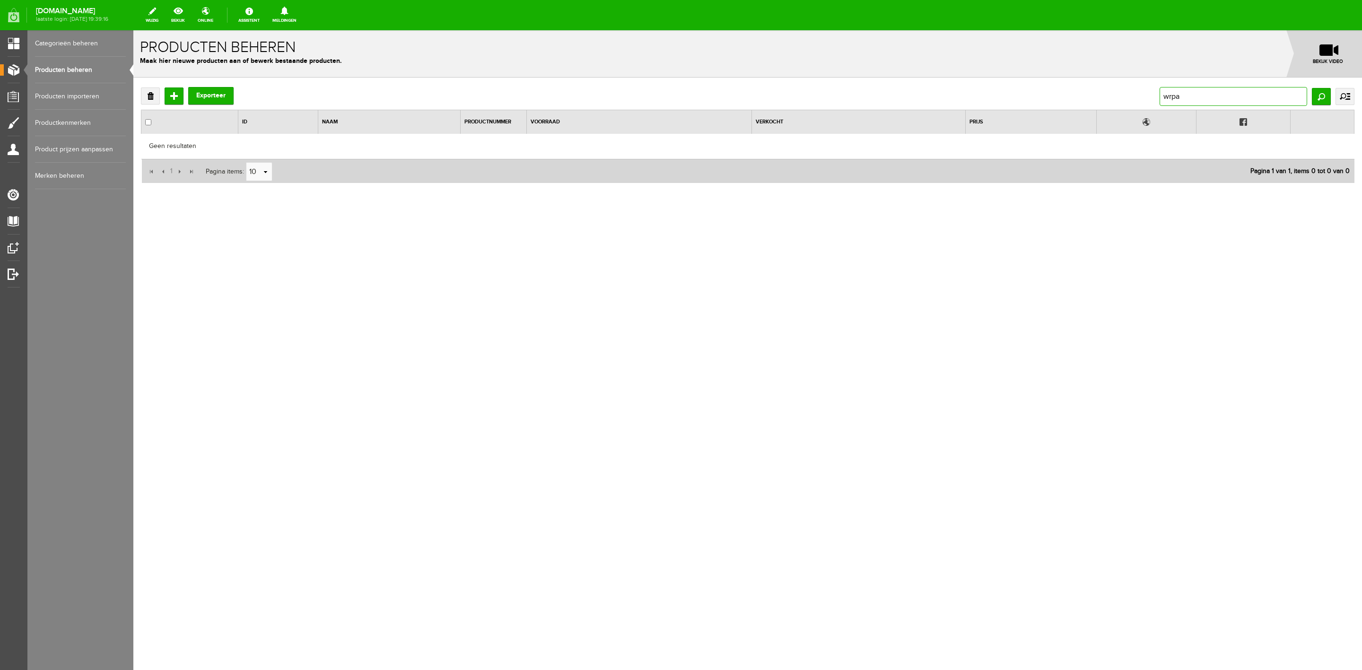
click at [1186, 97] on input "wrpa" at bounding box center [1234, 96] width 148 height 19
type input "wrap"
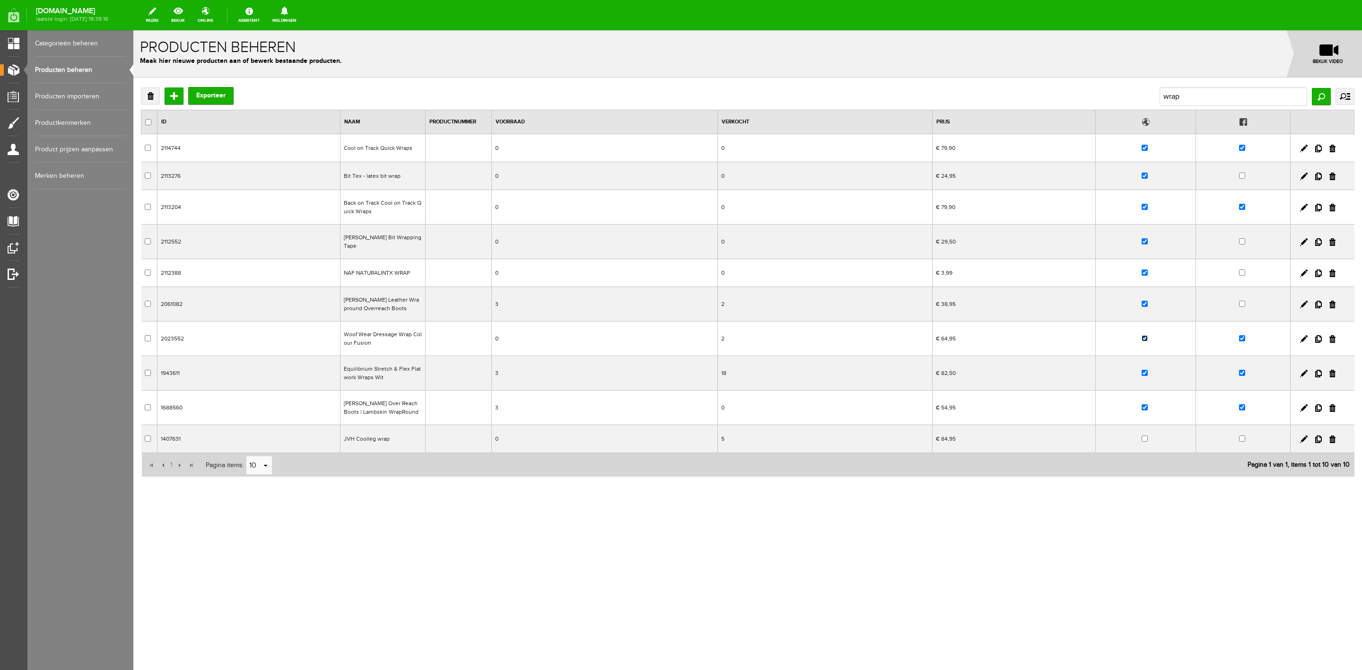
click at [1143, 335] on input "checkbox" at bounding box center [1145, 338] width 6 height 6
checkbox input "false"
click at [1243, 335] on input "checkbox" at bounding box center [1242, 338] width 6 height 6
checkbox input "false"
click at [1146, 337] on input "checkbox" at bounding box center [1145, 338] width 6 height 6
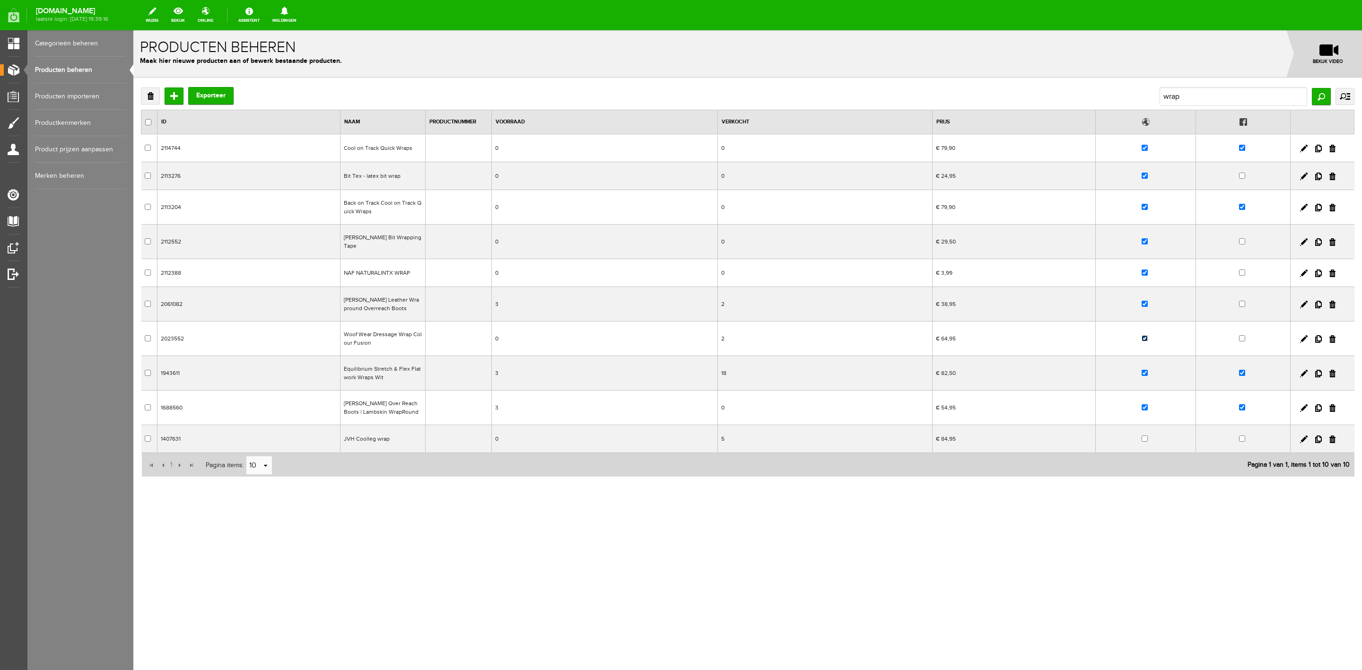
checkbox input "false"
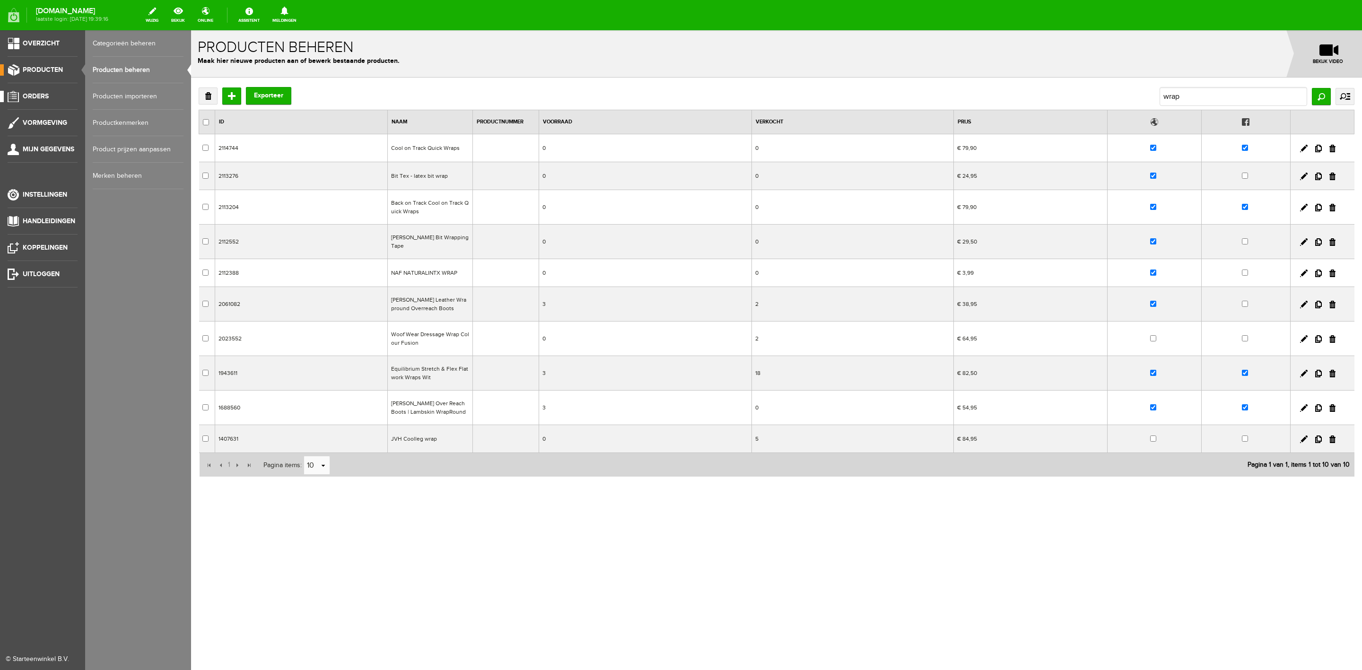
click at [35, 91] on link "Orders" at bounding box center [39, 96] width 78 height 11
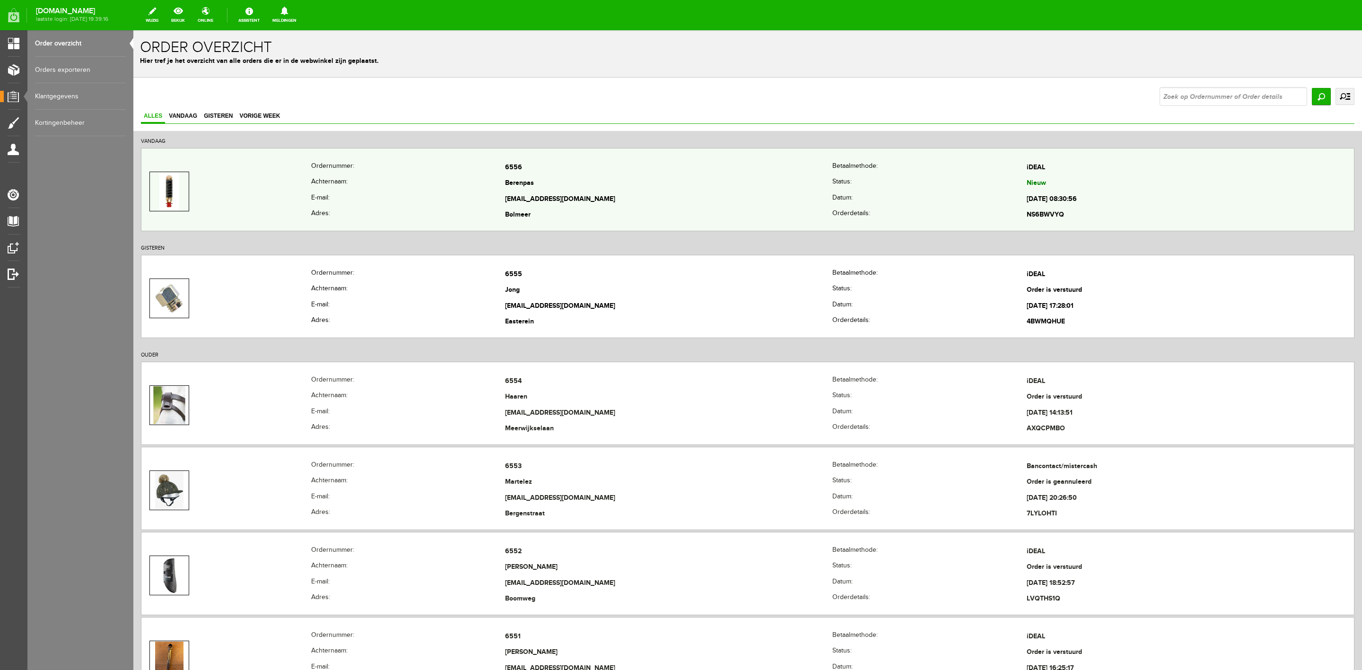
drag, startPoint x: 224, startPoint y: 192, endPoint x: 271, endPoint y: 192, distance: 47.3
click at [271, 192] on td at bounding box center [226, 191] width 170 height 63
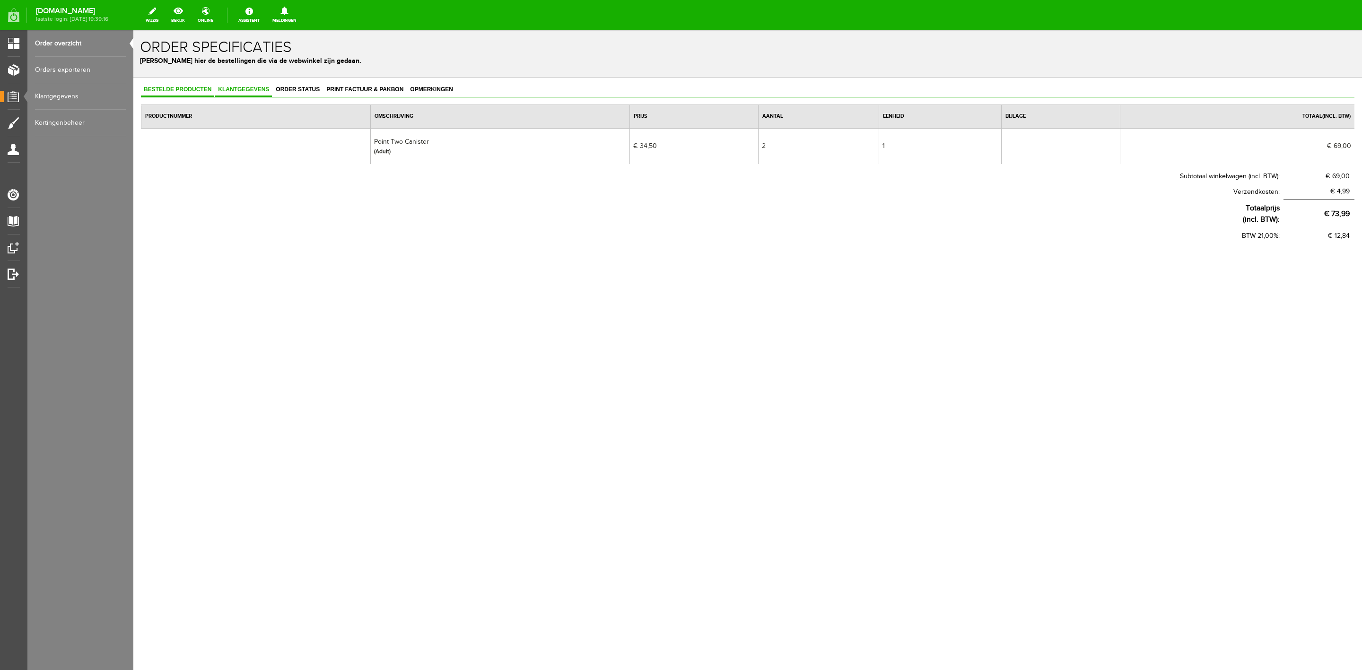
click at [250, 95] on link "Klantgegevens" at bounding box center [243, 90] width 57 height 14
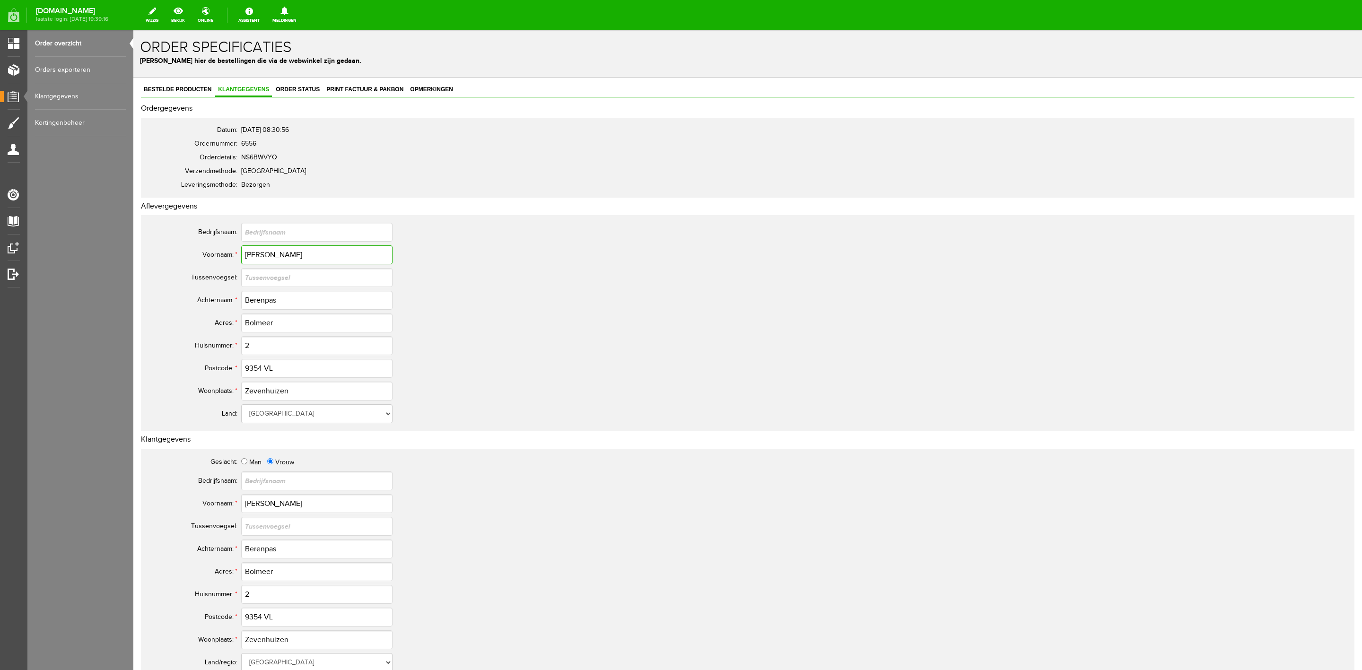
click at [272, 253] on input "Louise" at bounding box center [316, 254] width 151 height 19
click at [271, 252] on input "Louise" at bounding box center [316, 254] width 151 height 19
click at [271, 251] on input "Louise" at bounding box center [316, 254] width 151 height 19
click at [264, 303] on input "Berenpas" at bounding box center [316, 300] width 151 height 19
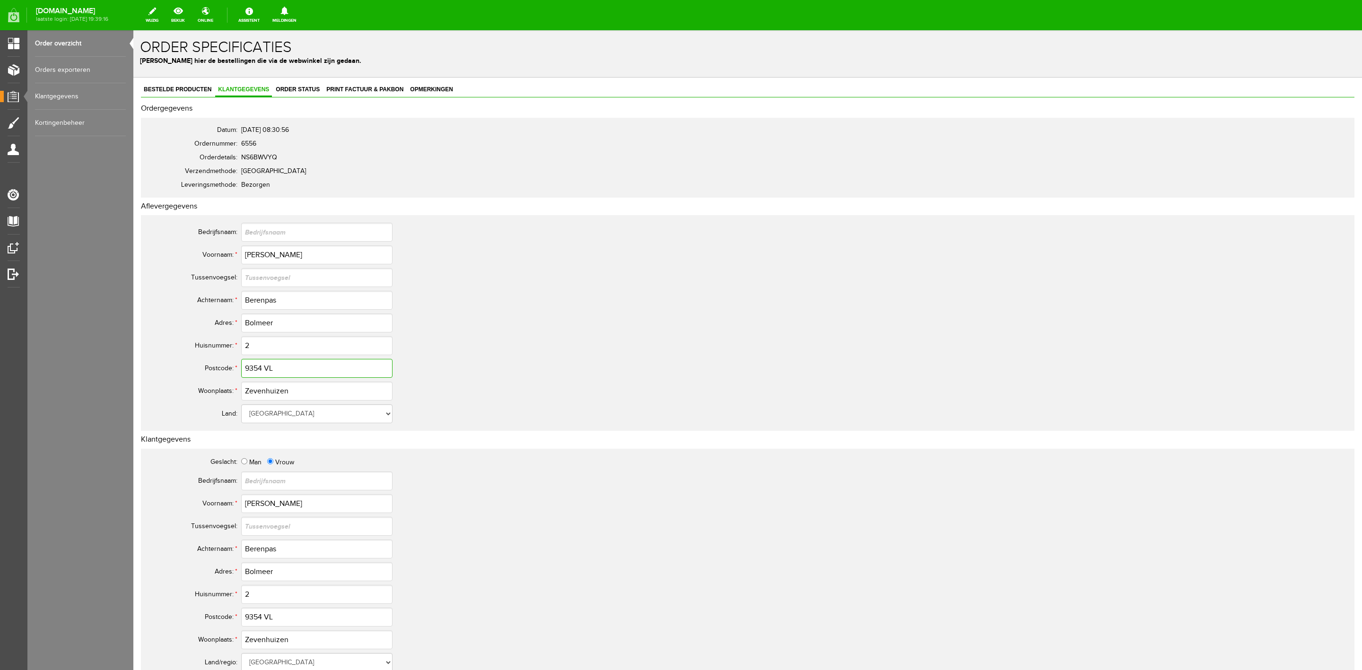
click at [268, 368] on input "9354 VL" at bounding box center [316, 368] width 151 height 19
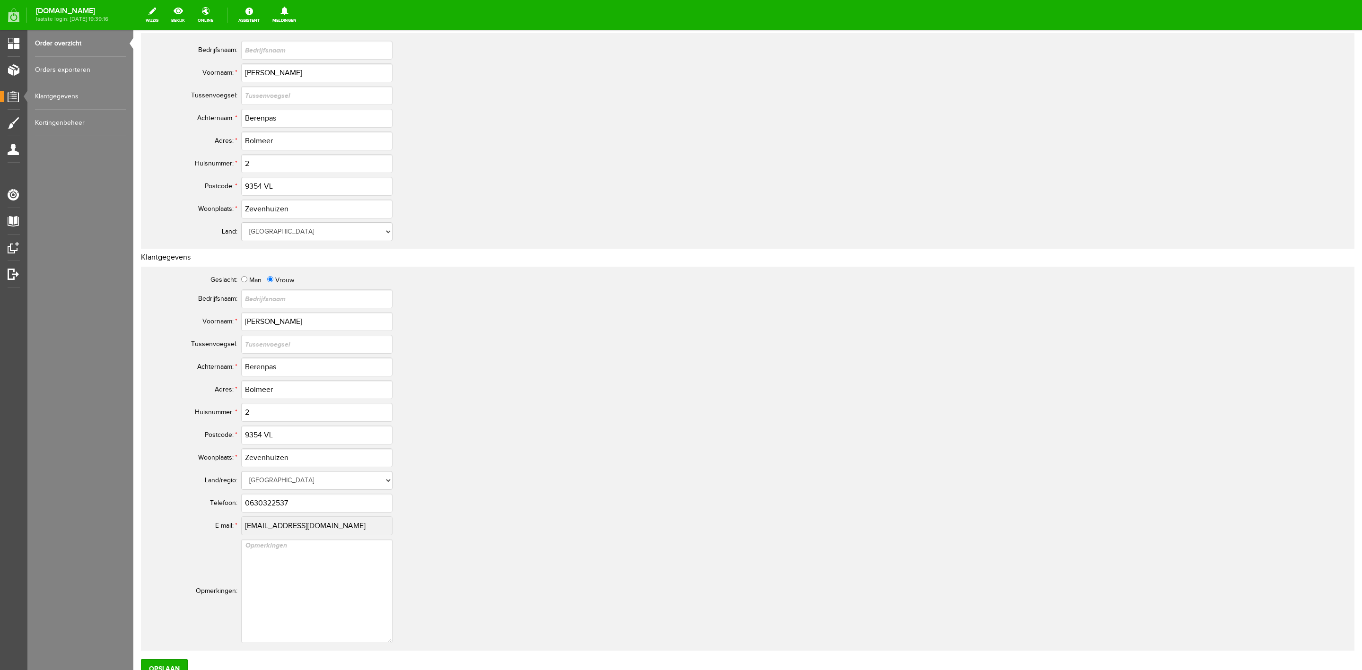
scroll to position [260, 0]
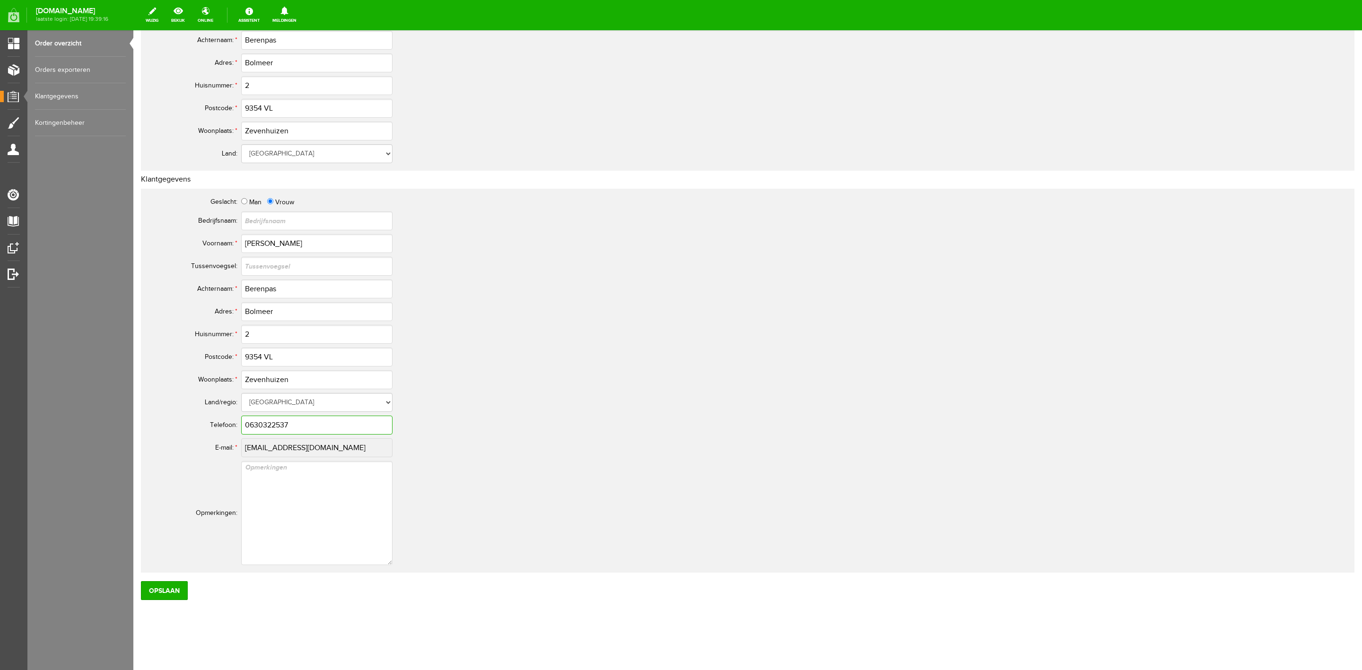
click at [260, 434] on input "0630322537" at bounding box center [316, 425] width 151 height 19
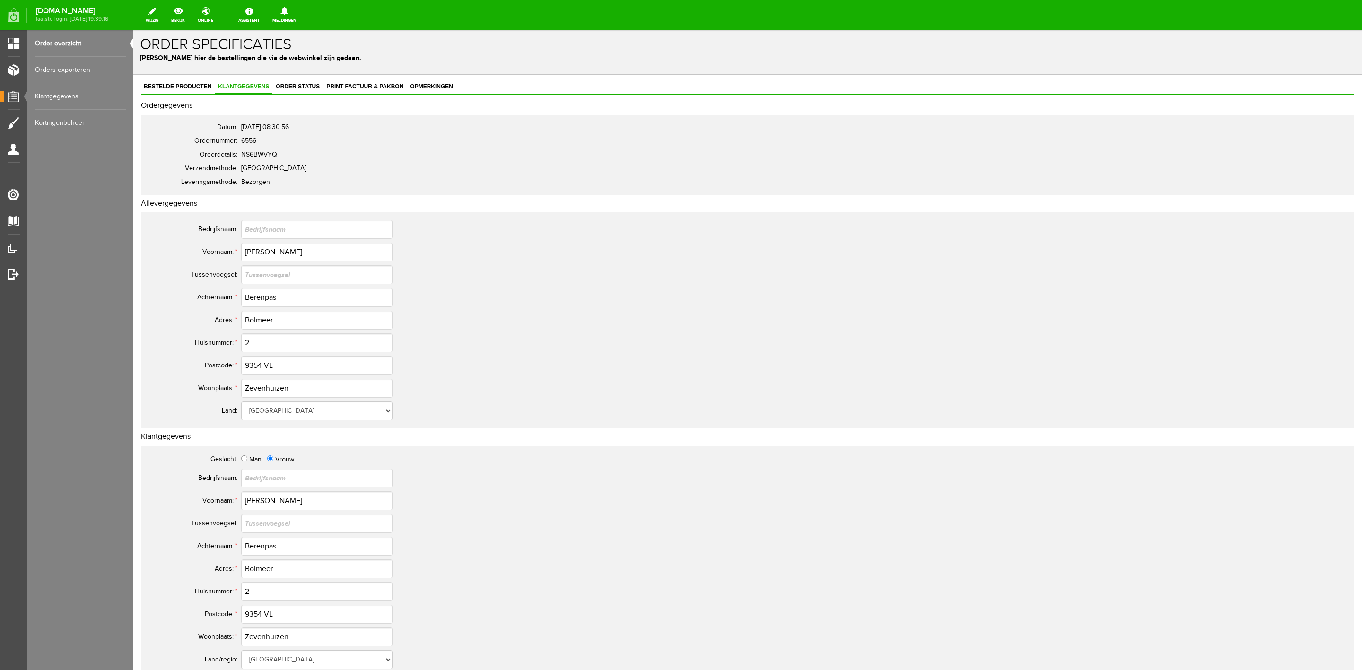
scroll to position [0, 0]
click at [305, 91] on span "Order status" at bounding box center [298, 89] width 50 height 7
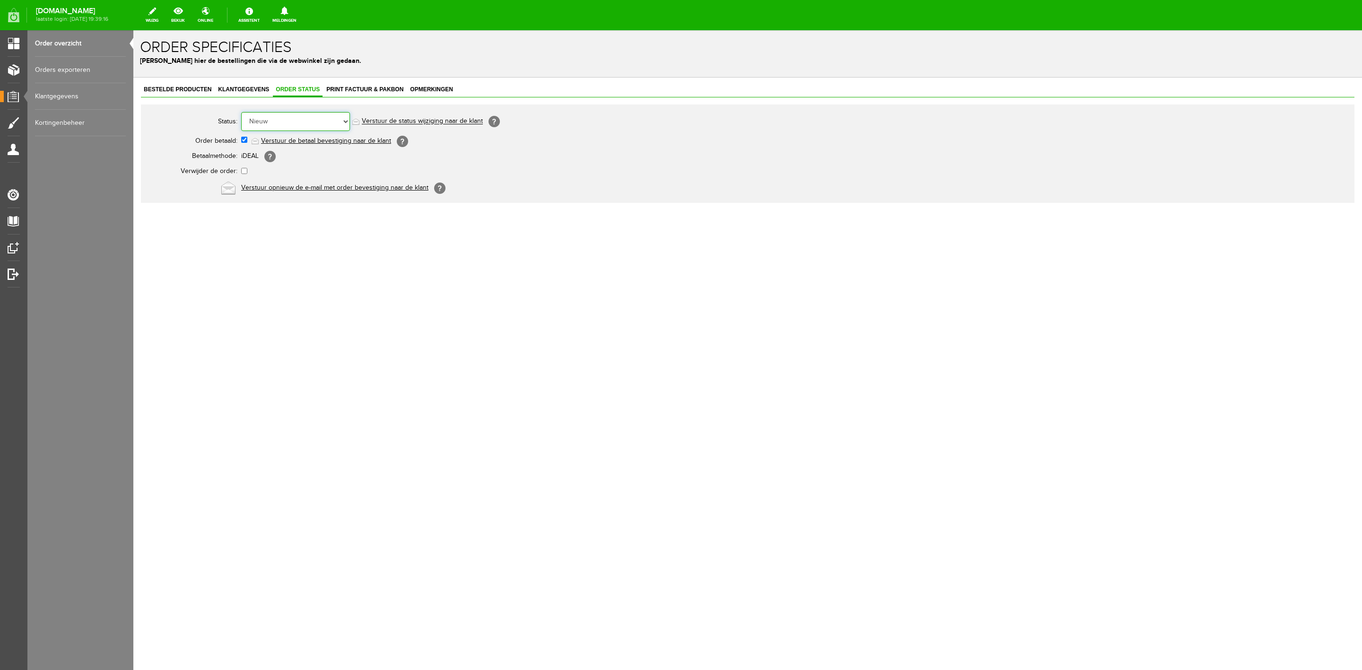
click at [314, 122] on select "Order niet afgerond Nieuw Order in behandeling Wacht op leverancier Wacht op be…" at bounding box center [295, 121] width 109 height 19
select select "5"
click at [241, 112] on select "Order niet afgerond Nieuw Order in behandeling Wacht op leverancier Wacht op be…" at bounding box center [295, 121] width 109 height 19
click at [415, 124] on link "Verstuur de status wijziging naar de klant" at bounding box center [422, 122] width 121 height 8
click at [73, 40] on link "Order overzicht" at bounding box center [80, 43] width 91 height 26
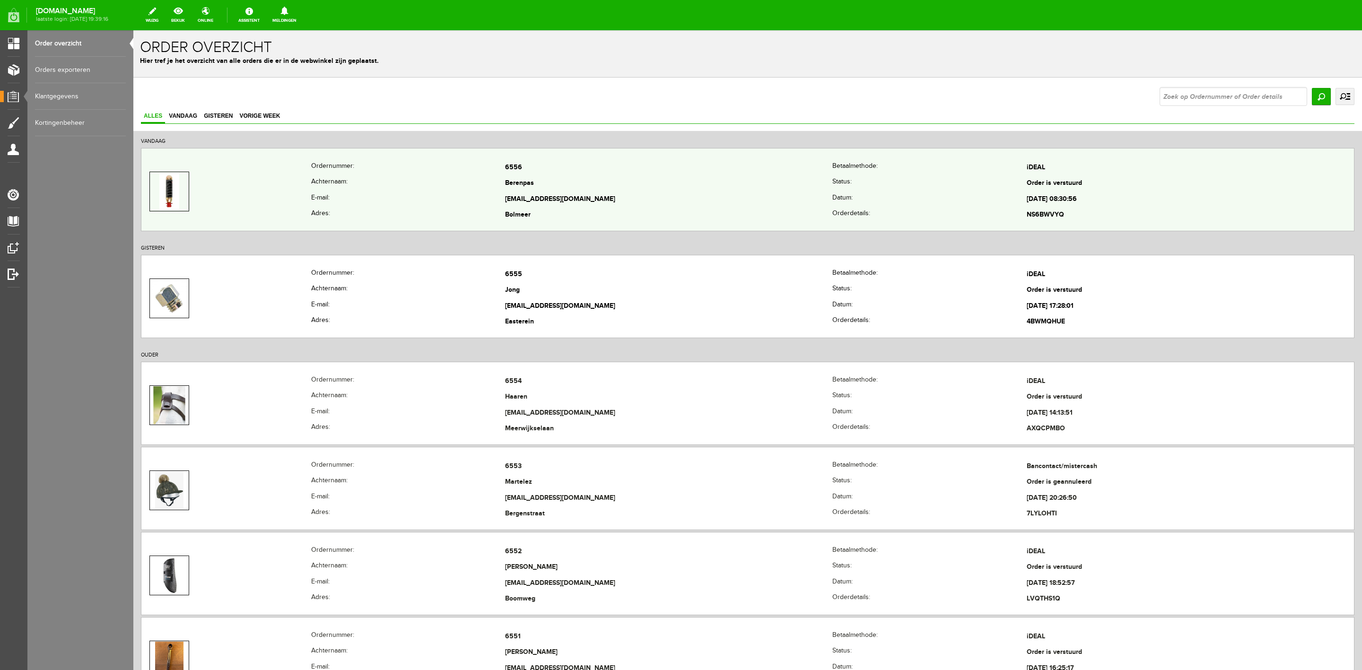
click at [220, 189] on td at bounding box center [226, 191] width 170 height 63
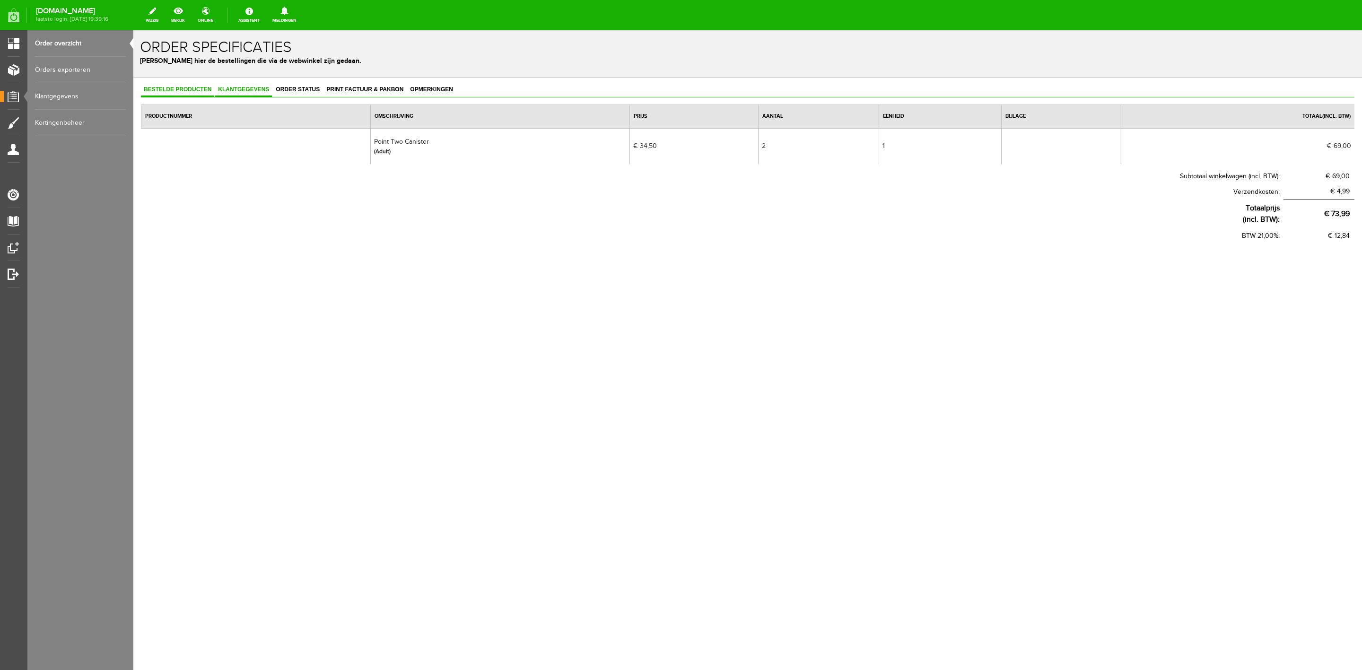
click at [253, 86] on span "Klantgegevens" at bounding box center [243, 89] width 57 height 7
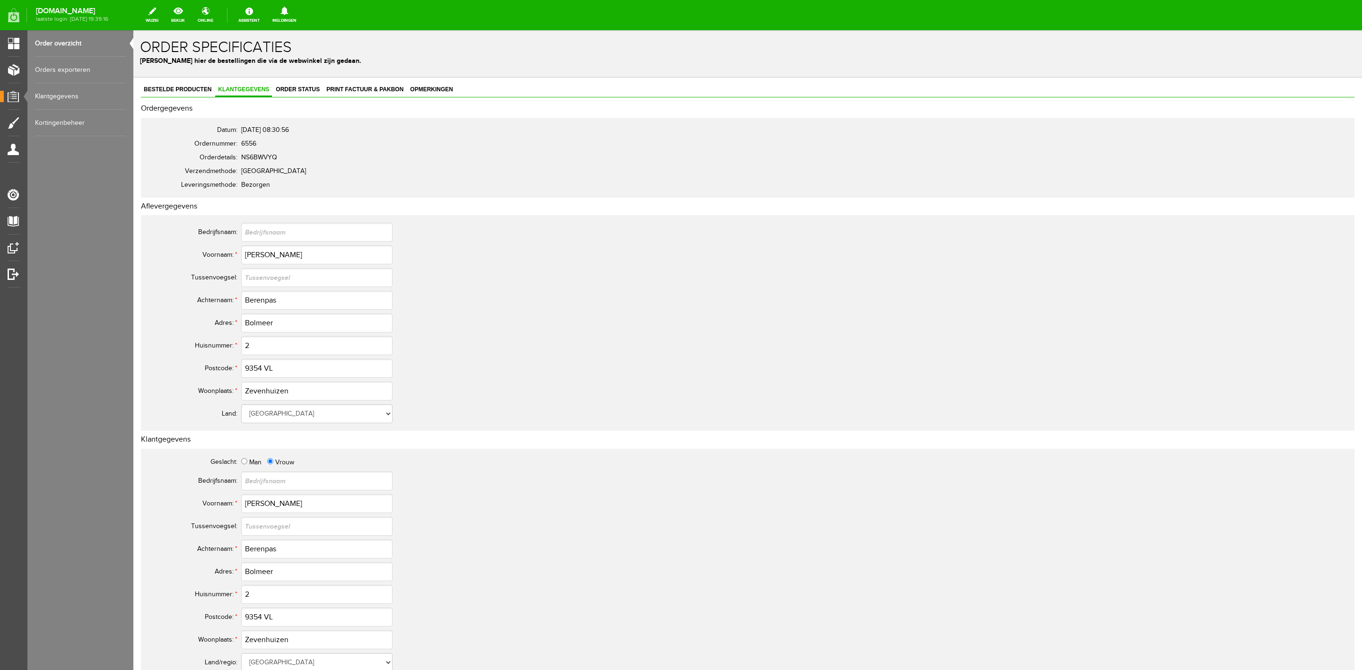
click at [71, 50] on link "Order overzicht" at bounding box center [80, 43] width 91 height 26
